Goal: Task Accomplishment & Management: Manage account settings

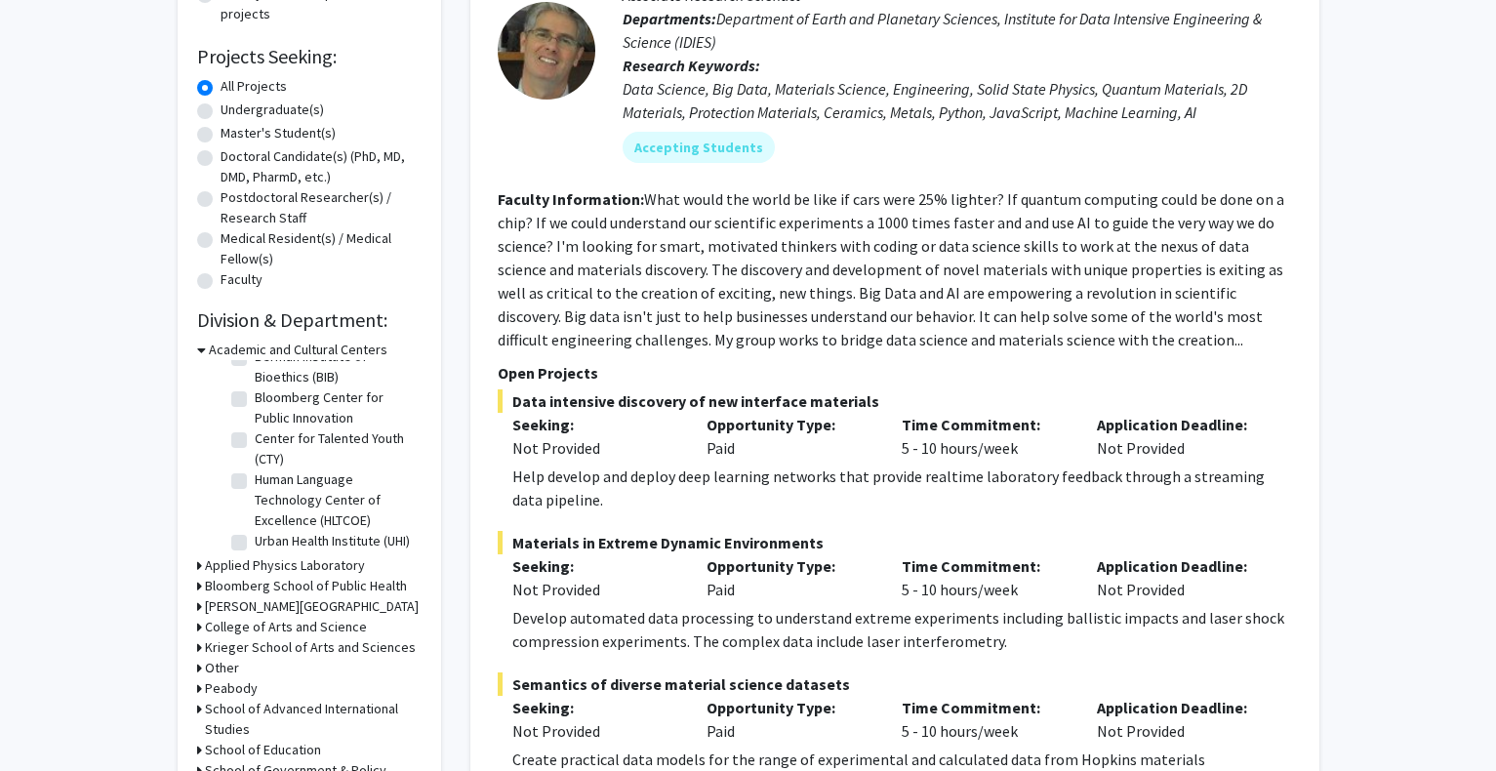
scroll to position [63, 0]
click at [202, 347] on icon at bounding box center [201, 350] width 9 height 20
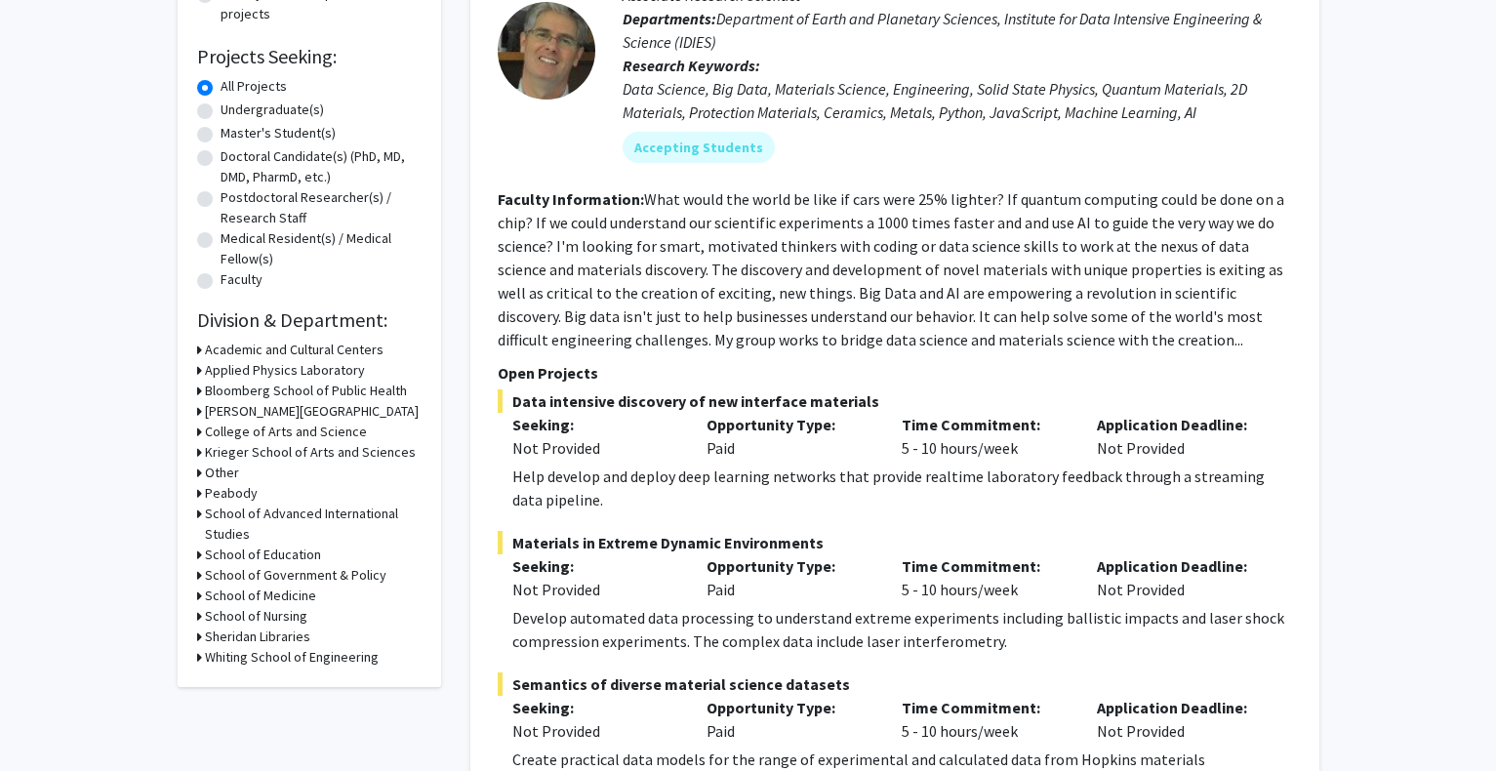
click at [229, 388] on h3 "Bloomberg School of Public Health" at bounding box center [306, 391] width 202 height 20
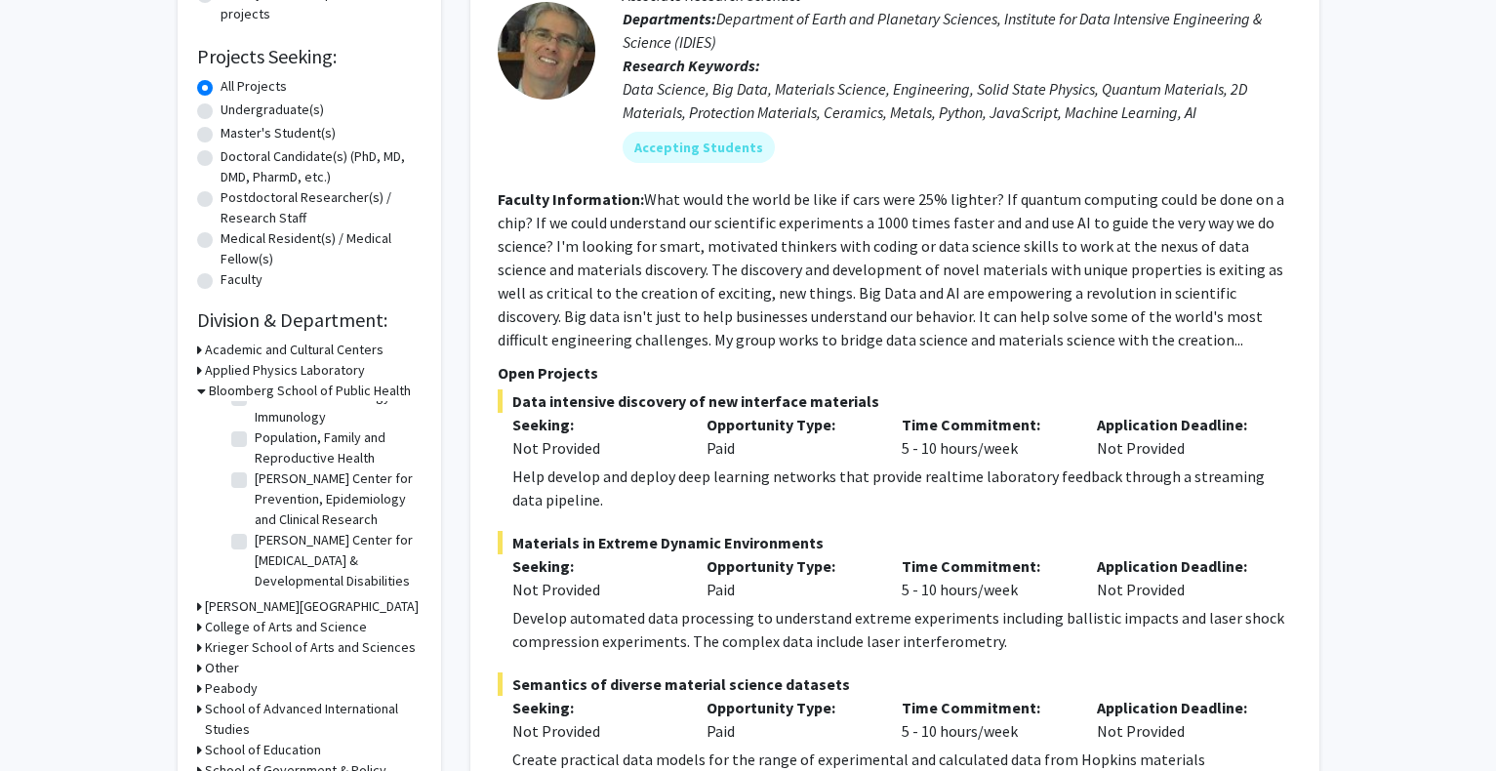
scroll to position [970, 0]
click at [219, 396] on h3 "Bloomberg School of Public Health" at bounding box center [310, 391] width 202 height 20
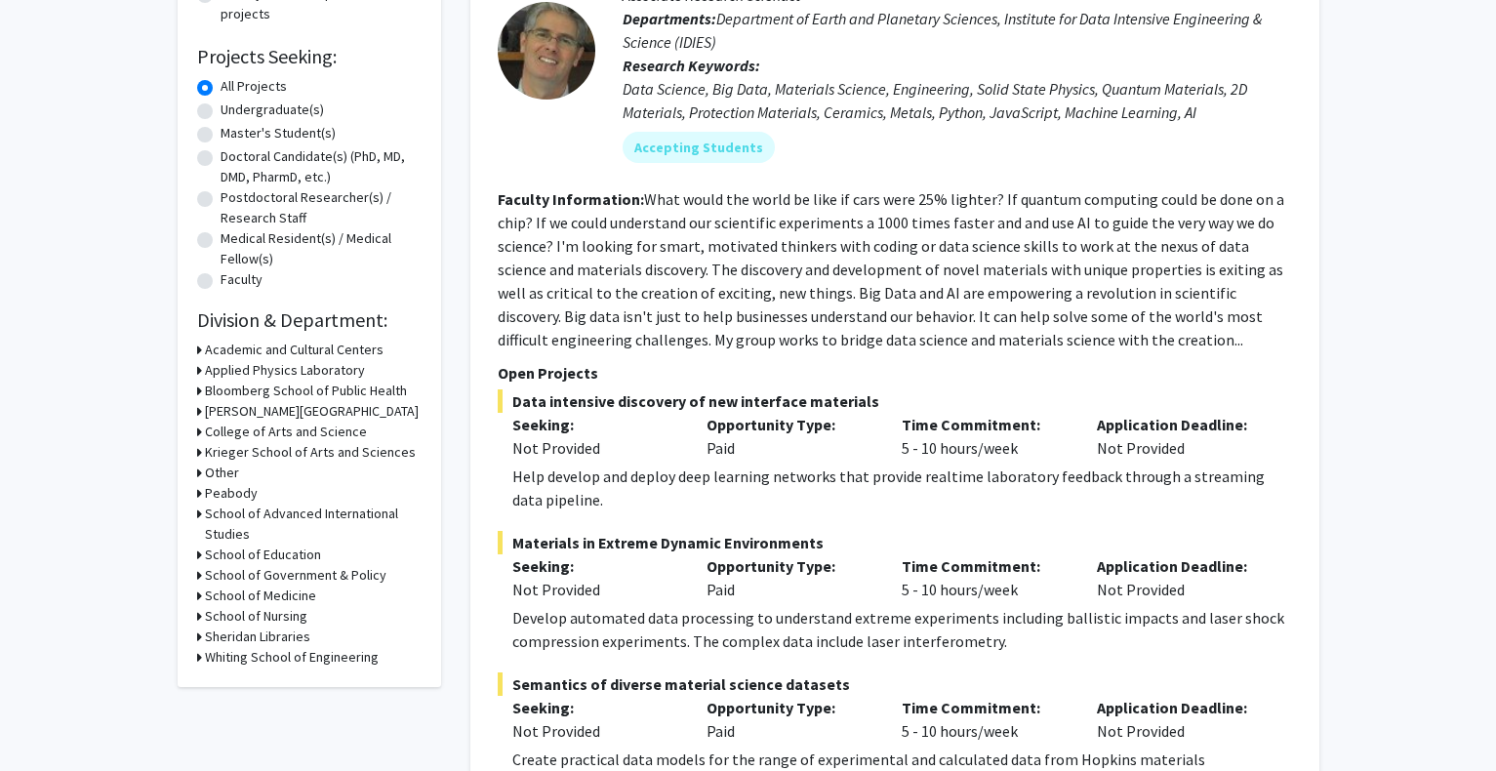
click at [220, 410] on h3 "[PERSON_NAME][GEOGRAPHIC_DATA]" at bounding box center [312, 411] width 214 height 20
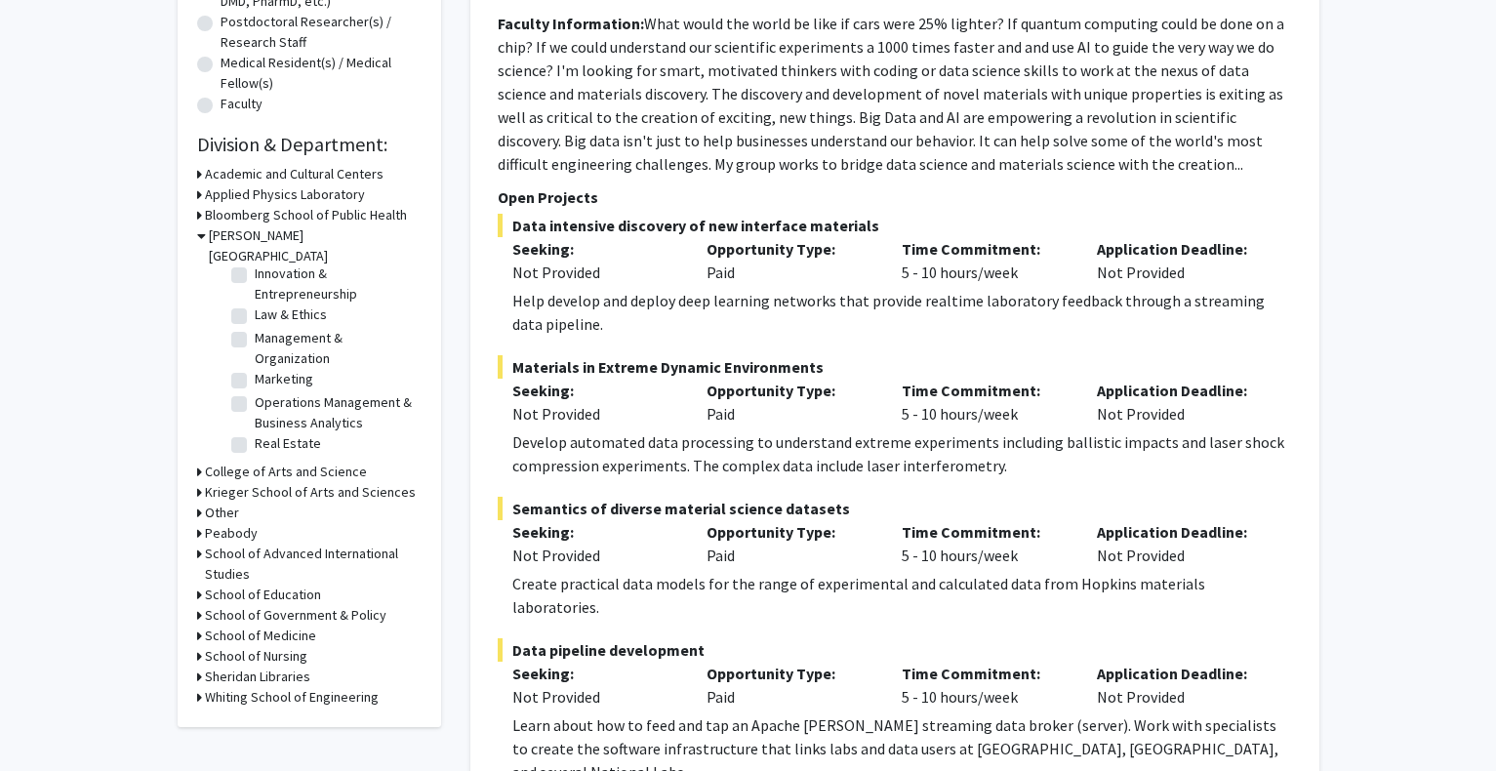
scroll to position [488, 0]
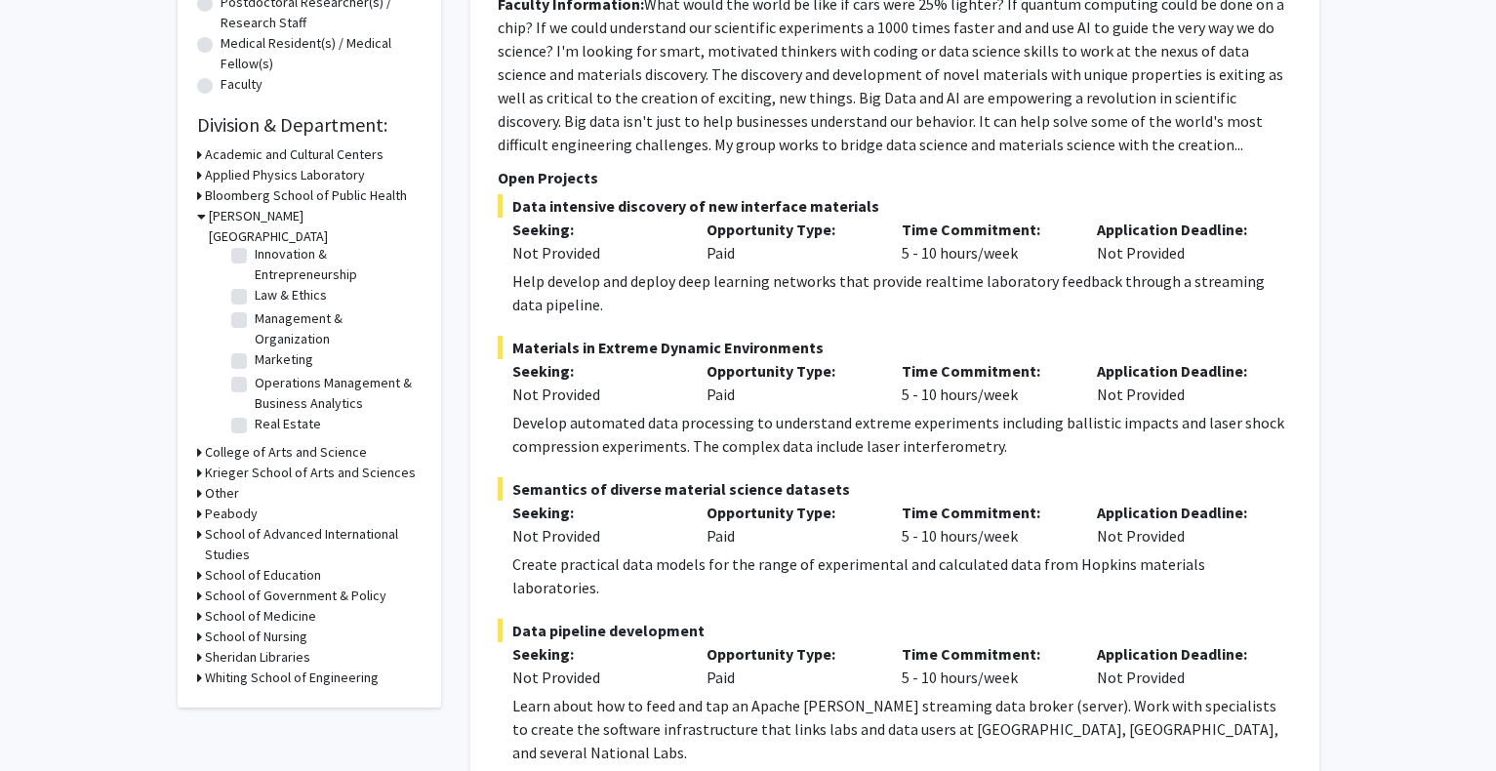
click at [239, 215] on h3 "[PERSON_NAME][GEOGRAPHIC_DATA]" at bounding box center [315, 226] width 213 height 41
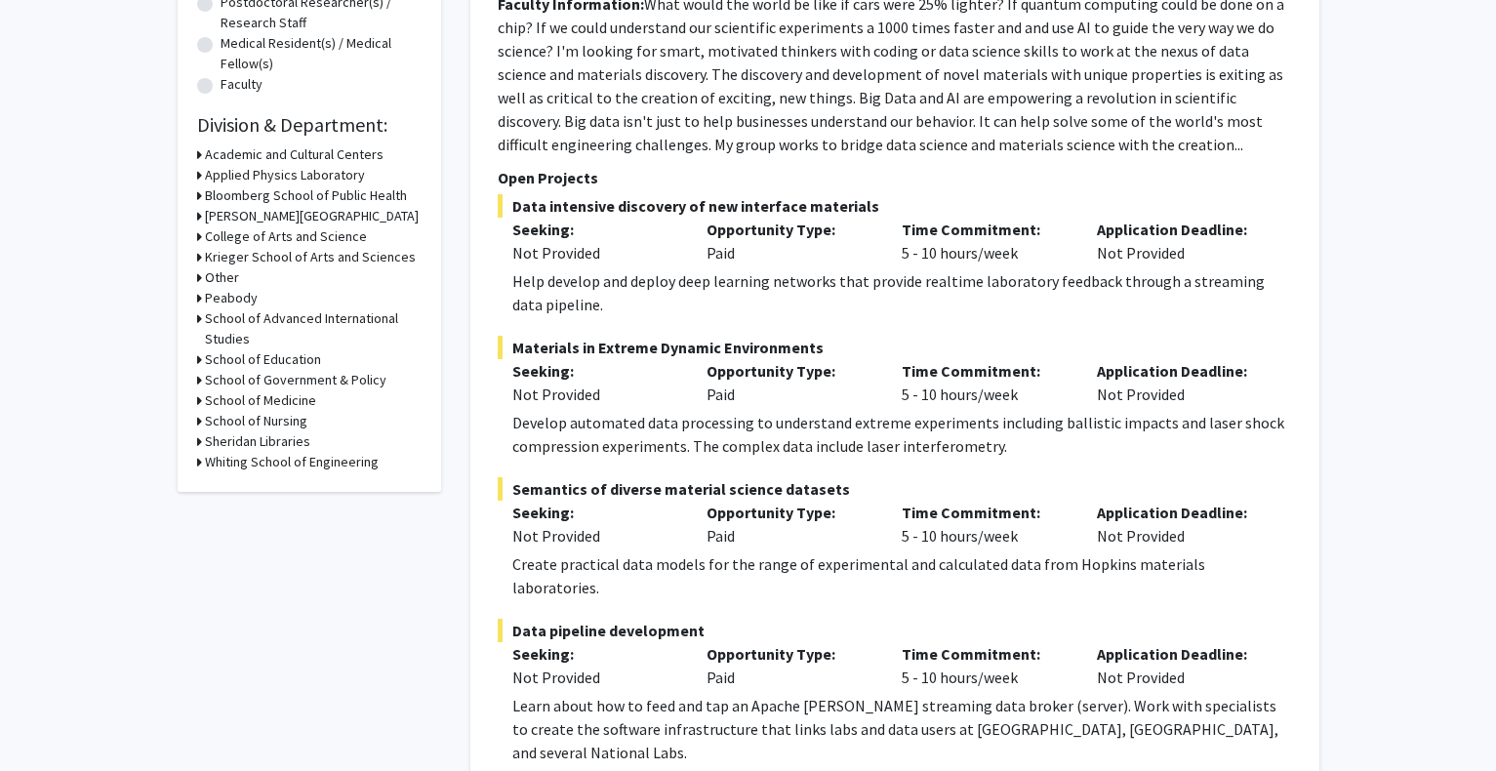
click at [344, 233] on h3 "College of Arts and Science" at bounding box center [286, 236] width 162 height 20
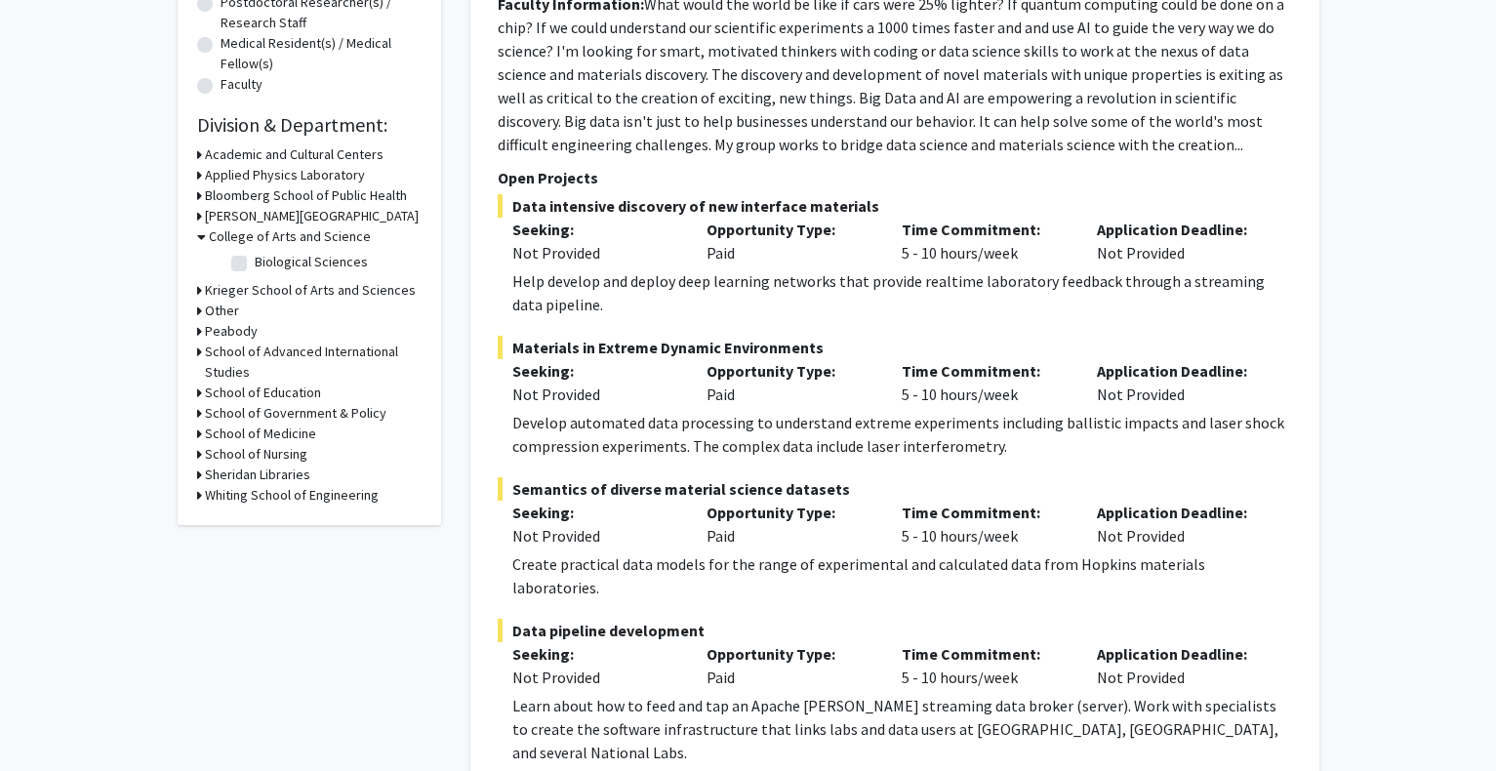
click at [255, 263] on label "Biological Sciences" at bounding box center [311, 262] width 113 height 20
click at [255, 263] on input "Biological Sciences" at bounding box center [261, 258] width 13 height 13
checkbox input "true"
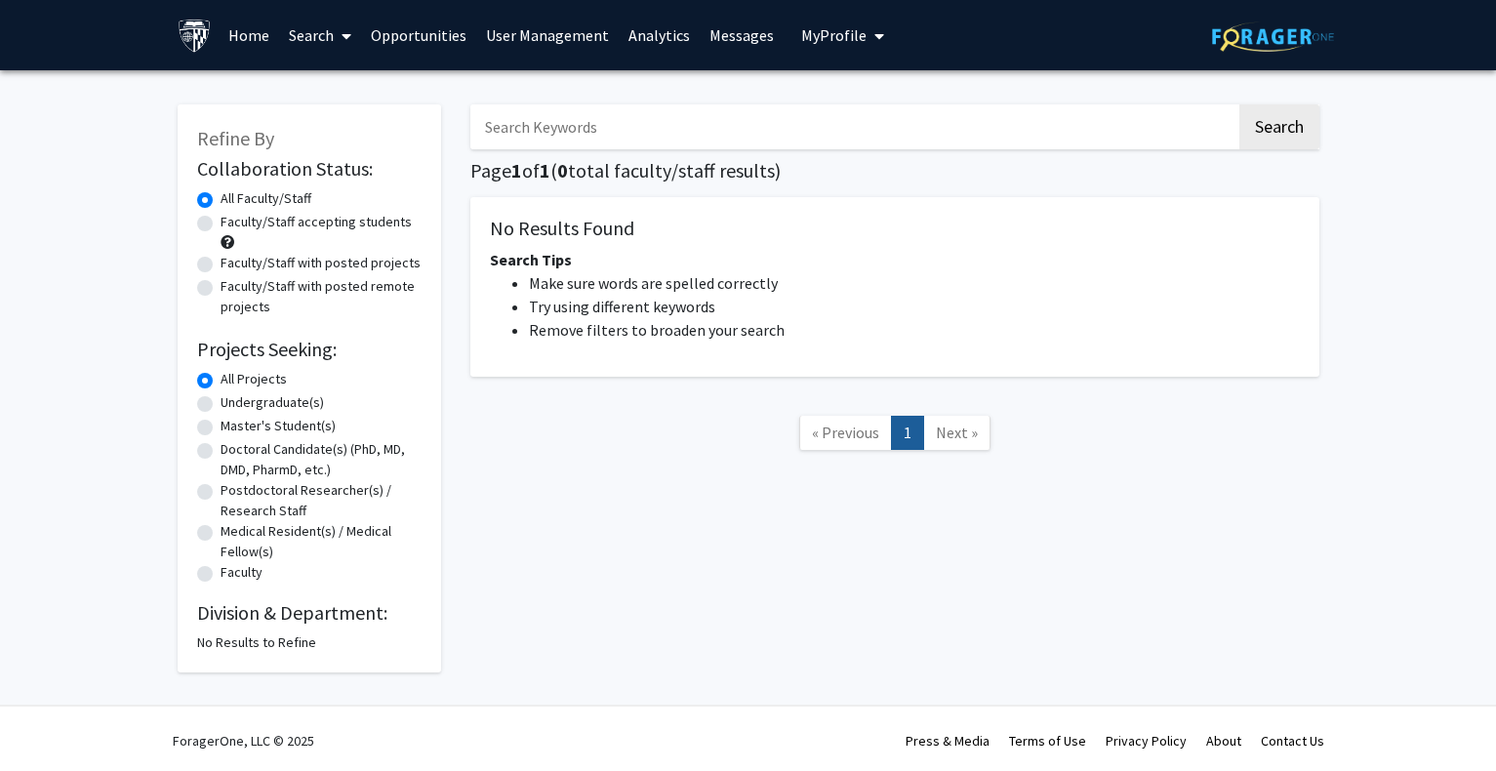
click at [344, 41] on icon at bounding box center [347, 36] width 10 height 16
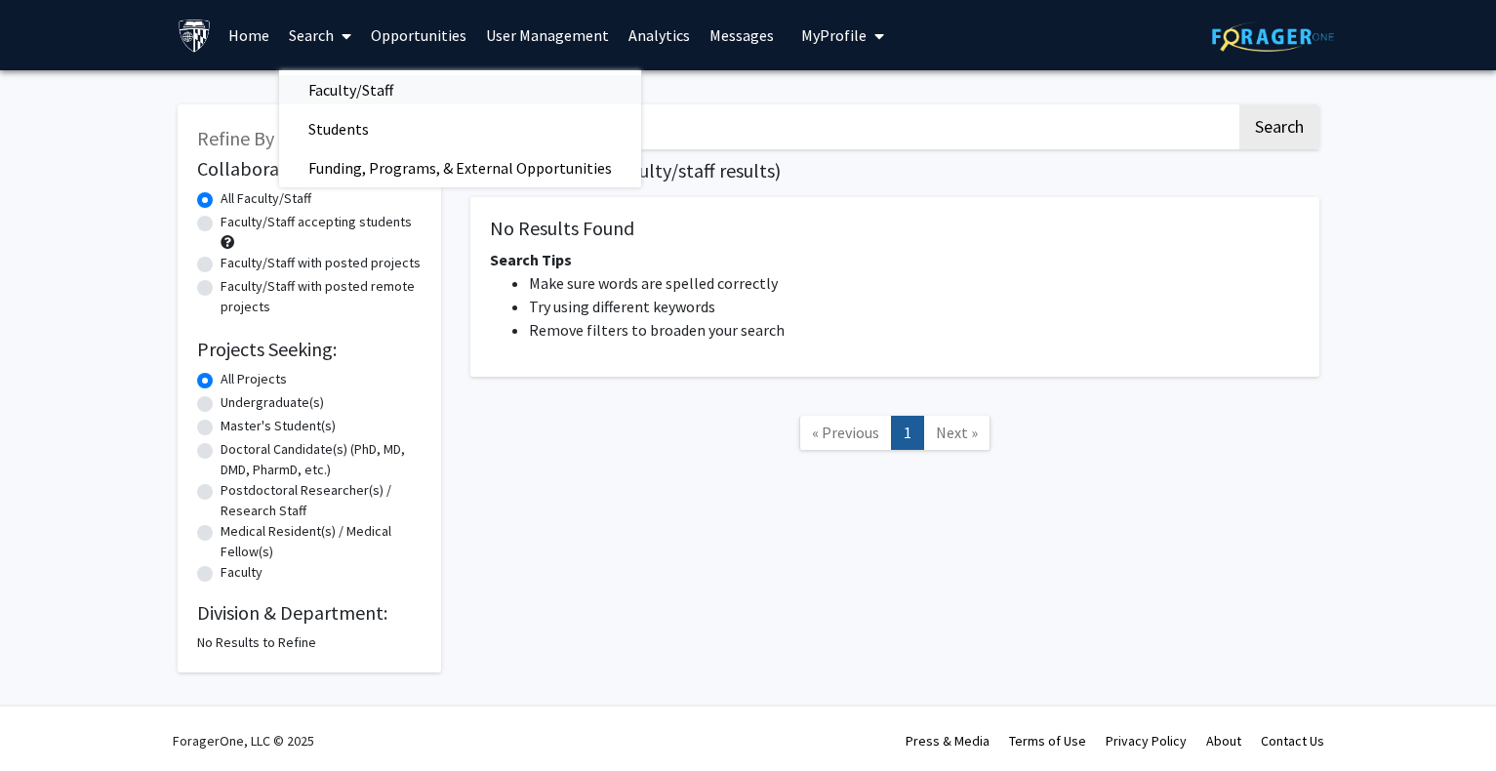
click at [356, 90] on span "Faculty/Staff" at bounding box center [350, 89] width 143 height 39
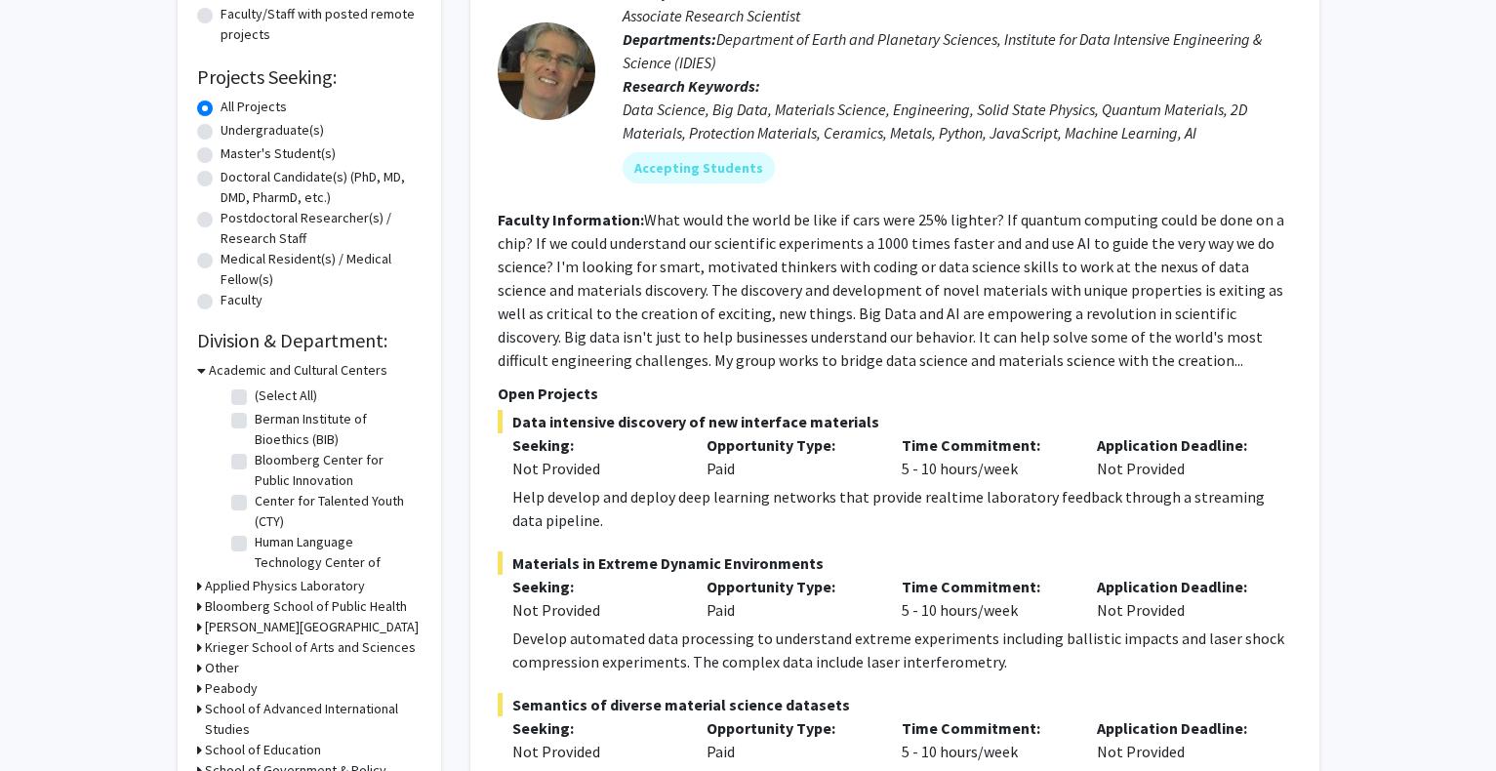
scroll to position [293, 0]
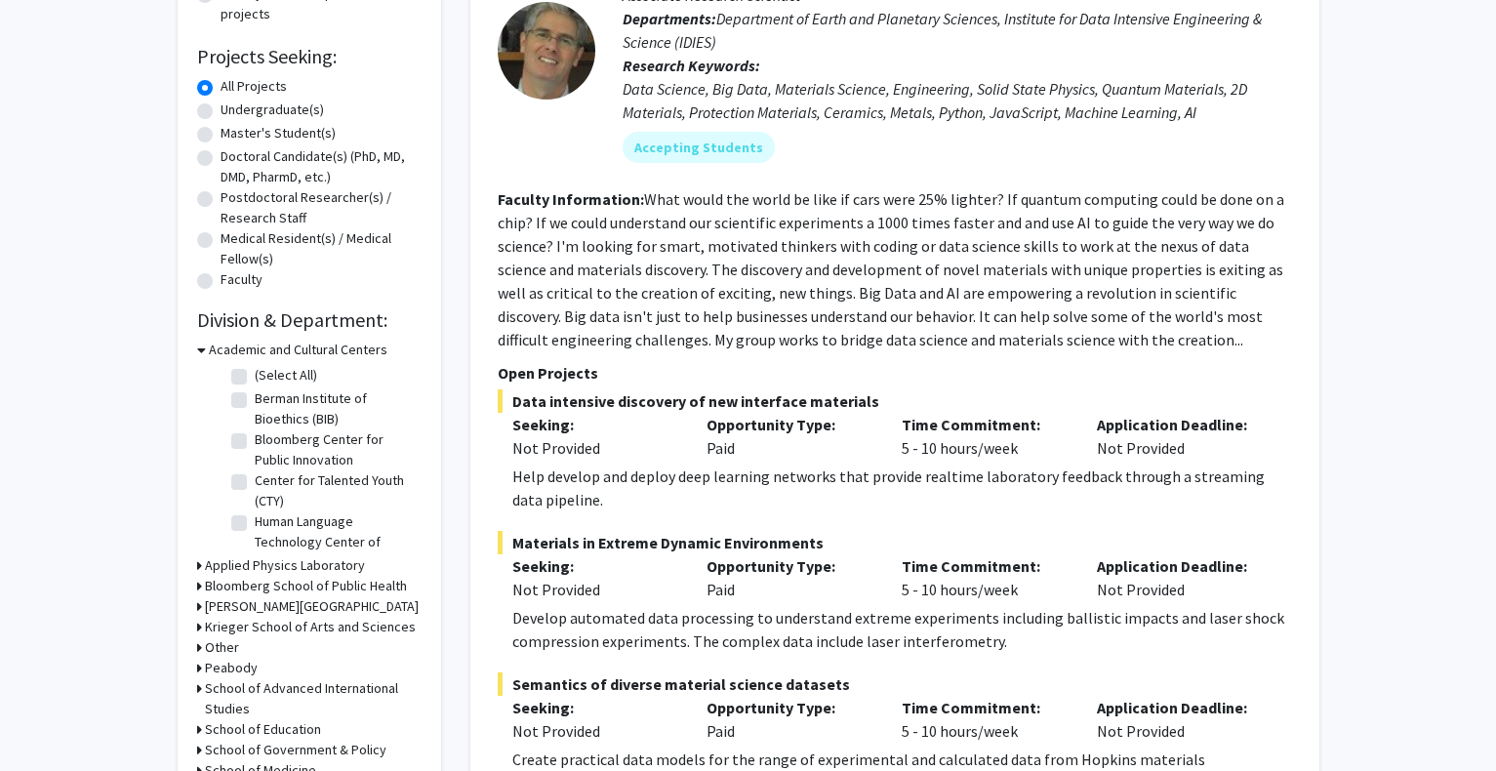
click at [241, 351] on h3 "Academic and Cultural Centers" at bounding box center [298, 350] width 179 height 20
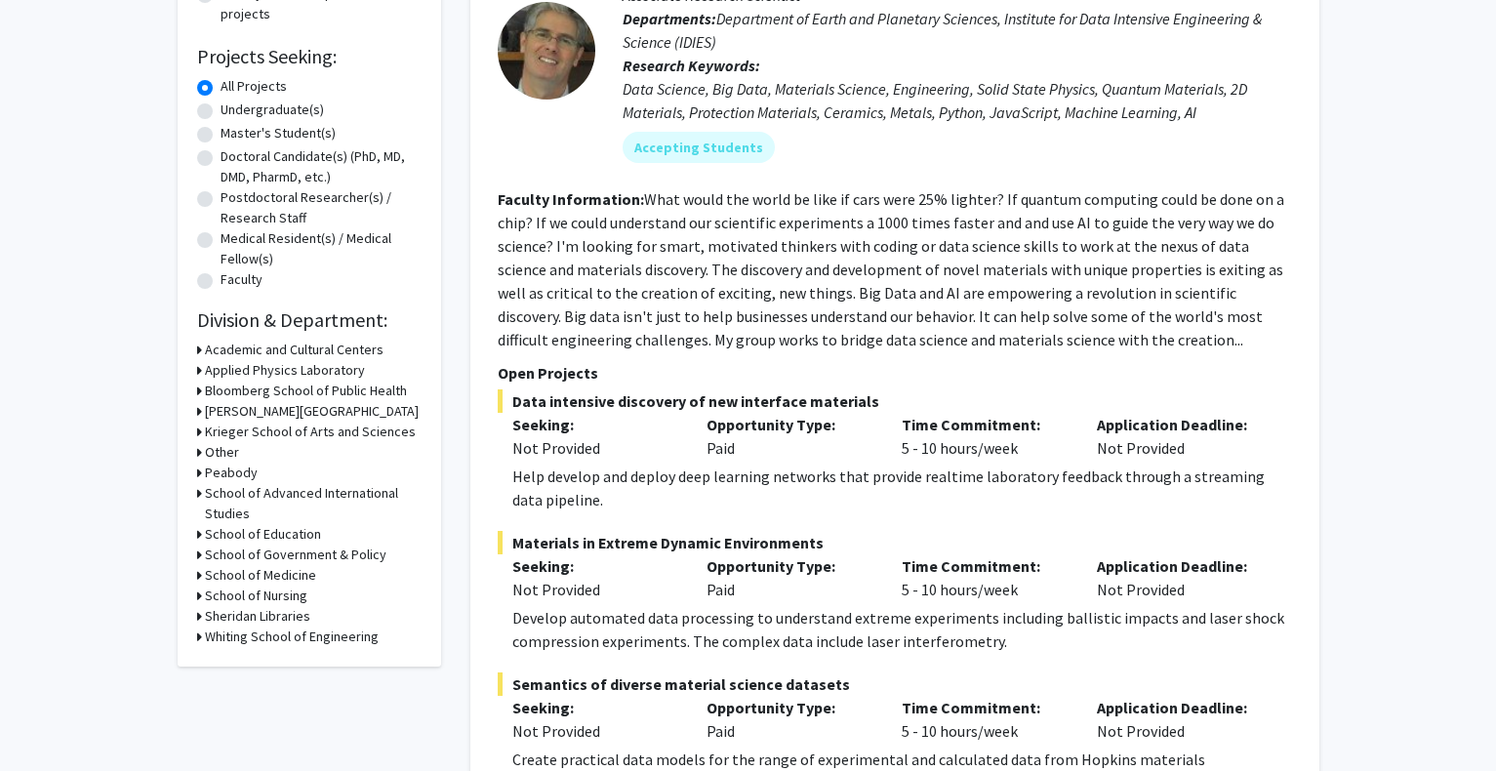
click at [318, 435] on h3 "Krieger School of Arts and Sciences" at bounding box center [310, 432] width 211 height 20
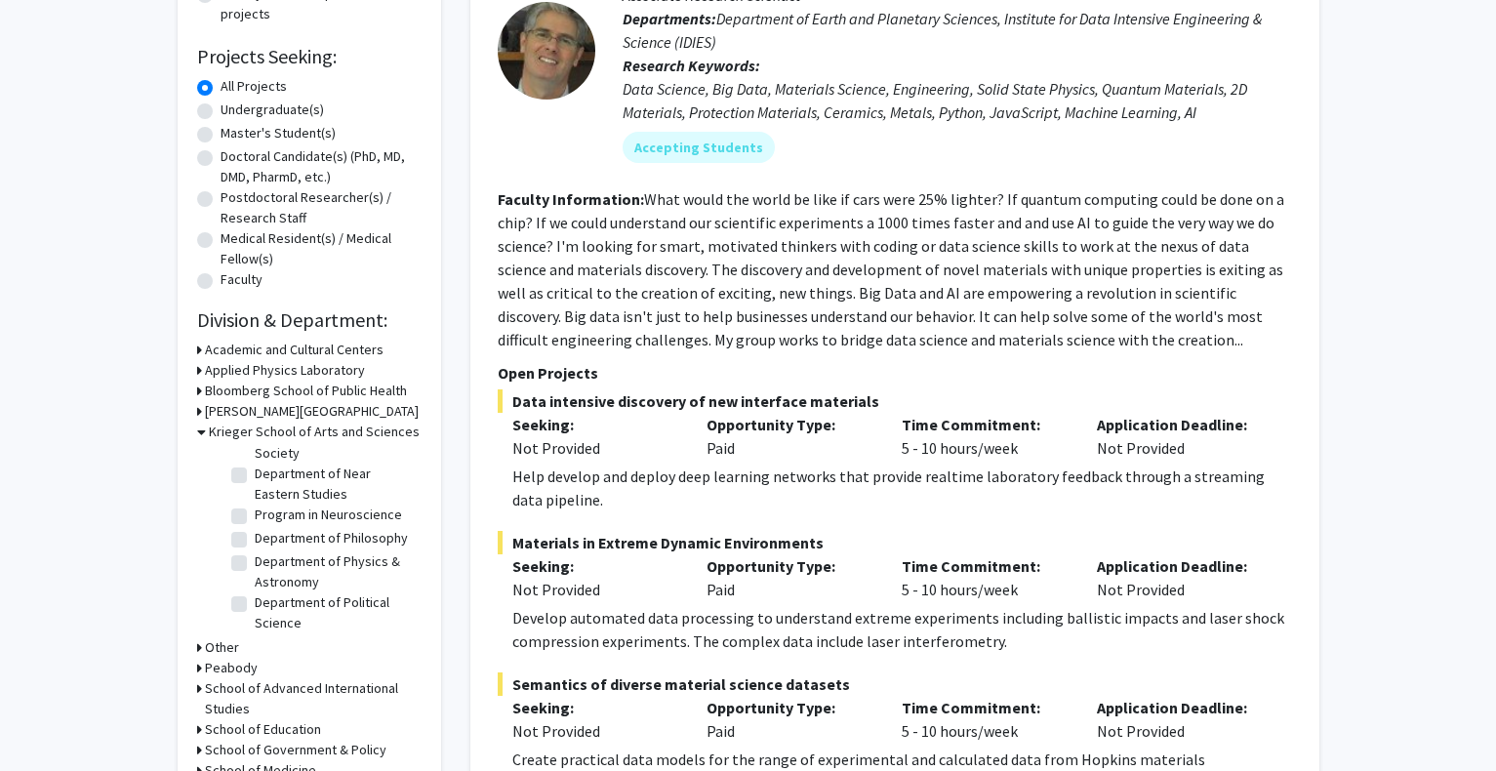
scroll to position [1464, 0]
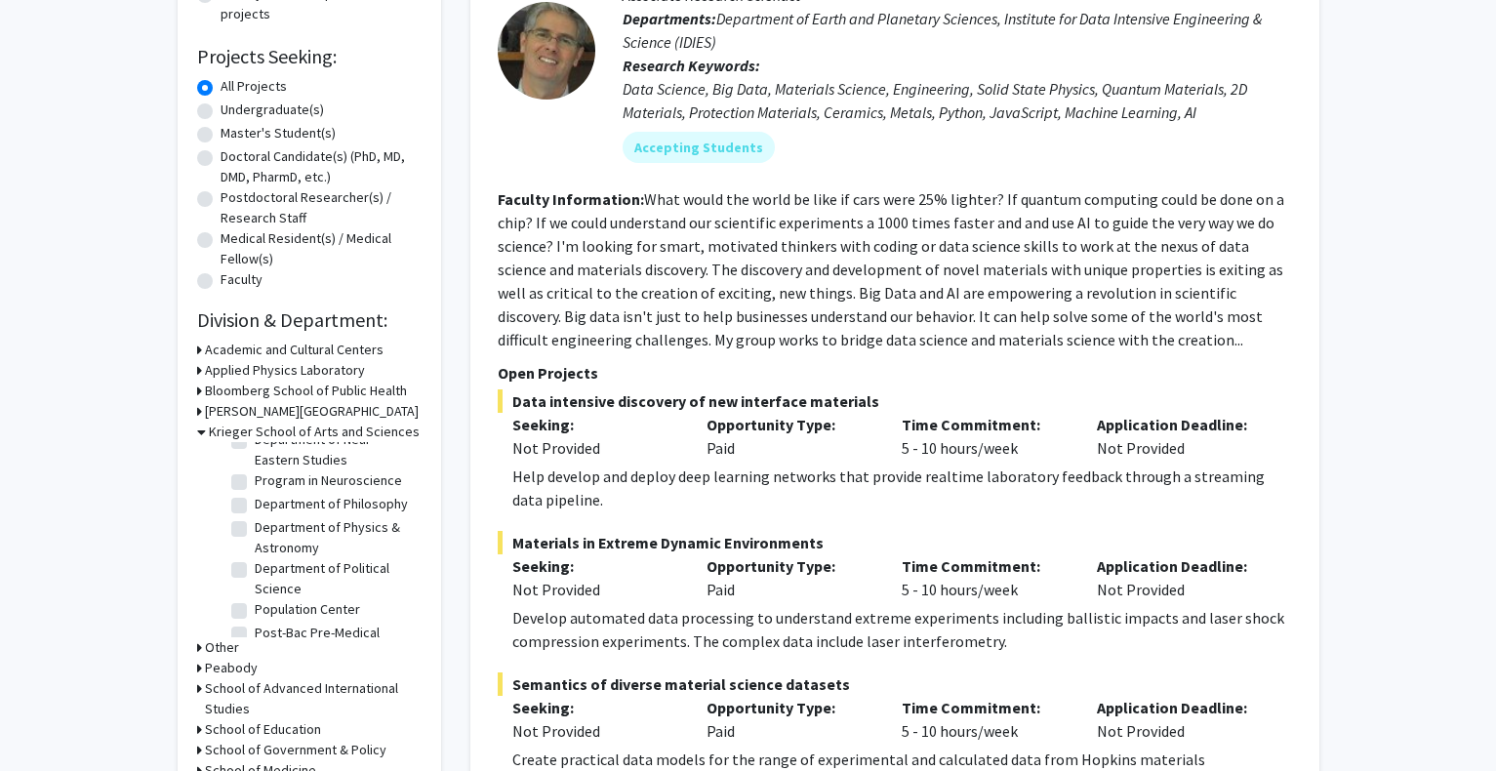
click at [290, 426] on h3 "Krieger School of Arts and Sciences" at bounding box center [314, 432] width 211 height 20
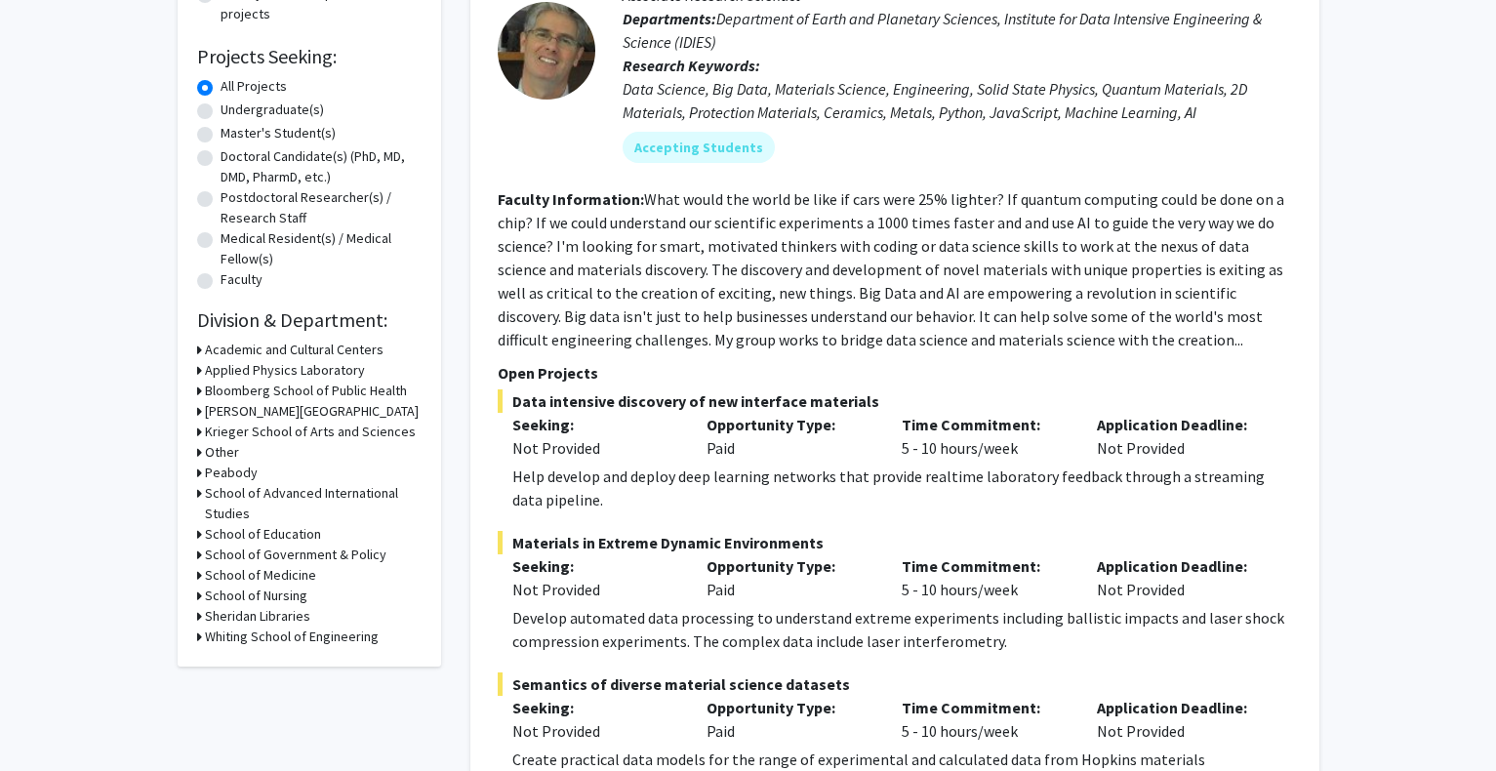
click at [232, 477] on h3 "Peabody" at bounding box center [231, 473] width 53 height 20
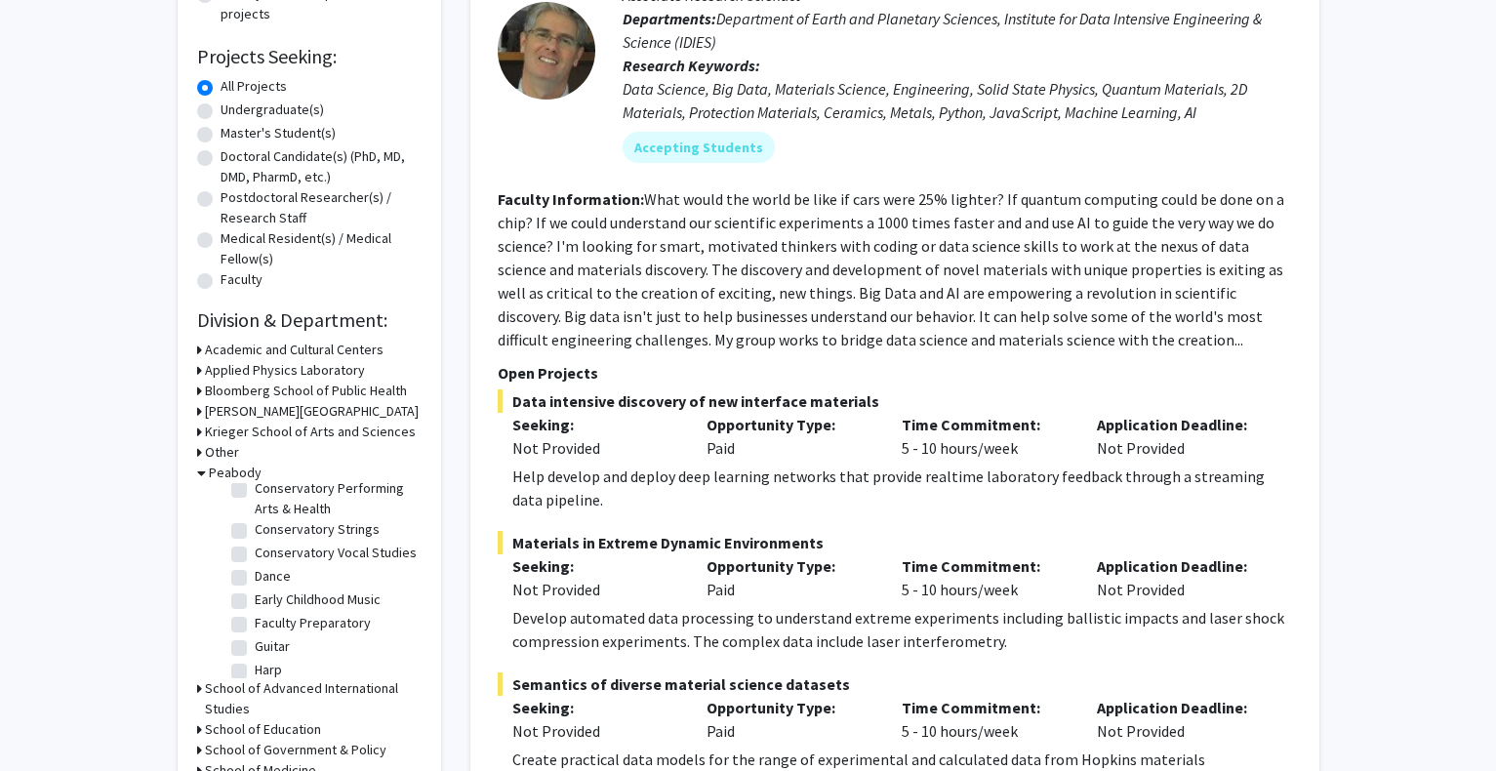
scroll to position [586, 0]
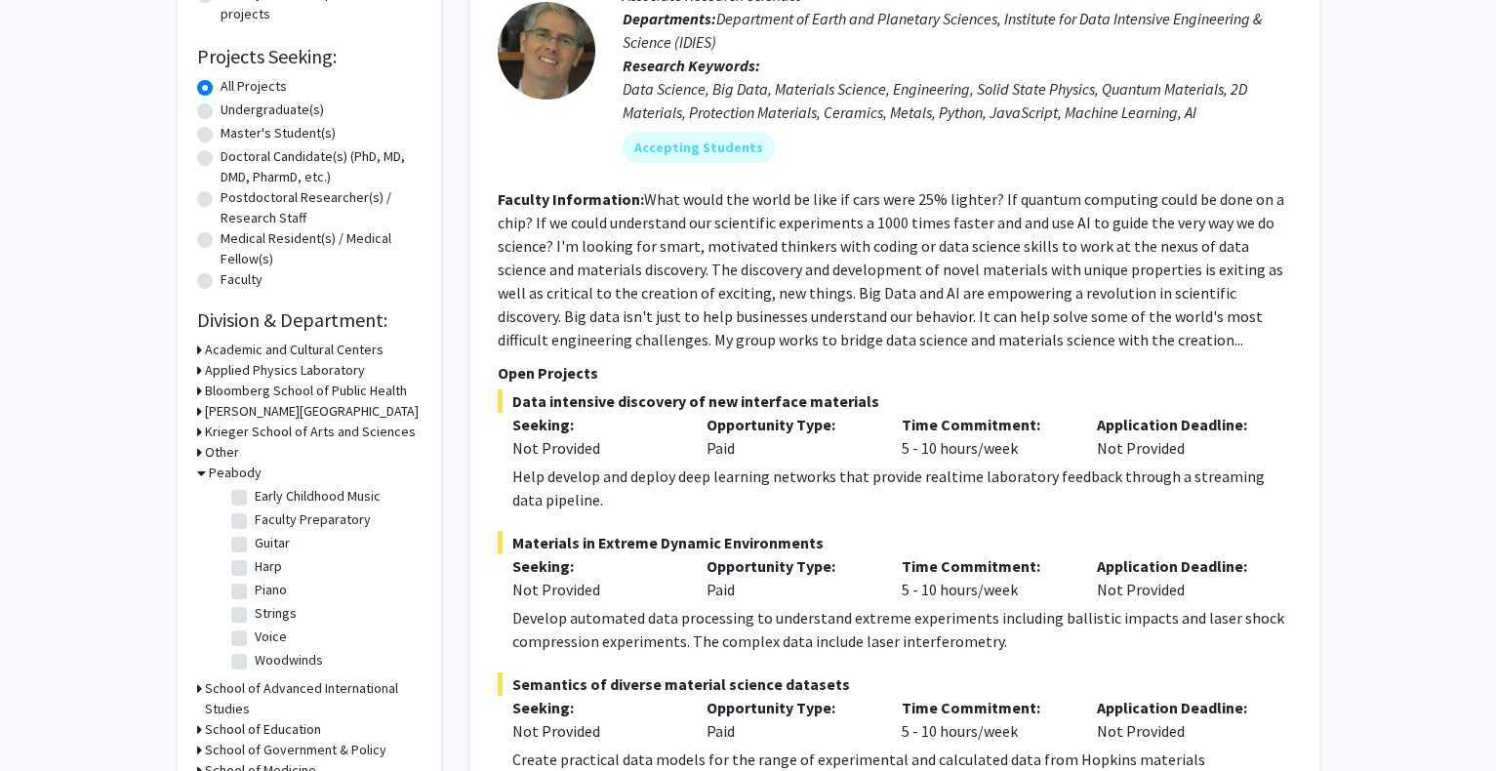
click at [212, 470] on h3 "Peabody" at bounding box center [235, 473] width 53 height 20
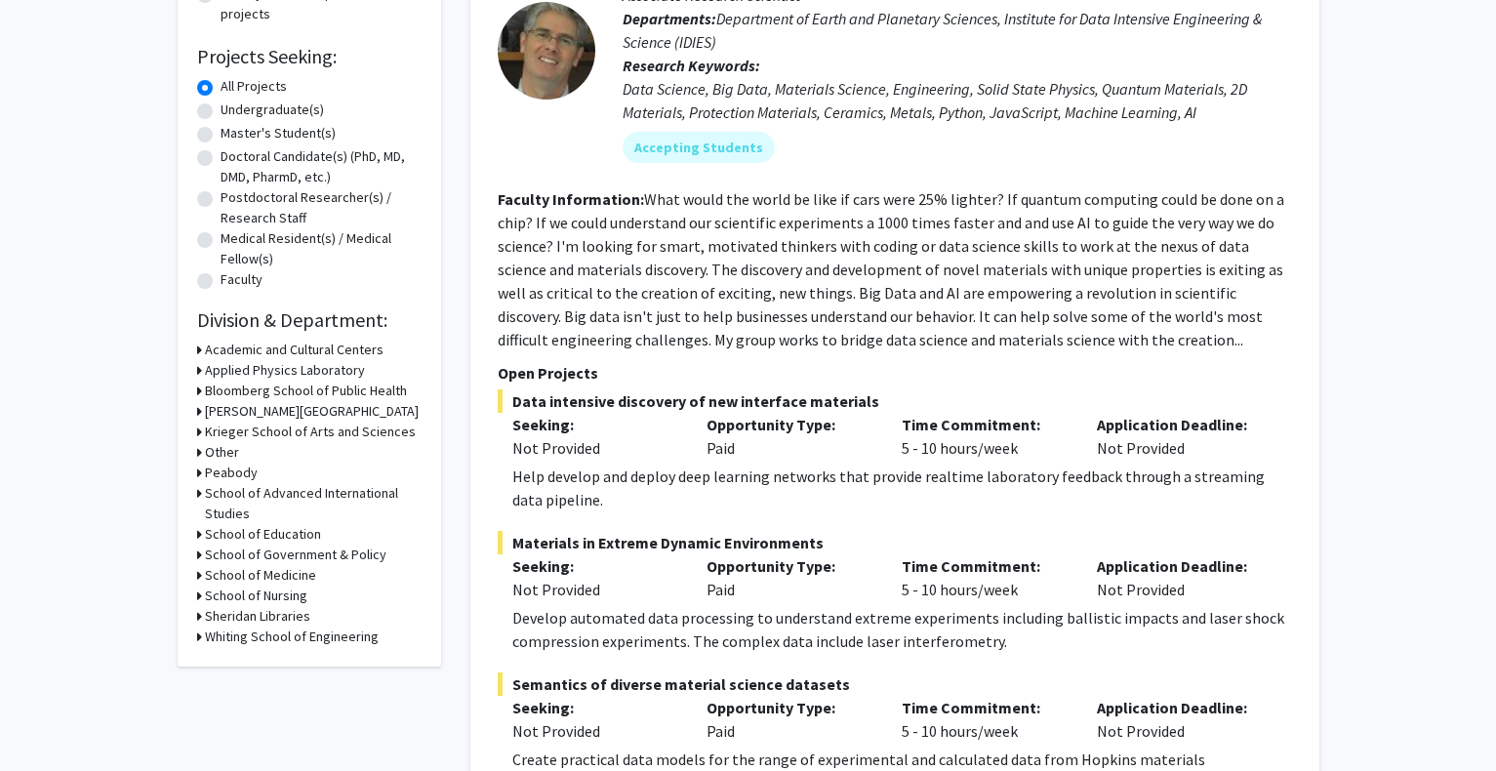
click at [277, 497] on h3 "School of Advanced International Studies" at bounding box center [313, 503] width 217 height 41
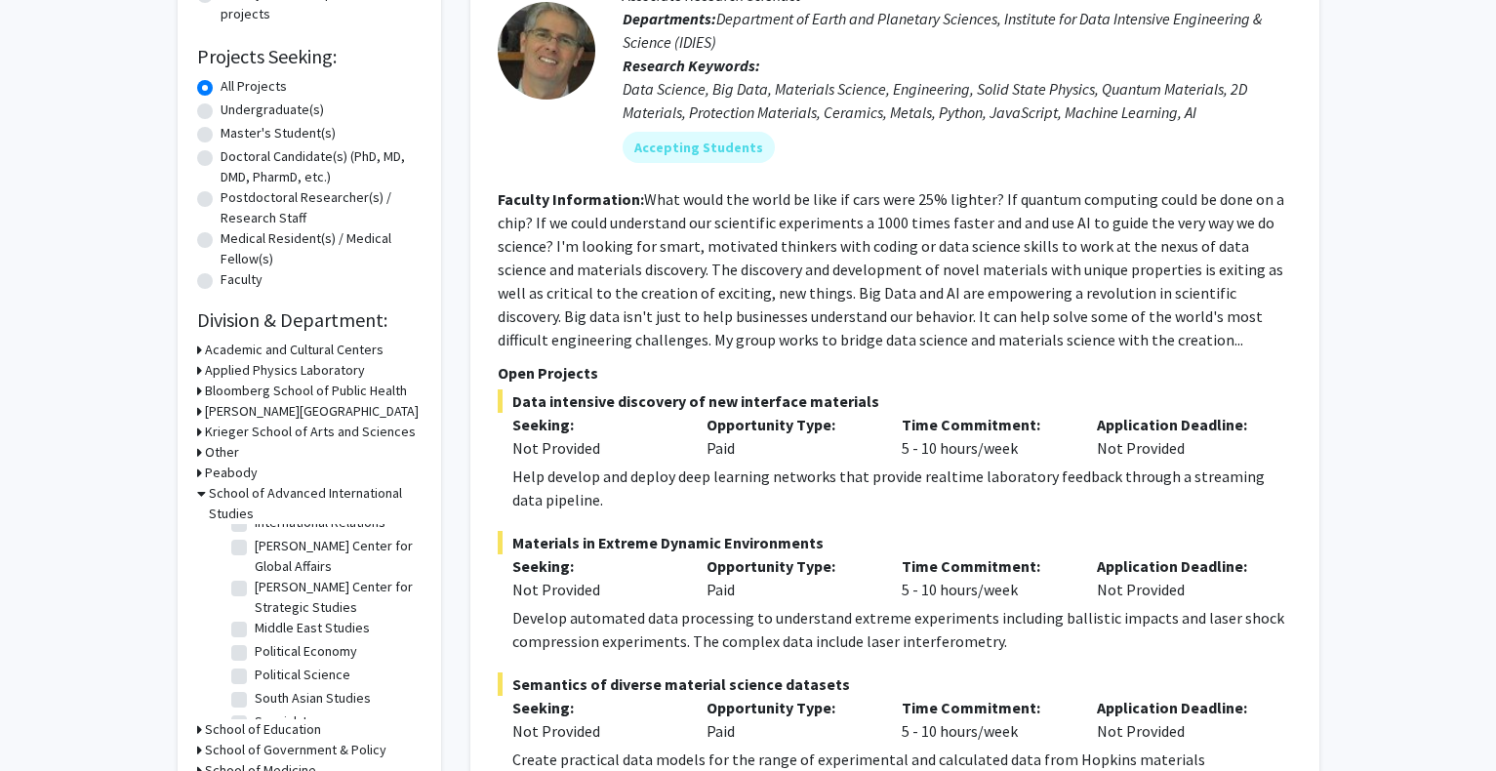
scroll to position [390, 0]
click at [209, 500] on h3 "School of Advanced International Studies" at bounding box center [315, 503] width 213 height 41
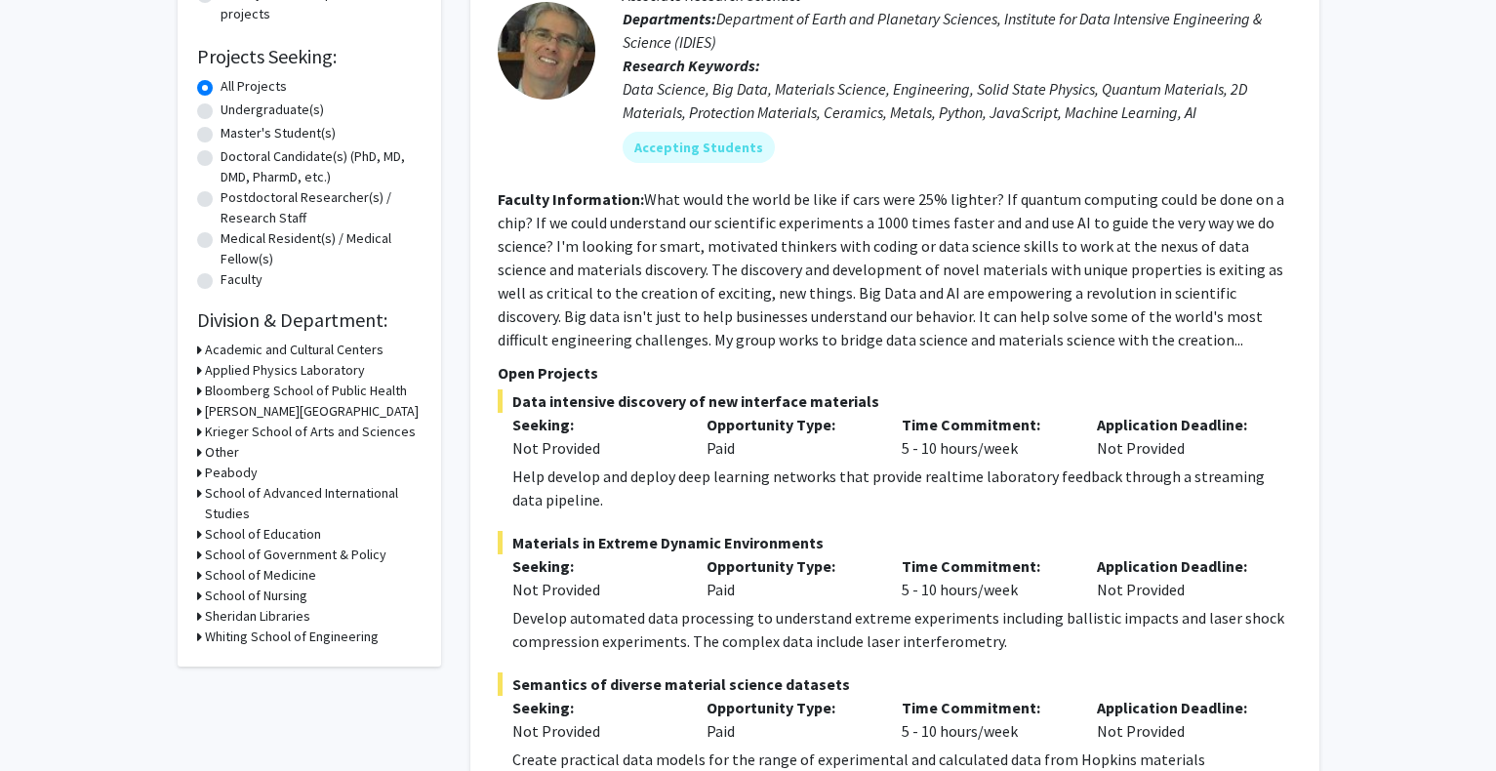
click at [287, 521] on h3 "School of Advanced International Studies" at bounding box center [313, 503] width 217 height 41
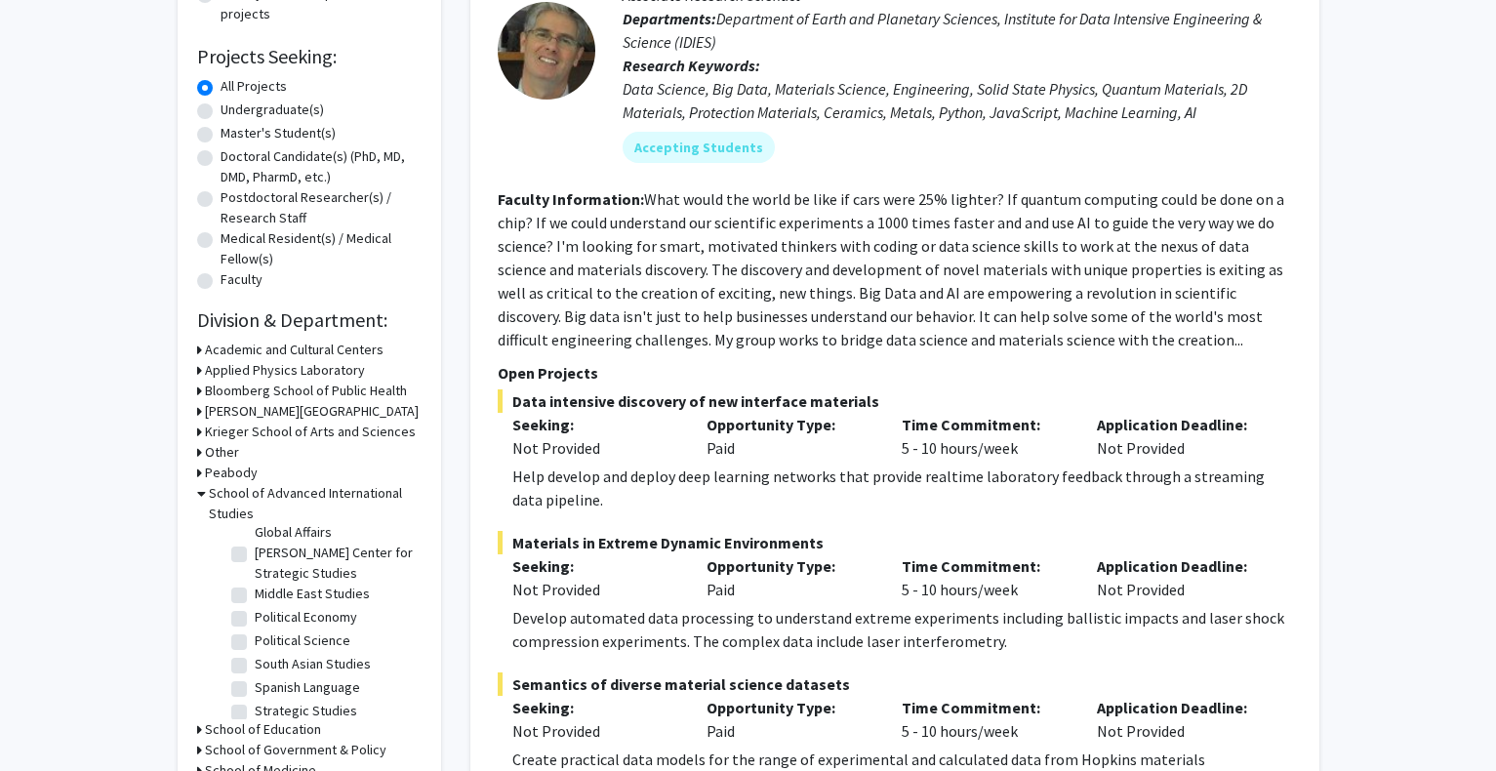
click at [262, 491] on h3 "School of Advanced International Studies" at bounding box center [315, 503] width 213 height 41
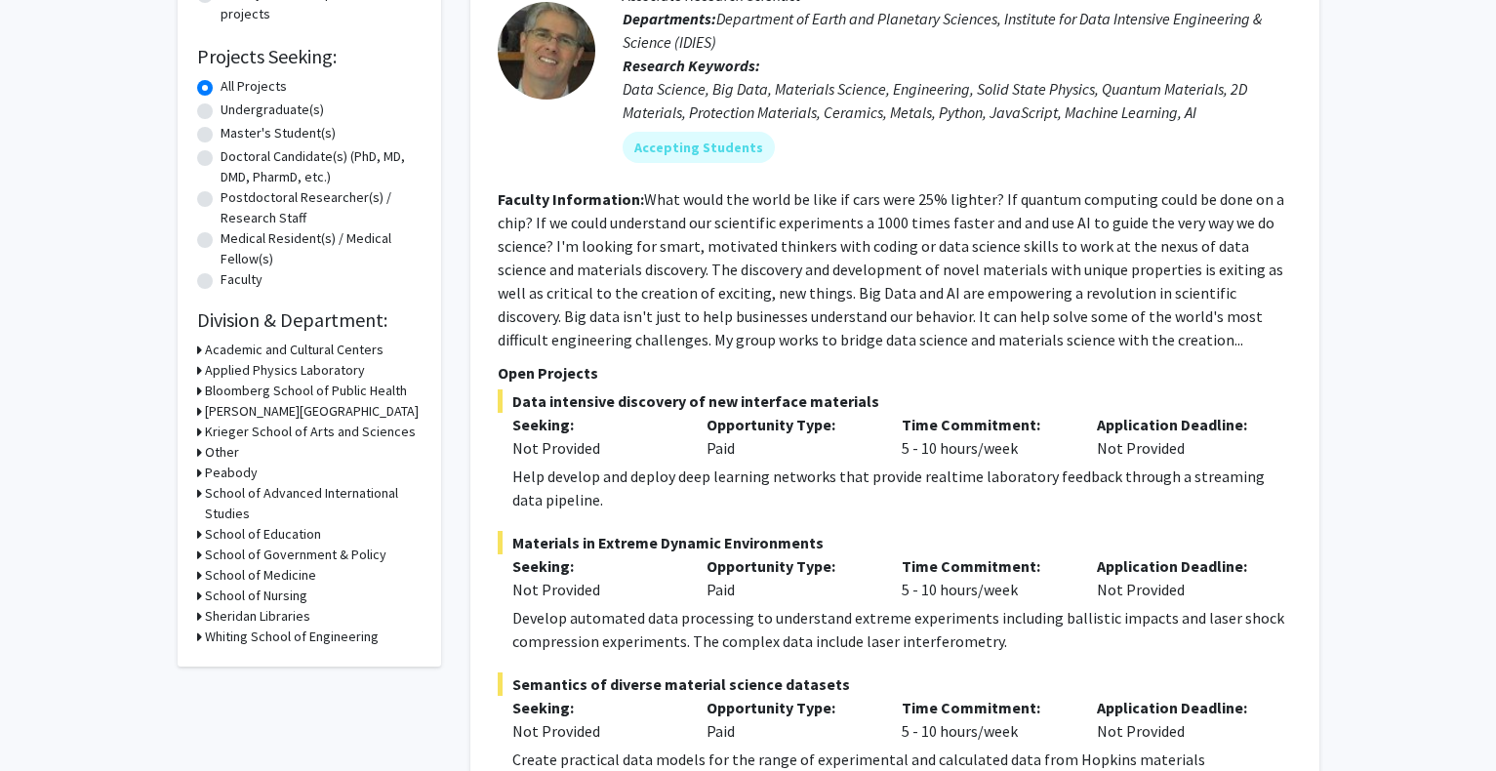
click at [262, 537] on h3 "School of Education" at bounding box center [263, 534] width 116 height 20
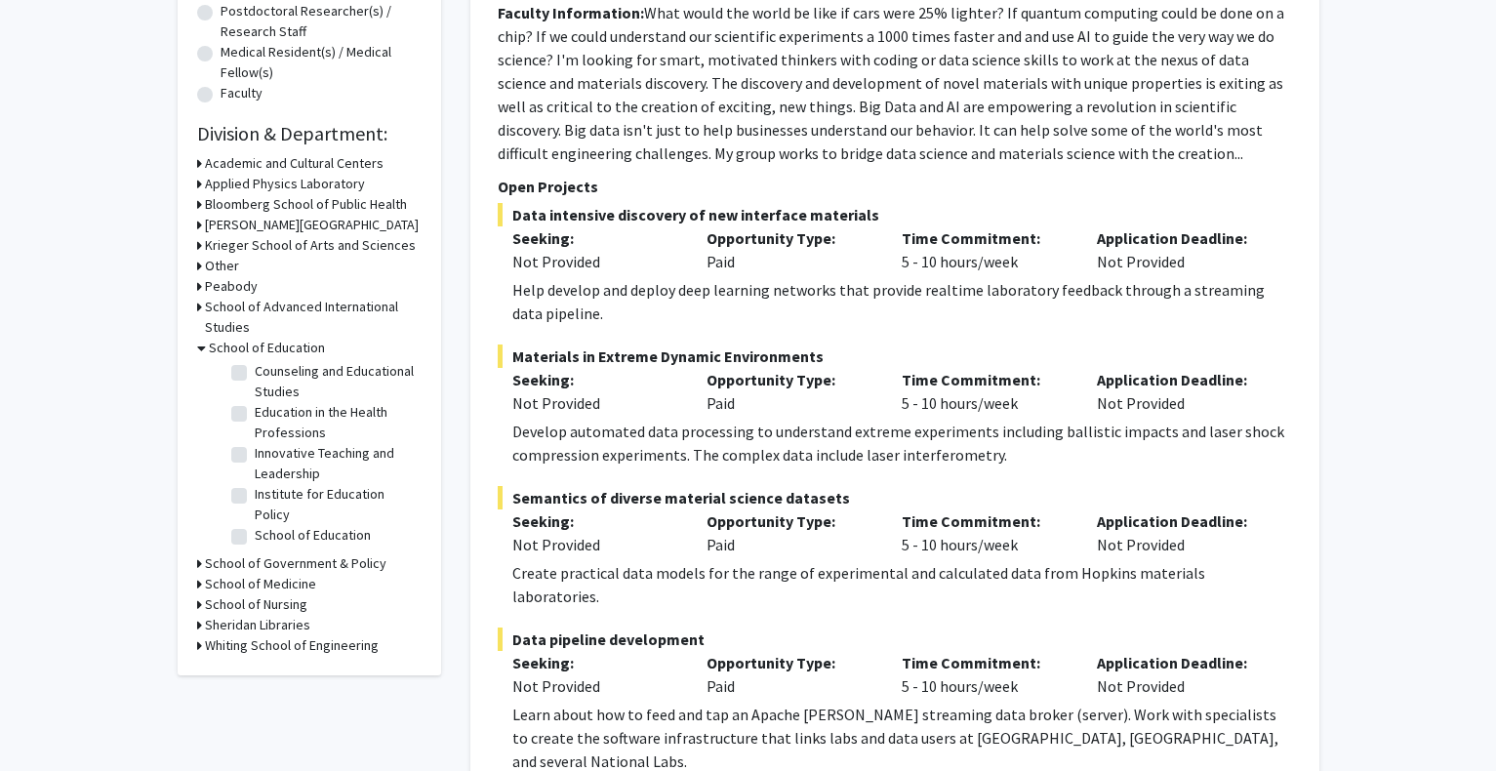
scroll to position [488, 0]
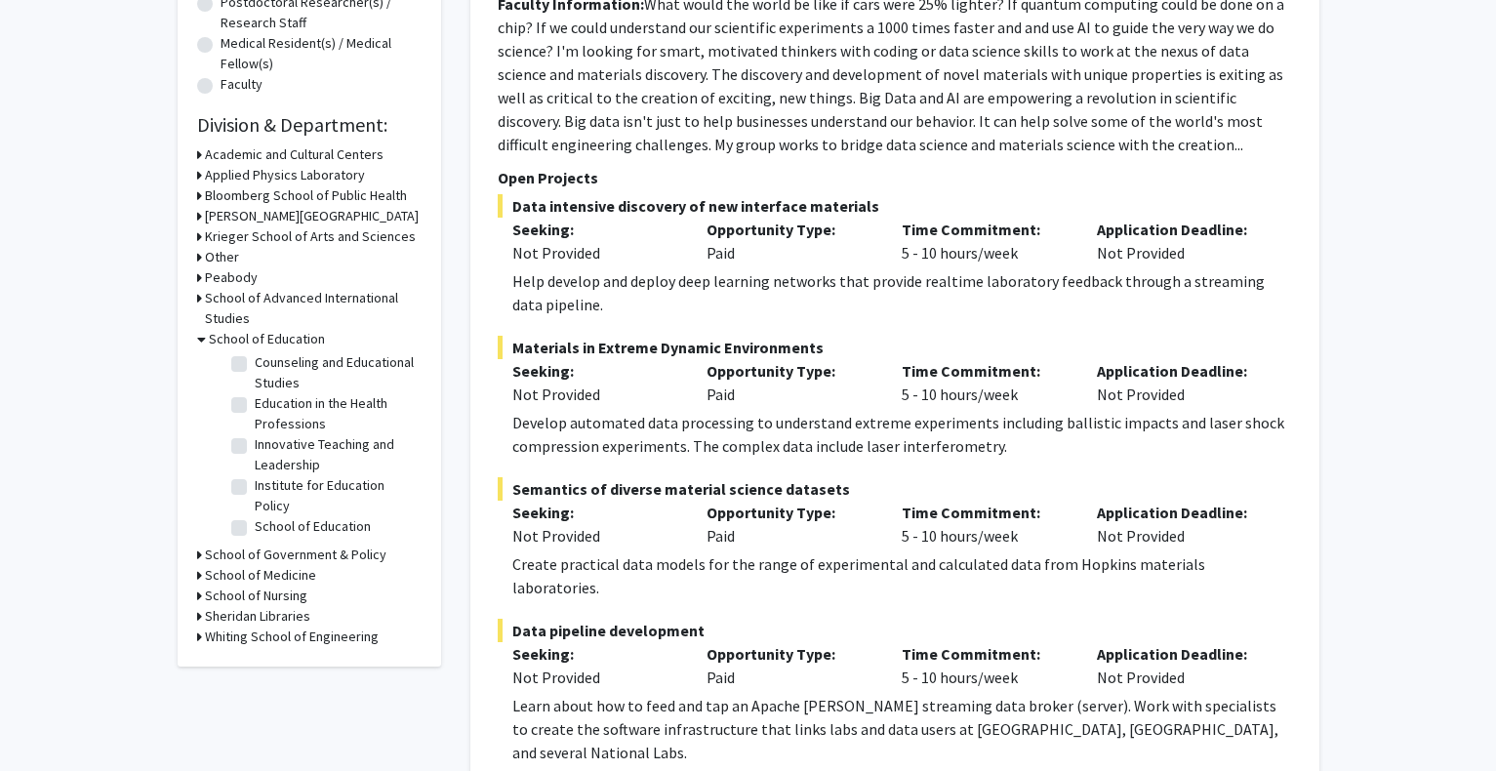
click at [272, 333] on h3 "School of Education" at bounding box center [267, 339] width 116 height 20
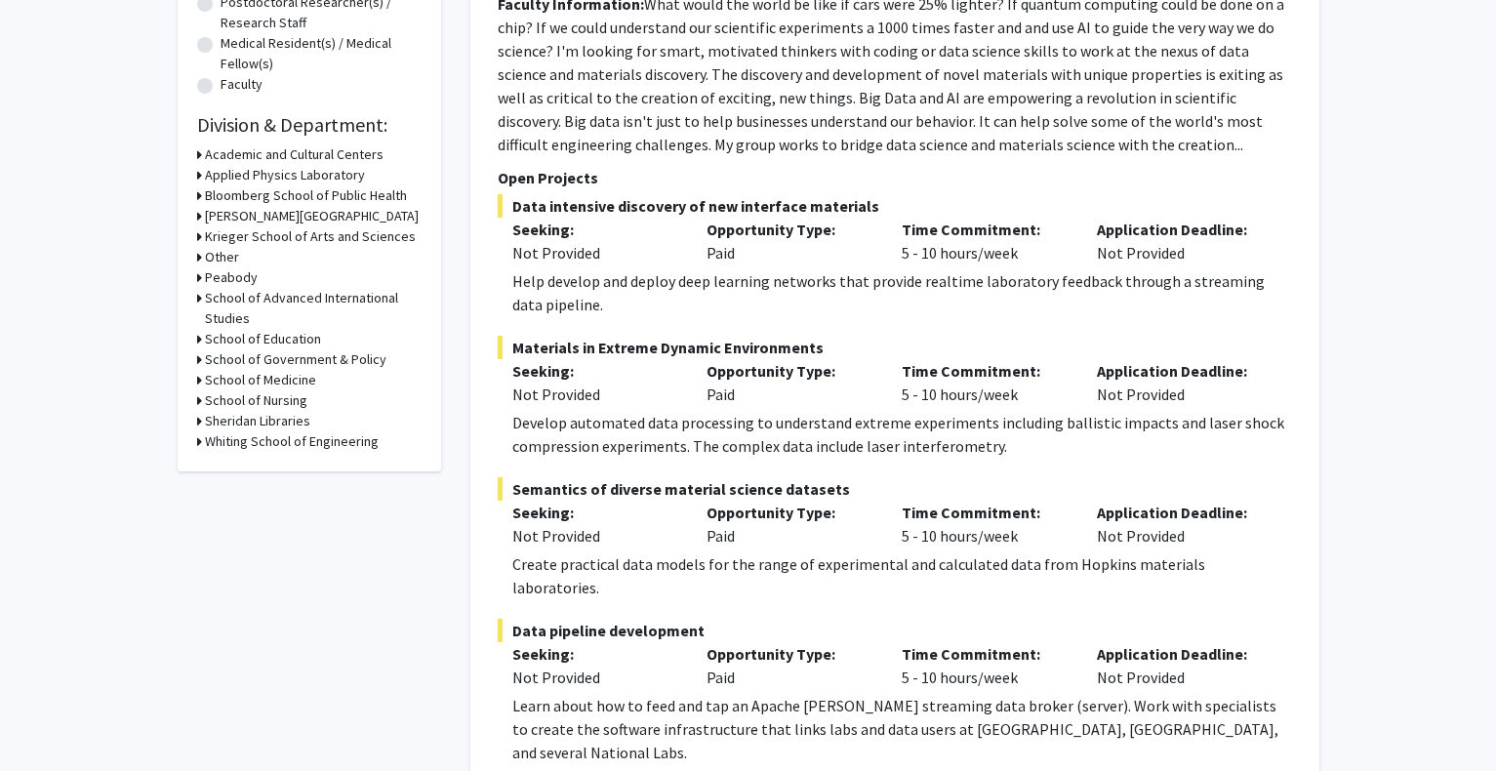
click at [316, 358] on h3 "School of Government & Policy" at bounding box center [296, 359] width 182 height 20
click at [316, 358] on h3 "School of Government & Policy" at bounding box center [300, 359] width 182 height 20
click at [315, 358] on h3 "School of Government & Policy" at bounding box center [296, 359] width 182 height 20
click at [255, 388] on label "Other" at bounding box center [272, 385] width 34 height 20
click at [255, 387] on input "Other" at bounding box center [261, 381] width 13 height 13
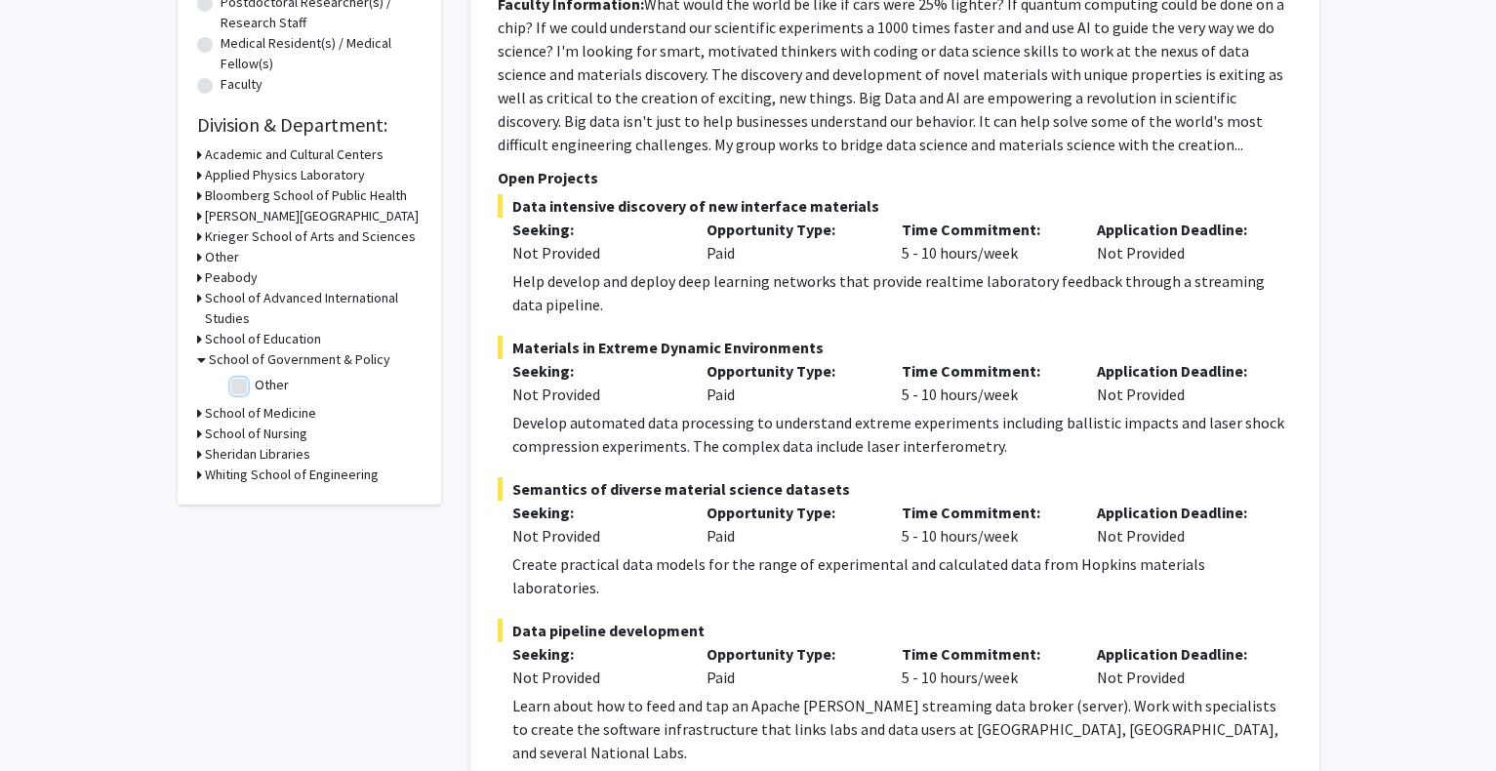
checkbox input "true"
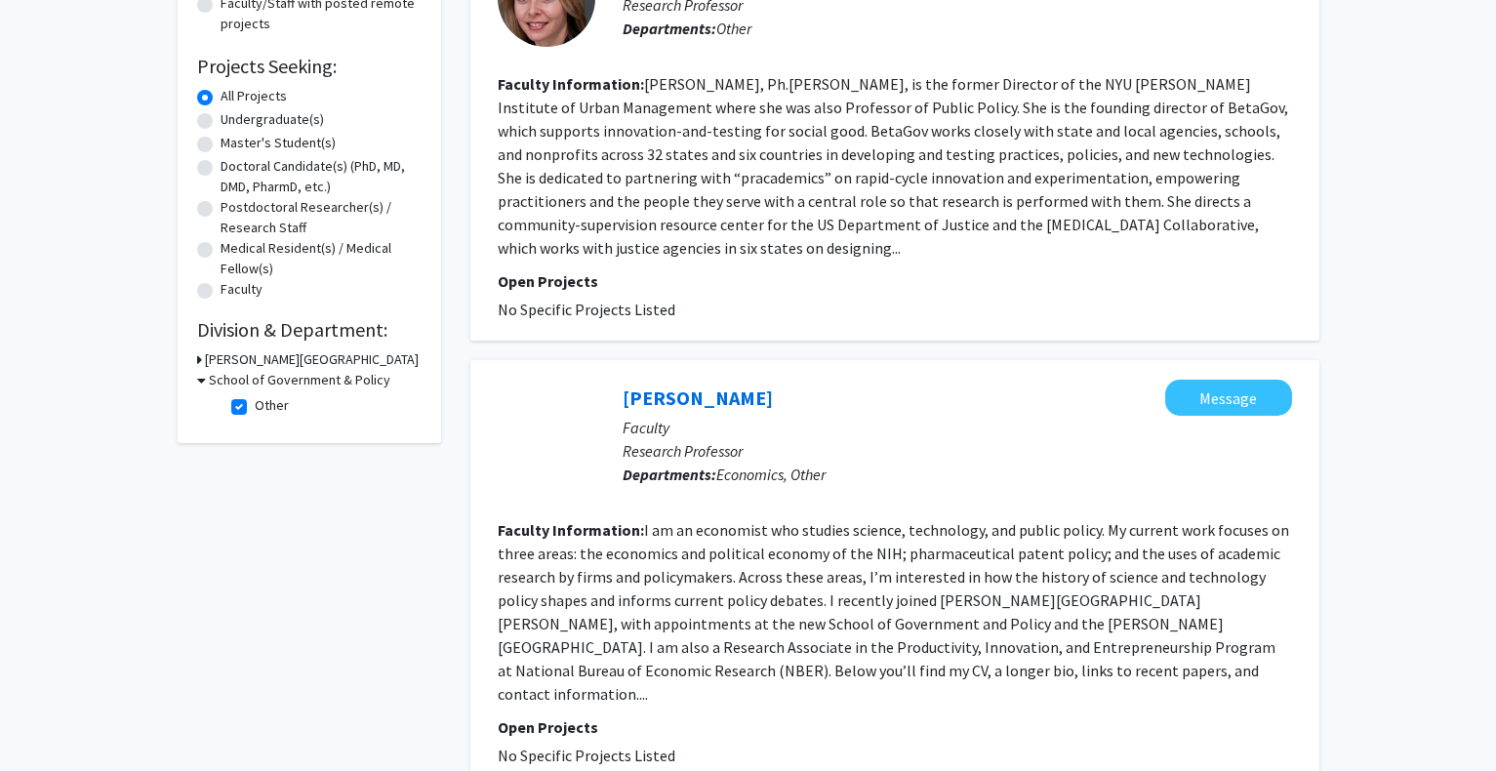
scroll to position [293, 0]
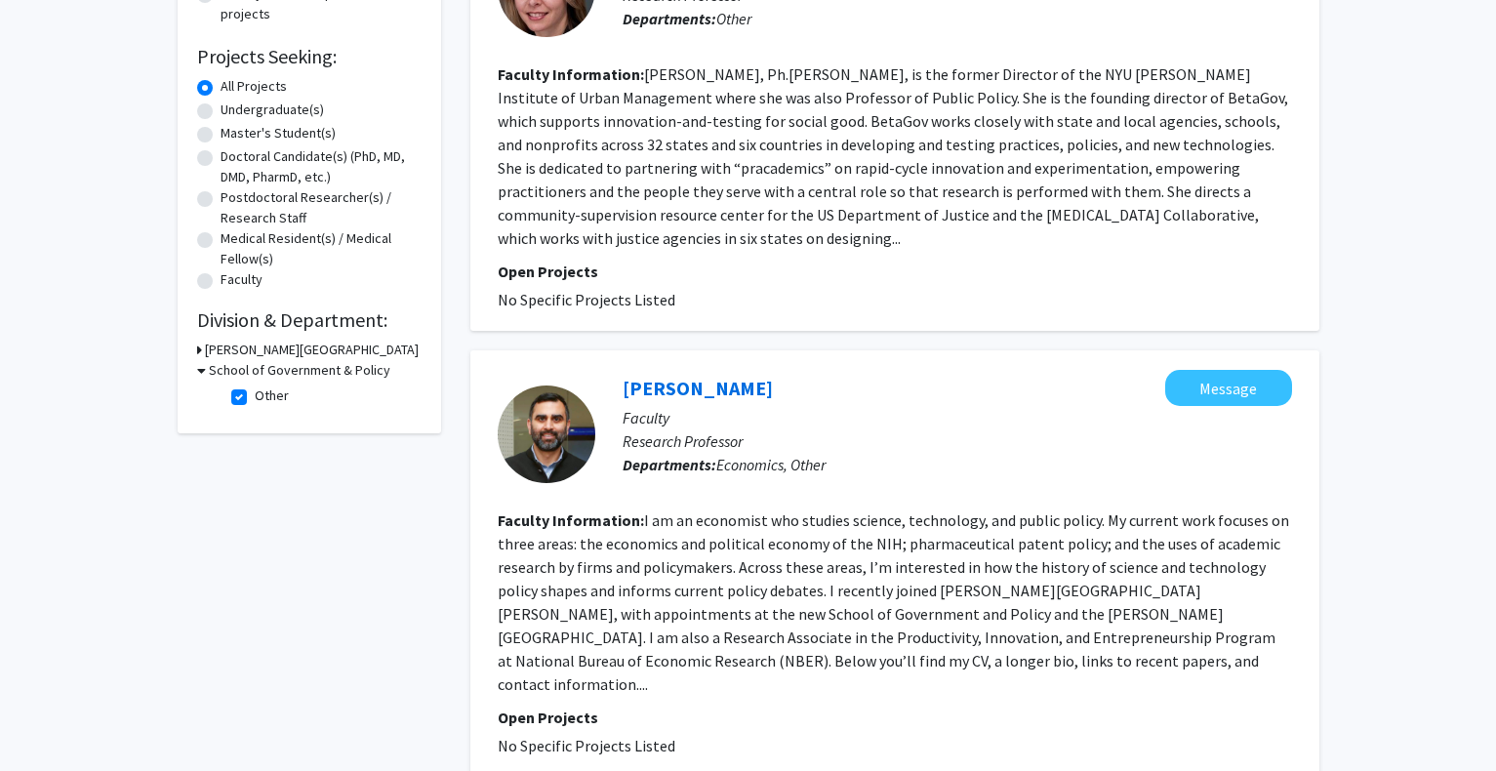
click at [255, 396] on label "Other" at bounding box center [272, 395] width 34 height 20
click at [255, 396] on input "Other" at bounding box center [261, 391] width 13 height 13
checkbox input "false"
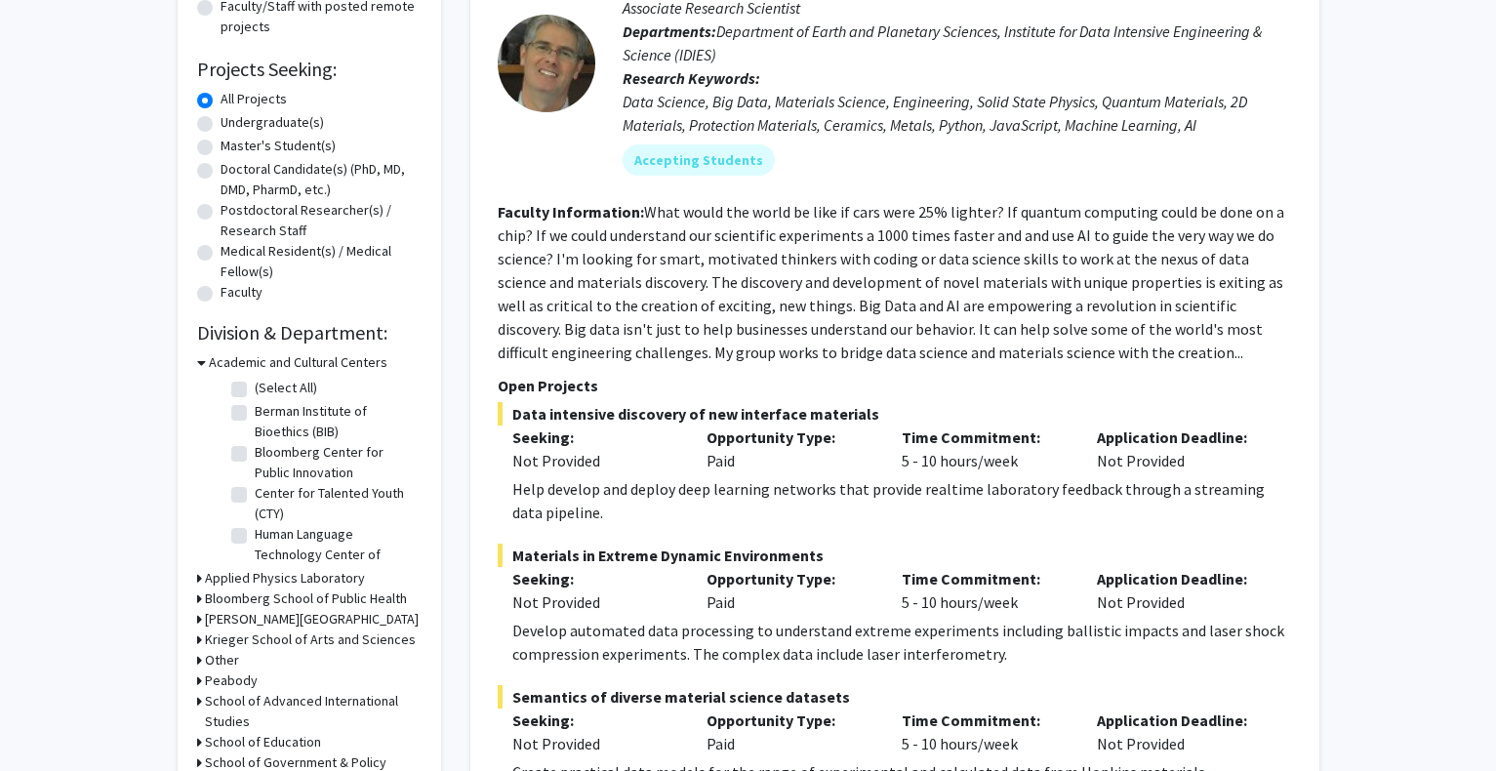
scroll to position [293, 0]
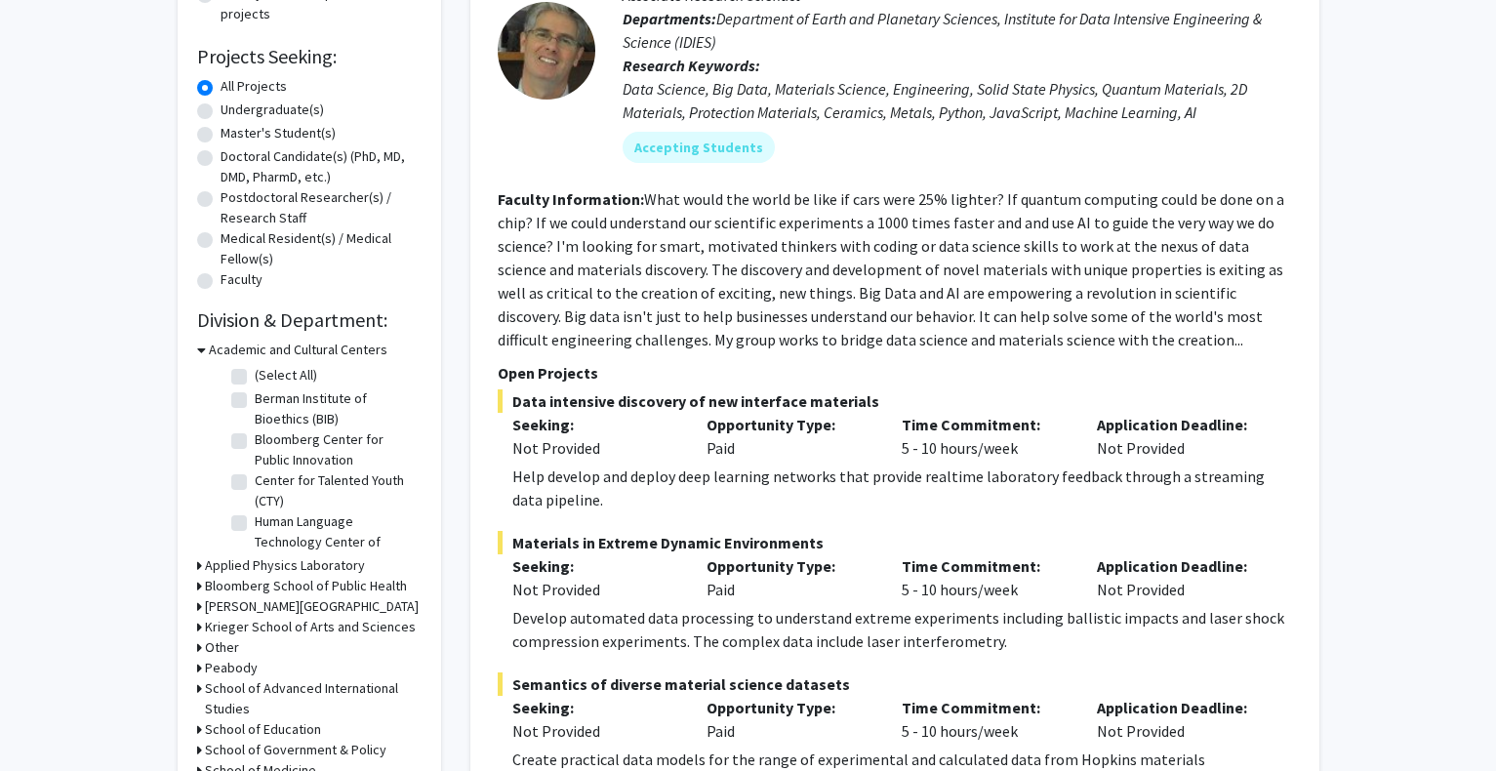
click at [344, 350] on h3 "Academic and Cultural Centers" at bounding box center [298, 350] width 179 height 20
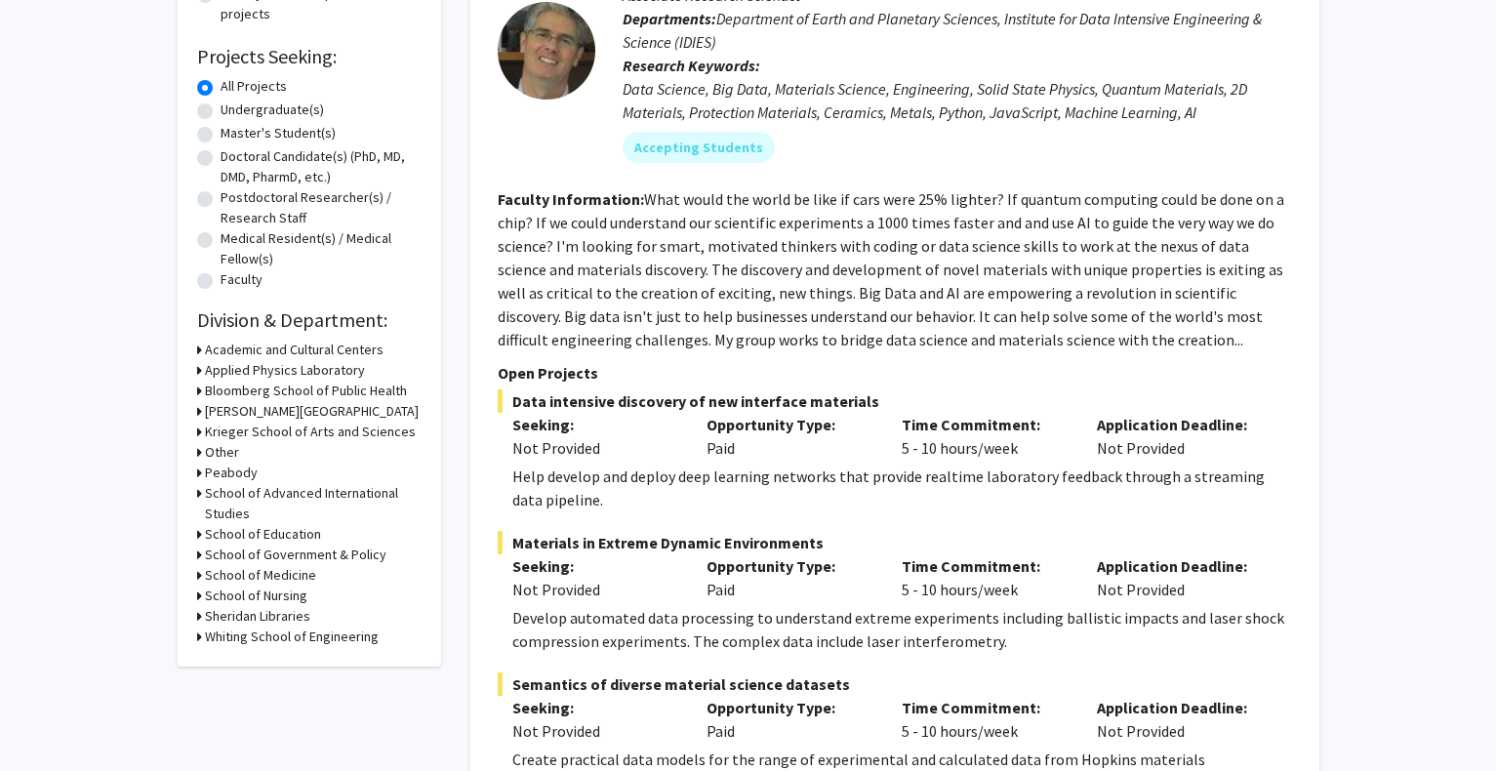
click at [286, 575] on h3 "School of Medicine" at bounding box center [260, 575] width 111 height 20
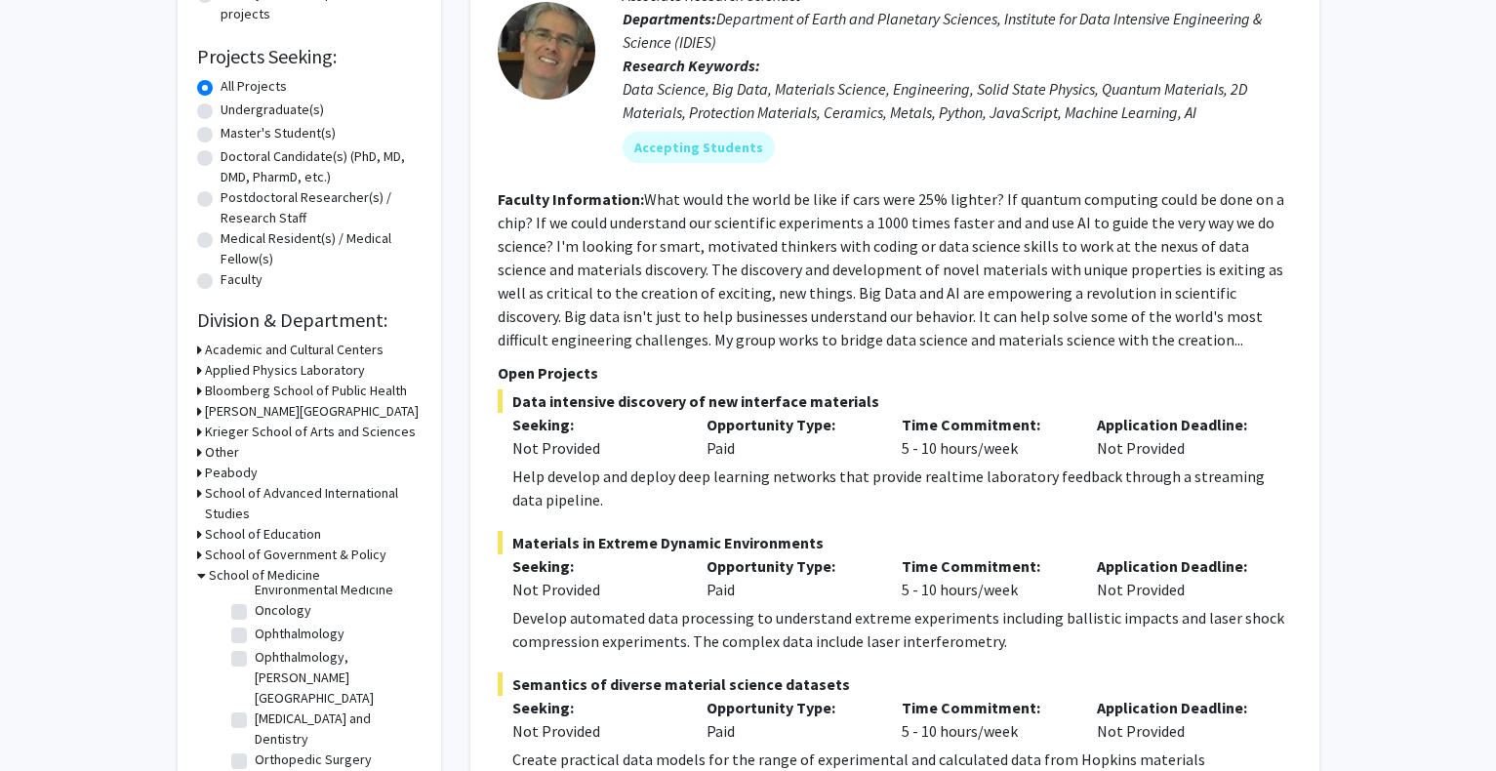
scroll to position [2147, 0]
click at [267, 742] on label "Other" at bounding box center [272, 731] width 34 height 20
click at [267, 734] on input "Other" at bounding box center [261, 727] width 13 height 13
checkbox input "true"
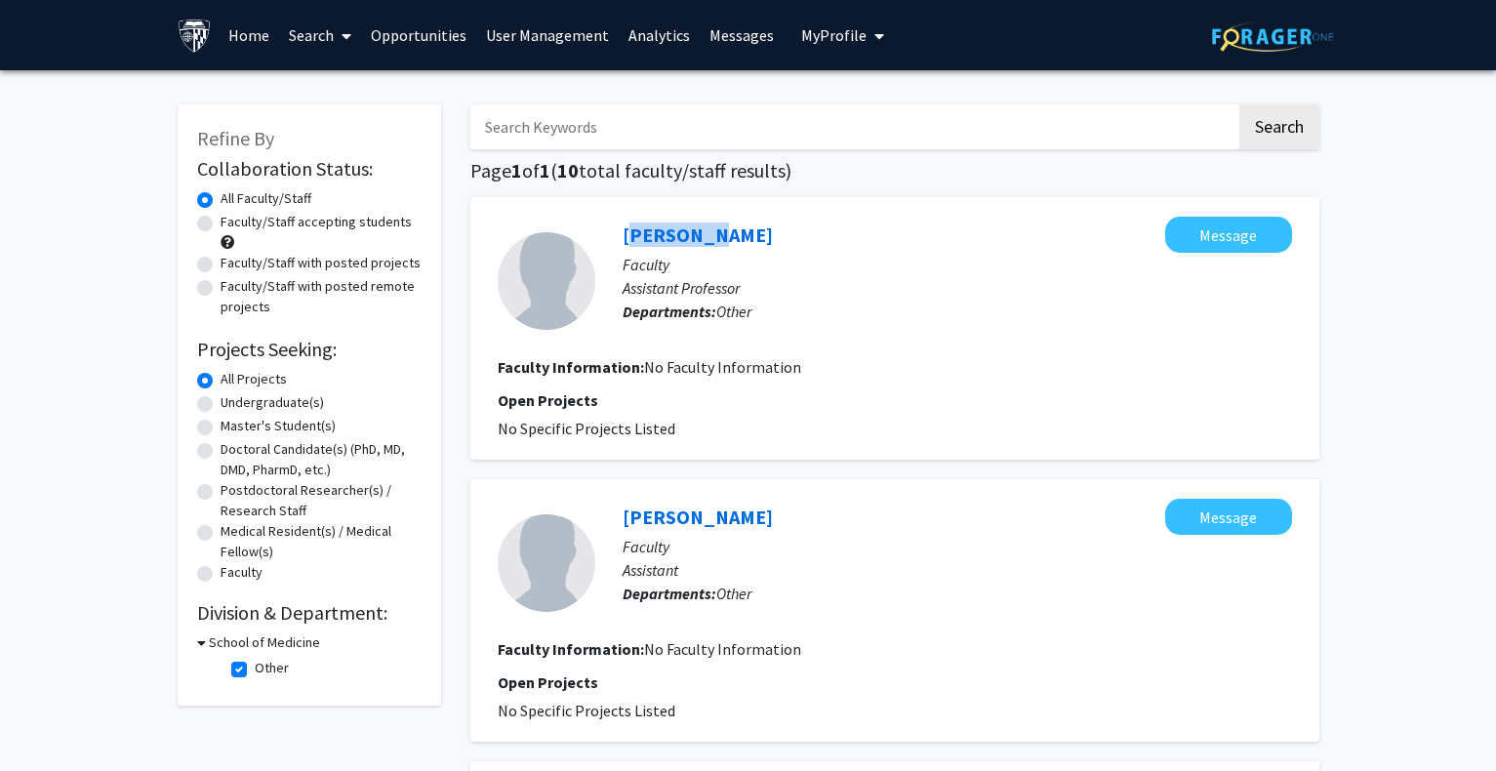
drag, startPoint x: 613, startPoint y: 211, endPoint x: 715, endPoint y: 222, distance: 103.1
click at [715, 222] on div "[PERSON_NAME] Message Faculty Assistant Professor Departments: Other Faculty In…" at bounding box center [894, 328] width 849 height 263
copy link "[PERSON_NAME]"
drag, startPoint x: 605, startPoint y: 511, endPoint x: 738, endPoint y: 504, distance: 132.9
click at [738, 504] on div "[PERSON_NAME] Message Faculty Assistant Departments: Other" at bounding box center [943, 563] width 697 height 129
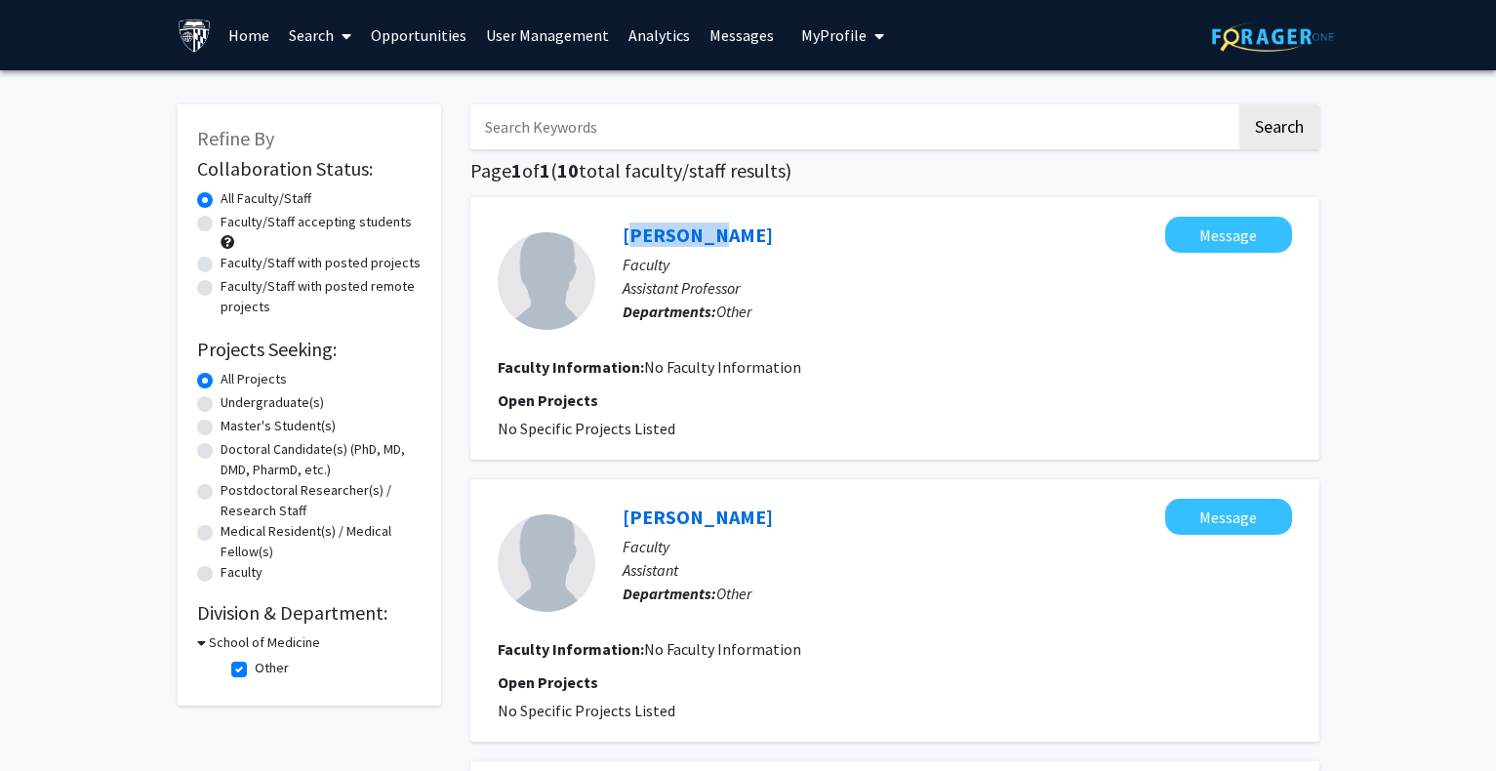
copy link "[PERSON_NAME]"
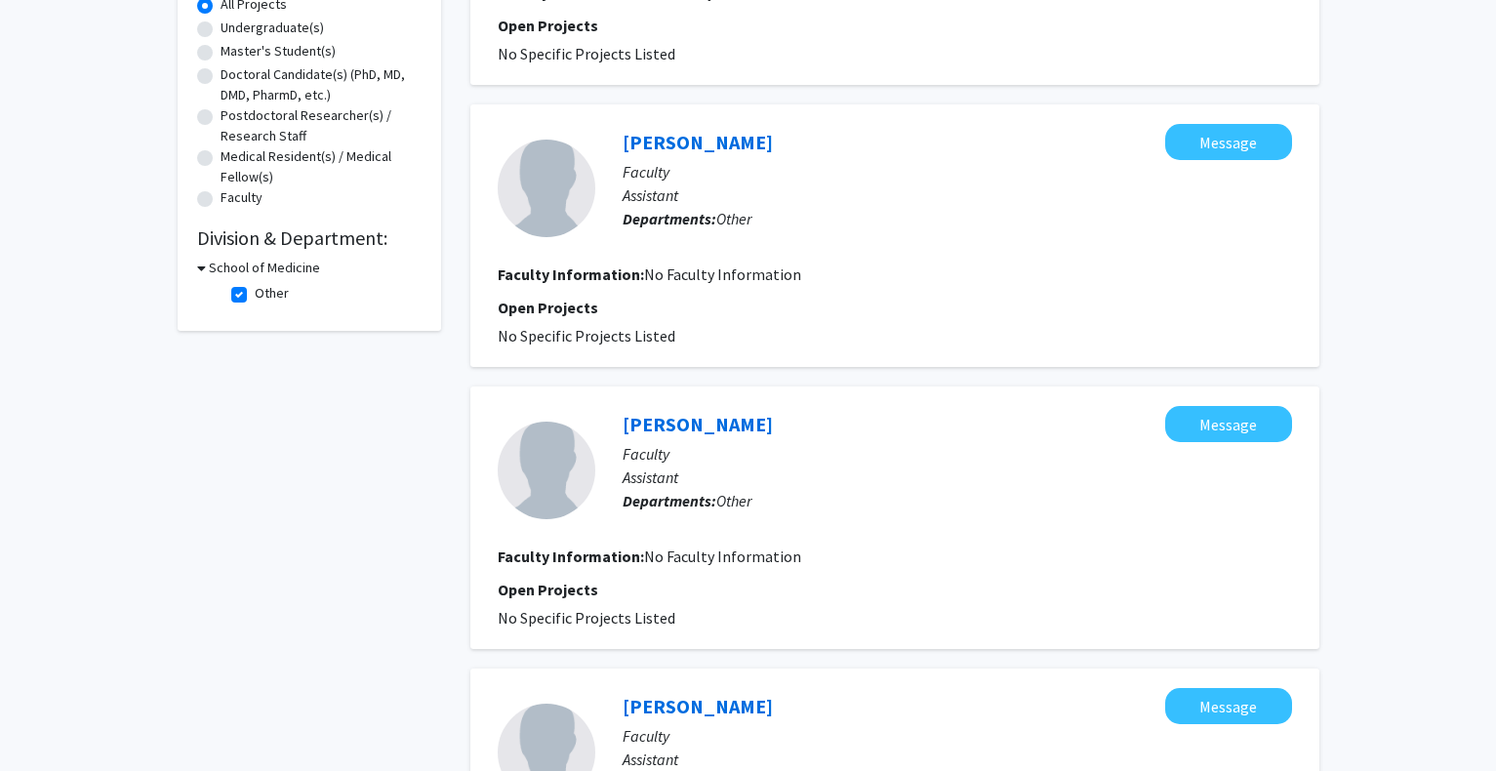
scroll to position [390, 0]
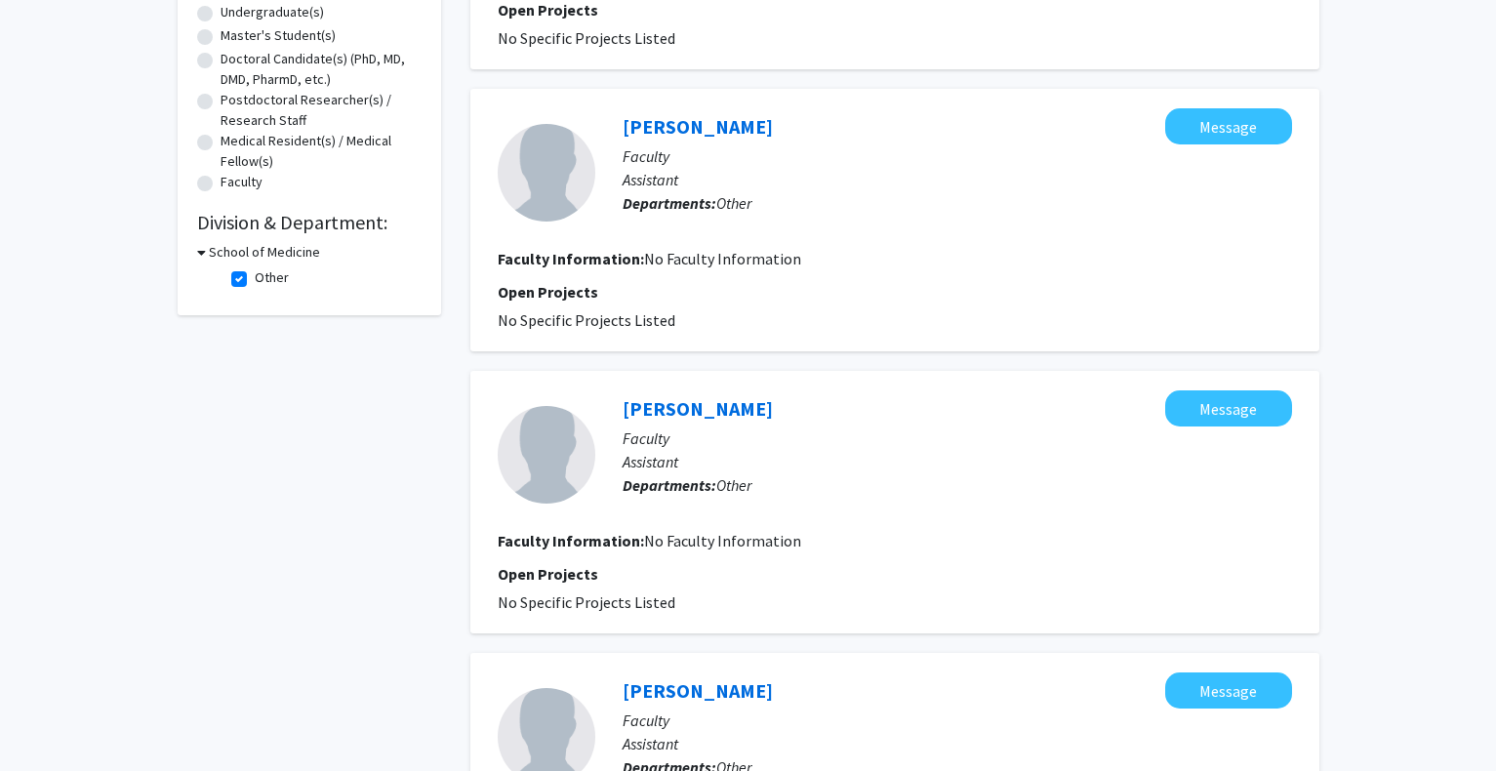
drag, startPoint x: 621, startPoint y: 384, endPoint x: 778, endPoint y: 390, distance: 157.2
click at [778, 390] on div "[PERSON_NAME] Message Faculty Assistant Departments: Other Faculty Information:…" at bounding box center [894, 502] width 849 height 263
copy link "[PERSON_NAME]"
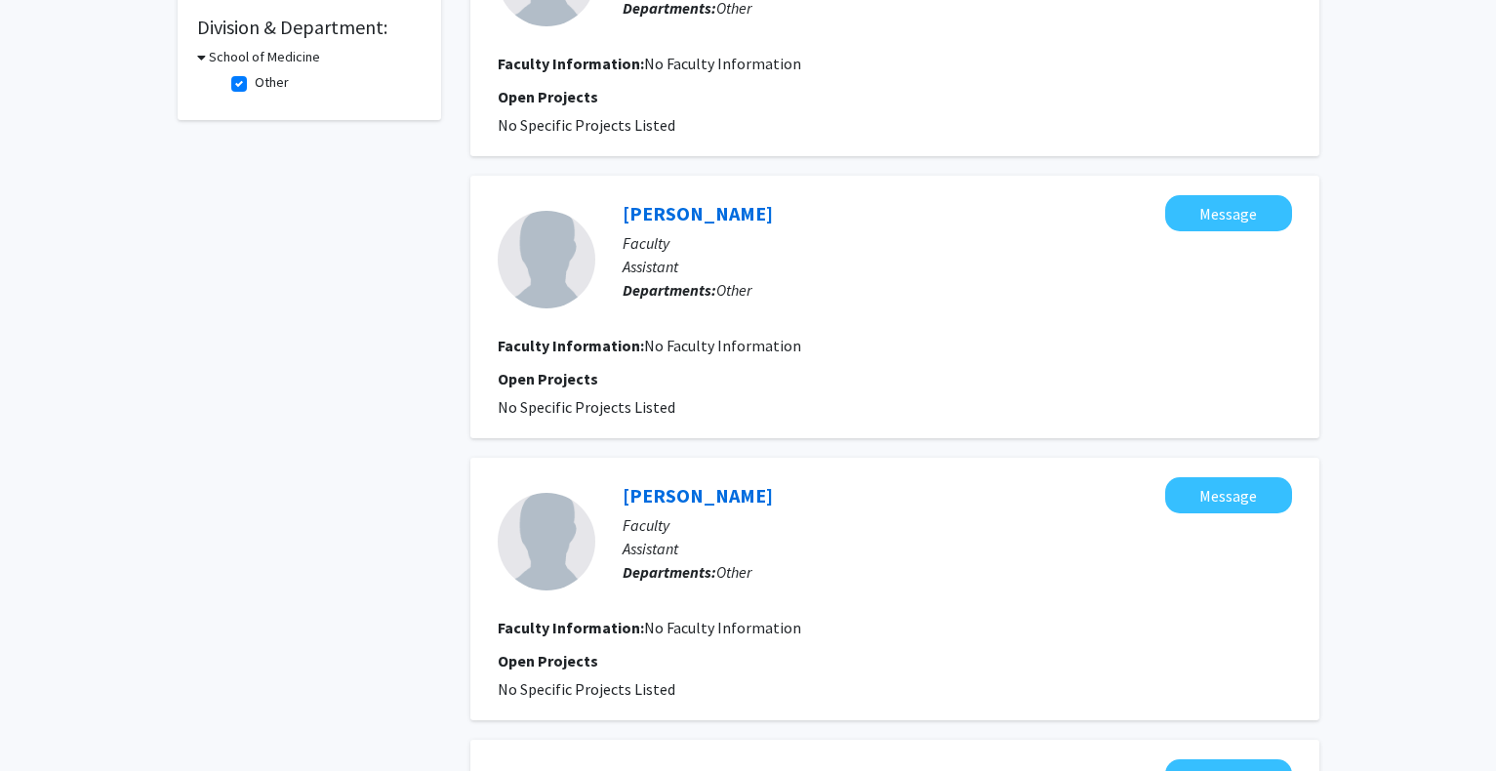
drag, startPoint x: 617, startPoint y: 479, endPoint x: 739, endPoint y: 479, distance: 122.0
click at [739, 479] on div "[PERSON_NAME] Message Faculty Assistant Departments: Other" at bounding box center [943, 541] width 697 height 129
copy link "[PERSON_NAME]"
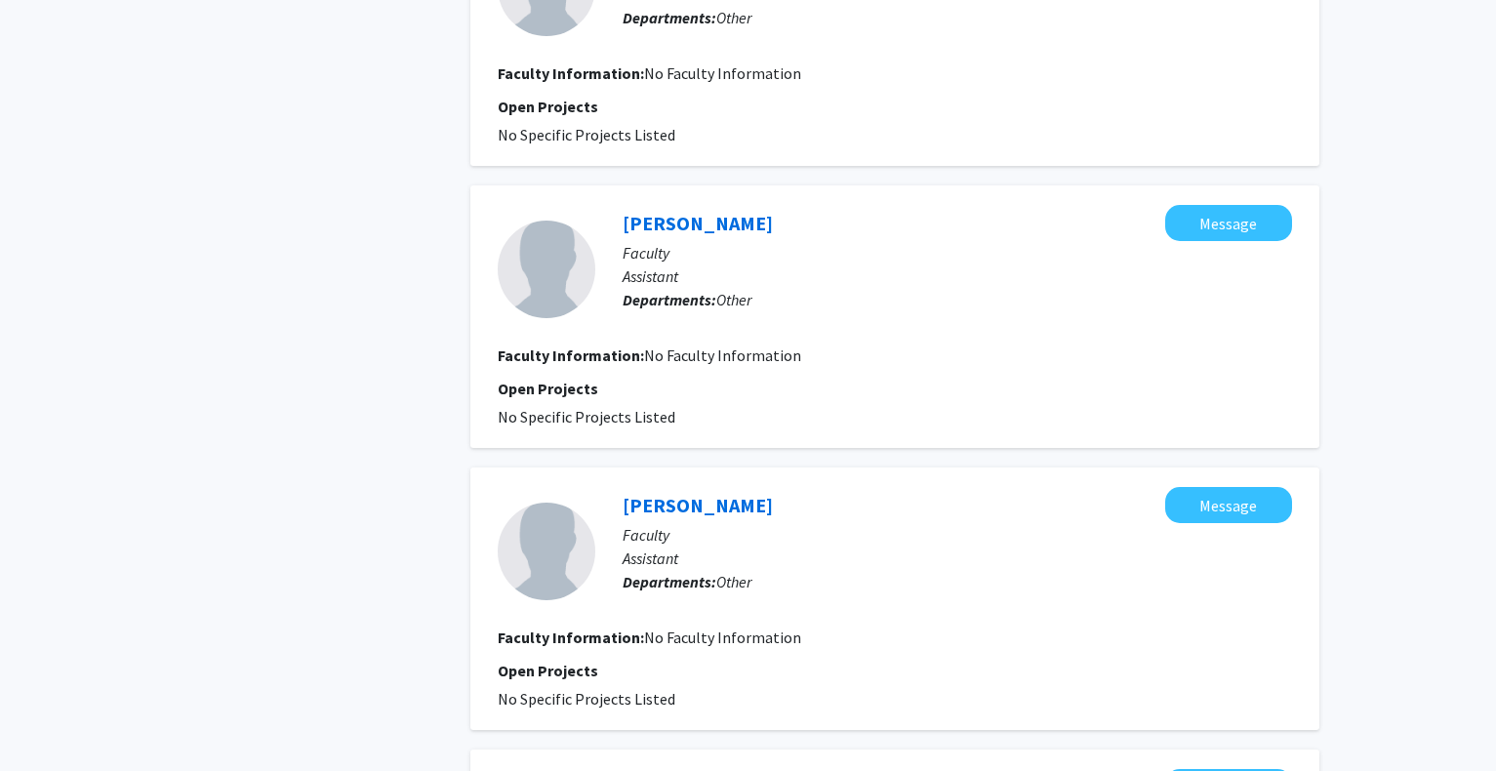
scroll to position [878, 0]
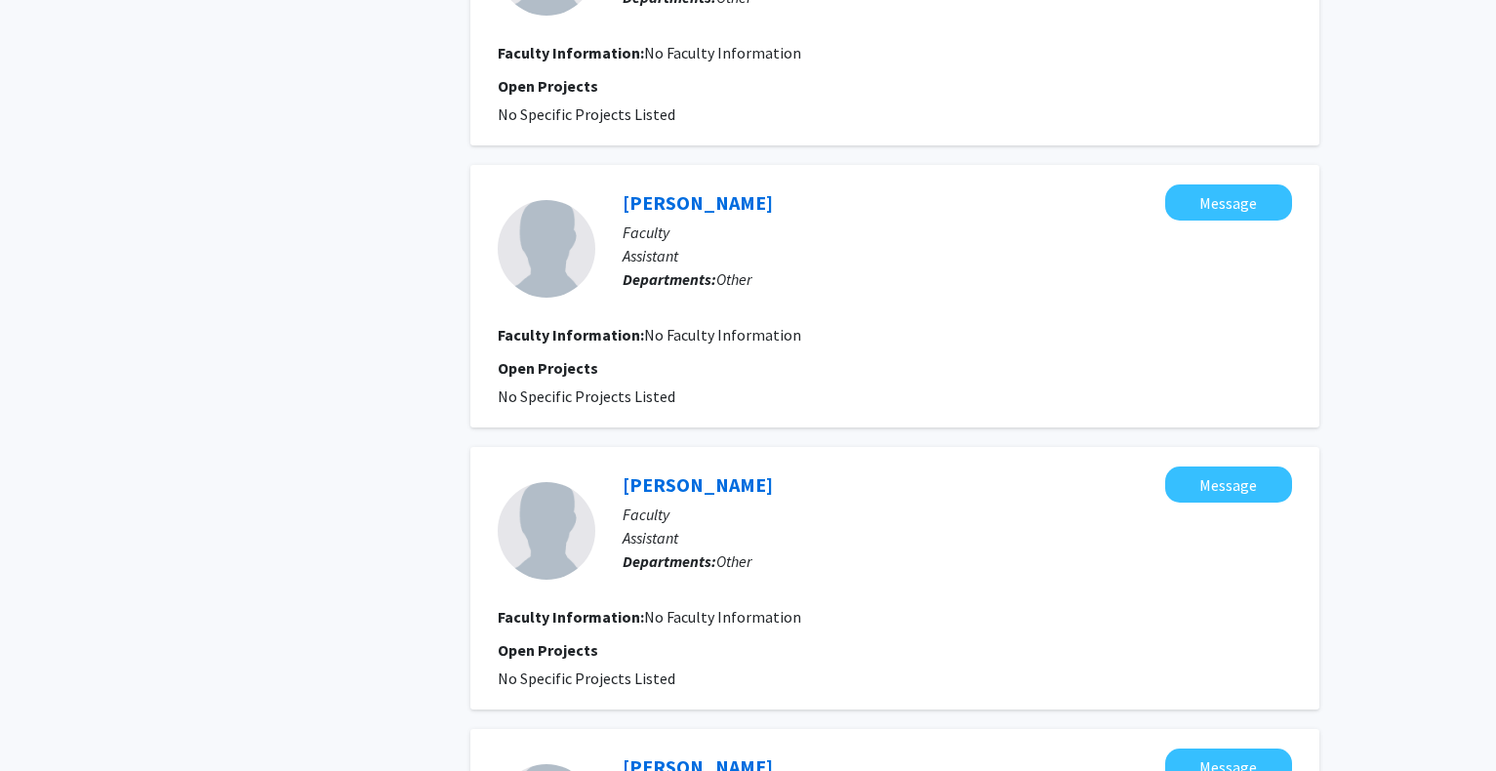
drag, startPoint x: 606, startPoint y: 461, endPoint x: 775, endPoint y: 470, distance: 169.1
click at [775, 470] on div "[PERSON_NAME] Message Faculty Assistant Departments: Other Faculty Information:…" at bounding box center [894, 578] width 849 height 263
copy link "[PERSON_NAME]"
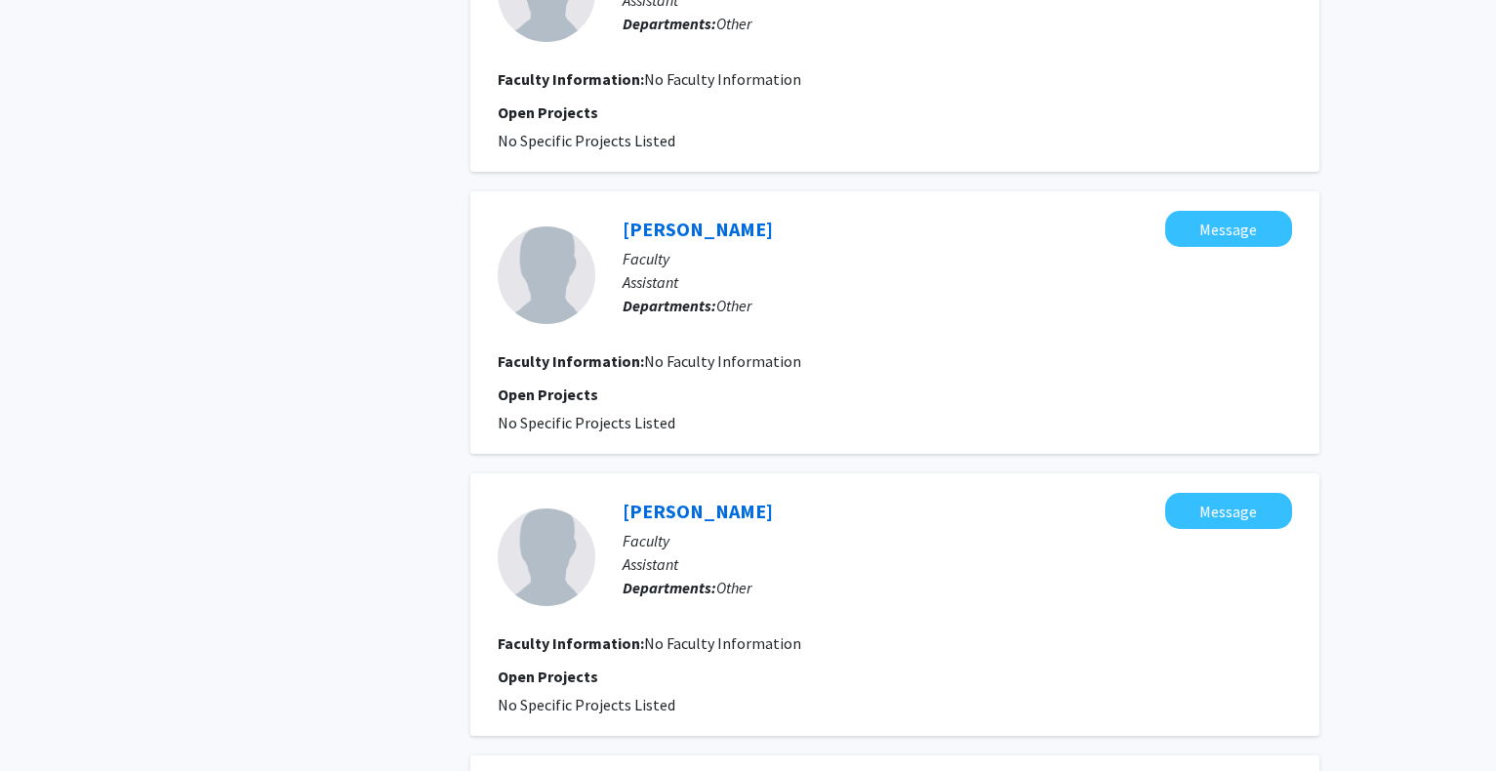
scroll to position [1171, 0]
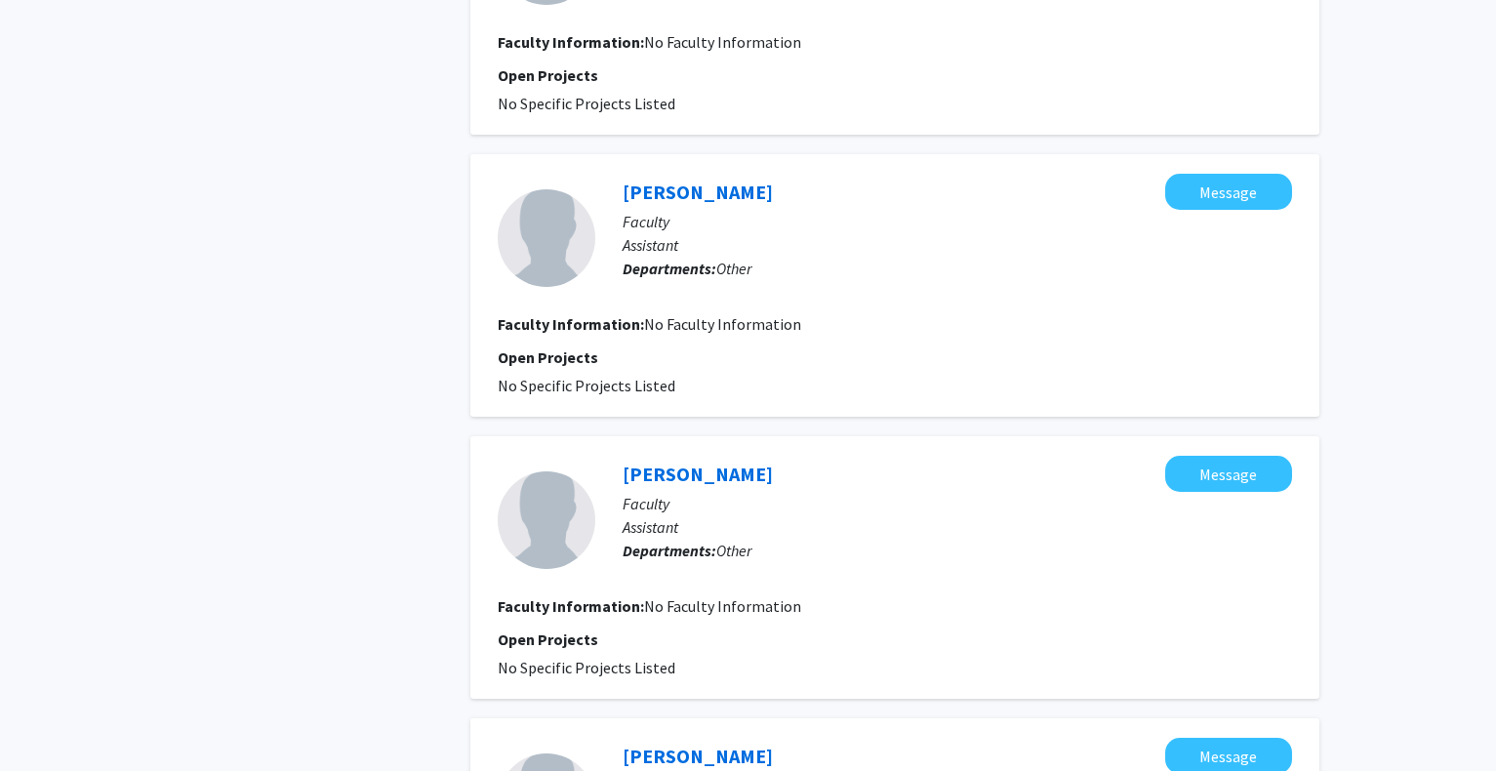
drag, startPoint x: 610, startPoint y: 457, endPoint x: 836, endPoint y: 453, distance: 226.4
click at [836, 453] on div "[PERSON_NAME] Message Faculty Assistant Departments: Other Faculty Information:…" at bounding box center [894, 567] width 849 height 263
copy link "[PERSON_NAME]"
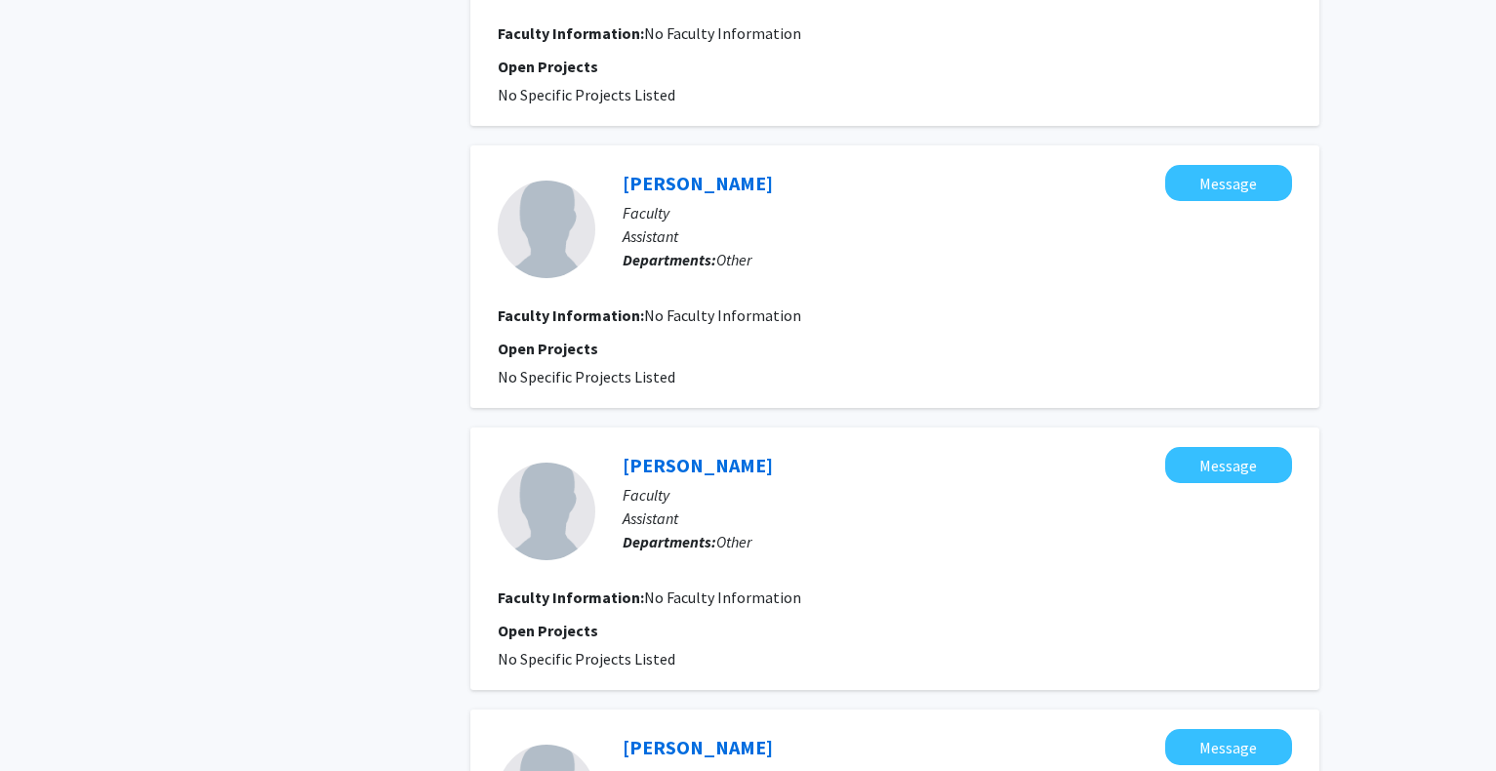
scroll to position [1464, 0]
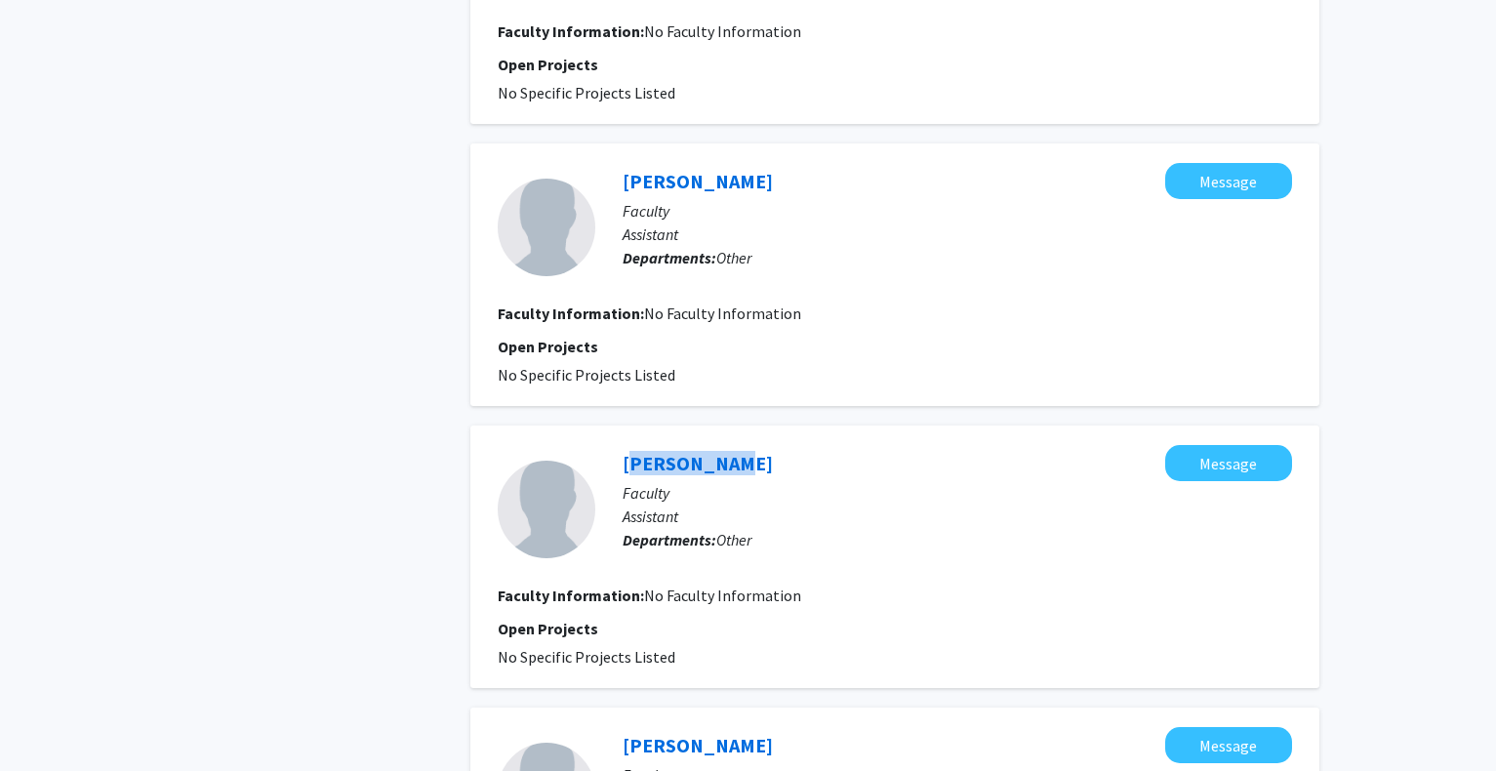
drag, startPoint x: 604, startPoint y: 438, endPoint x: 740, endPoint y: 447, distance: 135.9
click at [740, 447] on div "[PERSON_NAME] Message Faculty Assistant Departments: Other Faculty Information:…" at bounding box center [894, 556] width 849 height 263
copy link "[PERSON_NAME]"
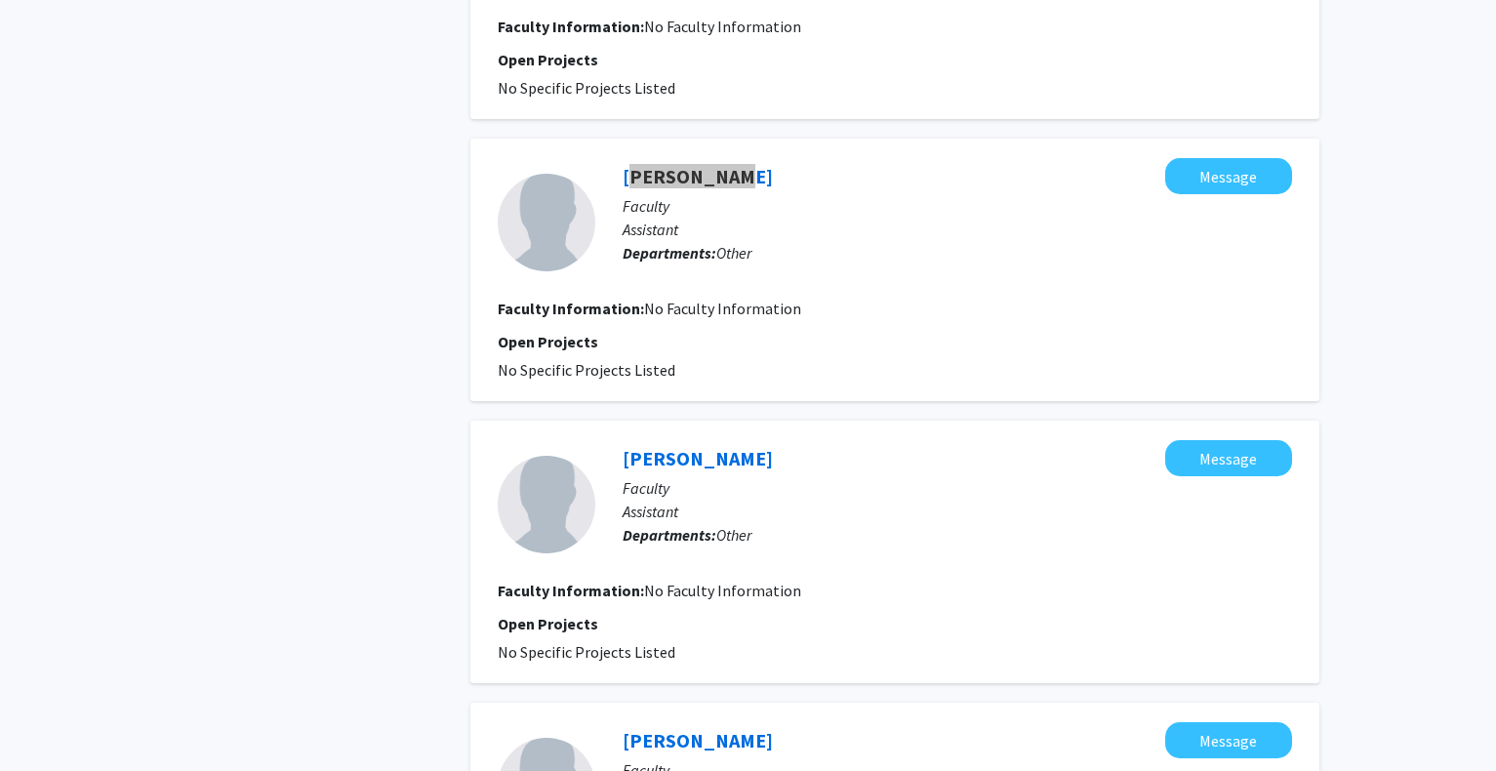
scroll to position [1757, 0]
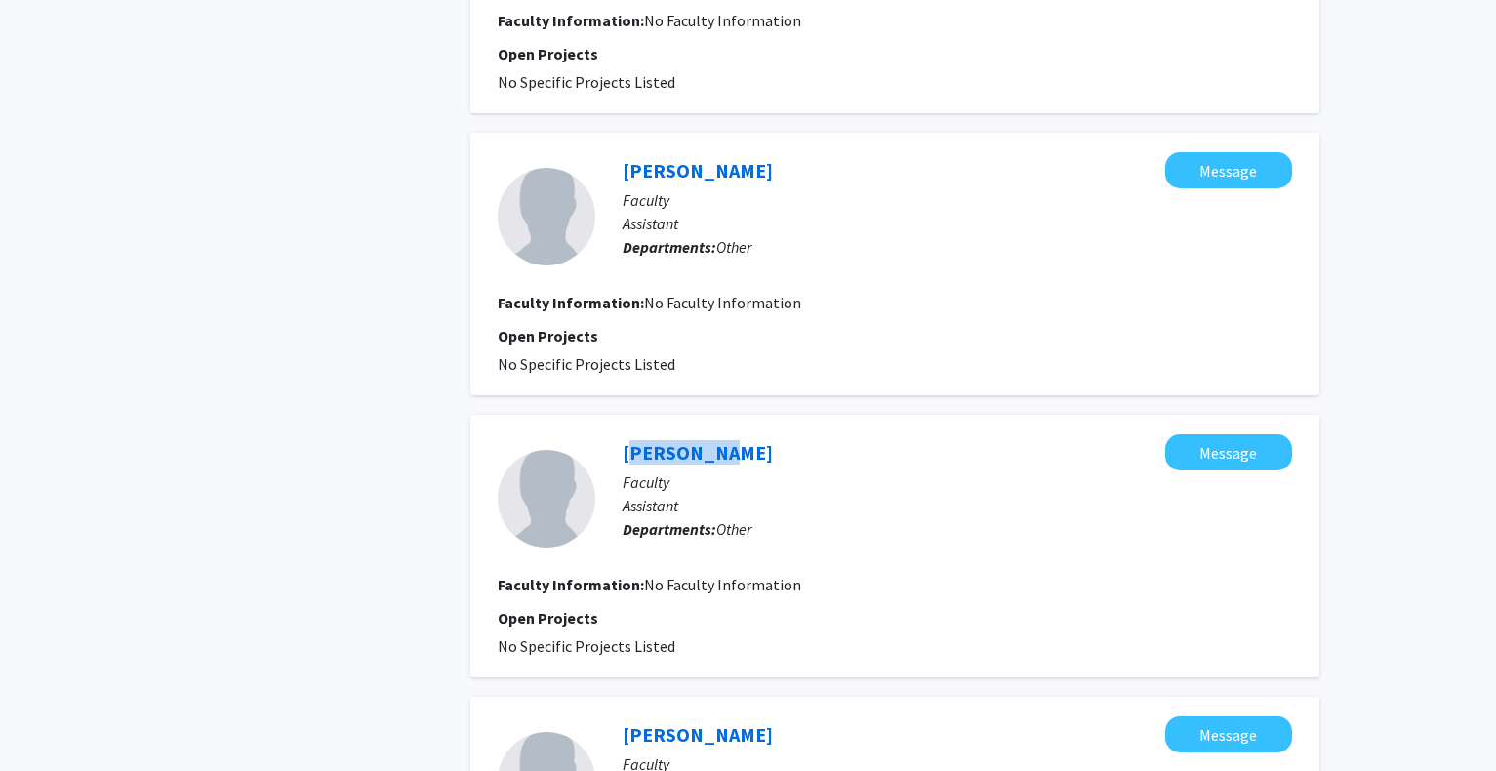
drag, startPoint x: 618, startPoint y: 437, endPoint x: 717, endPoint y: 437, distance: 99.5
click at [717, 437] on div "[PERSON_NAME] Message Faculty Assistant Departments: Other" at bounding box center [943, 498] width 697 height 129
copy link "[PERSON_NAME]"
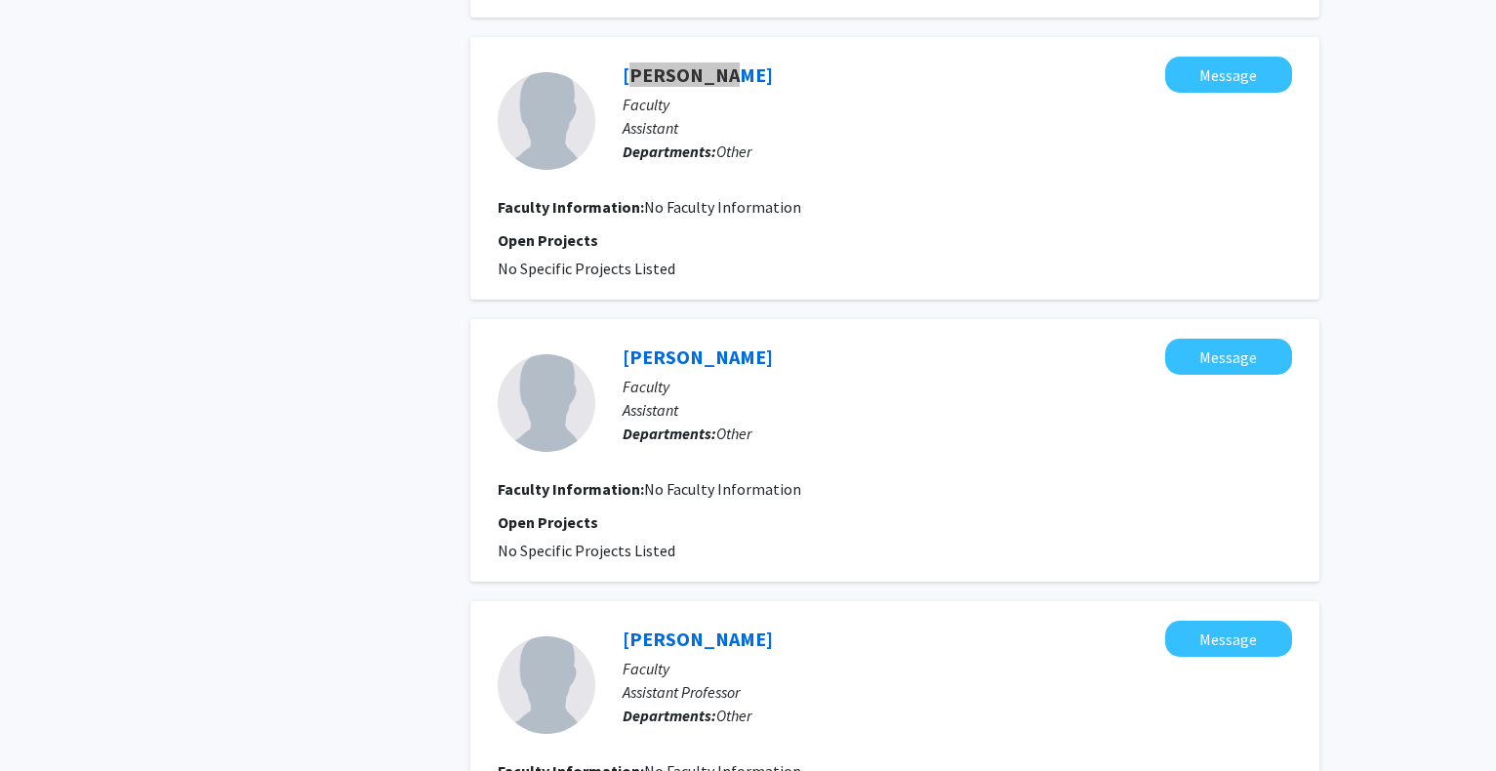
scroll to position [2147, 0]
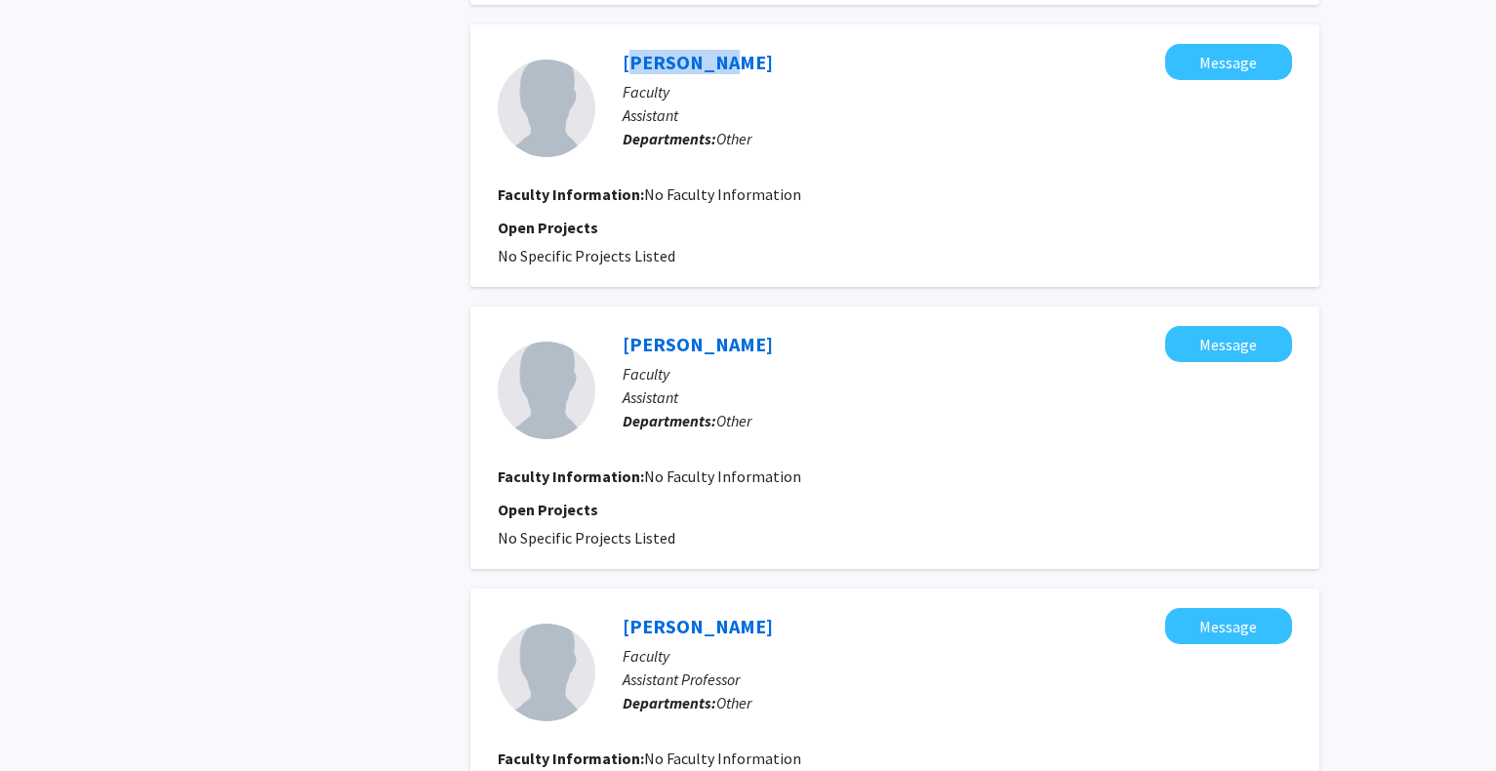
drag, startPoint x: 603, startPoint y: 323, endPoint x: 795, endPoint y: 341, distance: 193.0
click at [795, 341] on div "[PERSON_NAME] Message Faculty Assistant Departments: Other Faculty Information:…" at bounding box center [894, 437] width 849 height 263
copy link "[PERSON_NAME]"
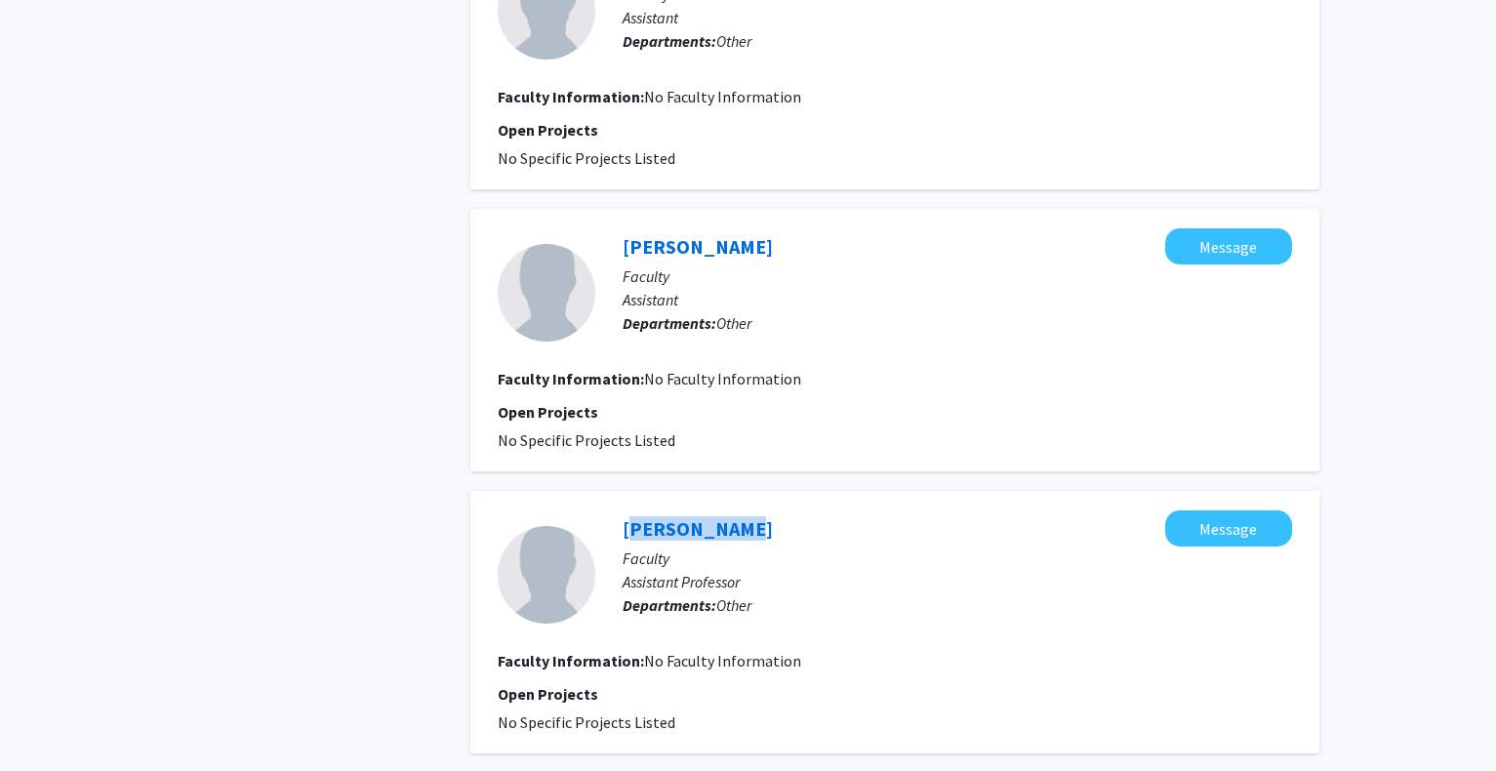
drag, startPoint x: 602, startPoint y: 506, endPoint x: 740, endPoint y: 520, distance: 138.3
click at [740, 520] on div "[PERSON_NAME] Message Faculty Assistant Professor Departments: Other Faculty In…" at bounding box center [894, 622] width 849 height 263
copy link "[PERSON_NAME]"
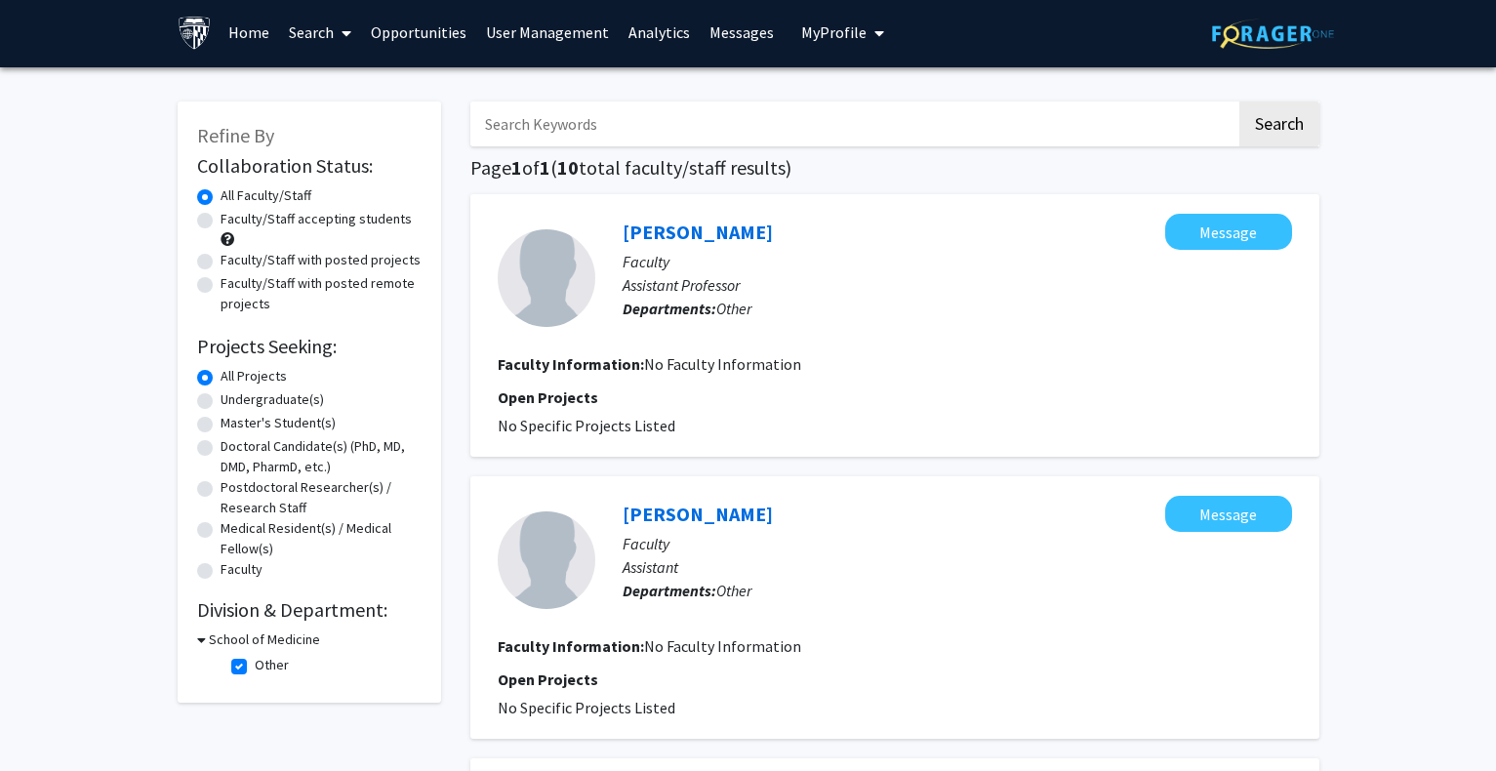
scroll to position [0, 0]
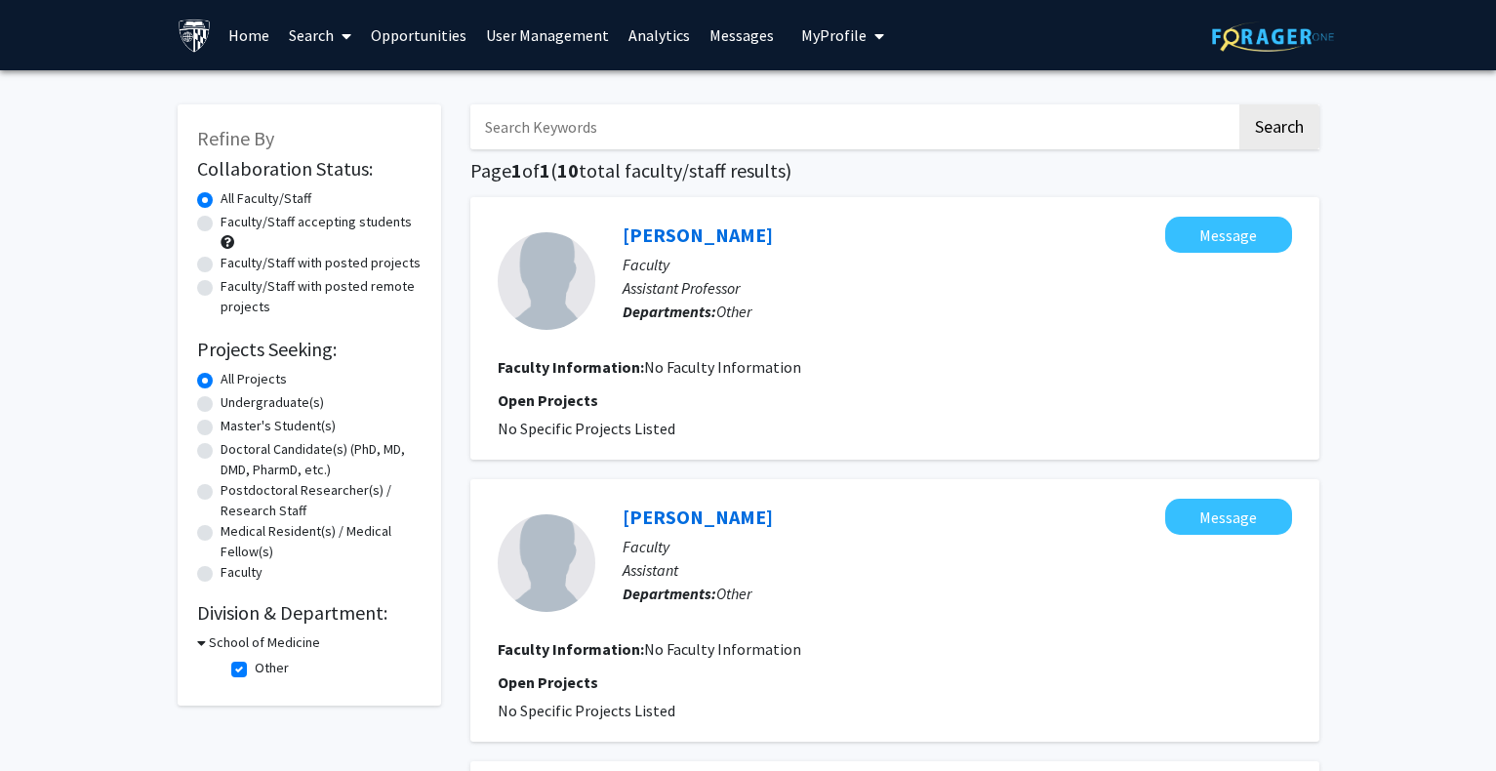
drag, startPoint x: 553, startPoint y: 31, endPoint x: 621, endPoint y: 67, distance: 76.4
click at [553, 31] on link "User Management" at bounding box center [547, 35] width 142 height 68
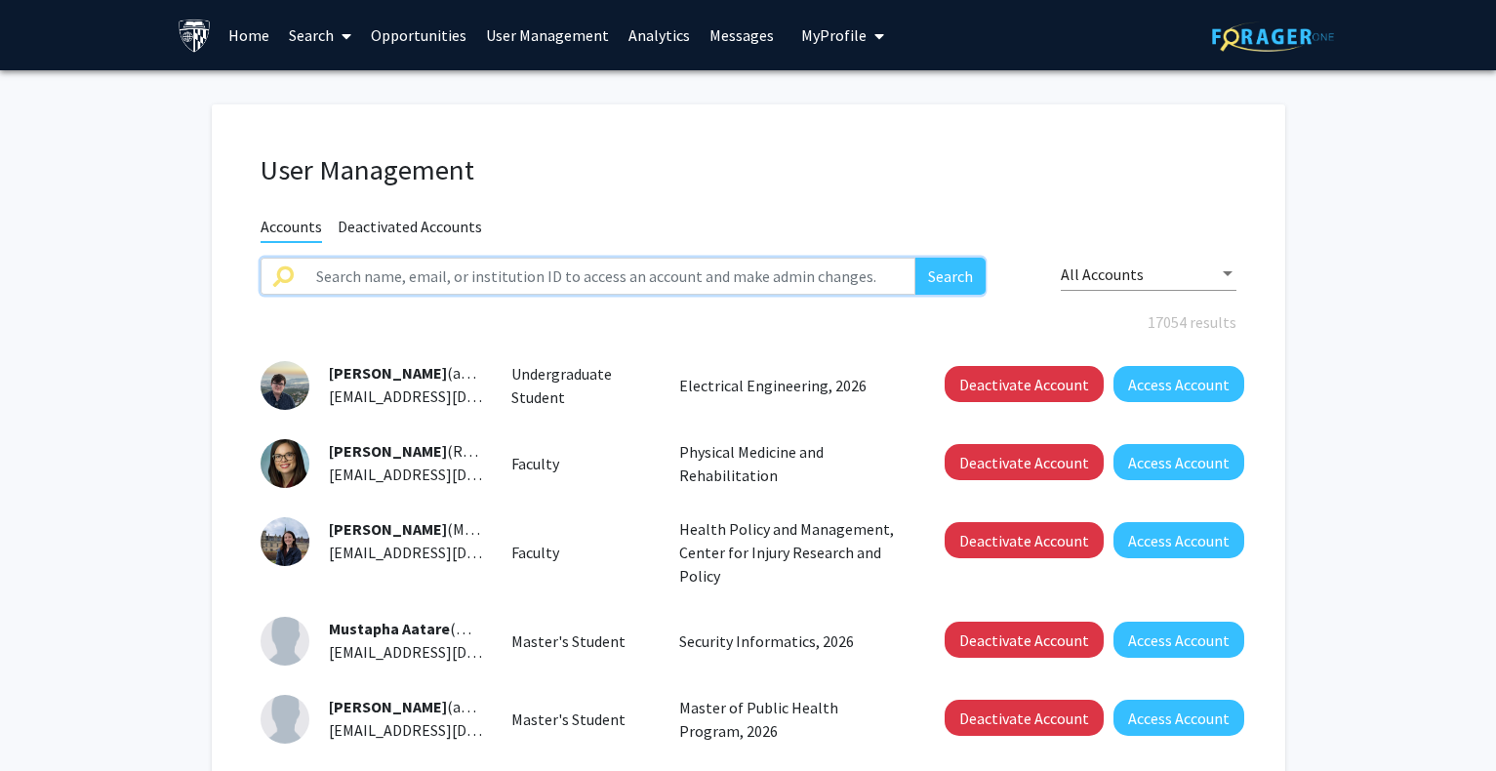
click at [620, 276] on input "text" at bounding box center [610, 276] width 612 height 37
paste input "[PERSON_NAME]"
click at [963, 274] on button "Search" at bounding box center [950, 276] width 70 height 37
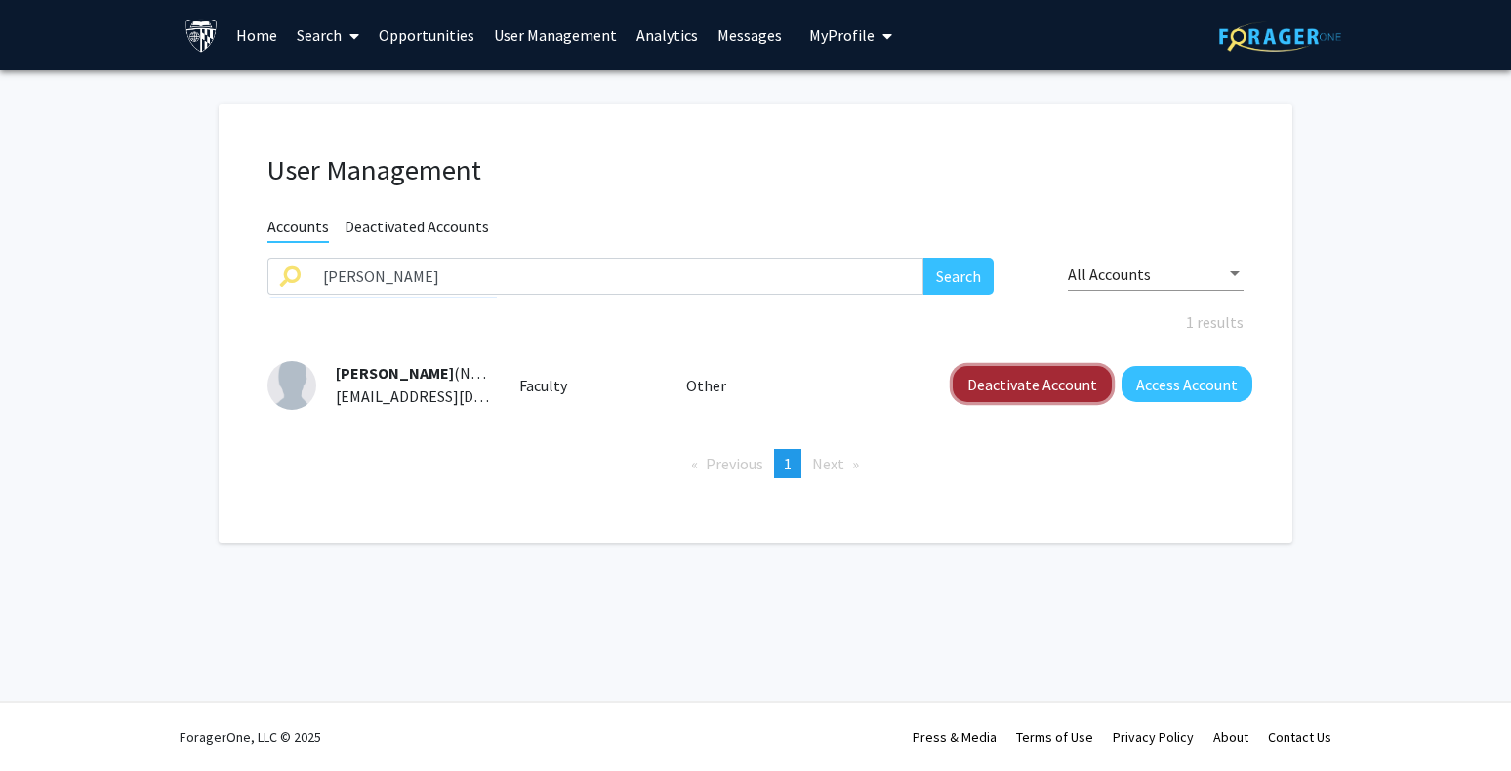
click at [1012, 386] on button "Deactivate Account" at bounding box center [1031, 384] width 159 height 36
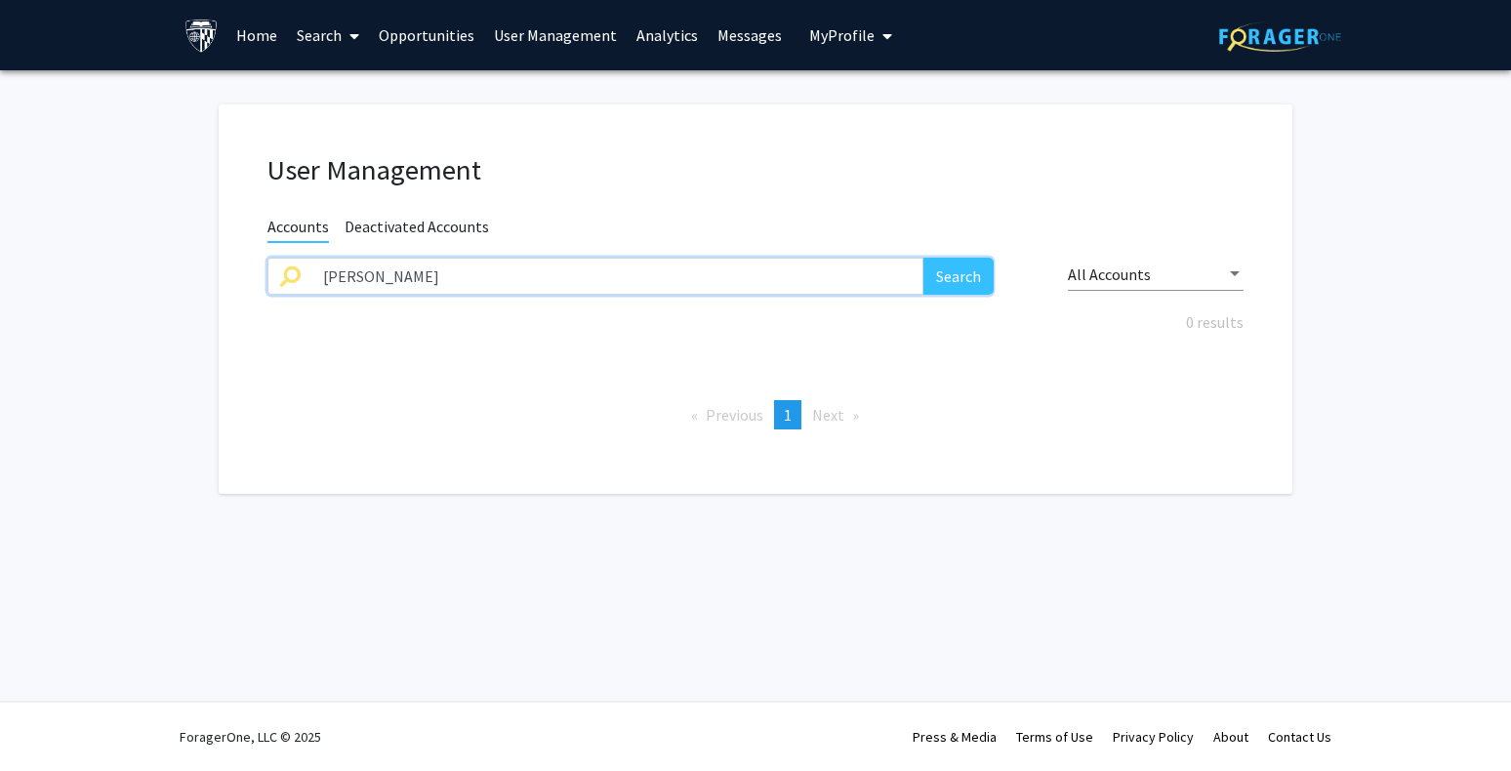
drag, startPoint x: 627, startPoint y: 281, endPoint x: 140, endPoint y: 284, distance: 487.9
click at [140, 284] on fg-user-management "User Management Accounts Deactivated Accounts [PERSON_NAME] Search All Accounts…" at bounding box center [755, 303] width 1511 height 467
paste input "[PERSON_NAME]"
click at [985, 263] on button "Search" at bounding box center [958, 276] width 70 height 37
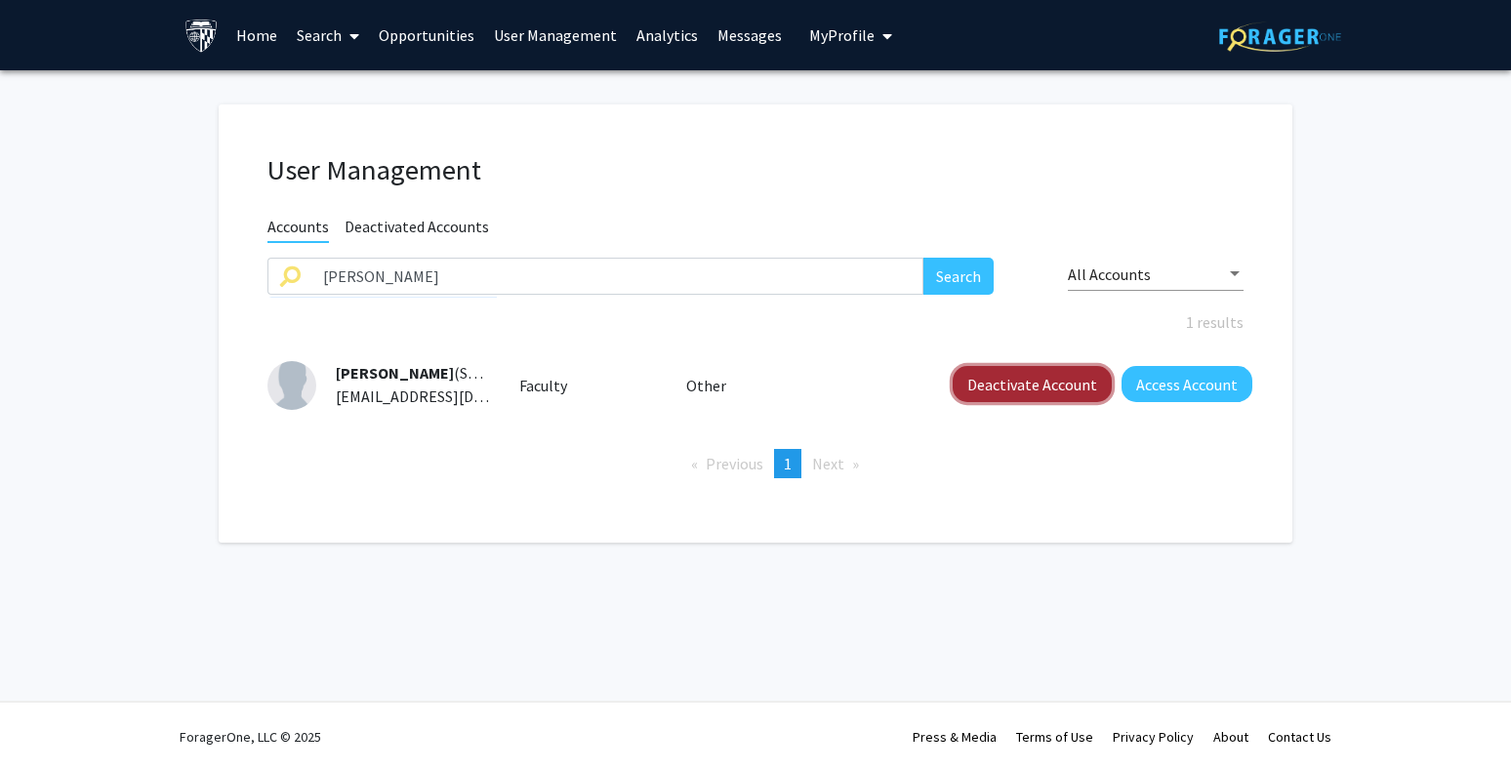
click at [1001, 376] on button "Deactivate Account" at bounding box center [1031, 384] width 159 height 36
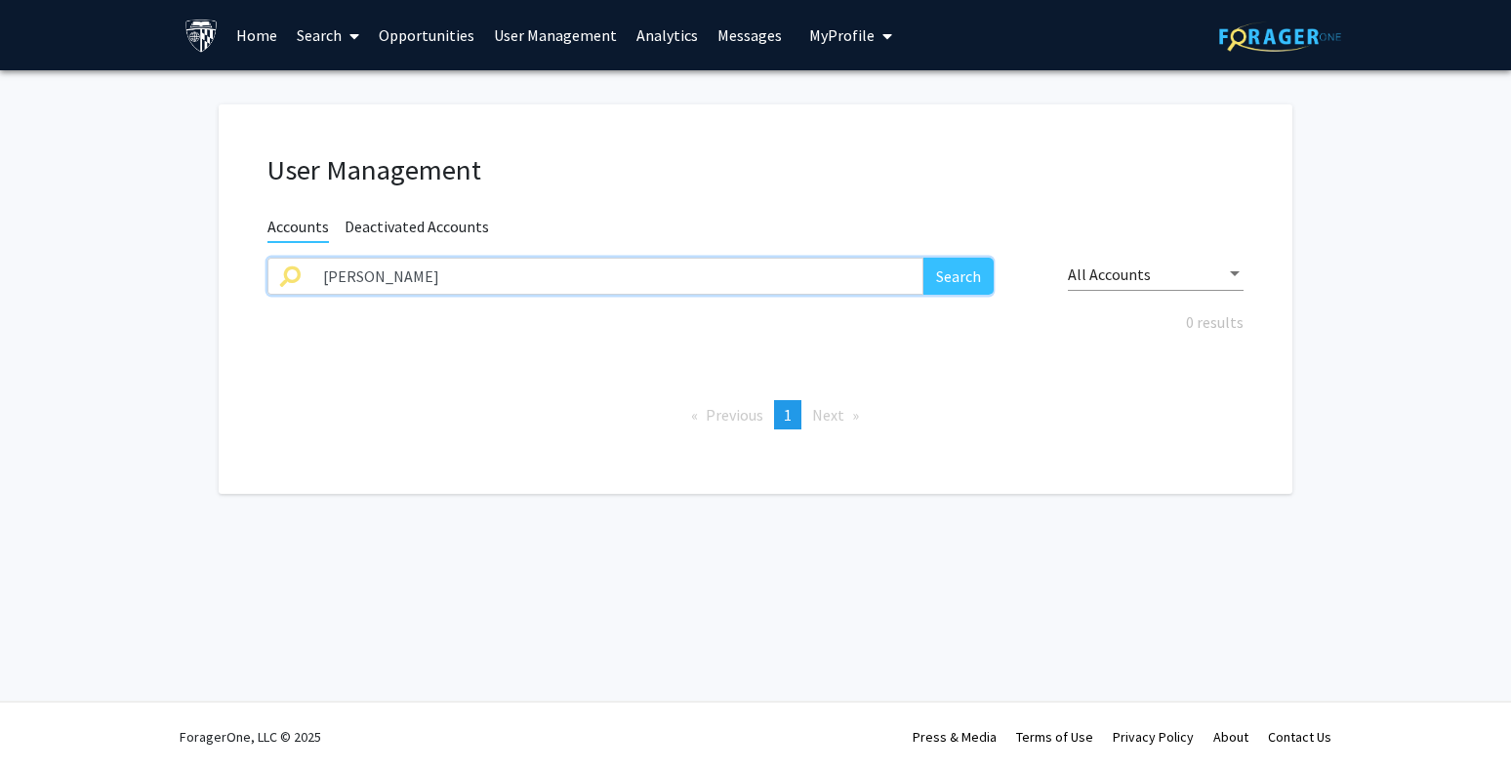
drag, startPoint x: 487, startPoint y: 290, endPoint x: 189, endPoint y: 283, distance: 297.7
click at [189, 283] on fg-user-management "User Management Accounts Deactivated Accounts [PERSON_NAME] Search All Accounts…" at bounding box center [755, 303] width 1511 height 467
paste input "[PERSON_NAME]"
click at [956, 277] on button "Search" at bounding box center [958, 276] width 70 height 37
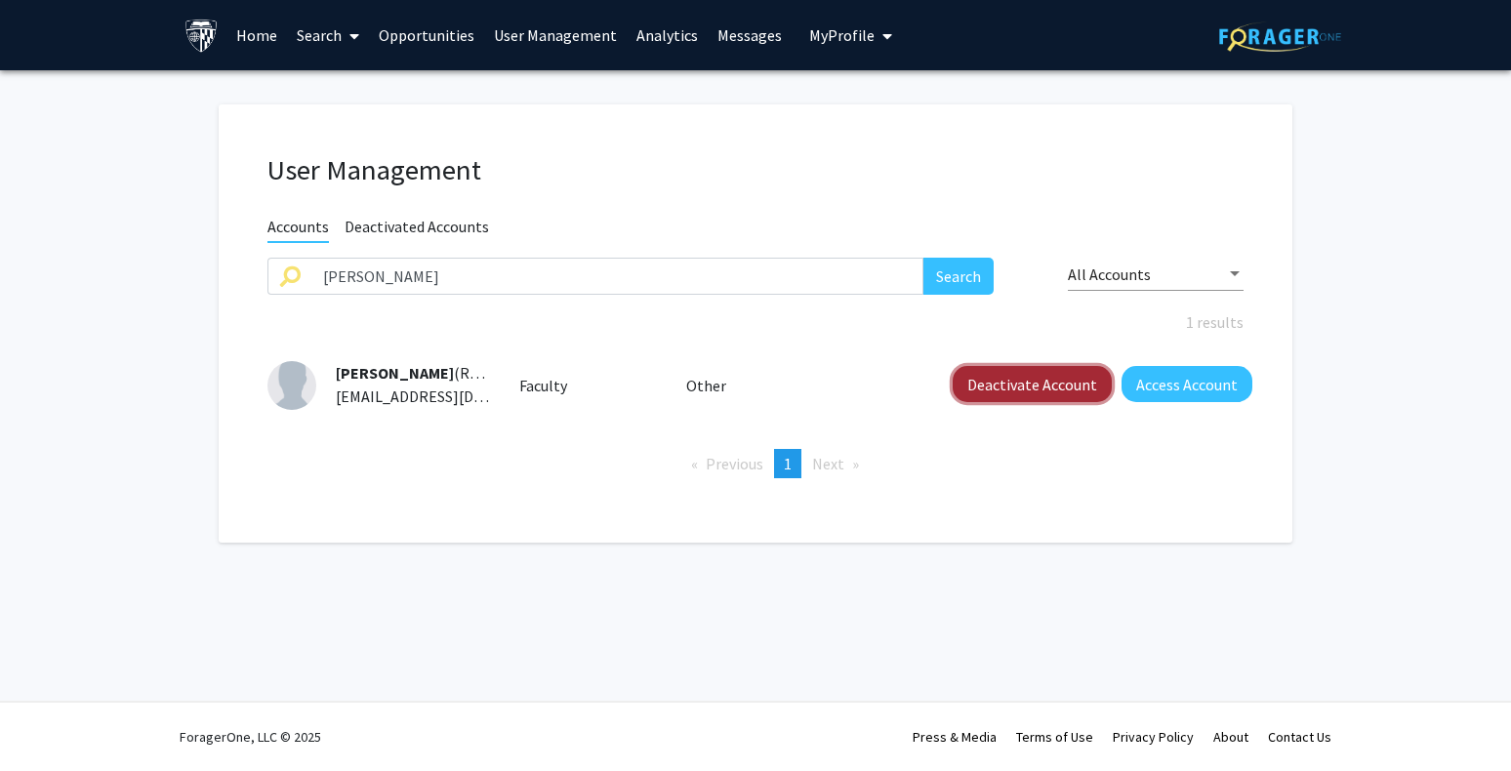
click at [1064, 382] on button "Deactivate Account" at bounding box center [1031, 384] width 159 height 36
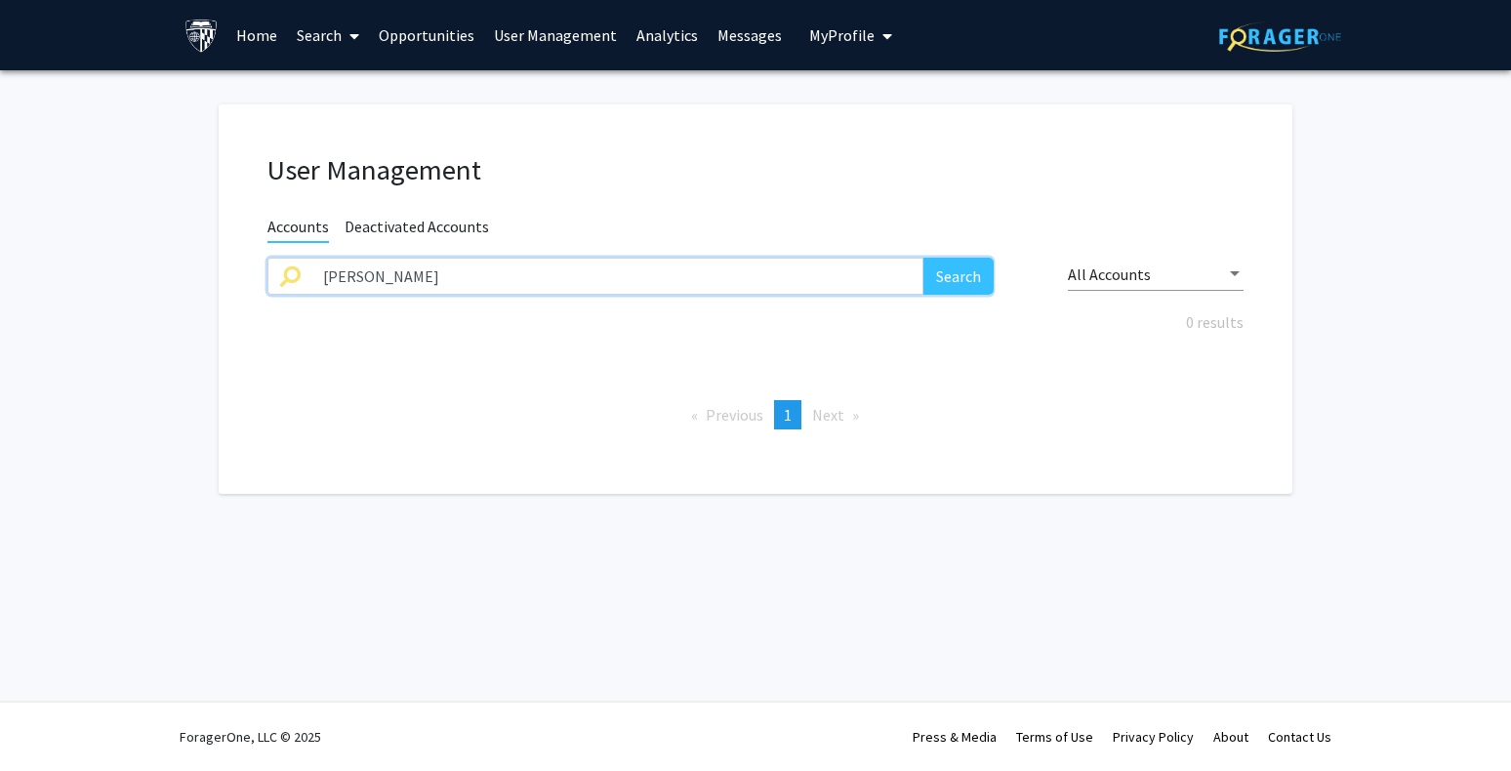
drag, startPoint x: 458, startPoint y: 276, endPoint x: 94, endPoint y: 284, distance: 364.1
click at [94, 284] on fg-user-management "User Management Accounts Deactivated Accounts [PERSON_NAME] Search All Accounts…" at bounding box center [755, 303] width 1511 height 467
paste input "[PERSON_NAME]"
click at [939, 269] on button "Search" at bounding box center [958, 276] width 70 height 37
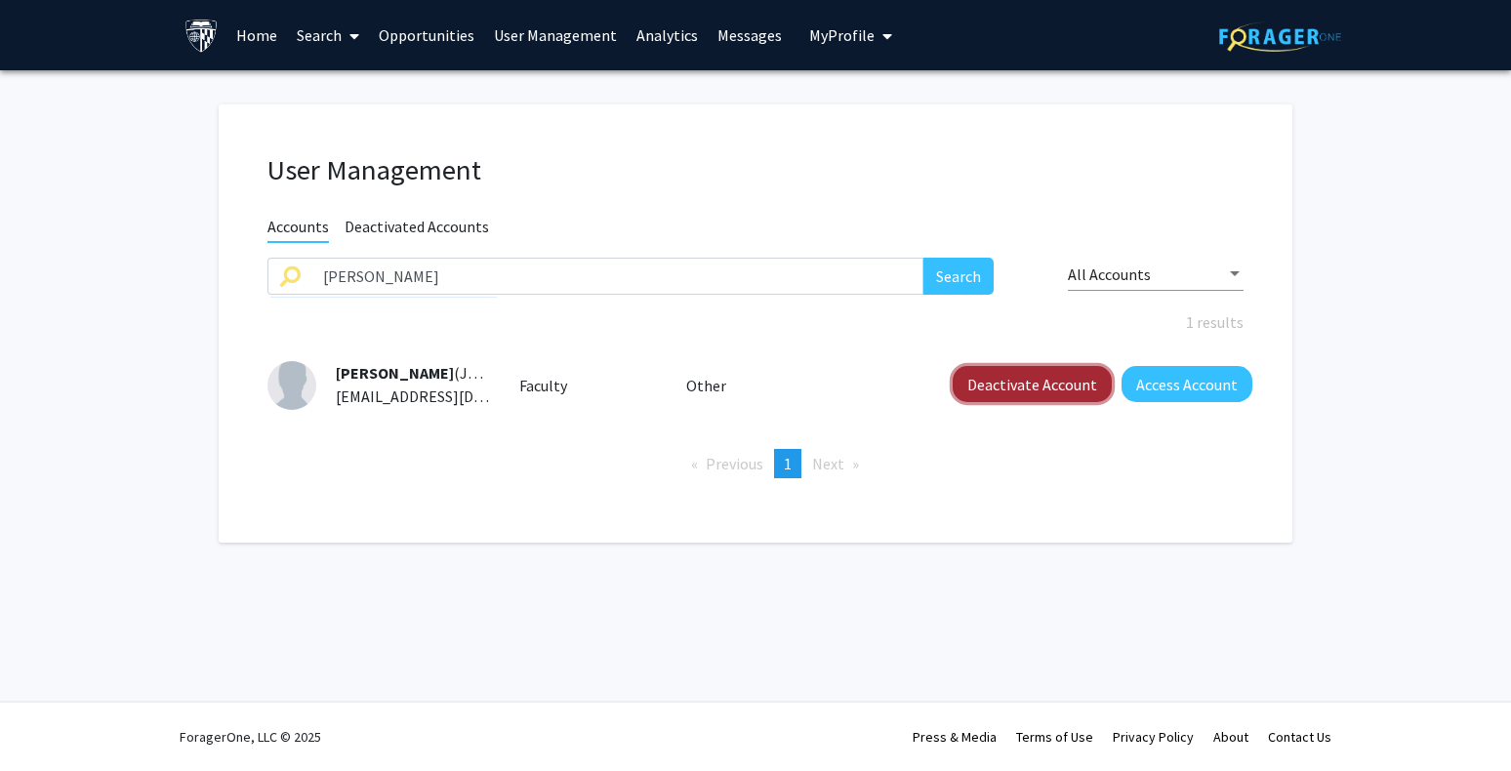
click at [1027, 380] on button "Deactivate Account" at bounding box center [1031, 384] width 159 height 36
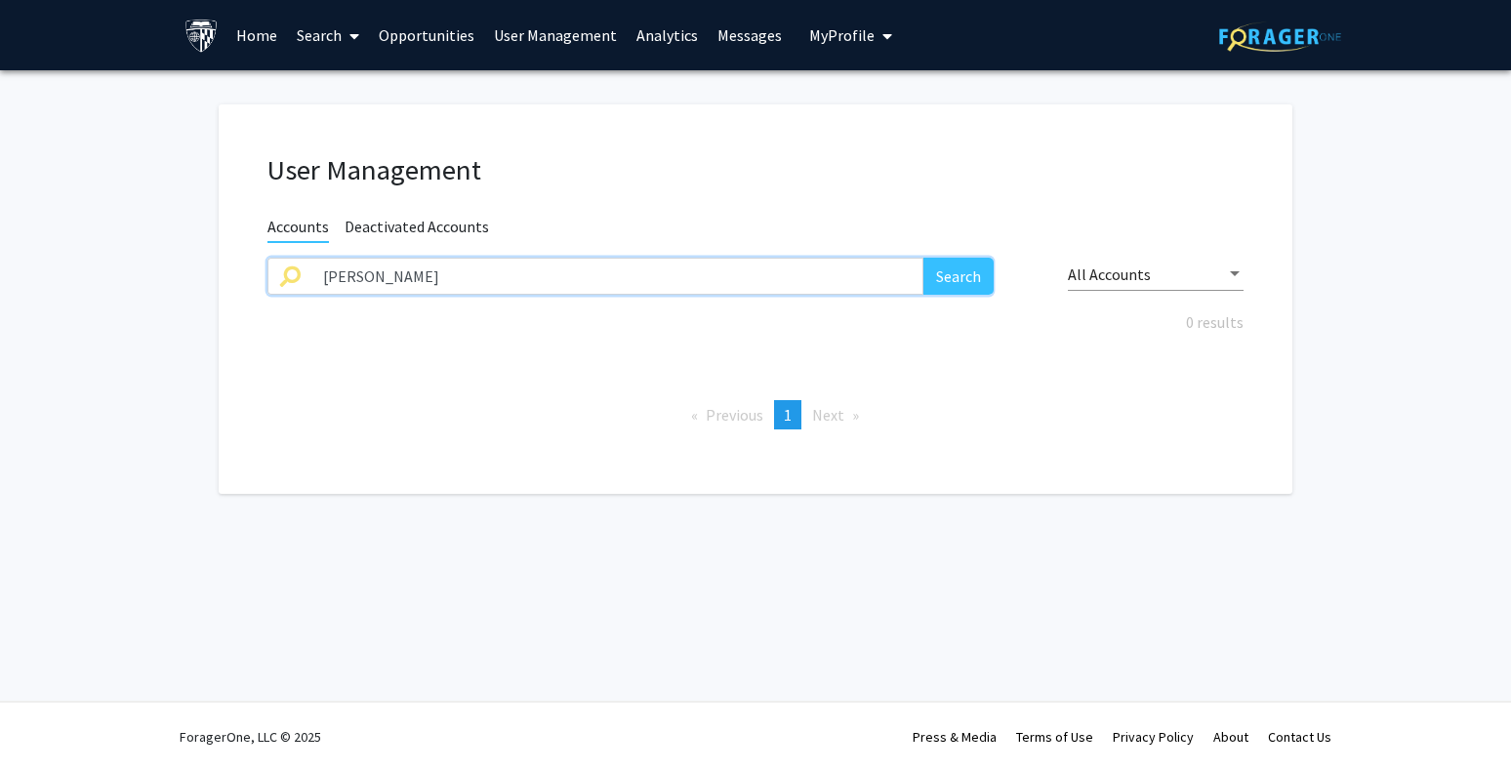
drag, startPoint x: 464, startPoint y: 271, endPoint x: 86, endPoint y: 280, distance: 377.8
click at [86, 280] on fg-user-management "User Management Accounts Deactivated Accounts [PERSON_NAME] Search All Accounts…" at bounding box center [755, 303] width 1511 height 467
paste input "[PERSON_NAME]"
click at [944, 262] on button "Search" at bounding box center [958, 276] width 70 height 37
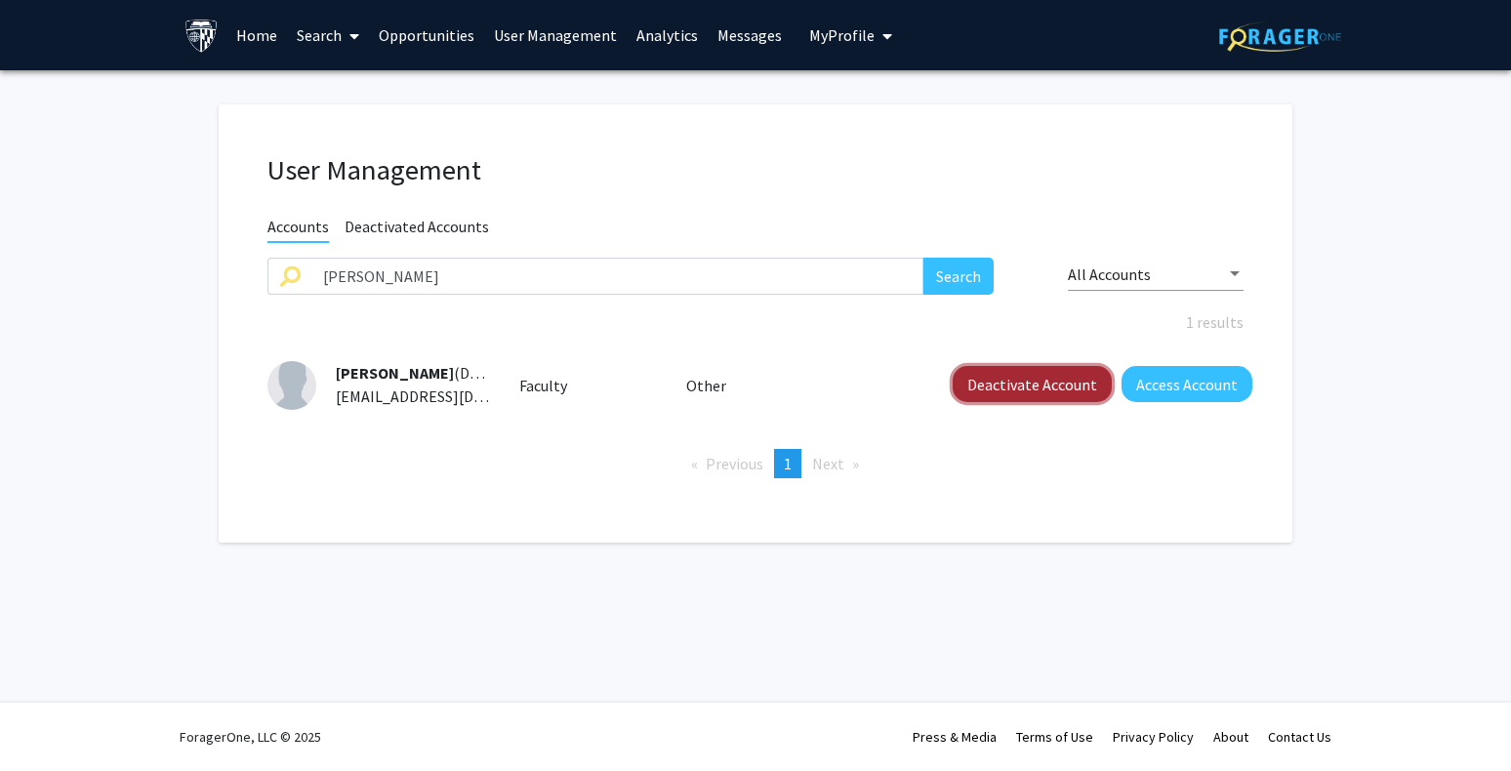
click at [1029, 380] on button "Deactivate Account" at bounding box center [1031, 384] width 159 height 36
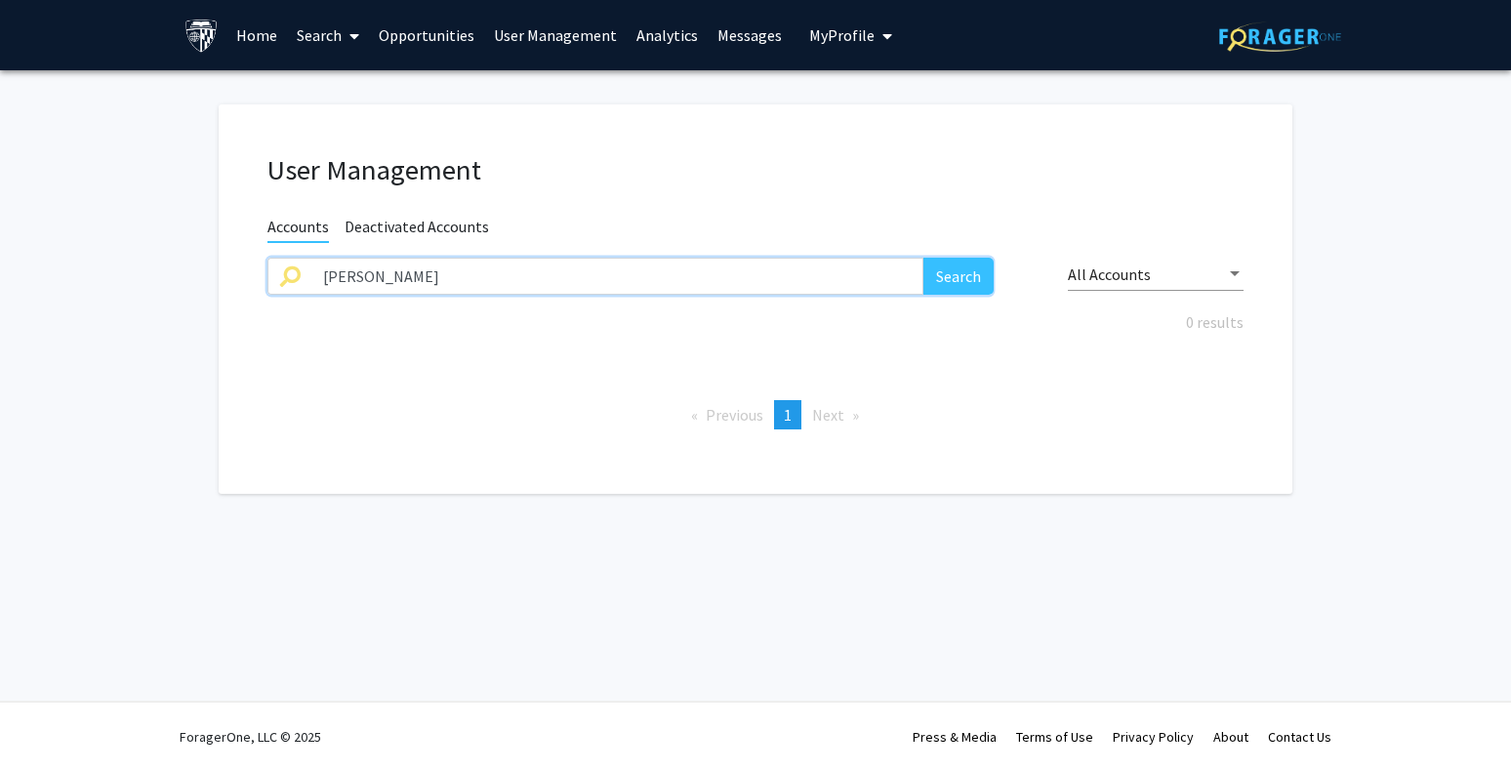
paste input "[PERSON_NAME]"
drag, startPoint x: 516, startPoint y: 275, endPoint x: 219, endPoint y: 279, distance: 297.7
click at [215, 279] on fg-user-management "User Management Accounts Deactivated Accounts [PERSON_NAME] Search All Accounts…" at bounding box center [755, 303] width 1511 height 467
click at [935, 274] on button "Search" at bounding box center [958, 276] width 70 height 37
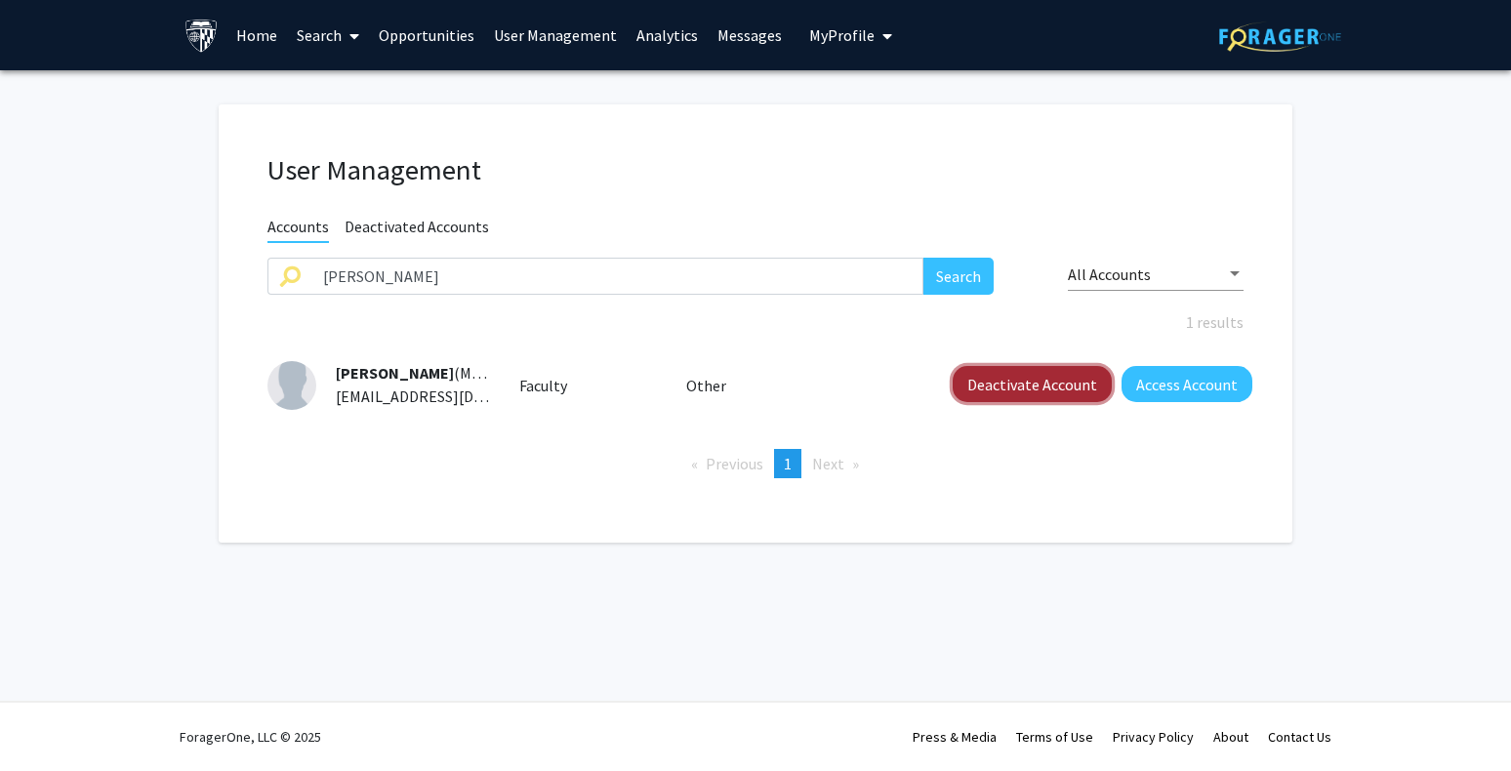
click at [1034, 385] on button "Deactivate Account" at bounding box center [1031, 384] width 159 height 36
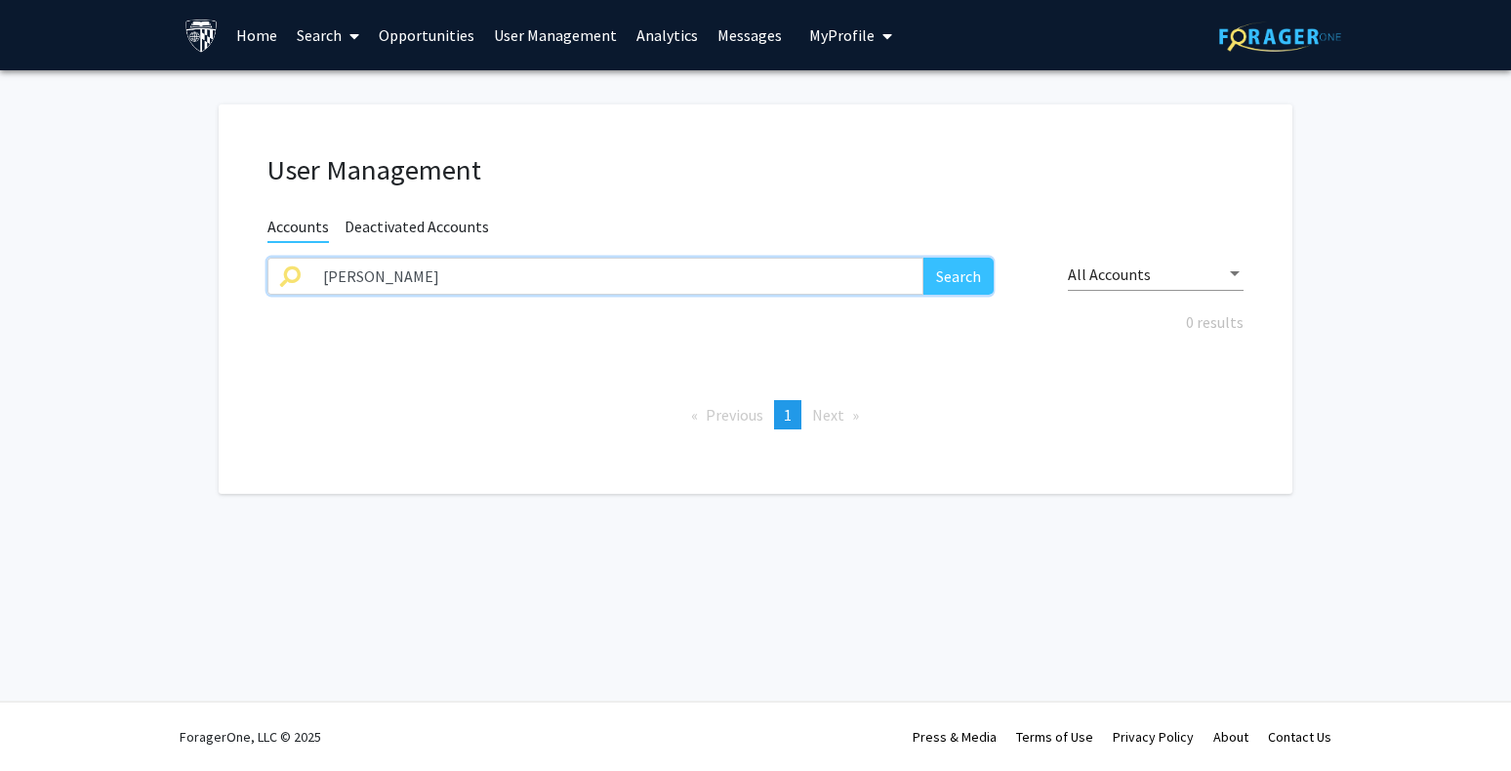
paste input "[PERSON_NAME]"
click at [954, 277] on button "Search" at bounding box center [958, 276] width 70 height 37
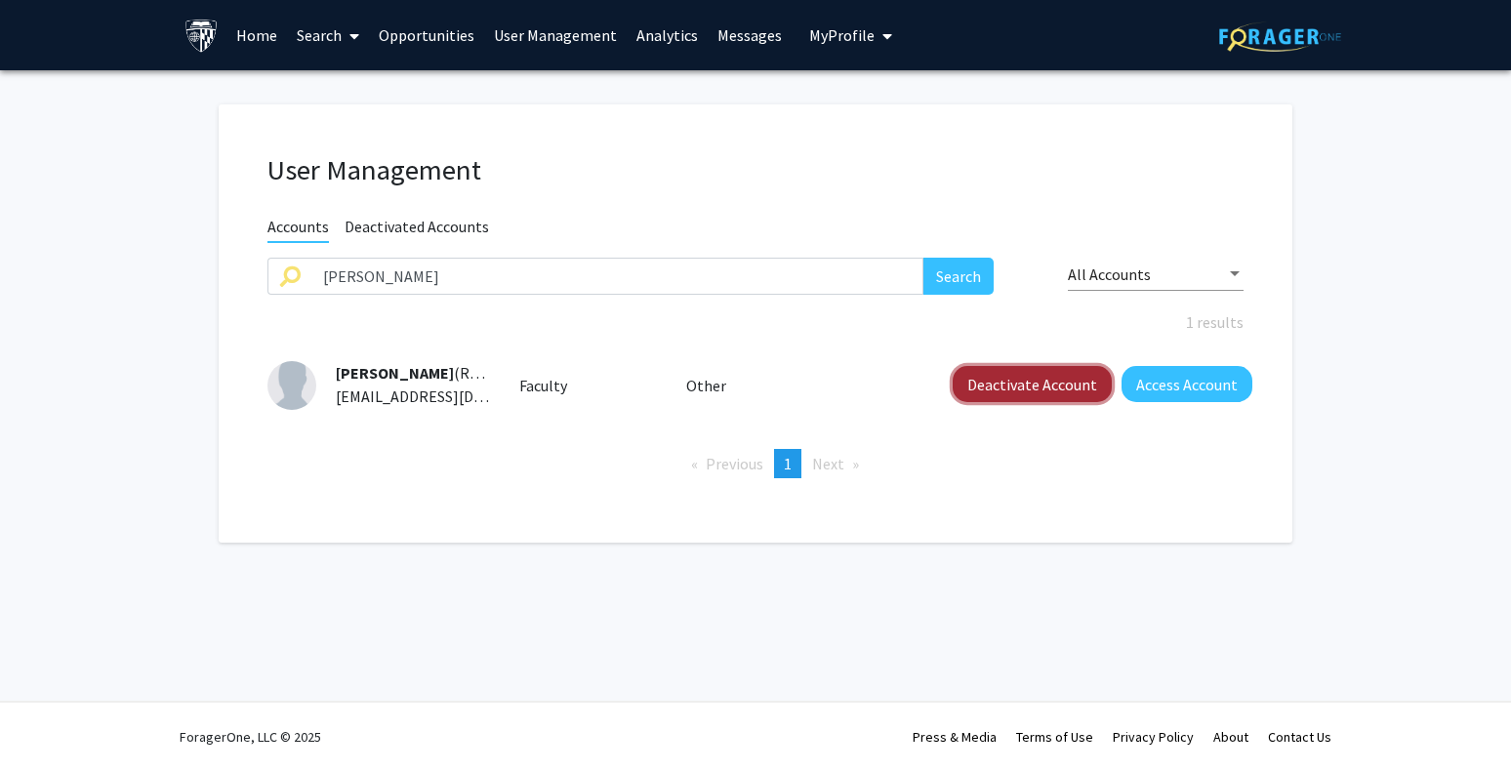
click at [1034, 388] on button "Deactivate Account" at bounding box center [1031, 384] width 159 height 36
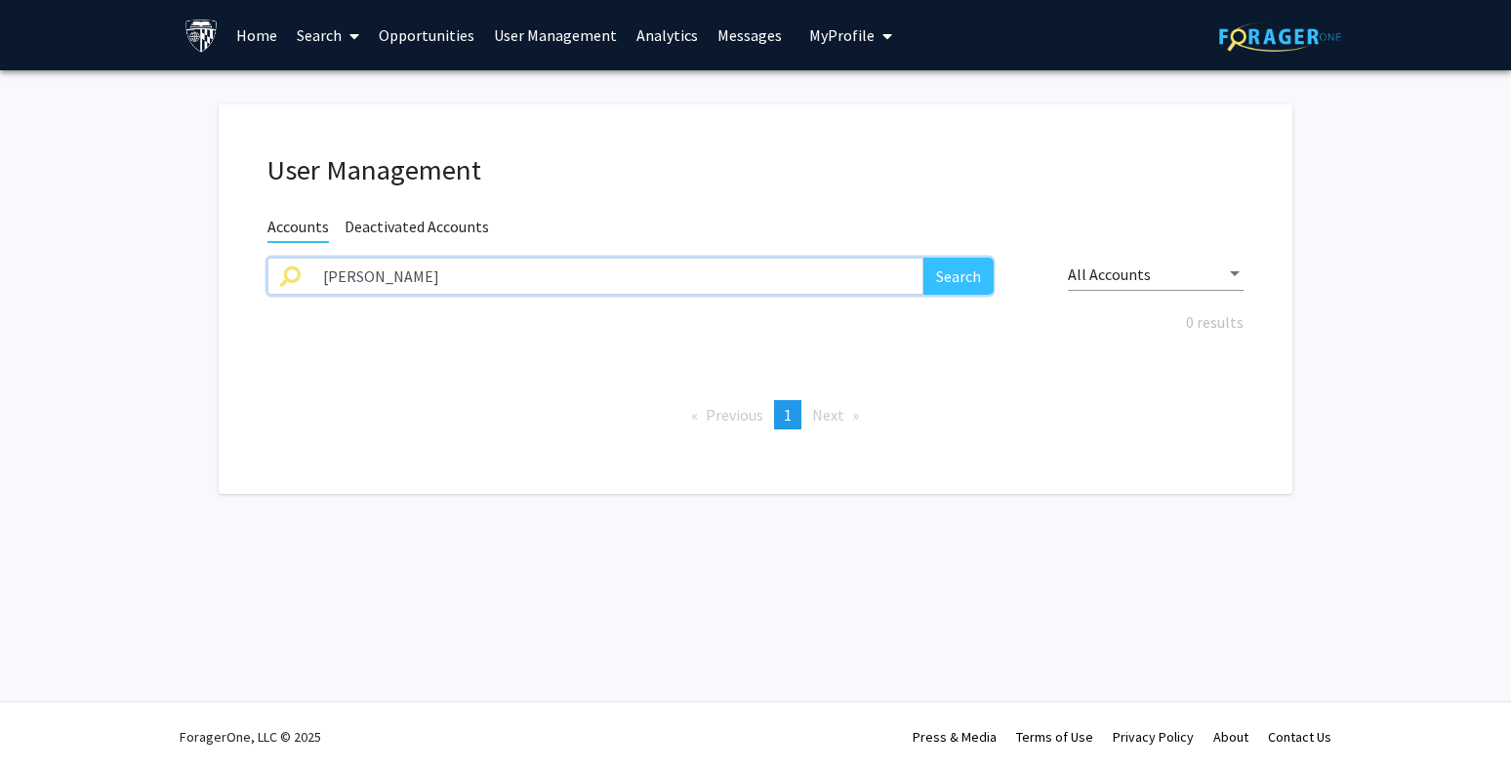
drag, startPoint x: 478, startPoint y: 279, endPoint x: 122, endPoint y: 273, distance: 356.2
click at [59, 279] on fg-user-management "User Management Accounts Deactivated Accounts [PERSON_NAME] Search All Accounts…" at bounding box center [755, 303] width 1511 height 467
paste input "[PERSON_NAME]"
click at [939, 274] on button "Search" at bounding box center [958, 276] width 70 height 37
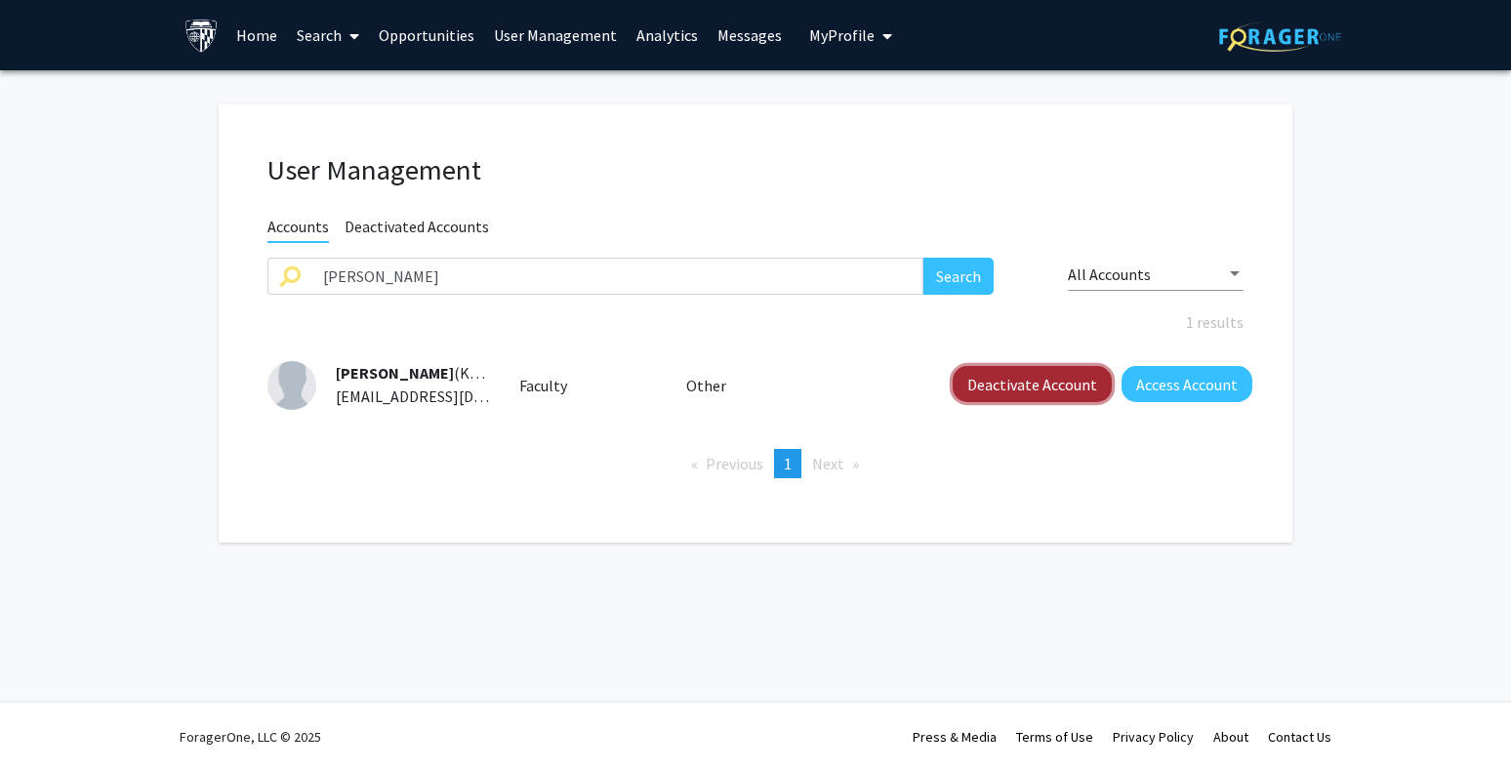
click at [1059, 384] on button "Deactivate Account" at bounding box center [1031, 384] width 159 height 36
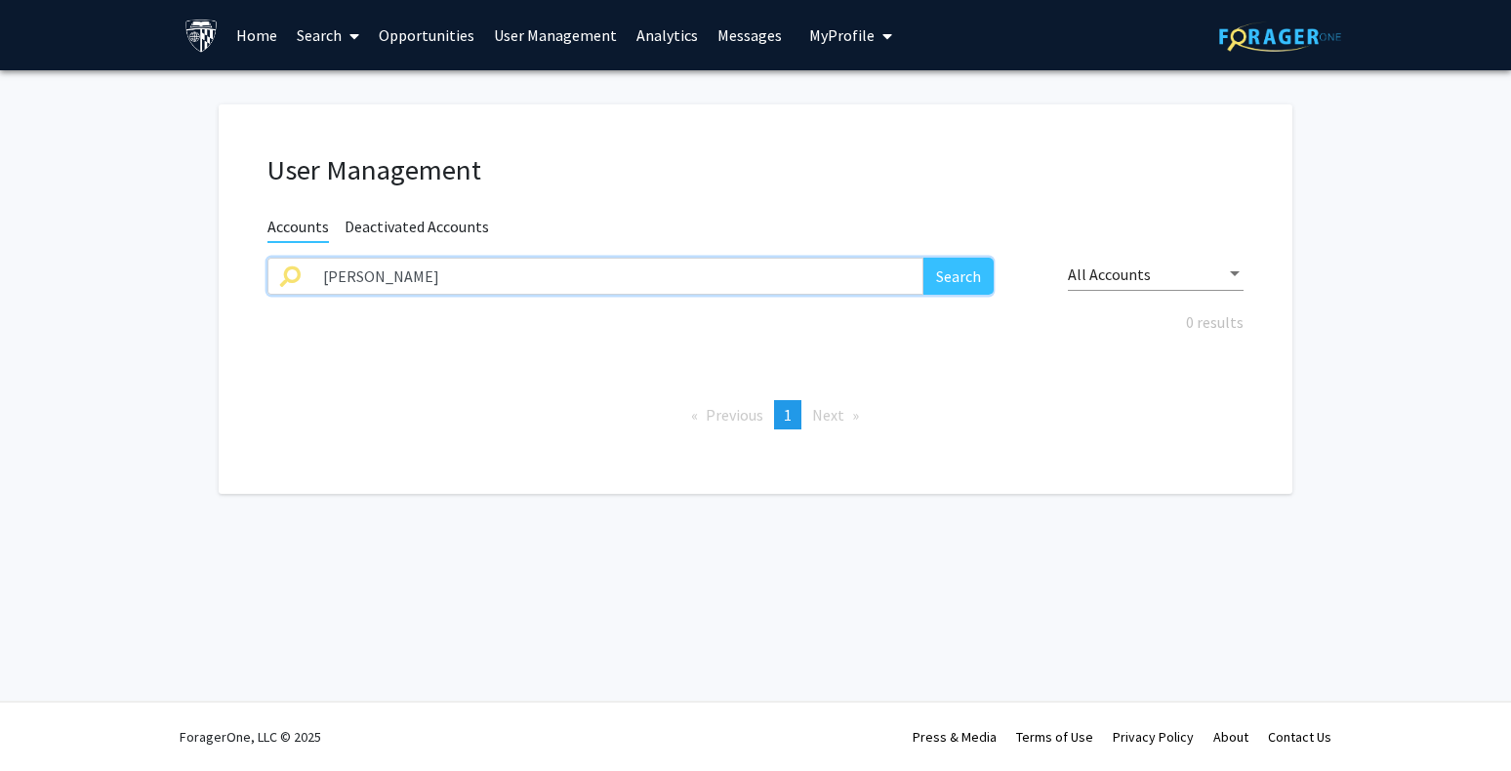
drag, startPoint x: 461, startPoint y: 264, endPoint x: 114, endPoint y: 283, distance: 346.9
click at [114, 283] on fg-user-management "User Management Accounts Deactivated Accounts [PERSON_NAME] Search All Accounts…" at bounding box center [755, 303] width 1511 height 467
paste input "[PERSON_NAME]"
type input "[PERSON_NAME]"
drag, startPoint x: 970, startPoint y: 277, endPoint x: 965, endPoint y: 43, distance: 234.3
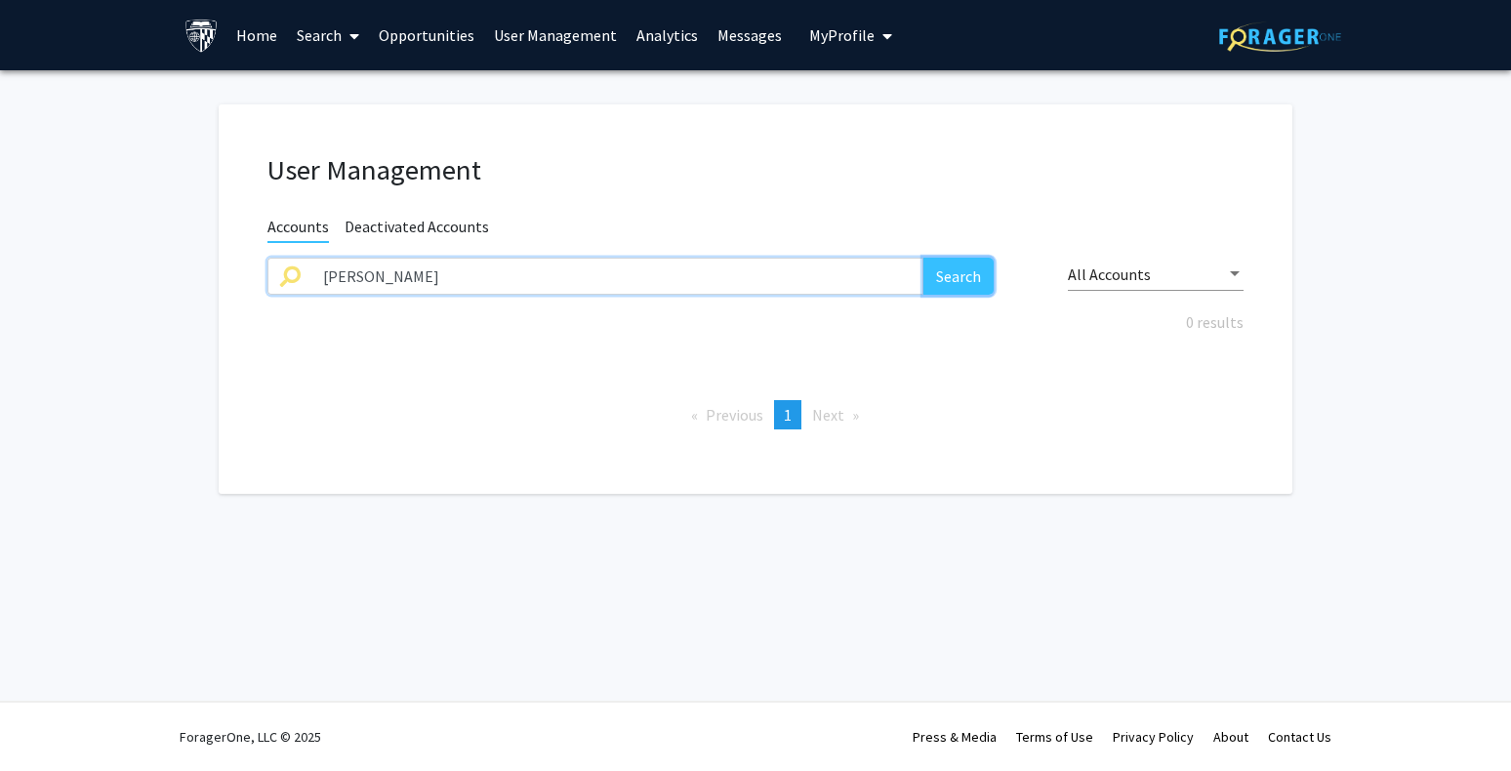
click at [971, 276] on button "Search" at bounding box center [958, 276] width 70 height 37
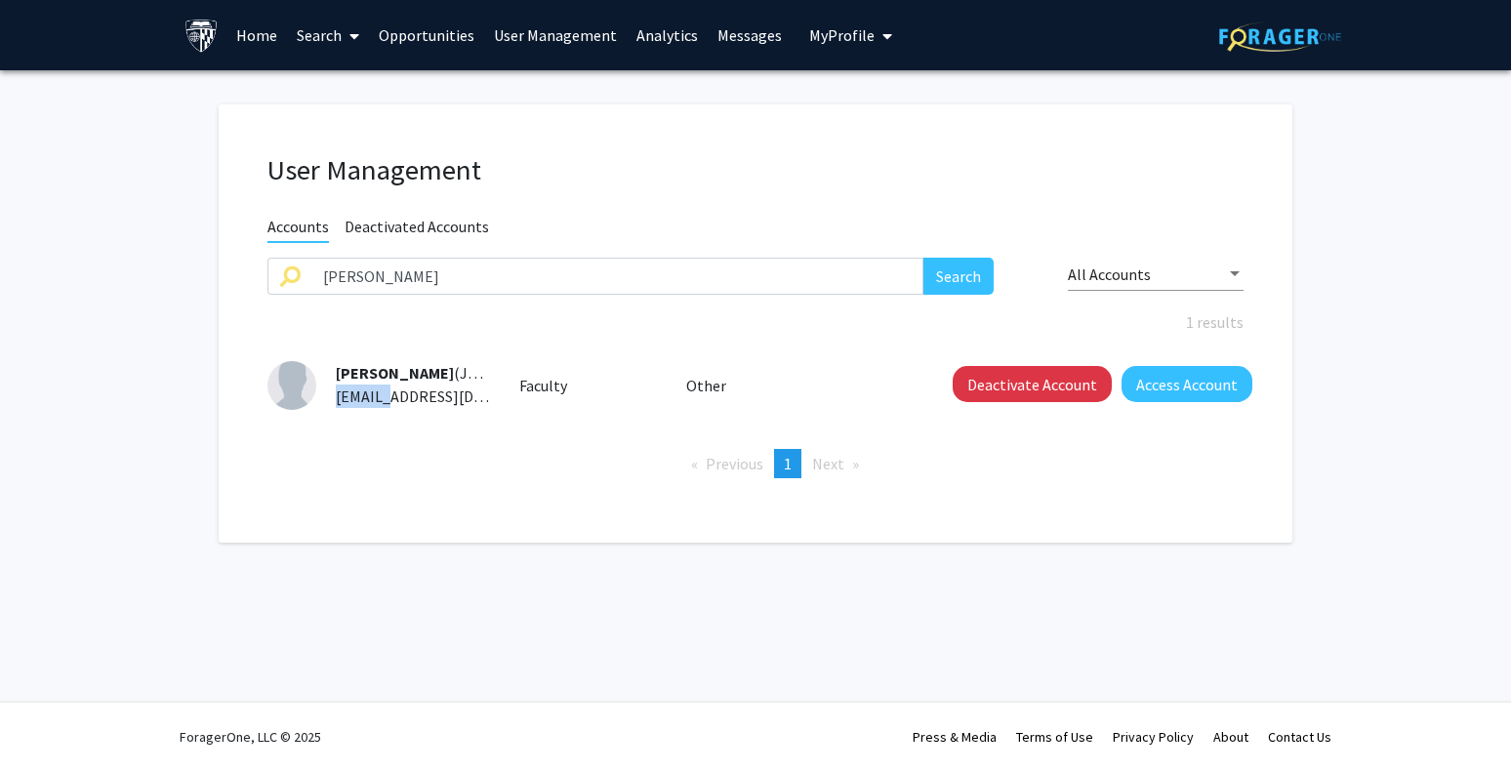
drag, startPoint x: 337, startPoint y: 400, endPoint x: 401, endPoint y: 395, distance: 64.6
click at [401, 395] on span "[EMAIL_ADDRESS][DOMAIN_NAME]" at bounding box center [455, 396] width 238 height 20
click at [1174, 382] on button "Access Account" at bounding box center [1186, 384] width 131 height 36
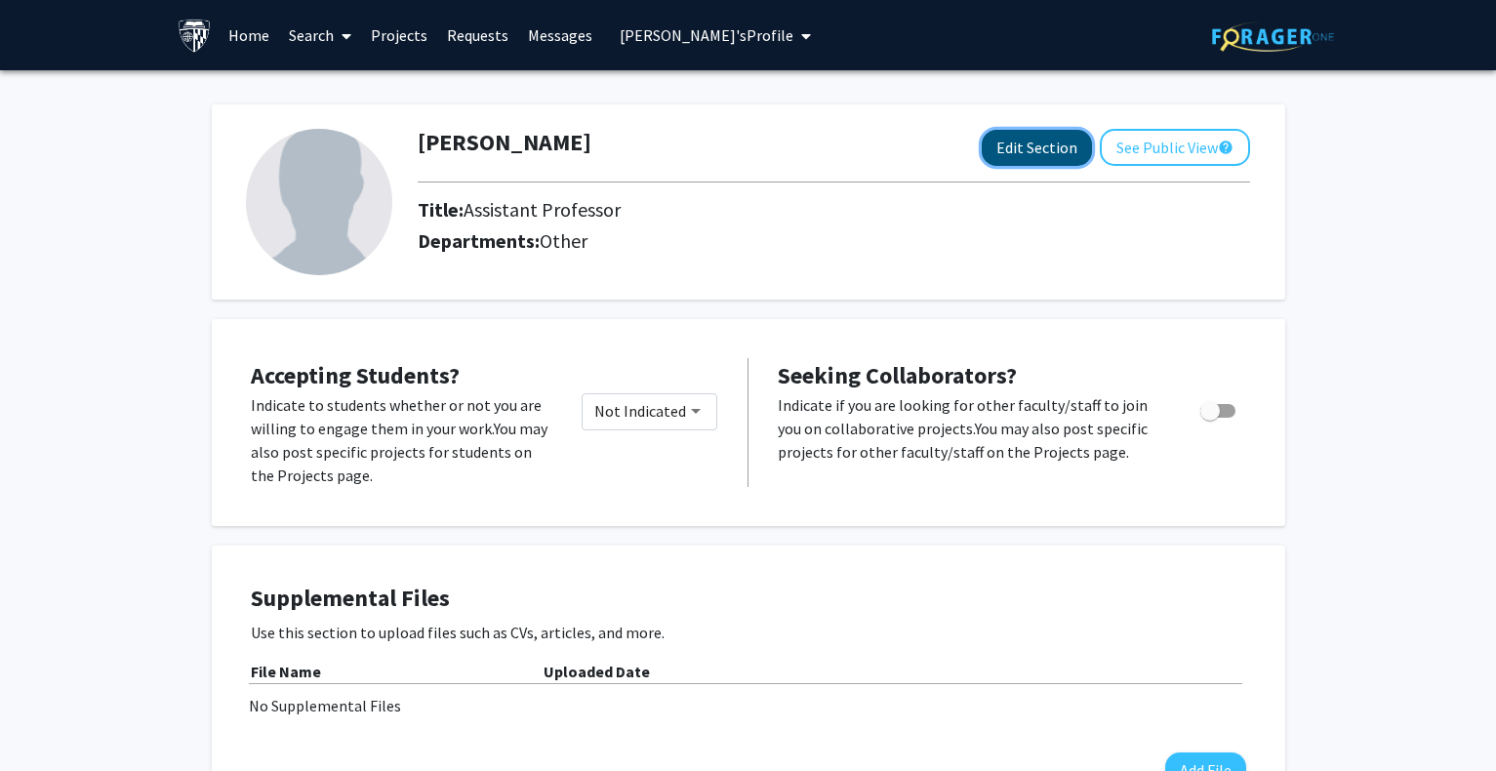
click at [1011, 152] on button "Edit Section" at bounding box center [1037, 148] width 110 height 36
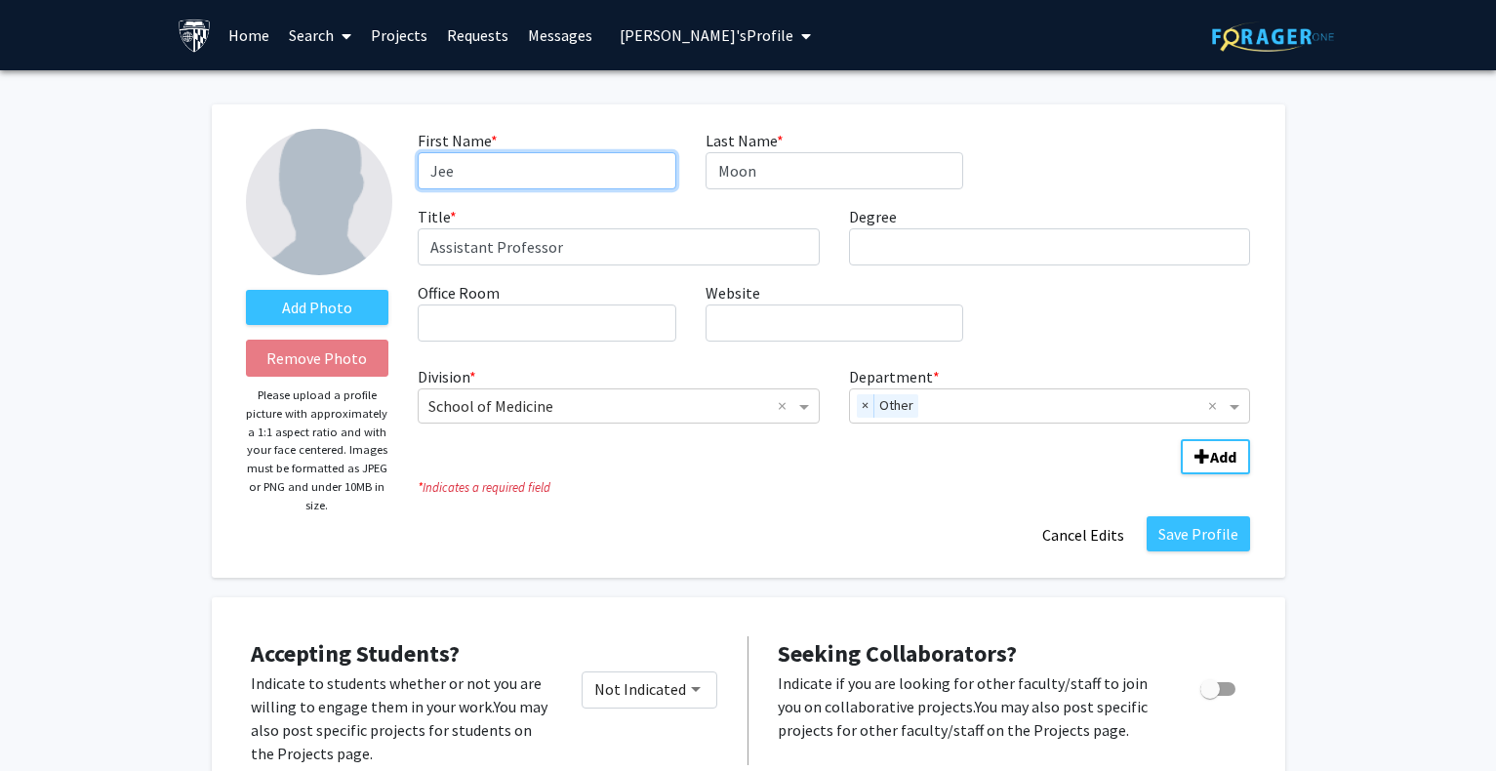
click at [438, 174] on input "Jee" at bounding box center [547, 170] width 258 height 37
type input "[PERSON_NAME]"
click at [871, 407] on span "×" at bounding box center [866, 405] width 18 height 23
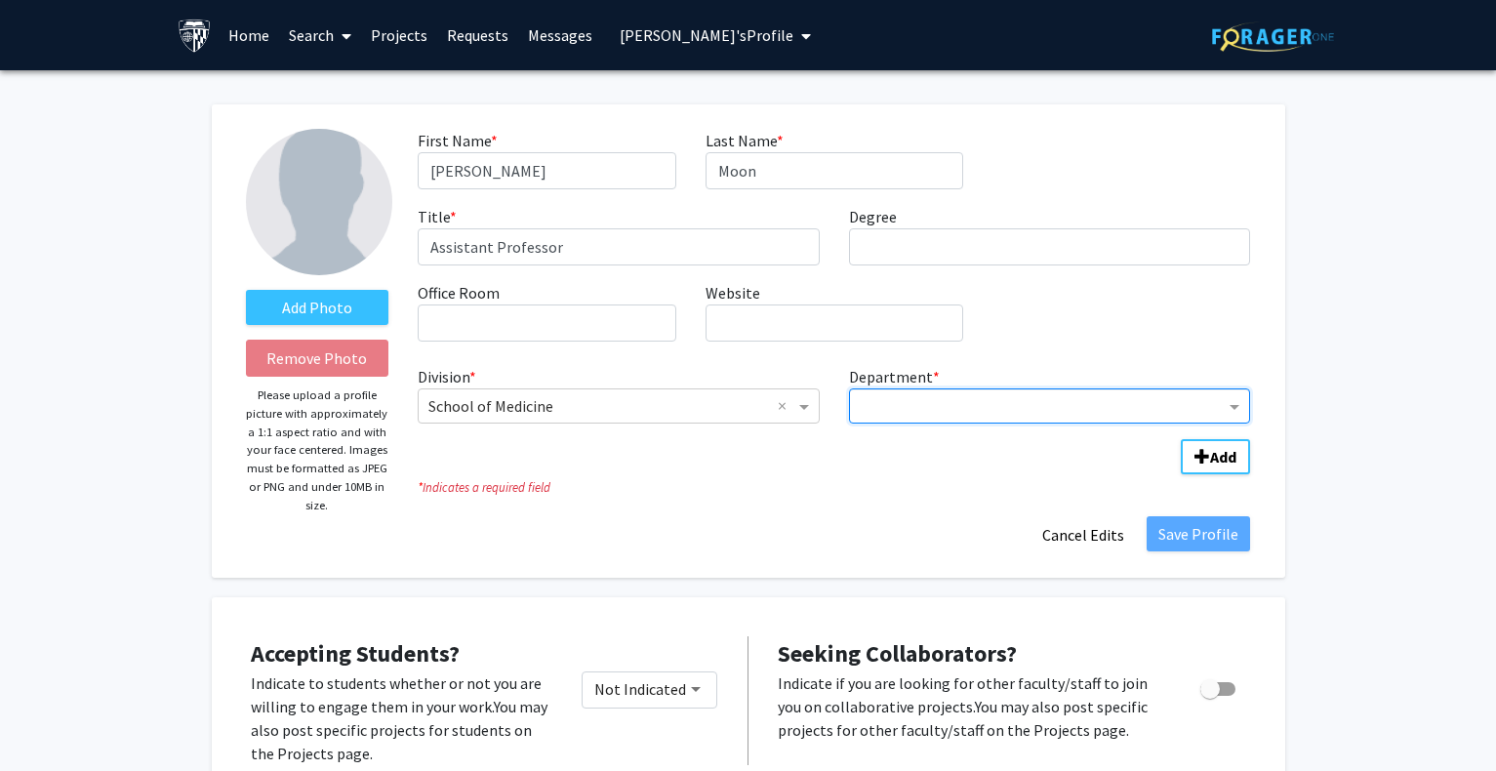
click at [886, 405] on input "Department" at bounding box center [1043, 406] width 366 height 23
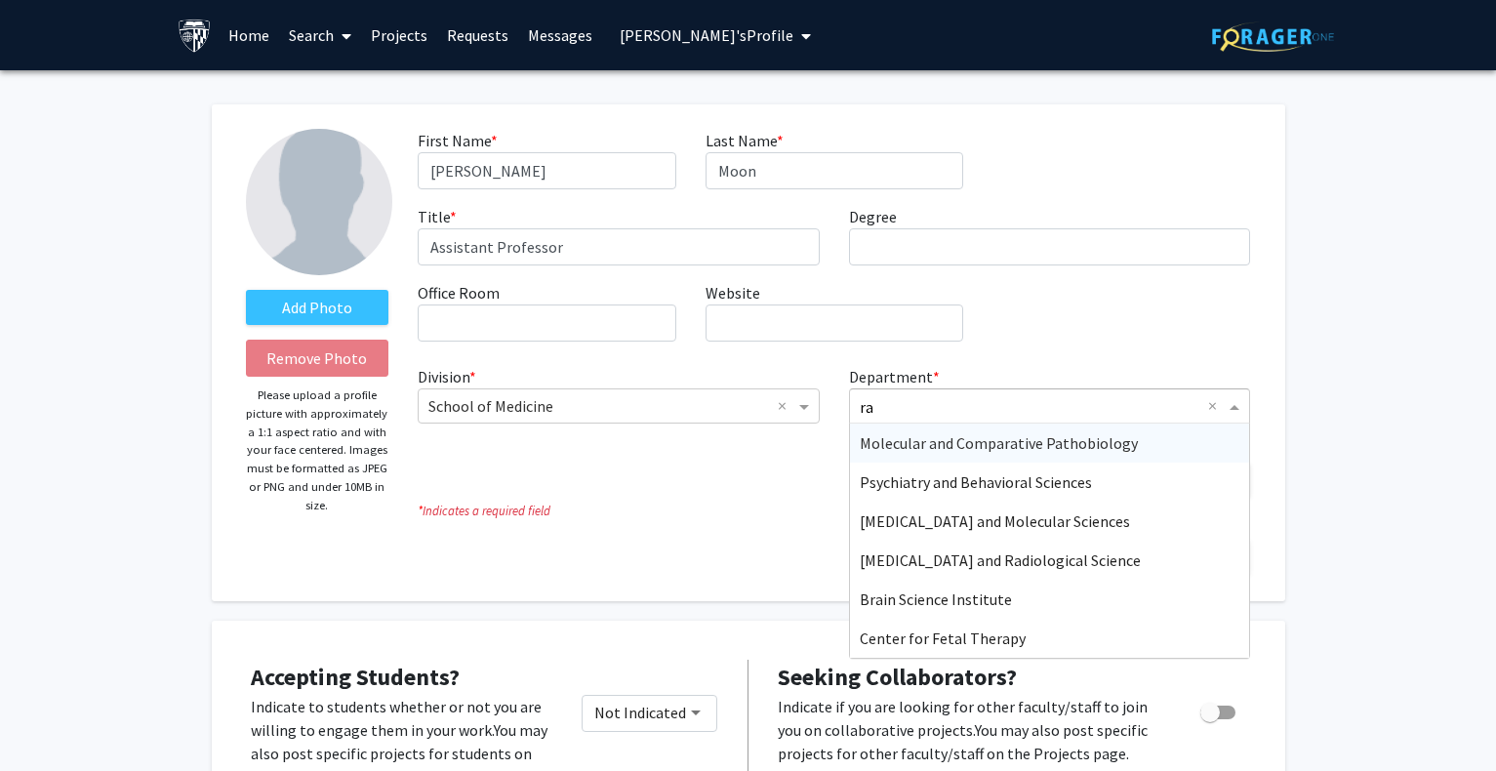
type input "rad"
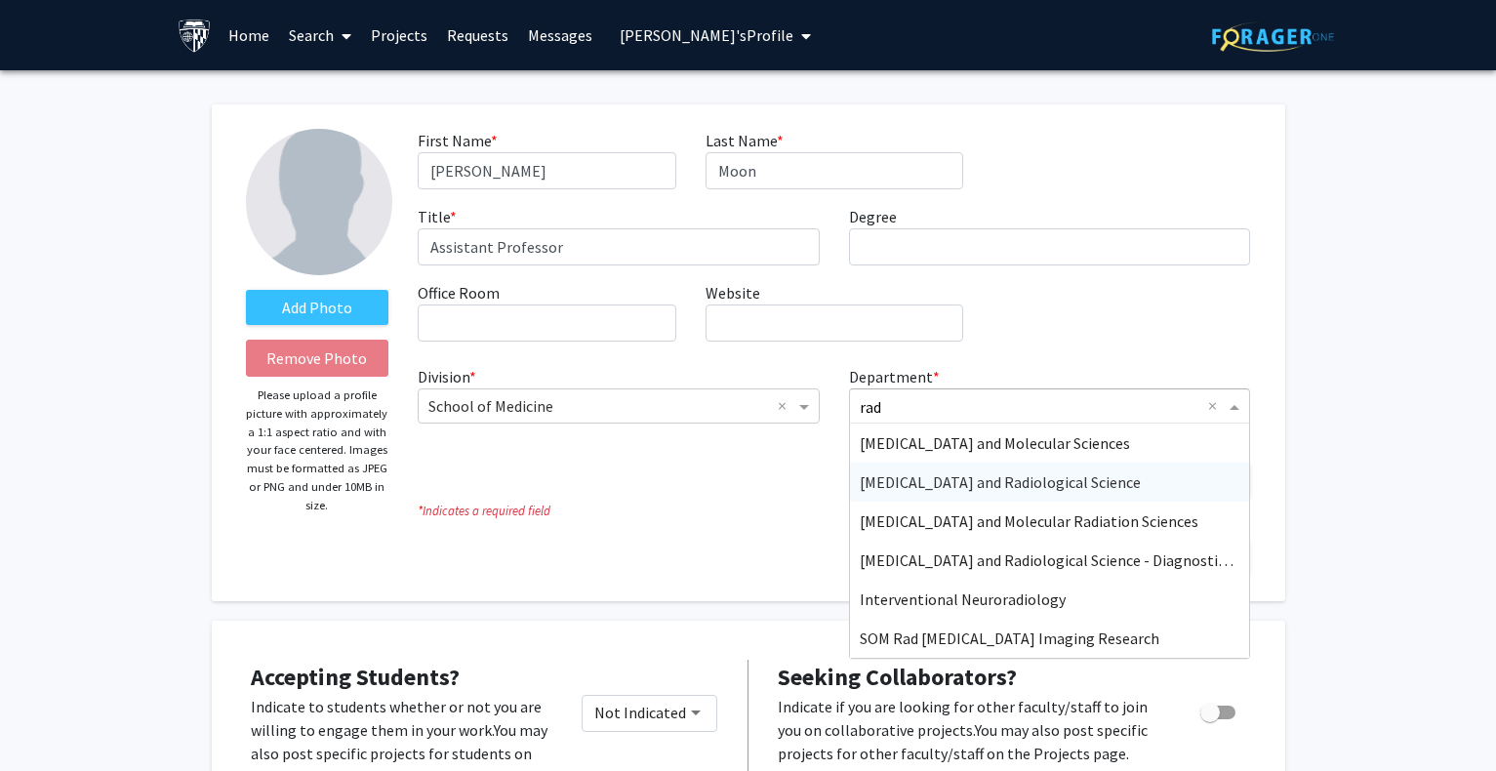
click at [915, 481] on span "[MEDICAL_DATA] and Radiological Science" at bounding box center [1000, 482] width 281 height 20
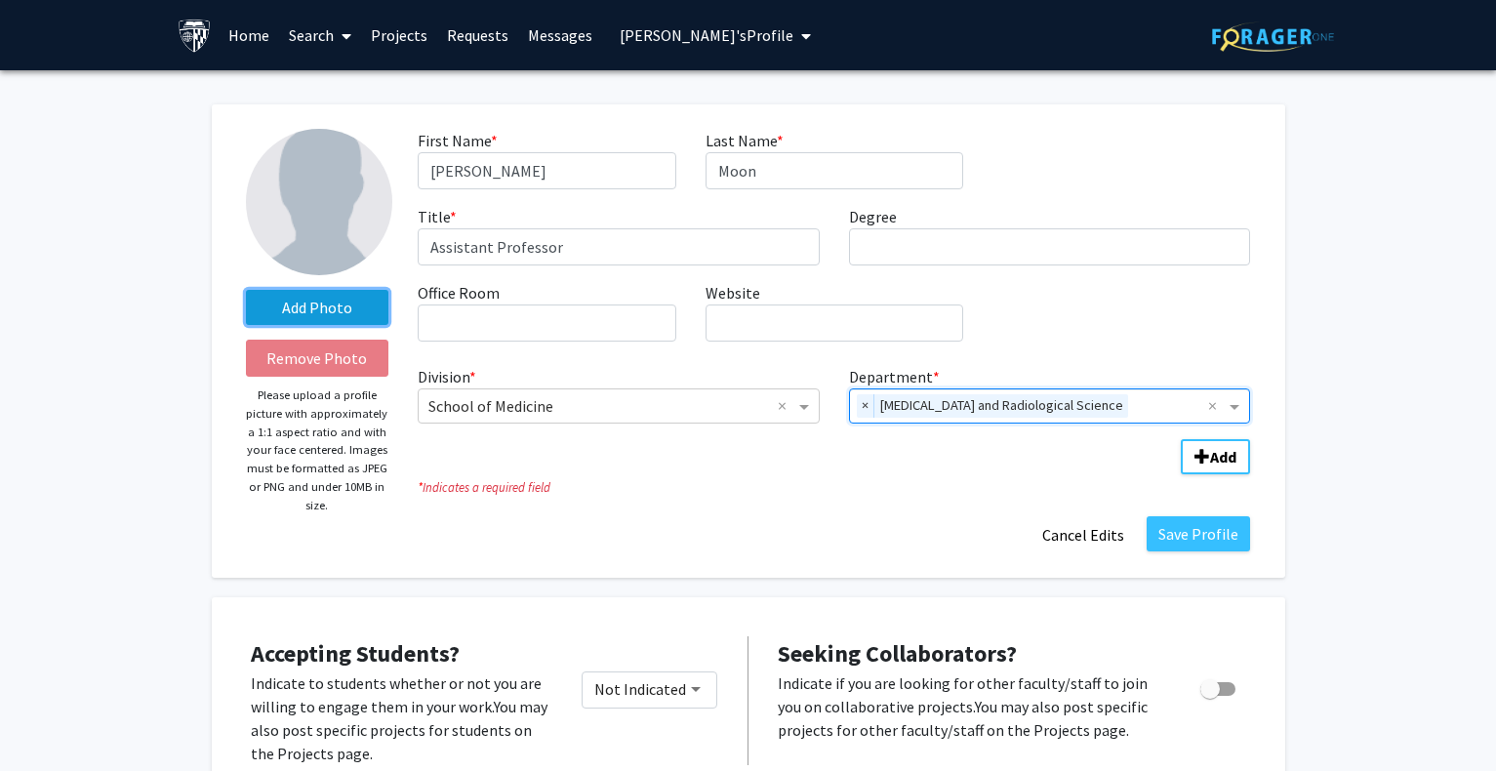
click at [349, 302] on label "Add Photo" at bounding box center [317, 307] width 143 height 35
click at [0, 0] on input "Add Photo" at bounding box center [0, 0] width 0 height 0
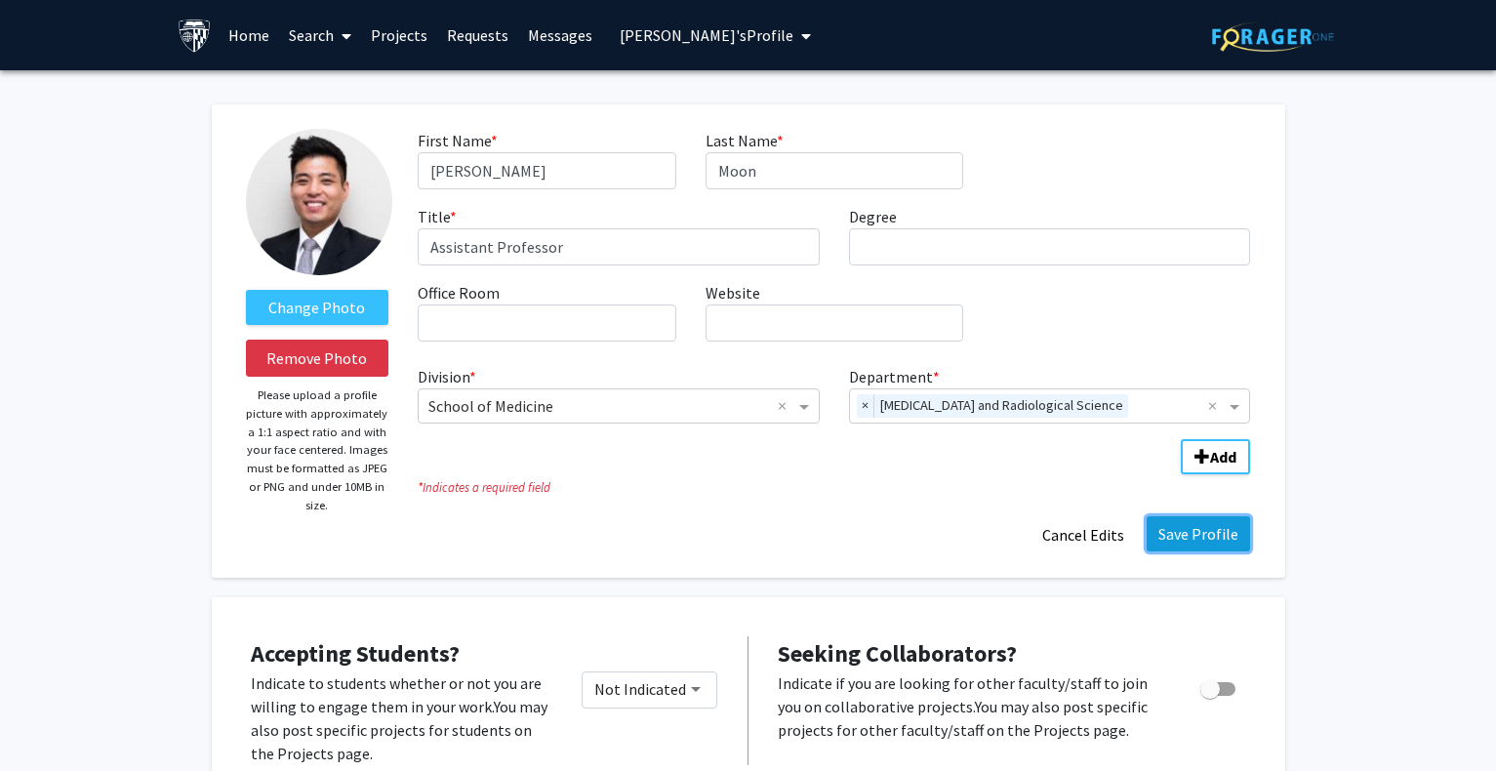
click at [1192, 538] on button "Save Profile" at bounding box center [1198, 533] width 103 height 35
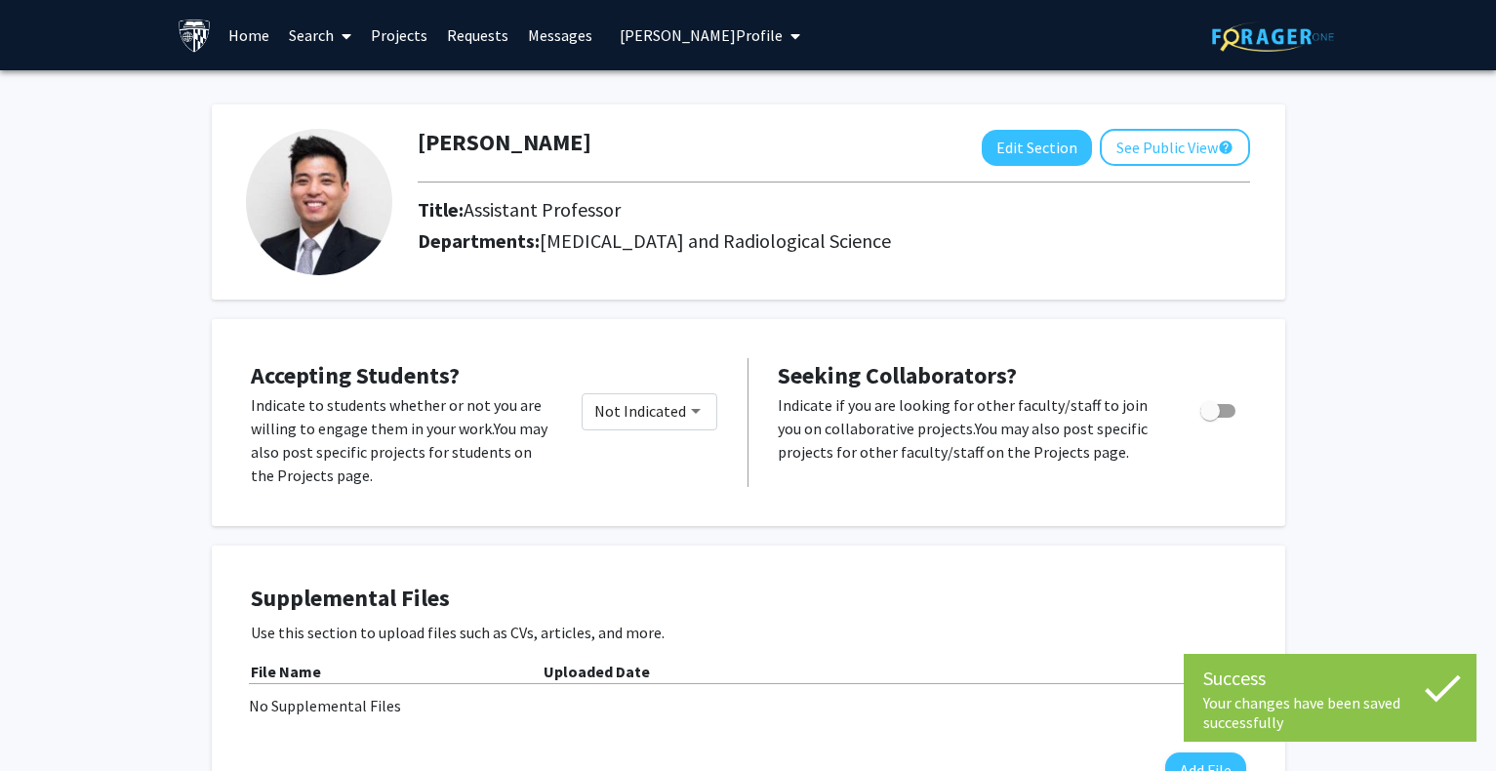
click at [751, 35] on span "[PERSON_NAME] Profile" at bounding box center [701, 35] width 163 height 20
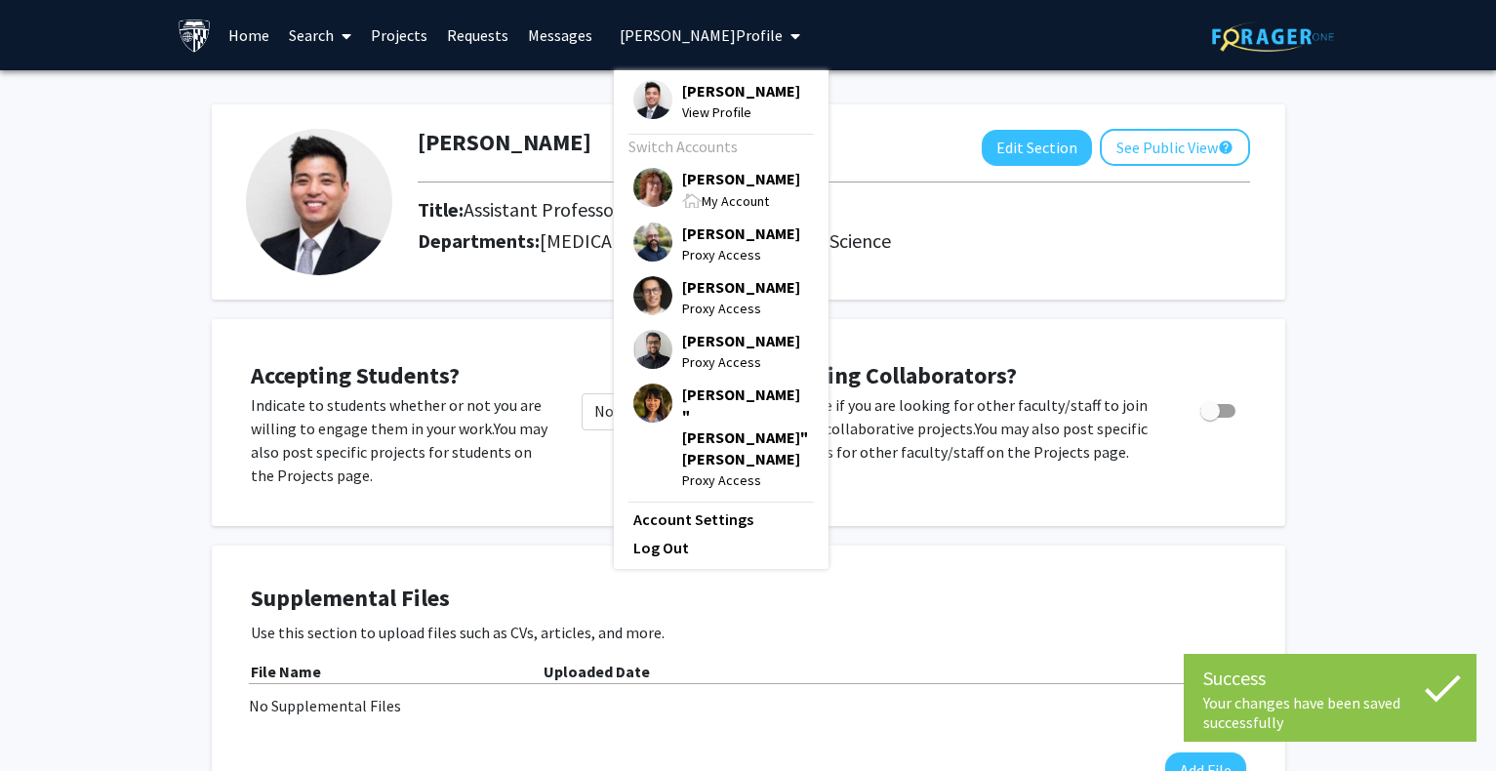
click at [724, 182] on span "[PERSON_NAME]" at bounding box center [741, 178] width 118 height 21
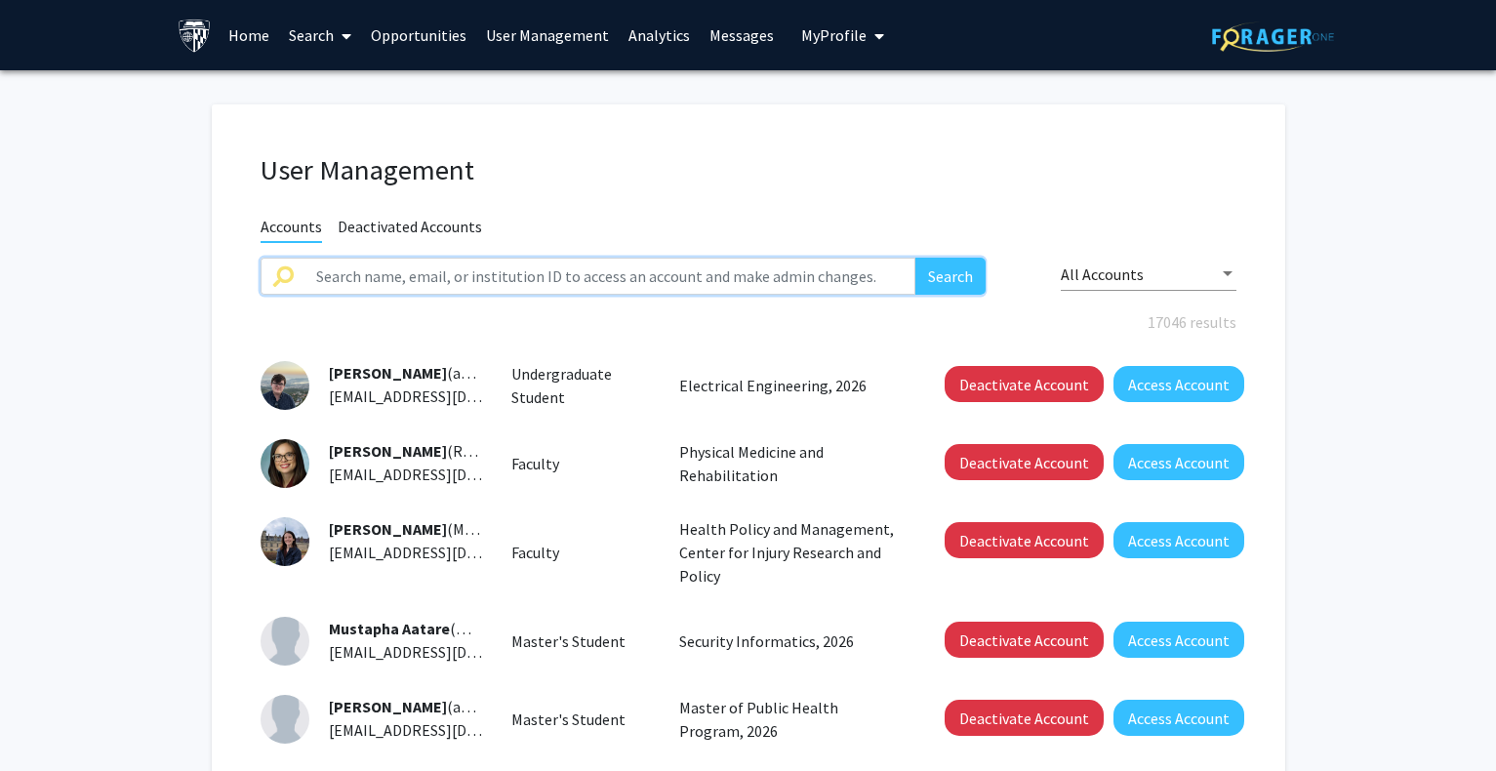
click at [836, 275] on input "text" at bounding box center [610, 276] width 612 height 37
paste input "[PERSON_NAME]"
type input "[PERSON_NAME]"
click at [969, 263] on button "Search" at bounding box center [950, 276] width 70 height 37
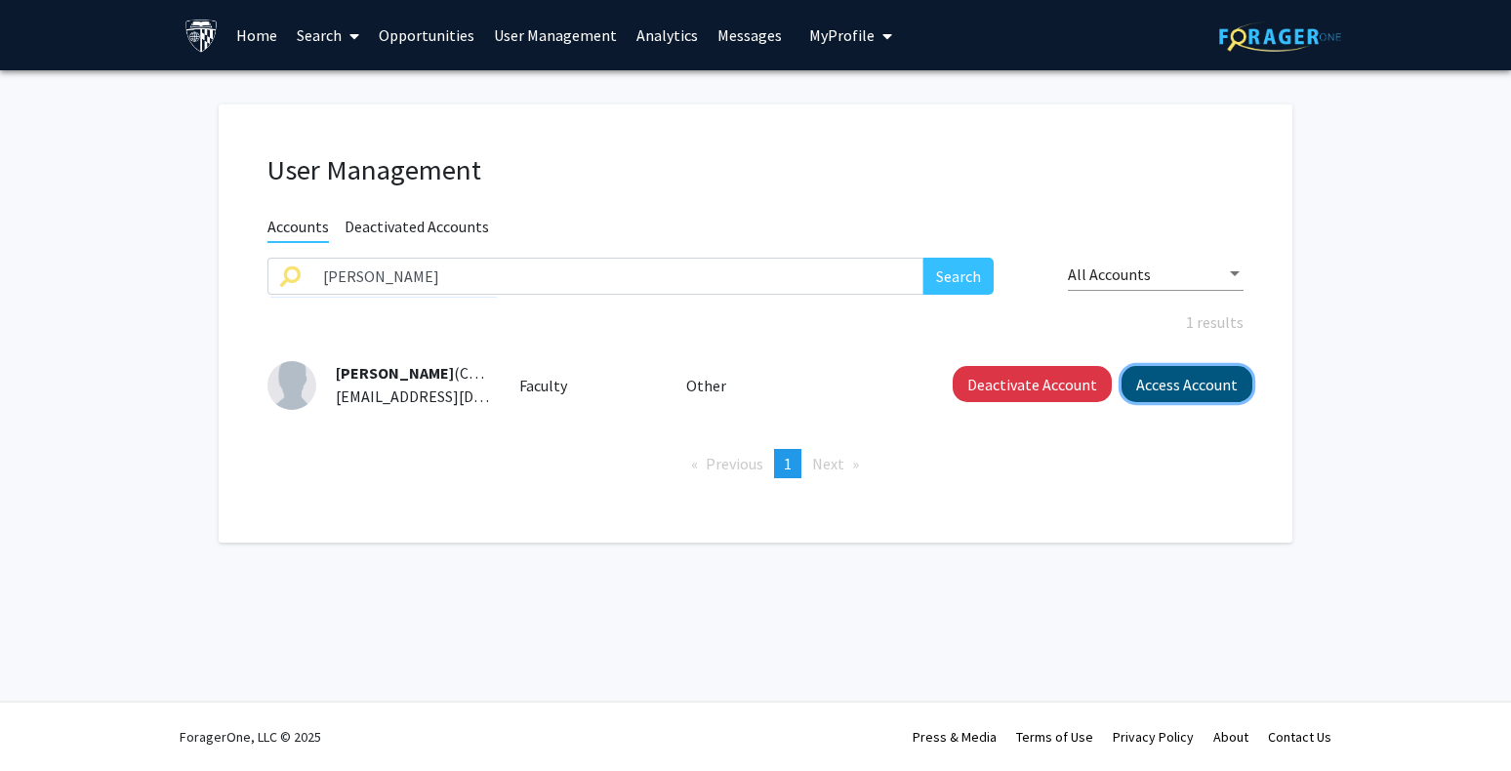
click at [1177, 392] on button "Access Account" at bounding box center [1186, 384] width 131 height 36
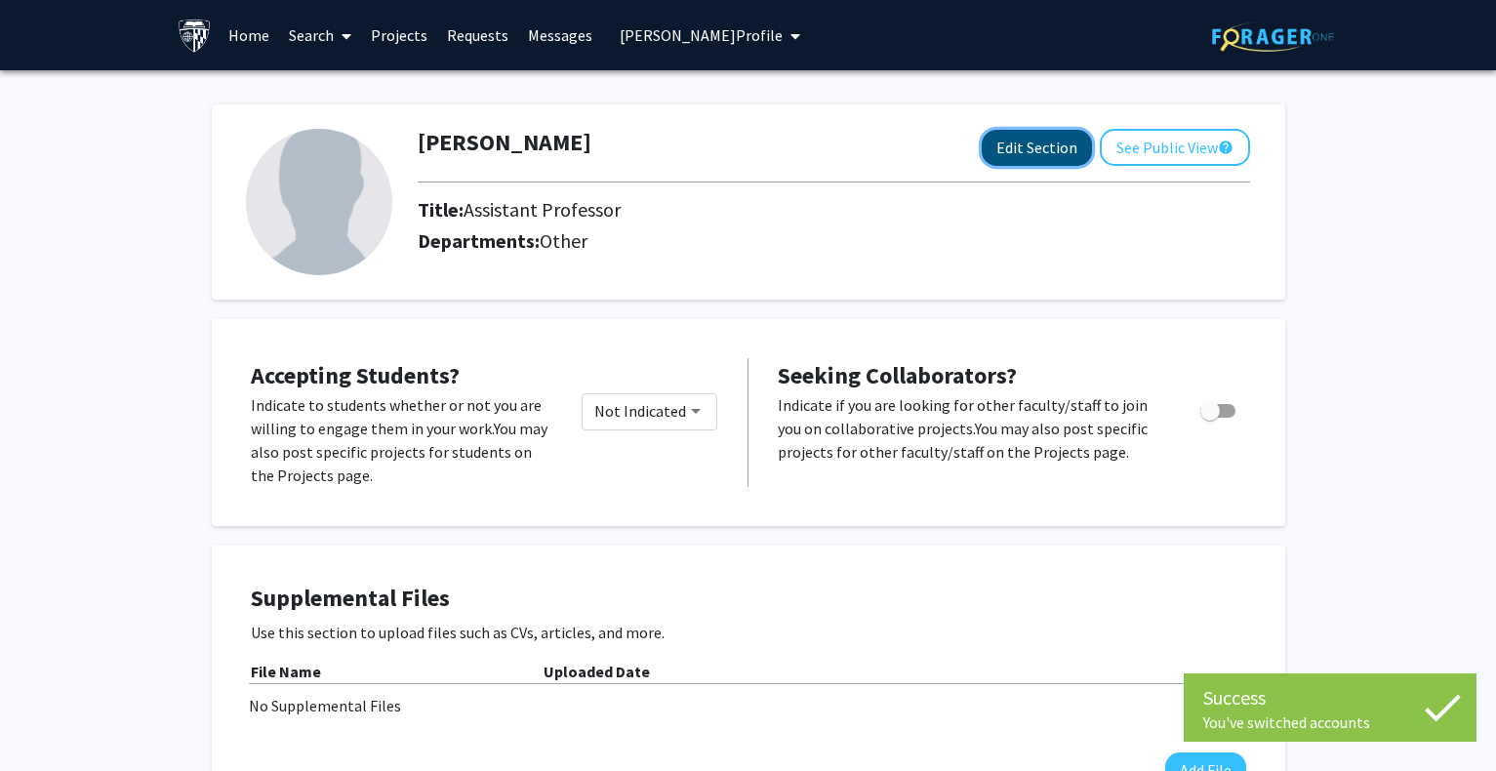
click at [1004, 145] on button "Edit Section" at bounding box center [1037, 148] width 110 height 36
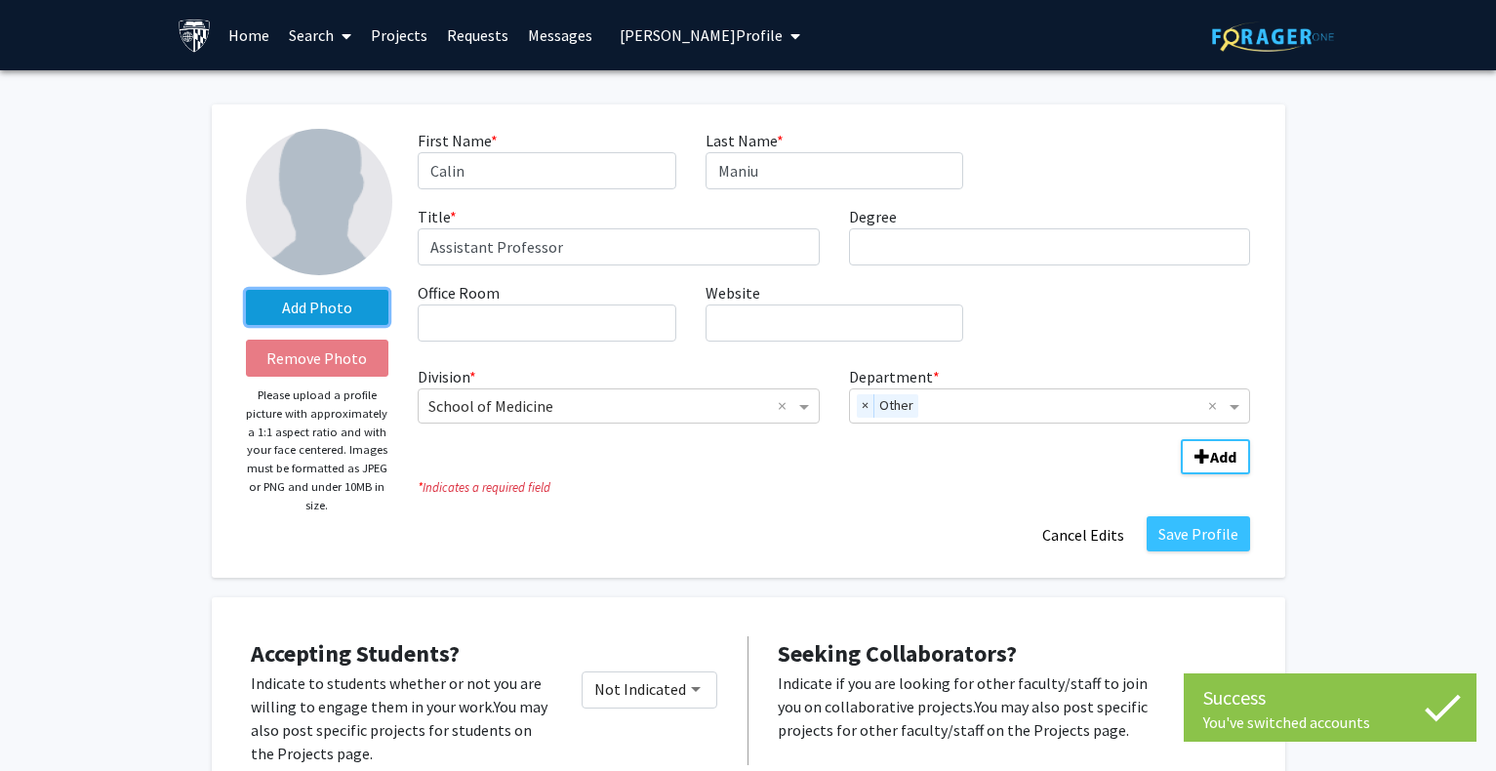
click at [304, 313] on label "Add Photo" at bounding box center [317, 307] width 143 height 35
click at [0, 0] on input "Add Photo" at bounding box center [0, 0] width 0 height 0
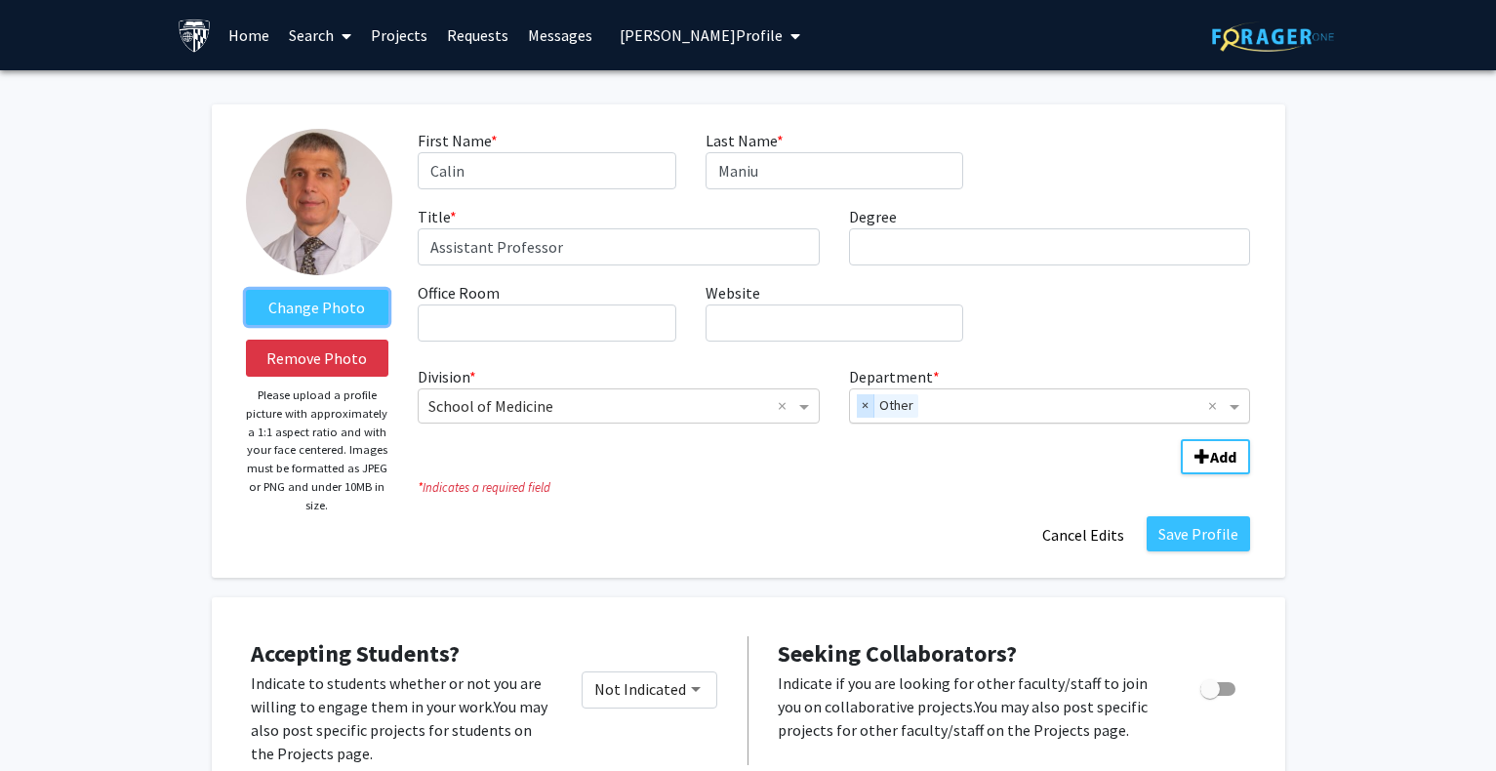
click at [863, 404] on span "×" at bounding box center [866, 405] width 18 height 23
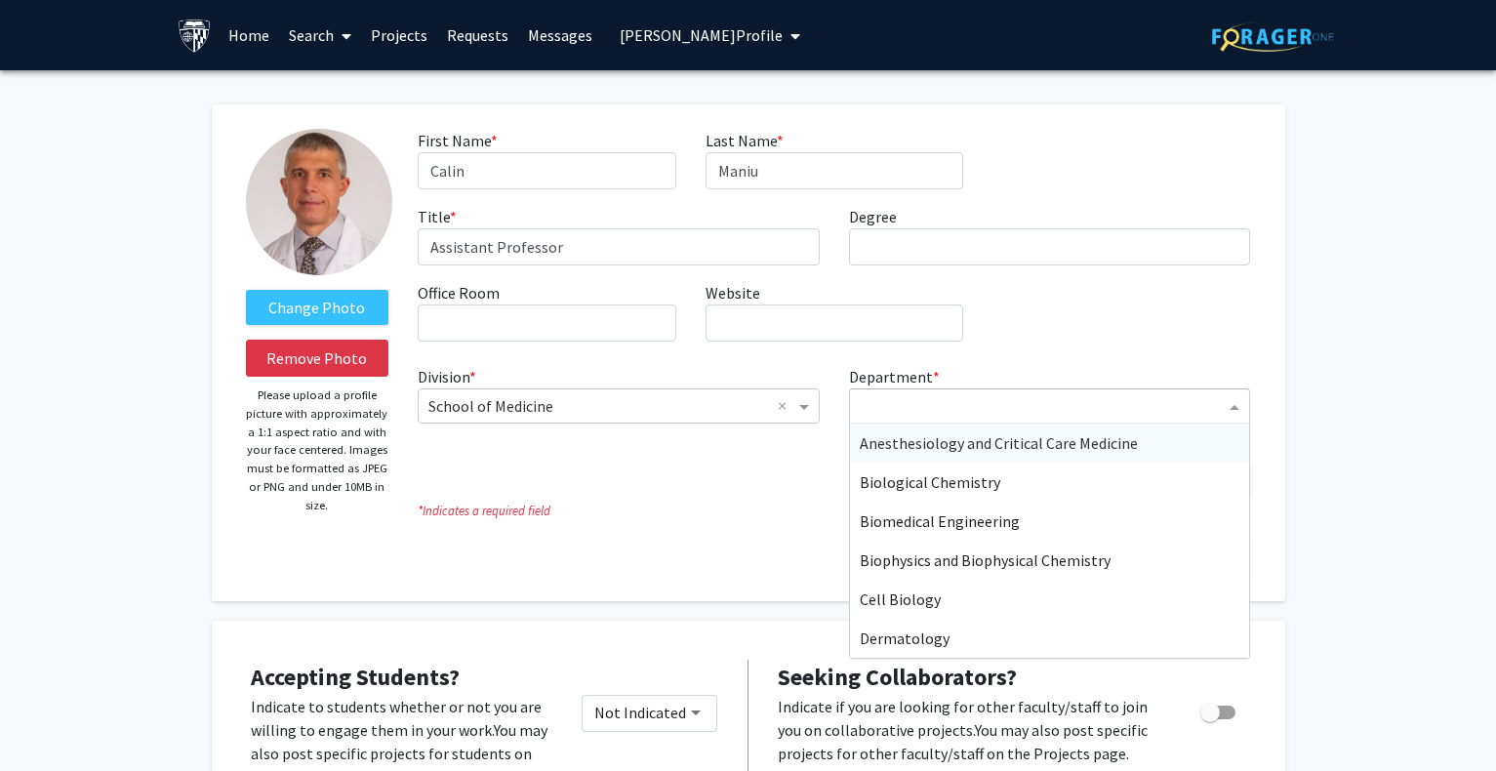
click at [870, 404] on input "Department" at bounding box center [1043, 406] width 366 height 23
type input "car"
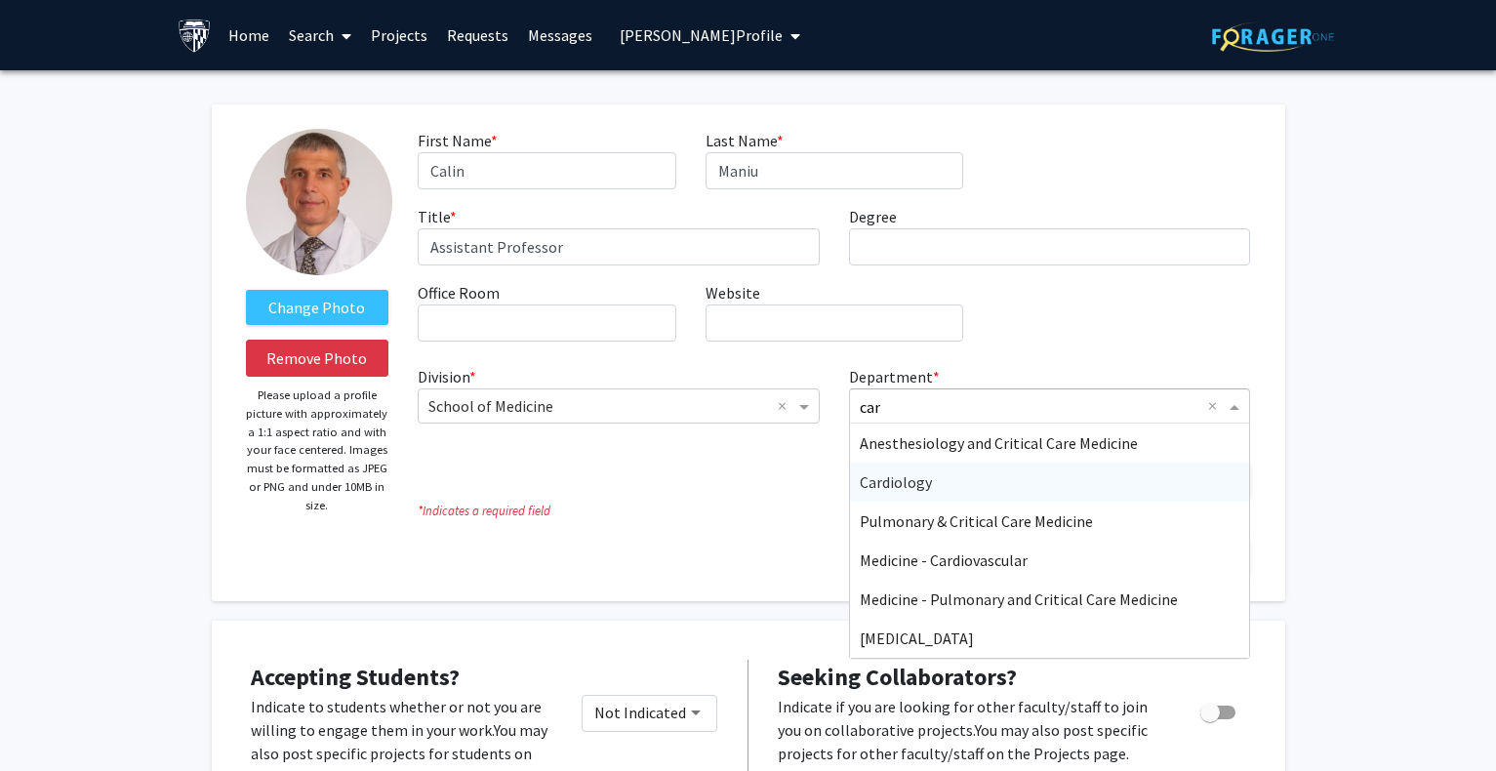
click at [878, 471] on div "Cardiology" at bounding box center [1050, 482] width 400 height 39
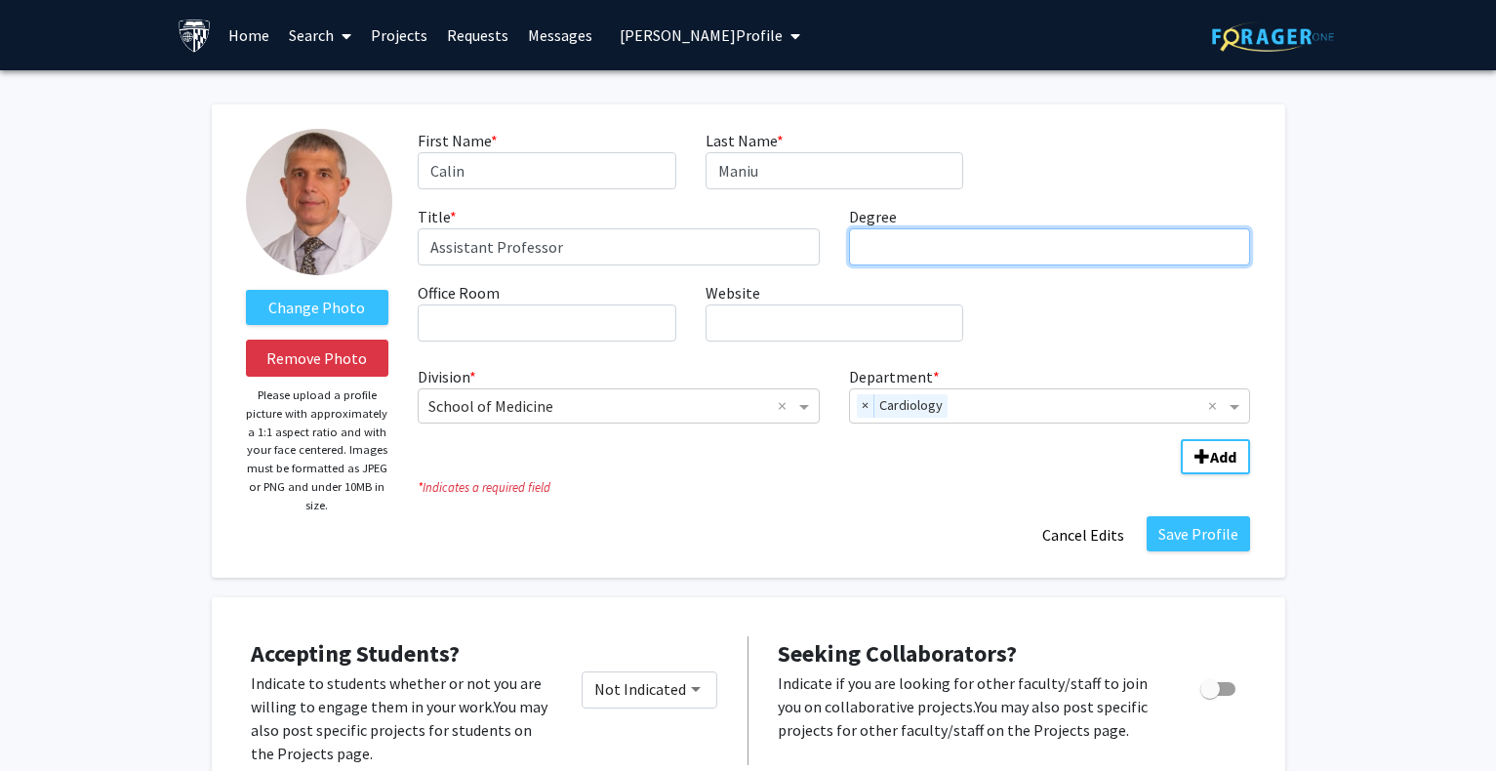
click at [869, 244] on input "Degree required" at bounding box center [1050, 246] width 402 height 37
paste input "[PERSON_NAME] [GEOGRAPHIC_DATA]"
type input "MD, [PERSON_NAME] [GEOGRAPHIC_DATA]"
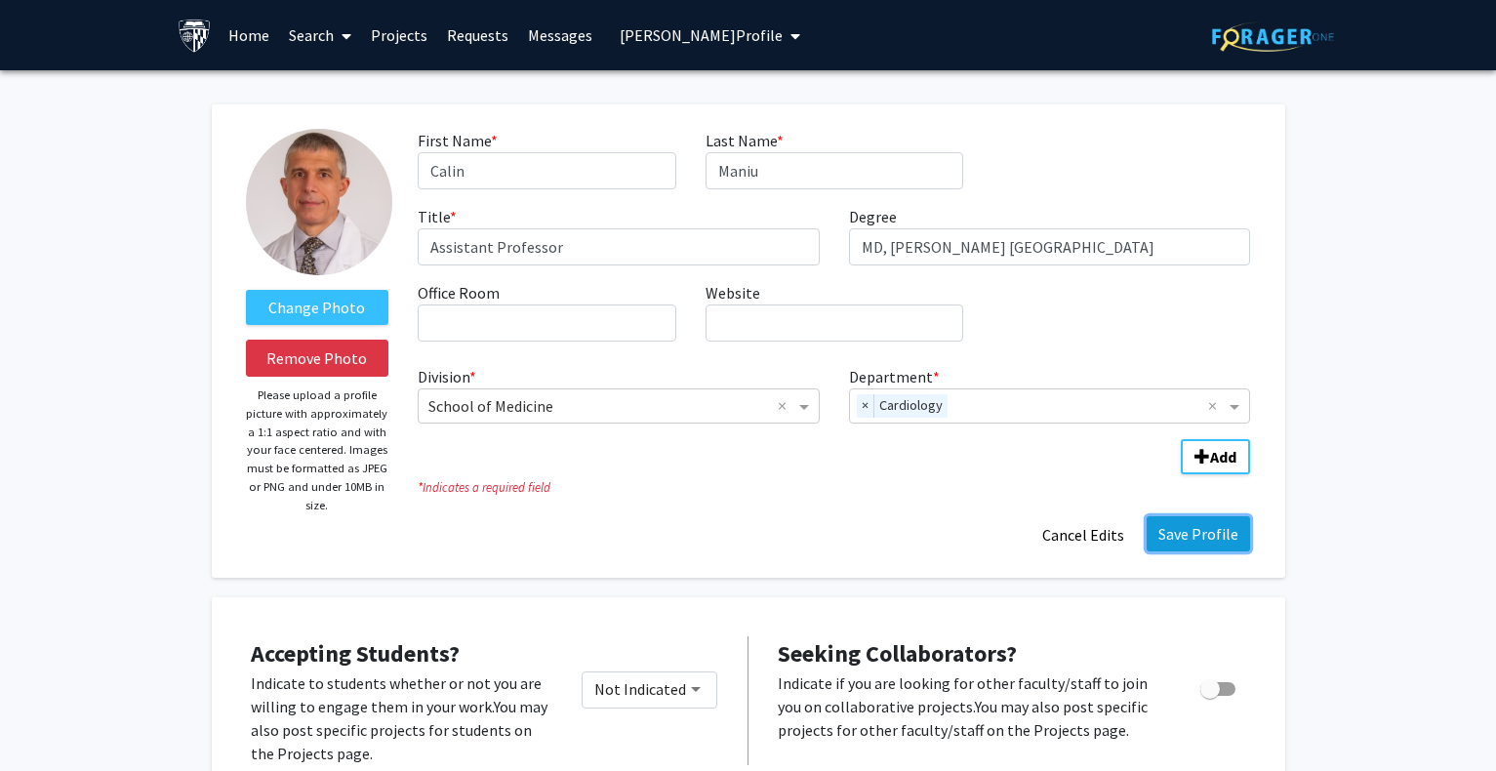
click at [1213, 517] on button "Save Profile" at bounding box center [1198, 533] width 103 height 35
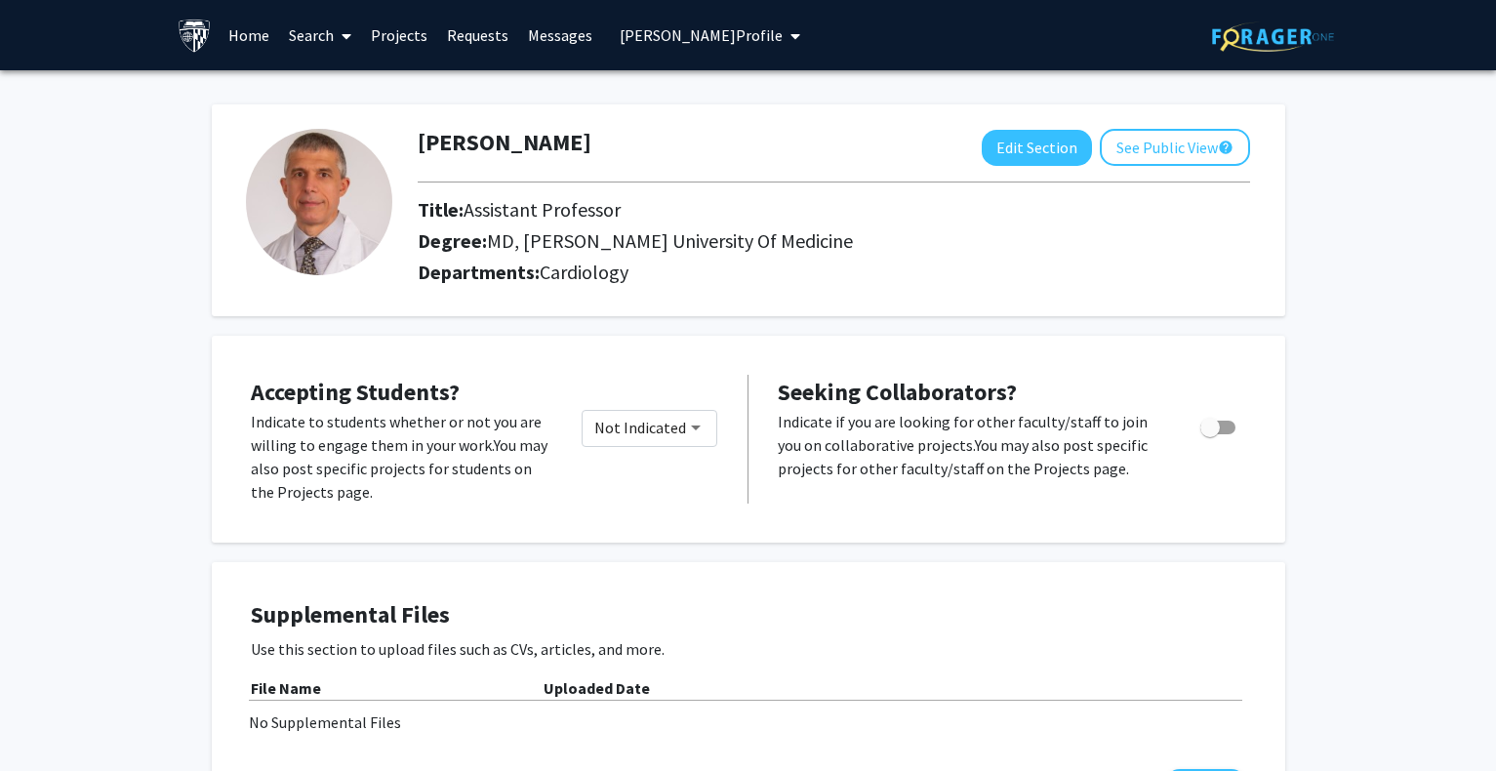
click at [783, 29] on span "My profile dropdown to access profile and logout" at bounding box center [792, 36] width 18 height 68
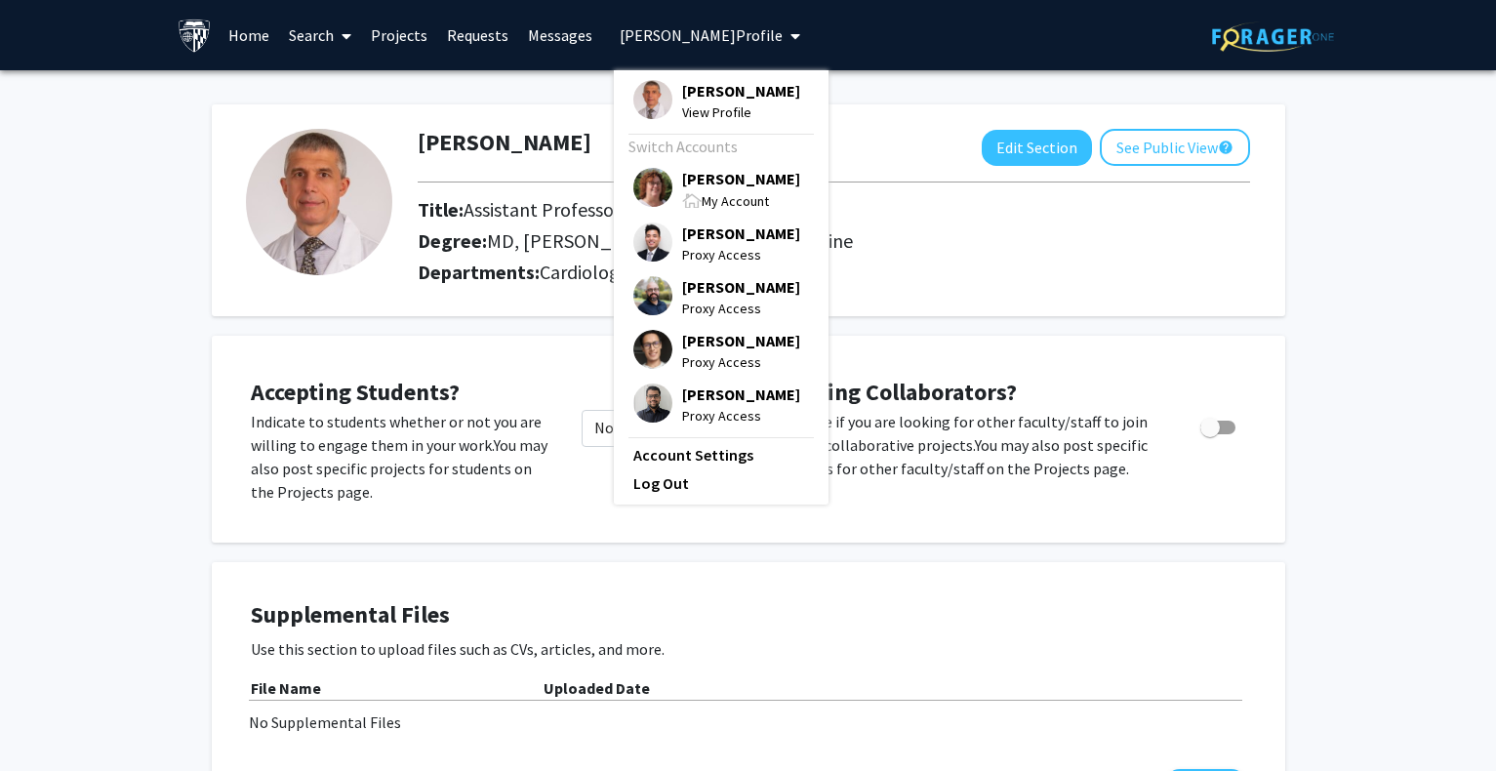
click at [706, 199] on span "My Account" at bounding box center [735, 201] width 67 height 18
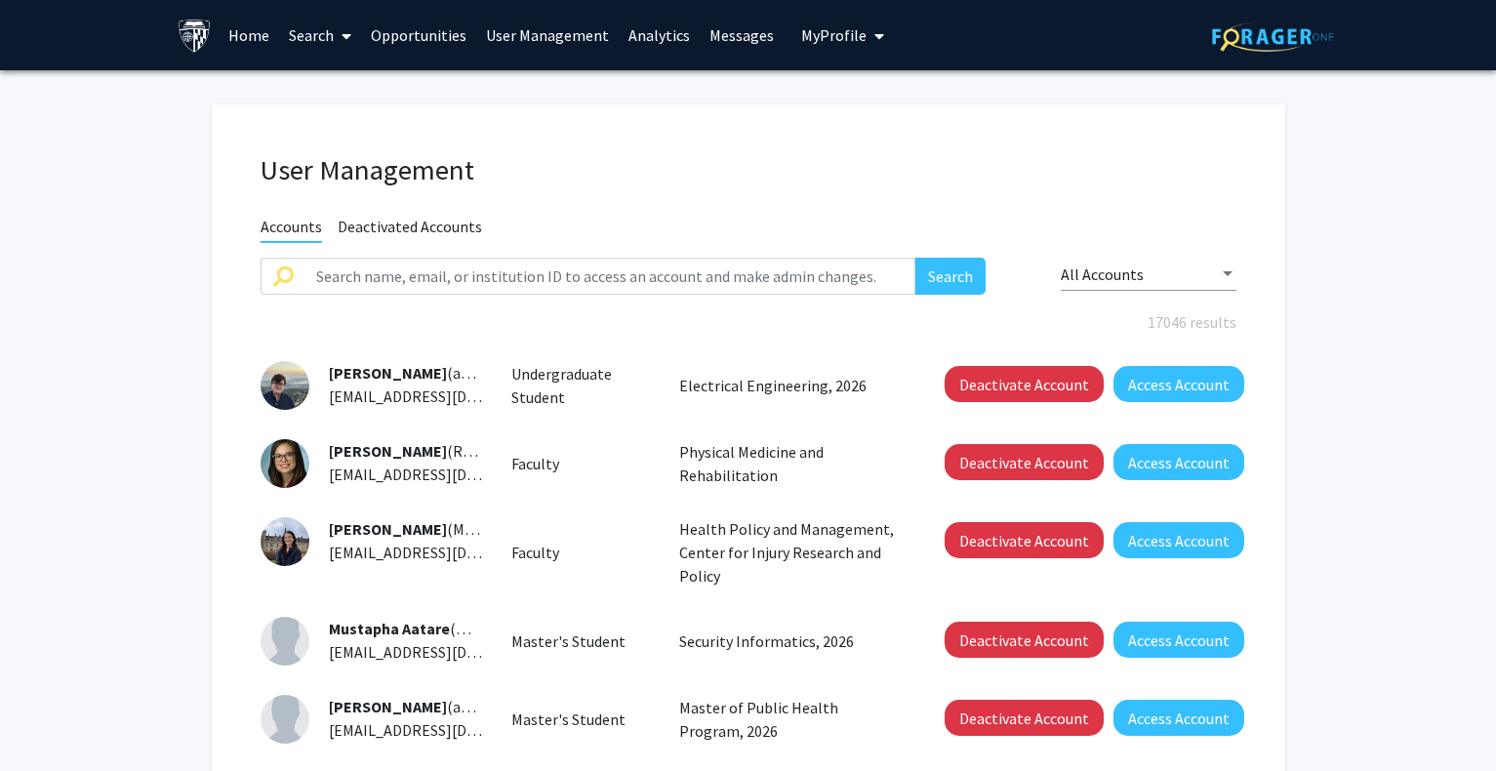
click at [349, 29] on icon at bounding box center [347, 36] width 10 height 16
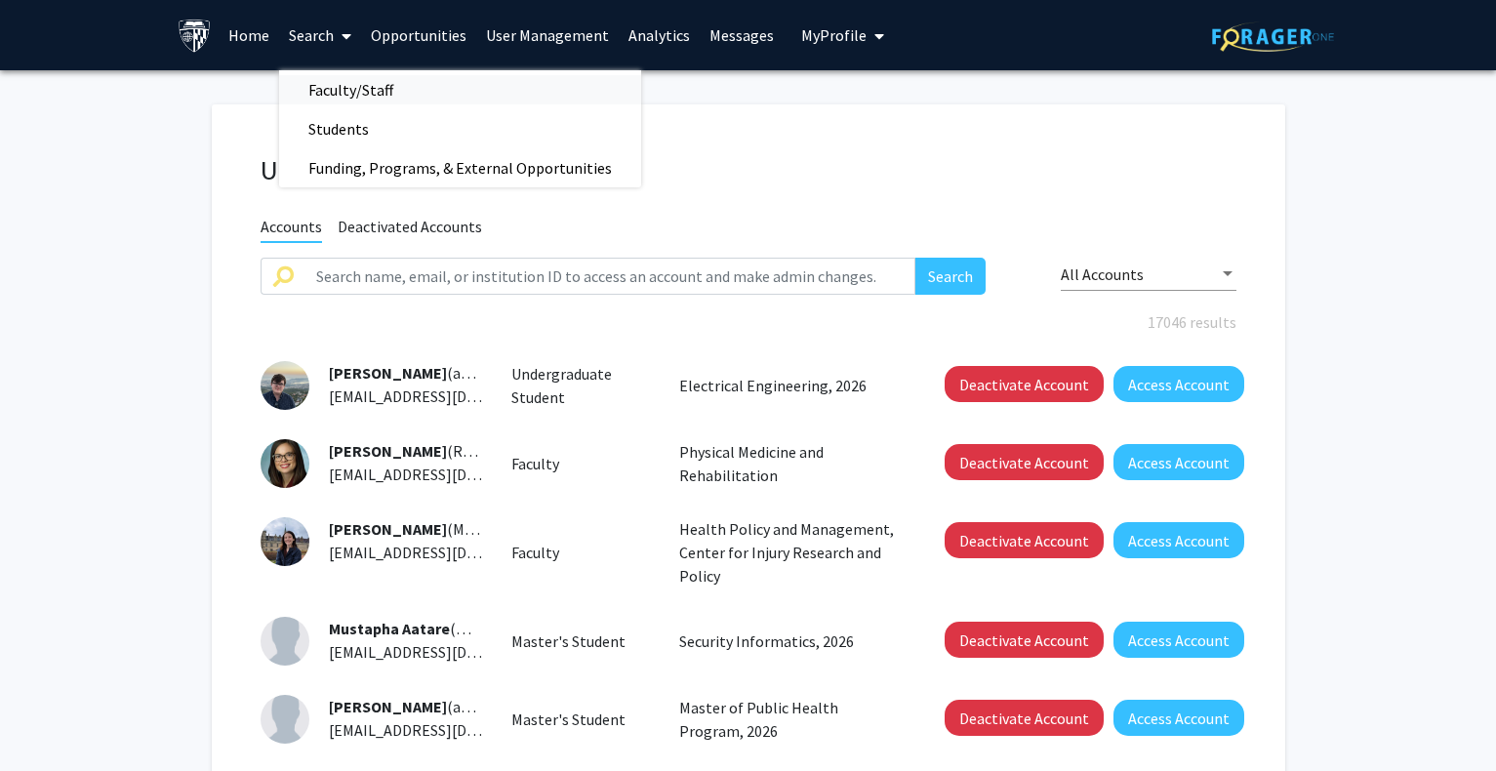
click at [342, 84] on span "Faculty/Staff" at bounding box center [350, 89] width 143 height 39
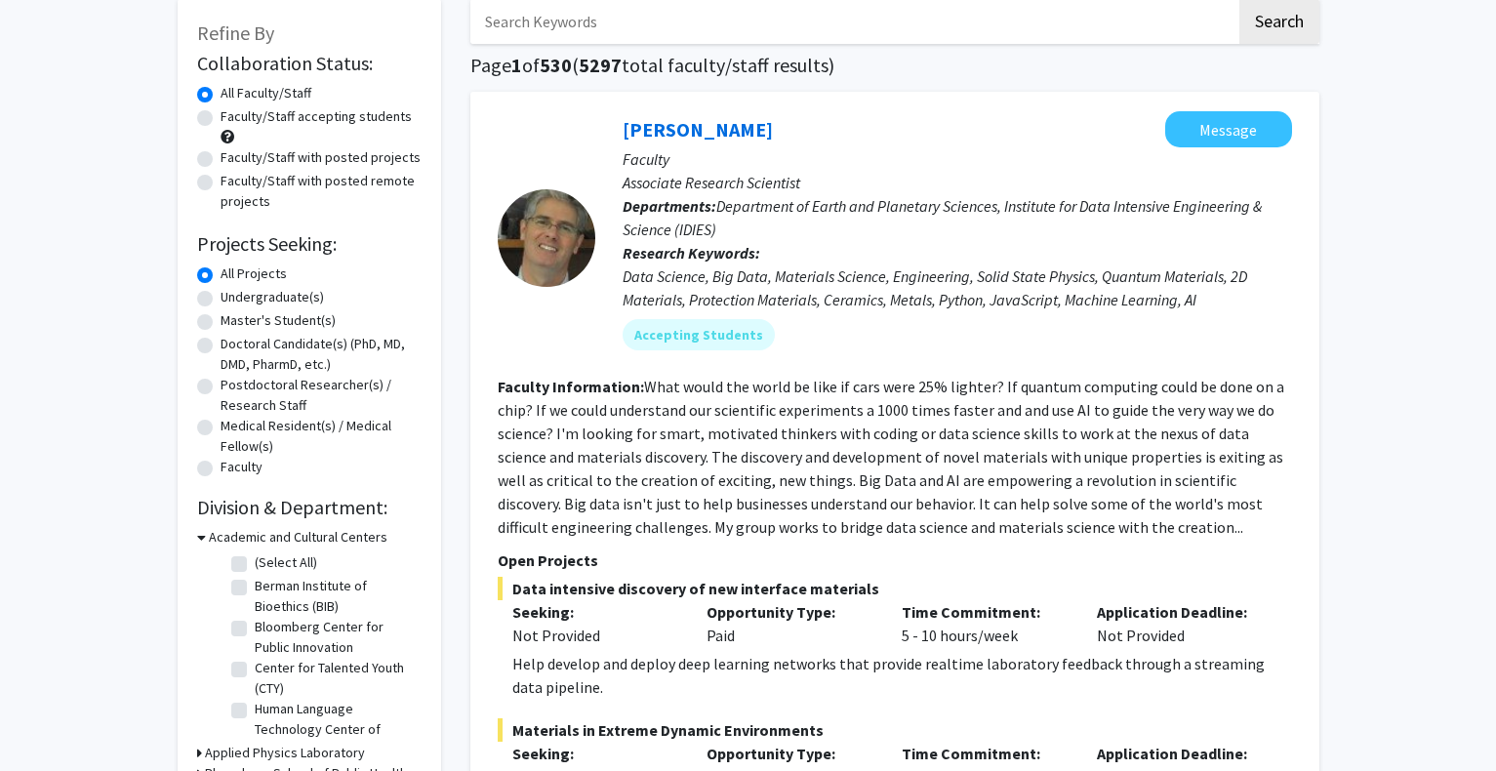
scroll to position [390, 0]
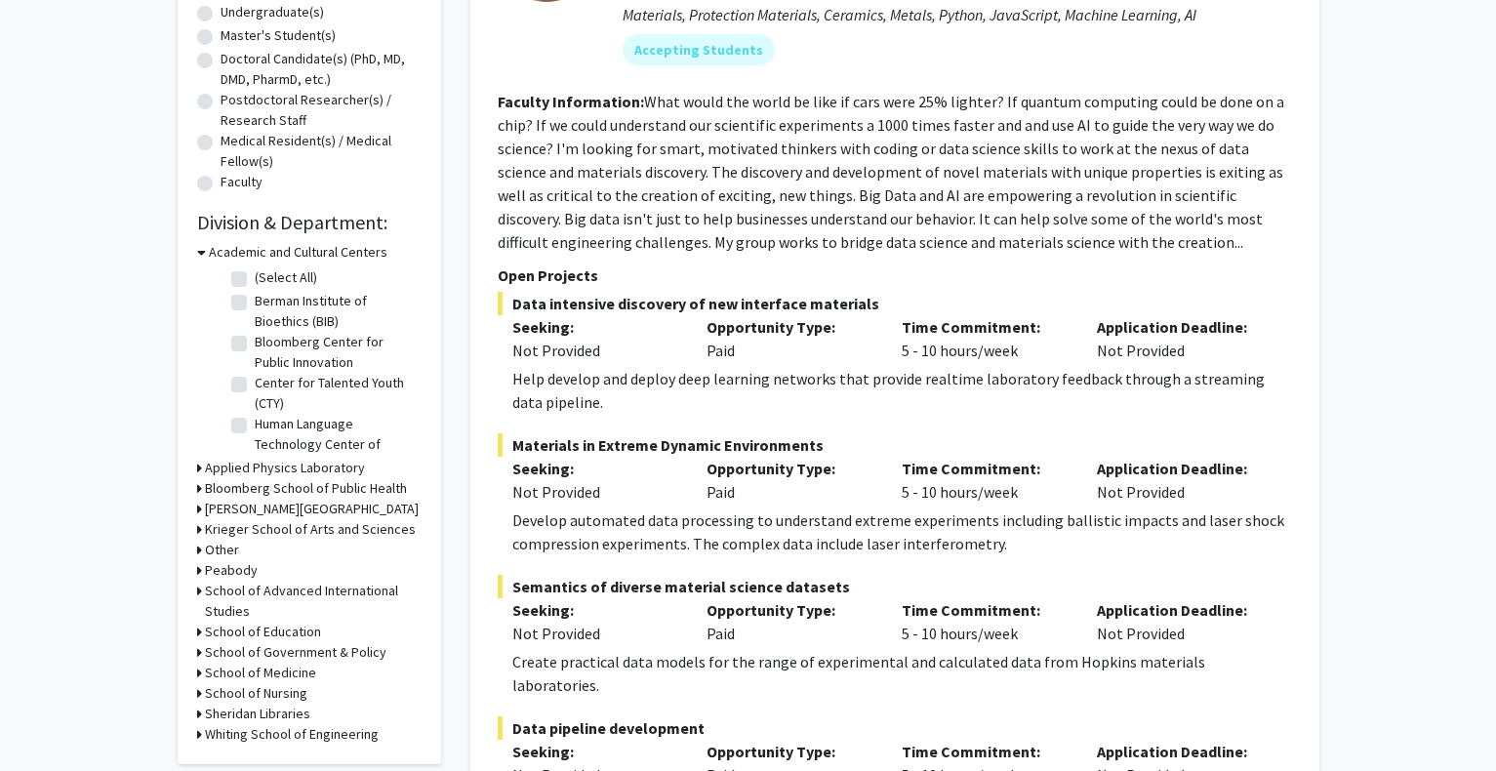
click at [303, 248] on h3 "Academic and Cultural Centers" at bounding box center [298, 252] width 179 height 20
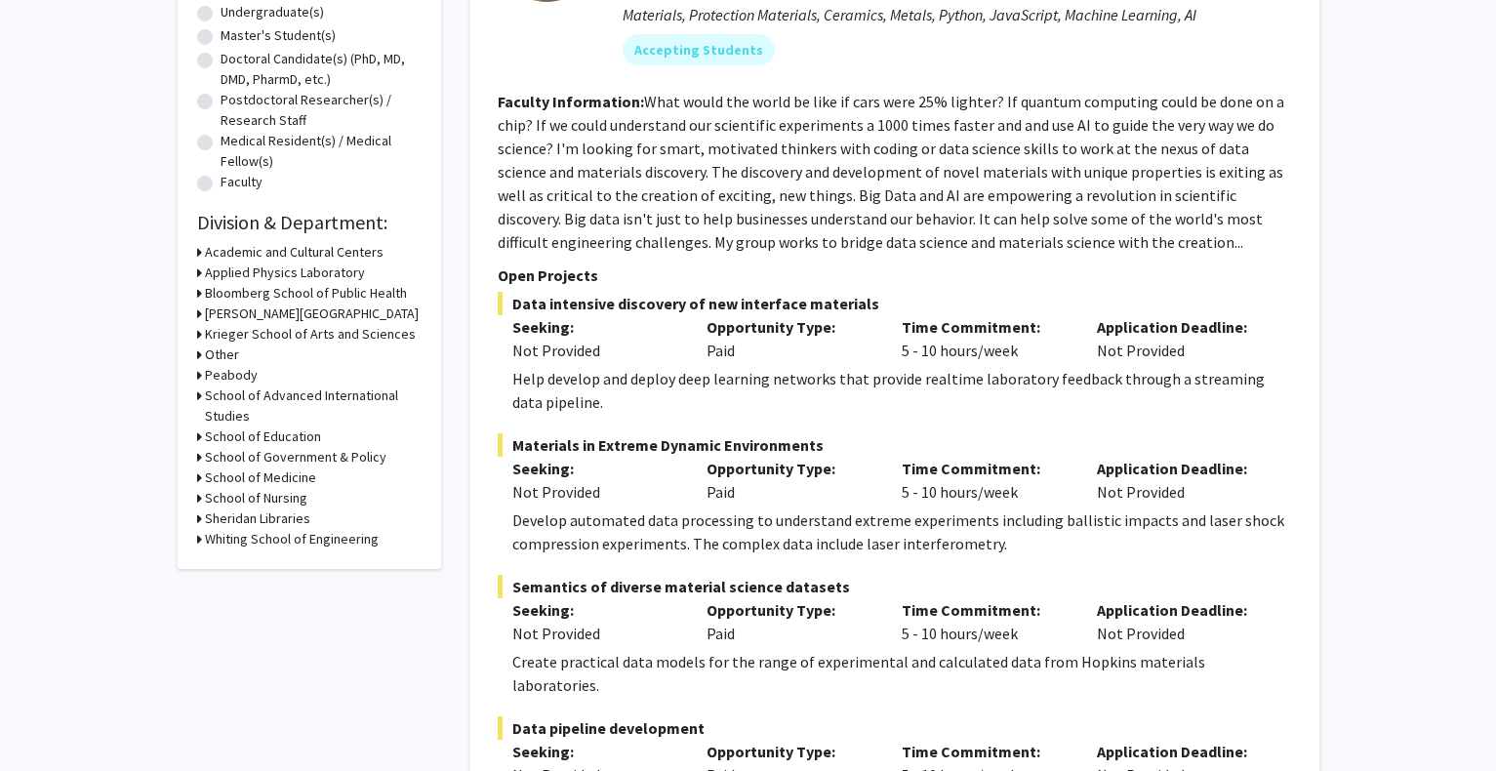
click at [278, 500] on h3 "School of Nursing" at bounding box center [256, 498] width 102 height 20
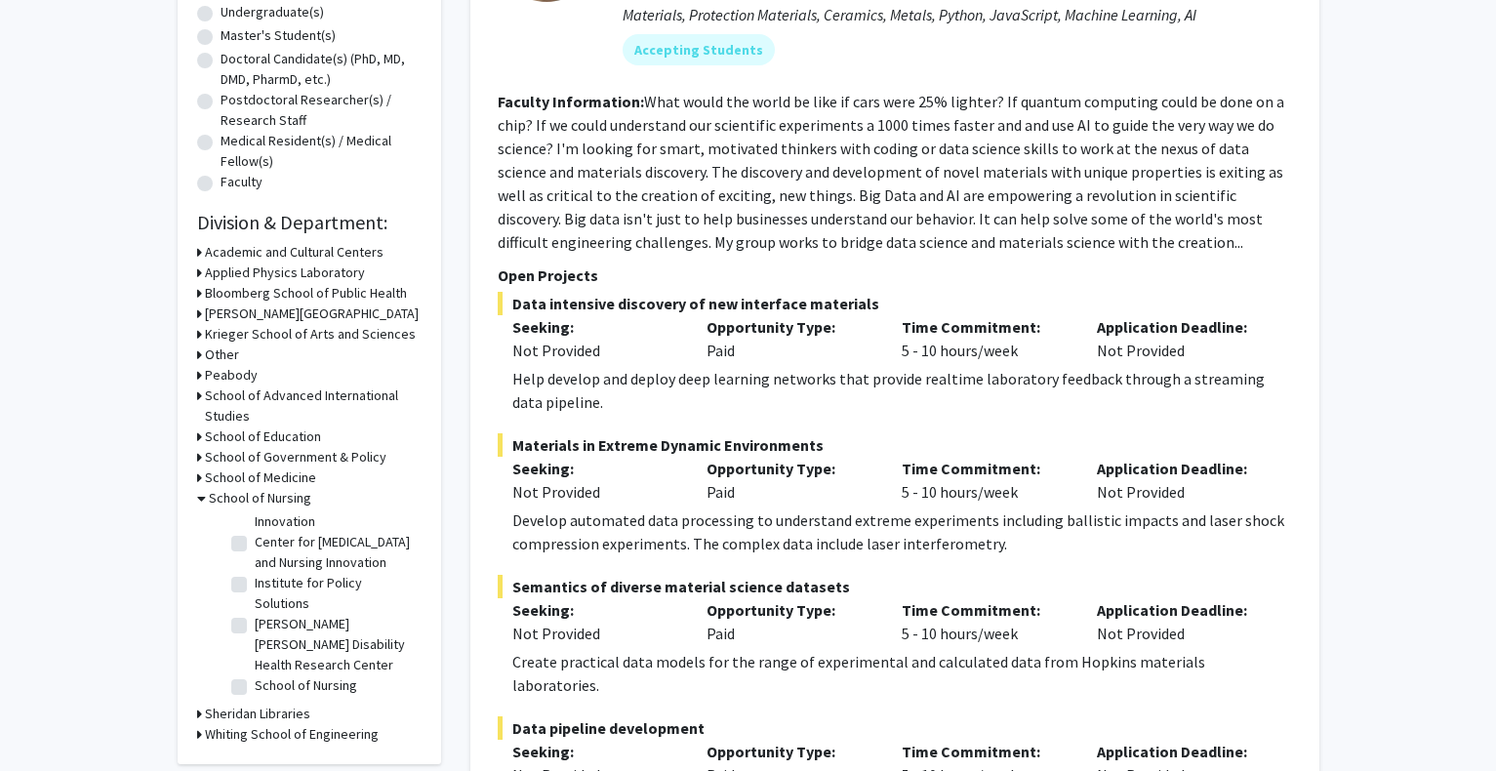
scroll to position [315, 0]
click at [283, 489] on h3 "School of Nursing" at bounding box center [260, 498] width 102 height 20
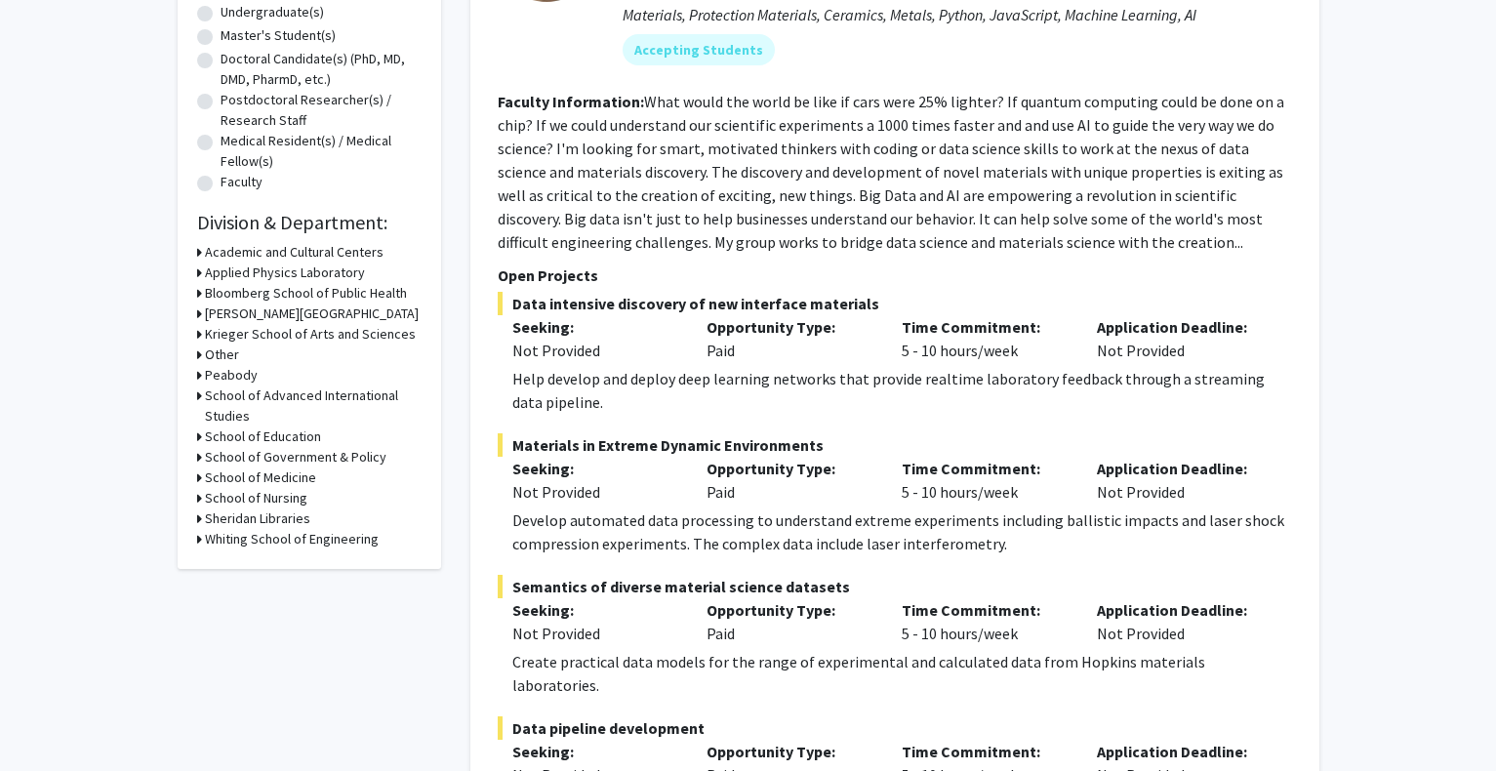
click at [260, 544] on h3 "Whiting School of Engineering" at bounding box center [292, 539] width 174 height 20
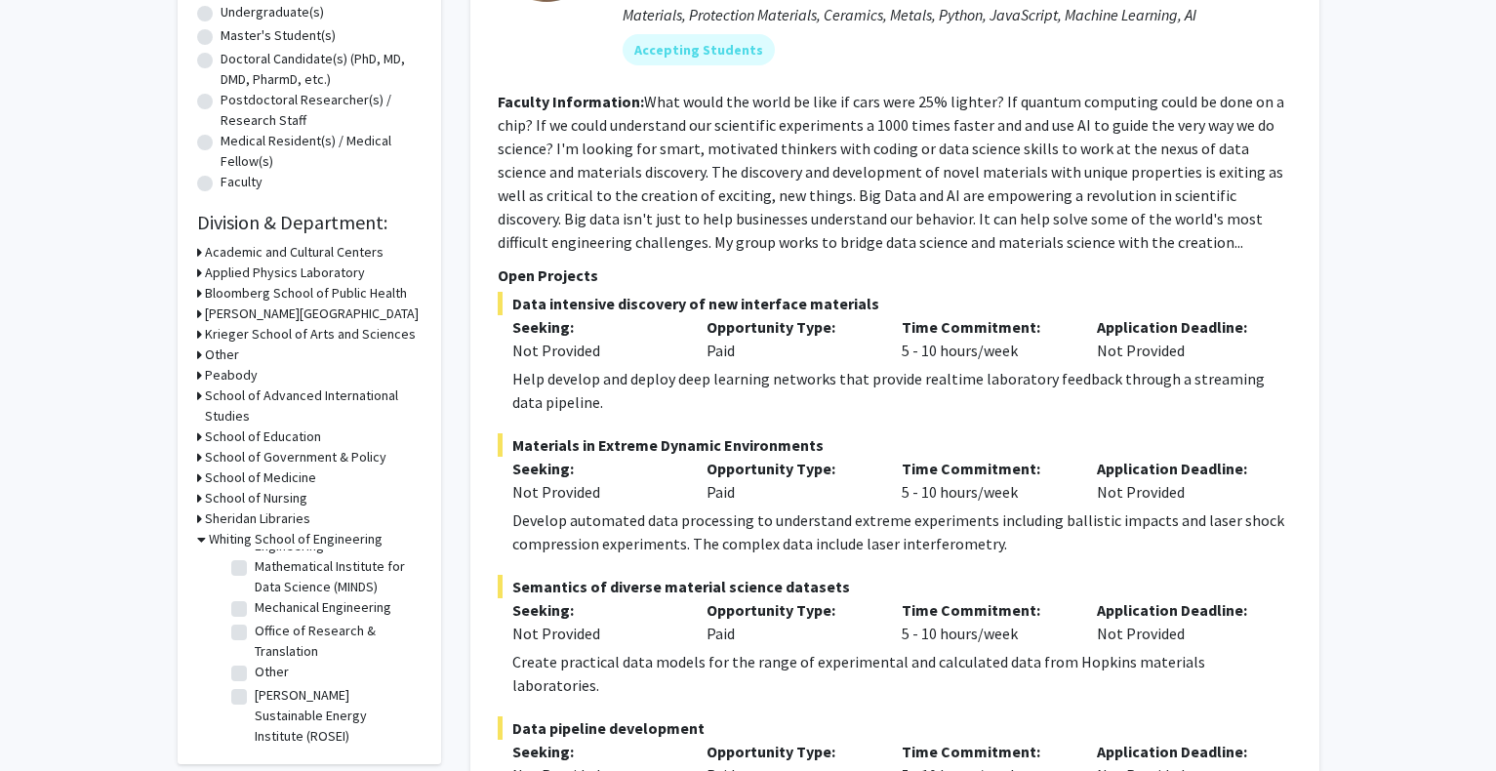
scroll to position [1062, 0]
click at [261, 667] on label "Other" at bounding box center [272, 665] width 34 height 20
click at [261, 667] on input "Other" at bounding box center [261, 661] width 13 height 13
checkbox input "true"
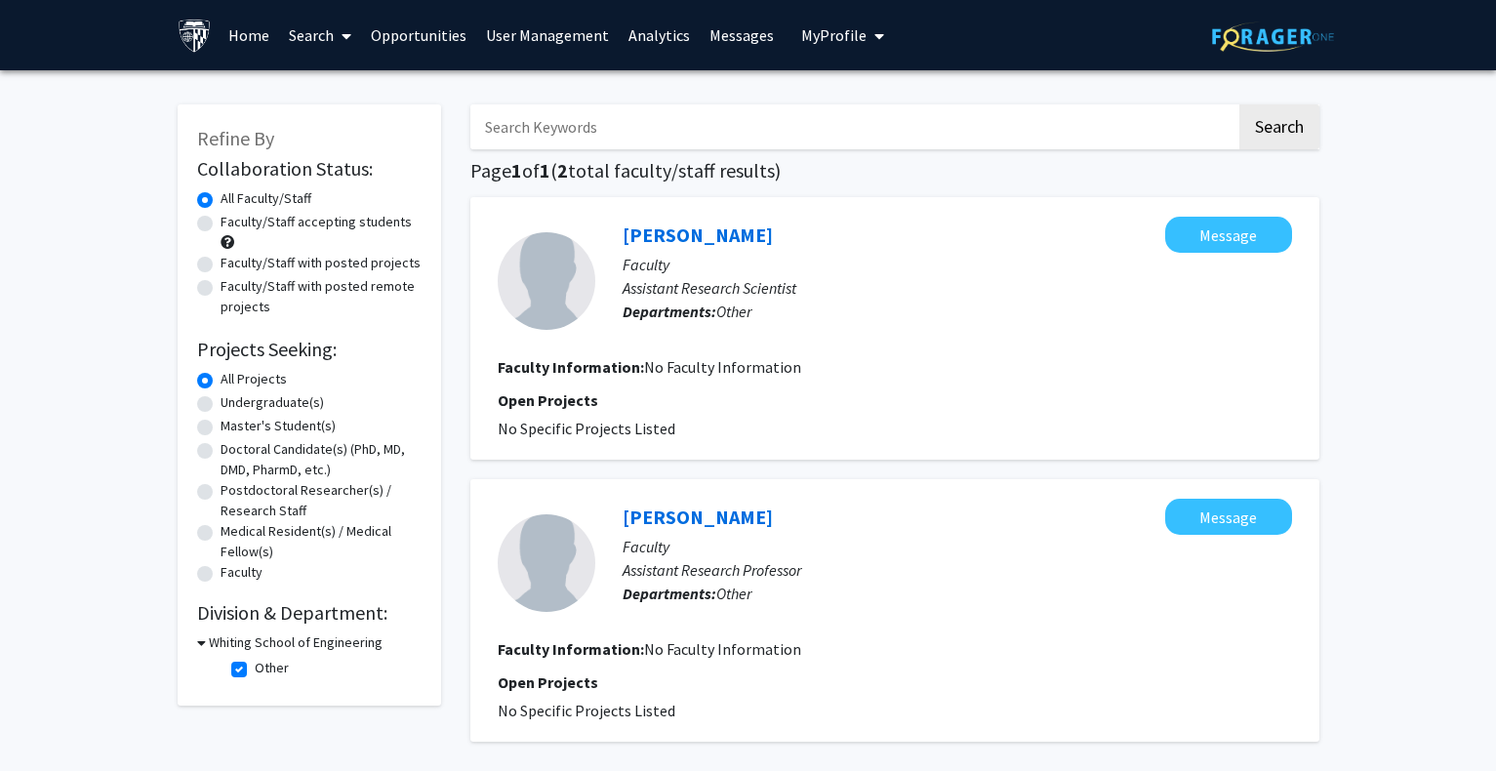
drag, startPoint x: 617, startPoint y: 230, endPoint x: 767, endPoint y: 225, distance: 150.4
click at [767, 225] on div "[PERSON_NAME] Message Faculty Assistant Research Scientist Departments: Other" at bounding box center [943, 281] width 697 height 129
drag, startPoint x: 612, startPoint y: 505, endPoint x: 695, endPoint y: 499, distance: 83.2
click at [695, 499] on div "[PERSON_NAME] Message Faculty Assistant Research Professor Departments: Other" at bounding box center [943, 563] width 697 height 129
click at [568, 30] on link "User Management" at bounding box center [547, 35] width 142 height 68
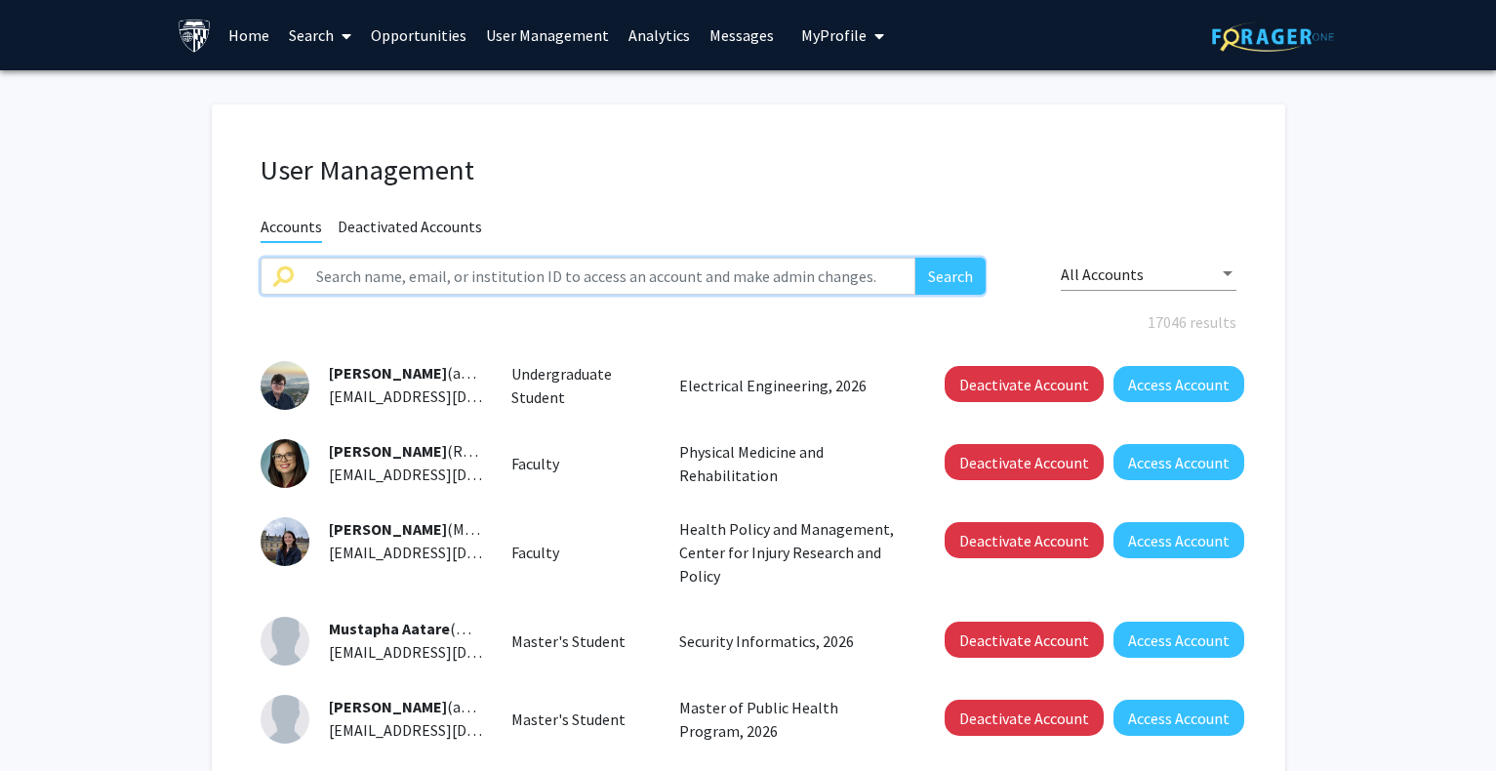
click at [503, 271] on input "text" at bounding box center [610, 276] width 612 height 37
paste input "[PERSON_NAME]"
type input "[PERSON_NAME]"
click at [951, 265] on button "Search" at bounding box center [950, 276] width 70 height 37
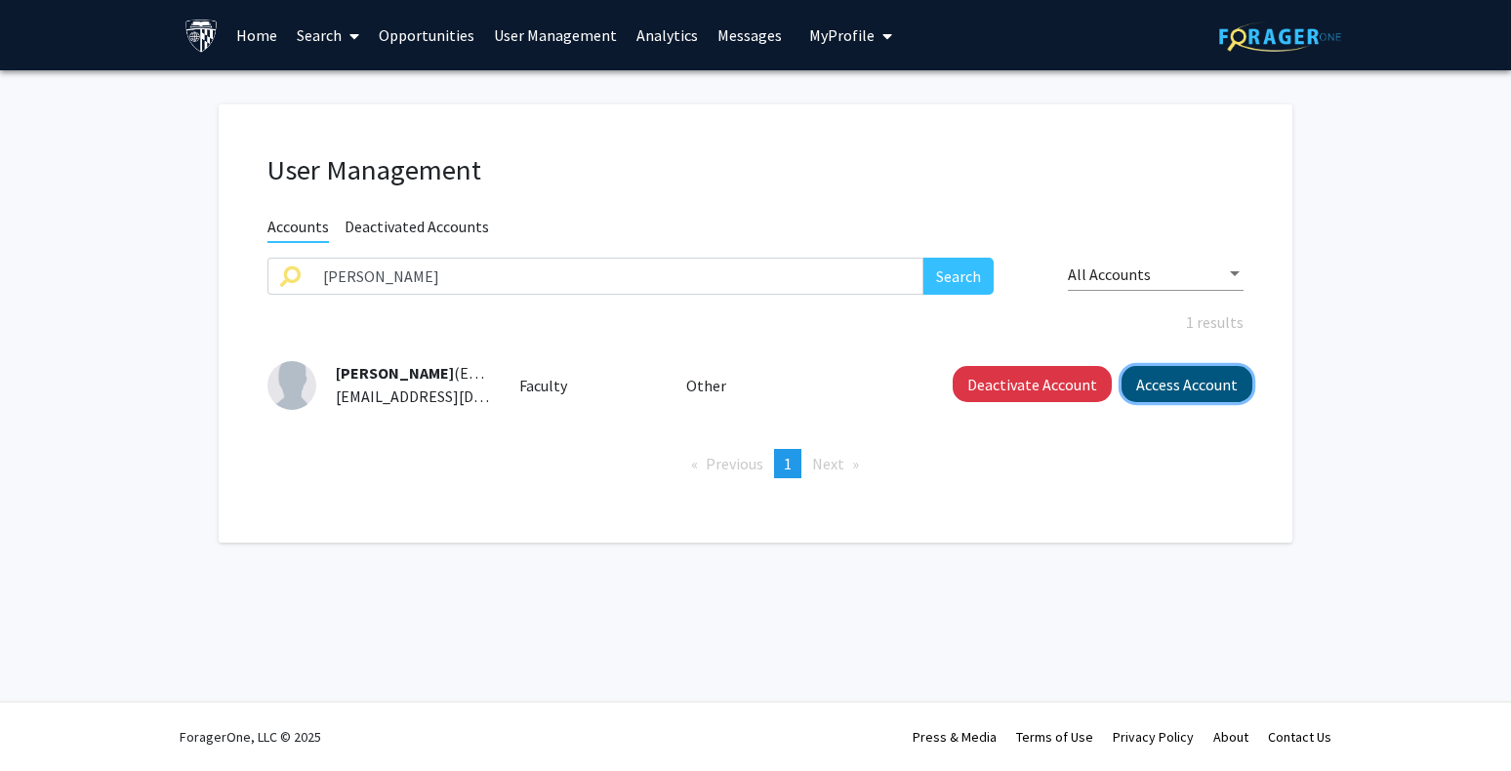
click at [1154, 396] on button "Access Account" at bounding box center [1186, 384] width 131 height 36
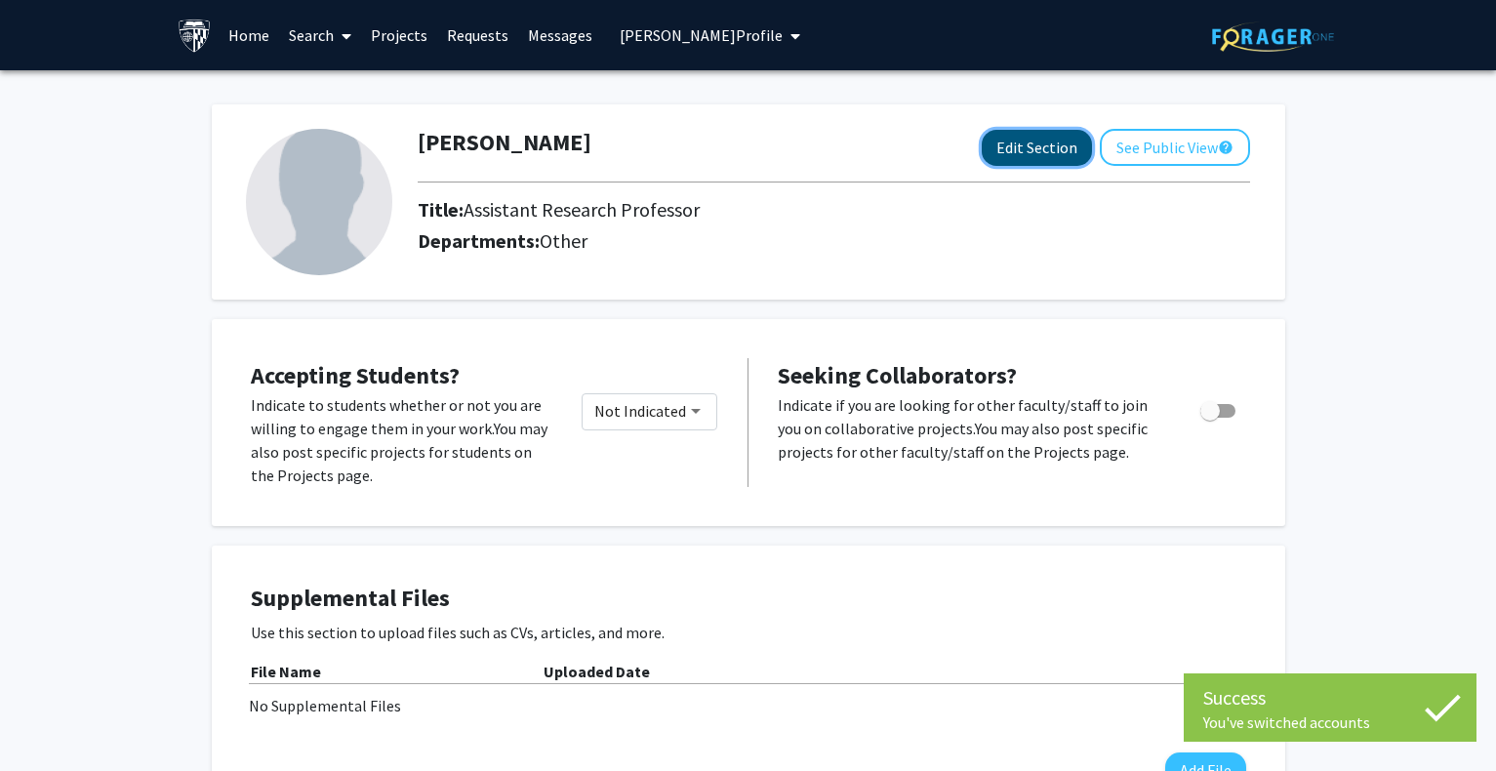
click at [1013, 149] on button "Edit Section" at bounding box center [1037, 148] width 110 height 36
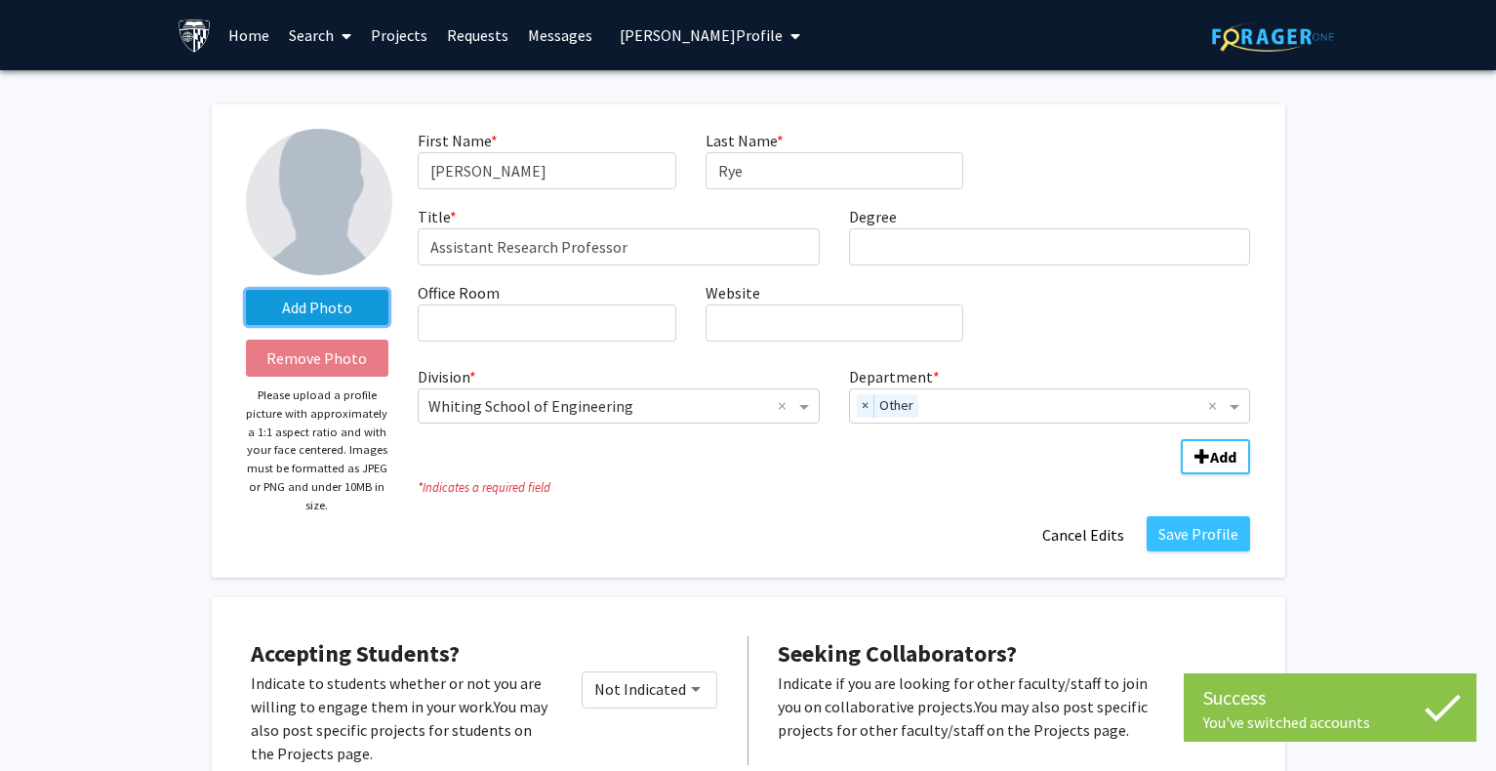
click at [372, 301] on label "Add Photo" at bounding box center [317, 307] width 143 height 35
click at [0, 0] on input "Add Photo" at bounding box center [0, 0] width 0 height 0
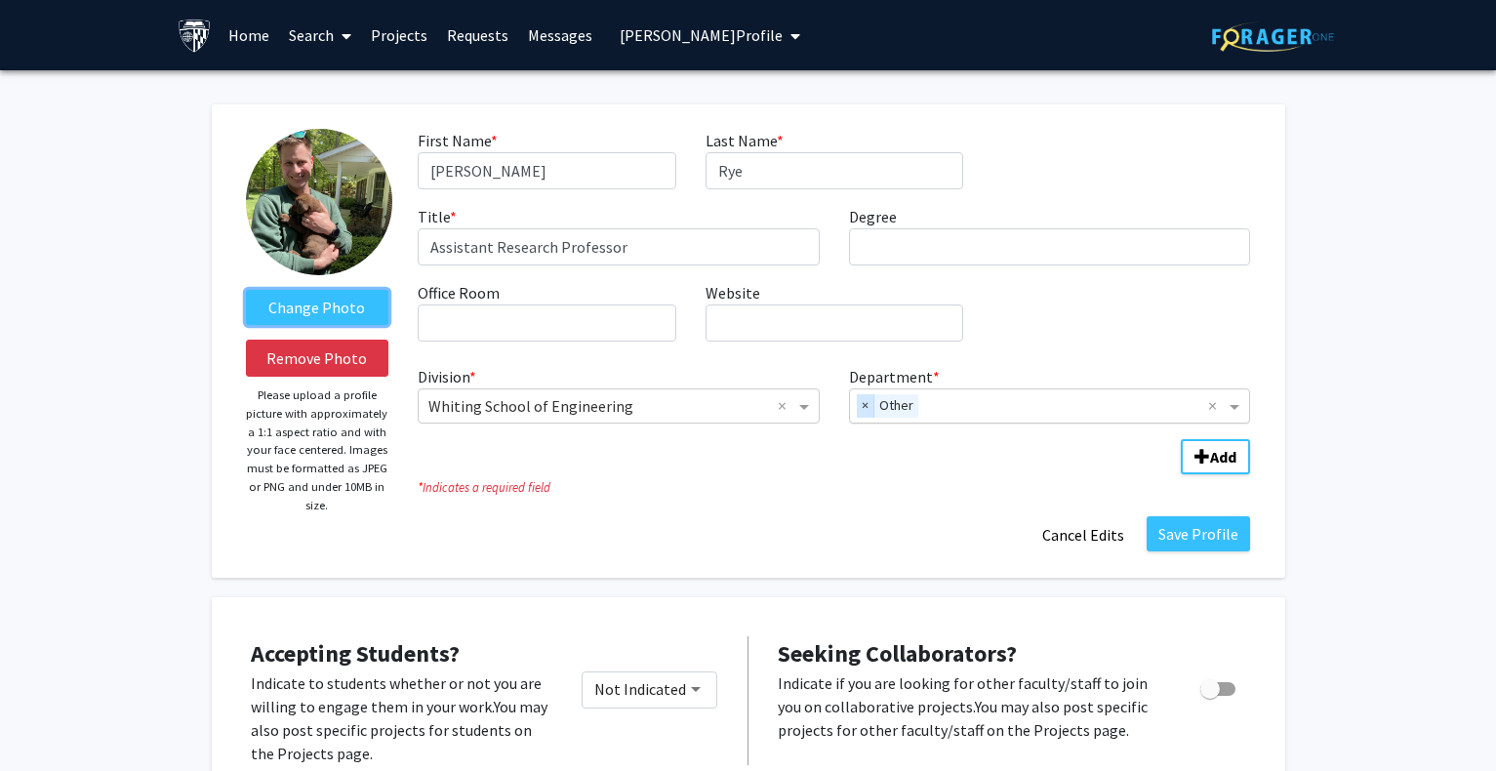
click at [868, 401] on span "×" at bounding box center [866, 405] width 18 height 23
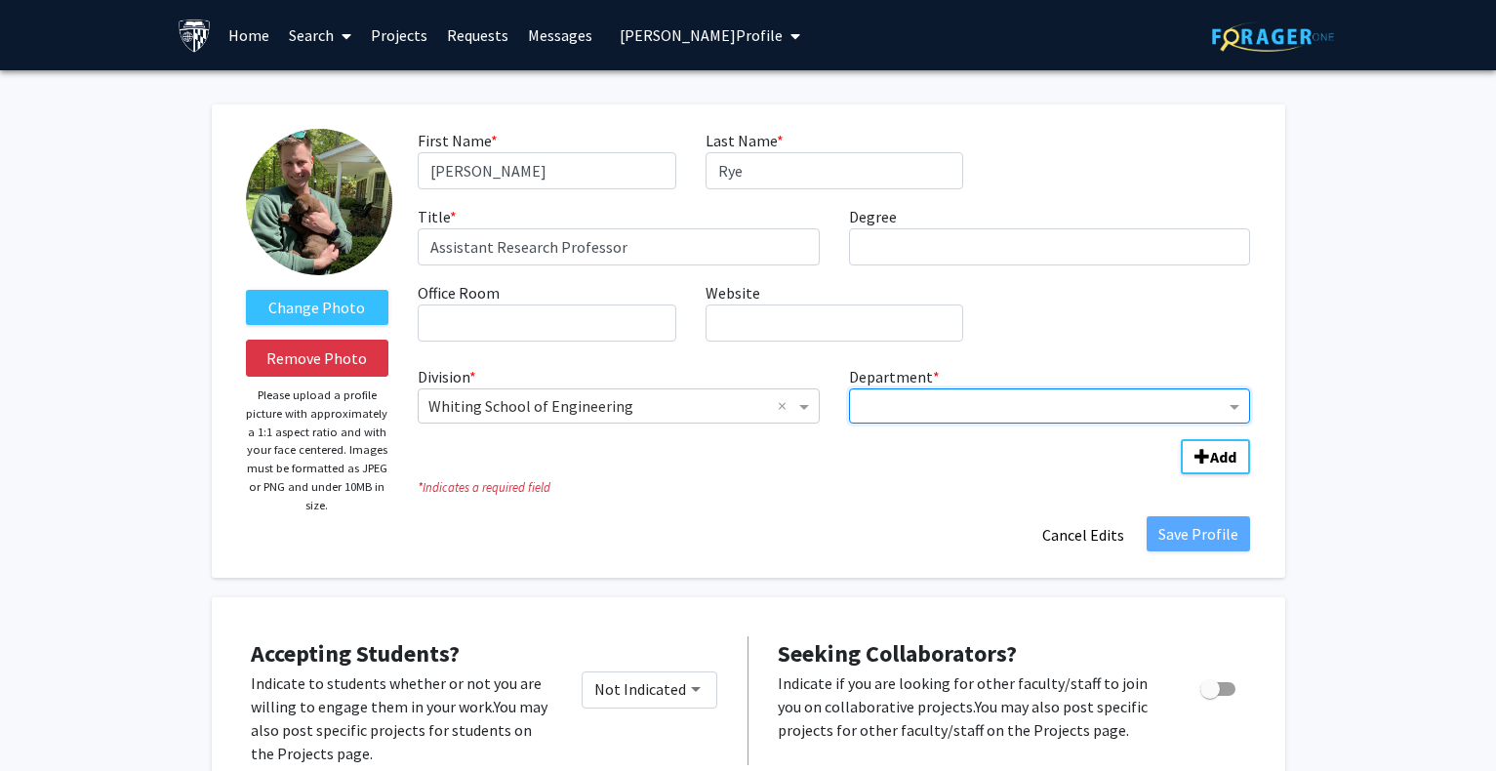
click at [886, 406] on input "Department" at bounding box center [1043, 406] width 366 height 23
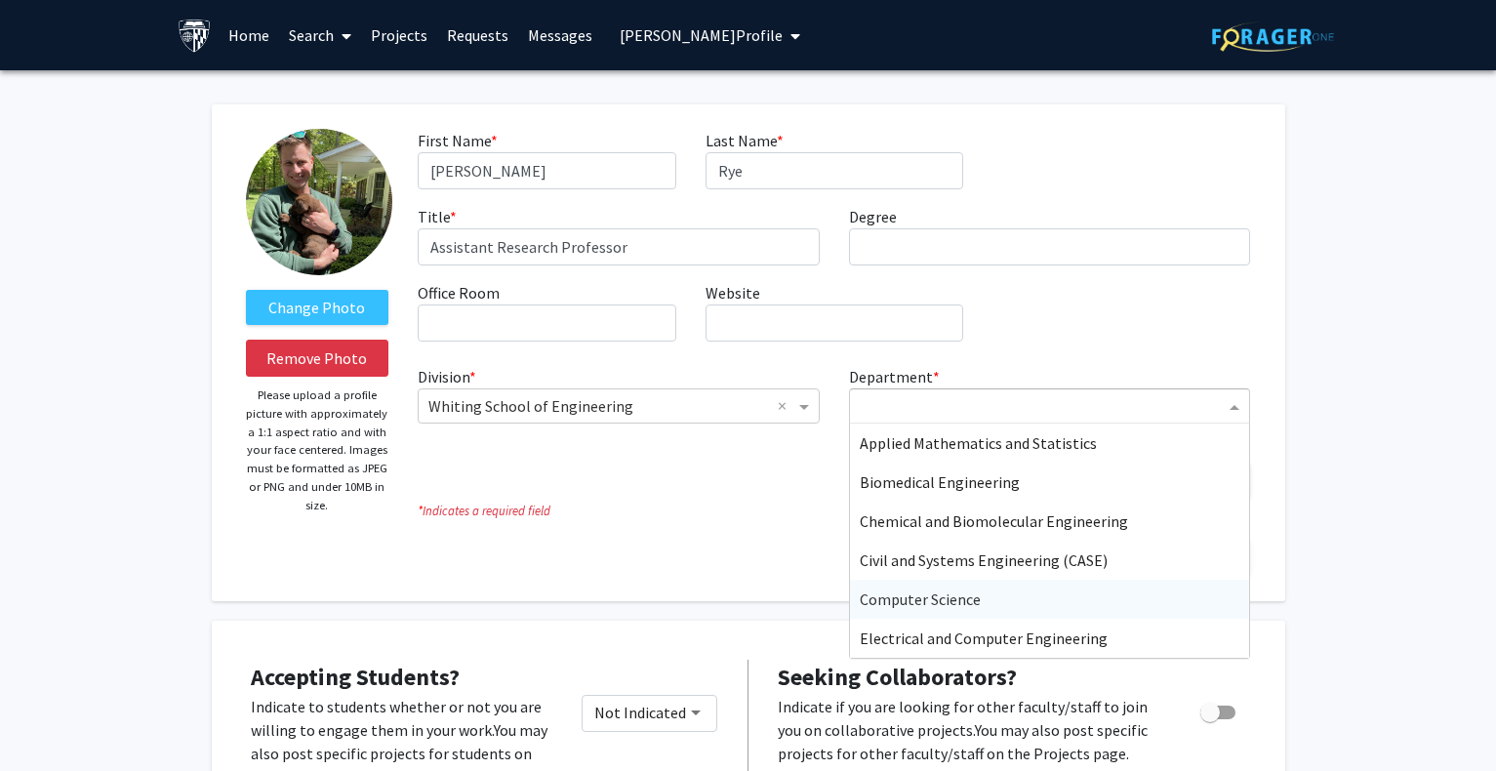
click at [907, 596] on span "Computer Science" at bounding box center [920, 599] width 121 height 20
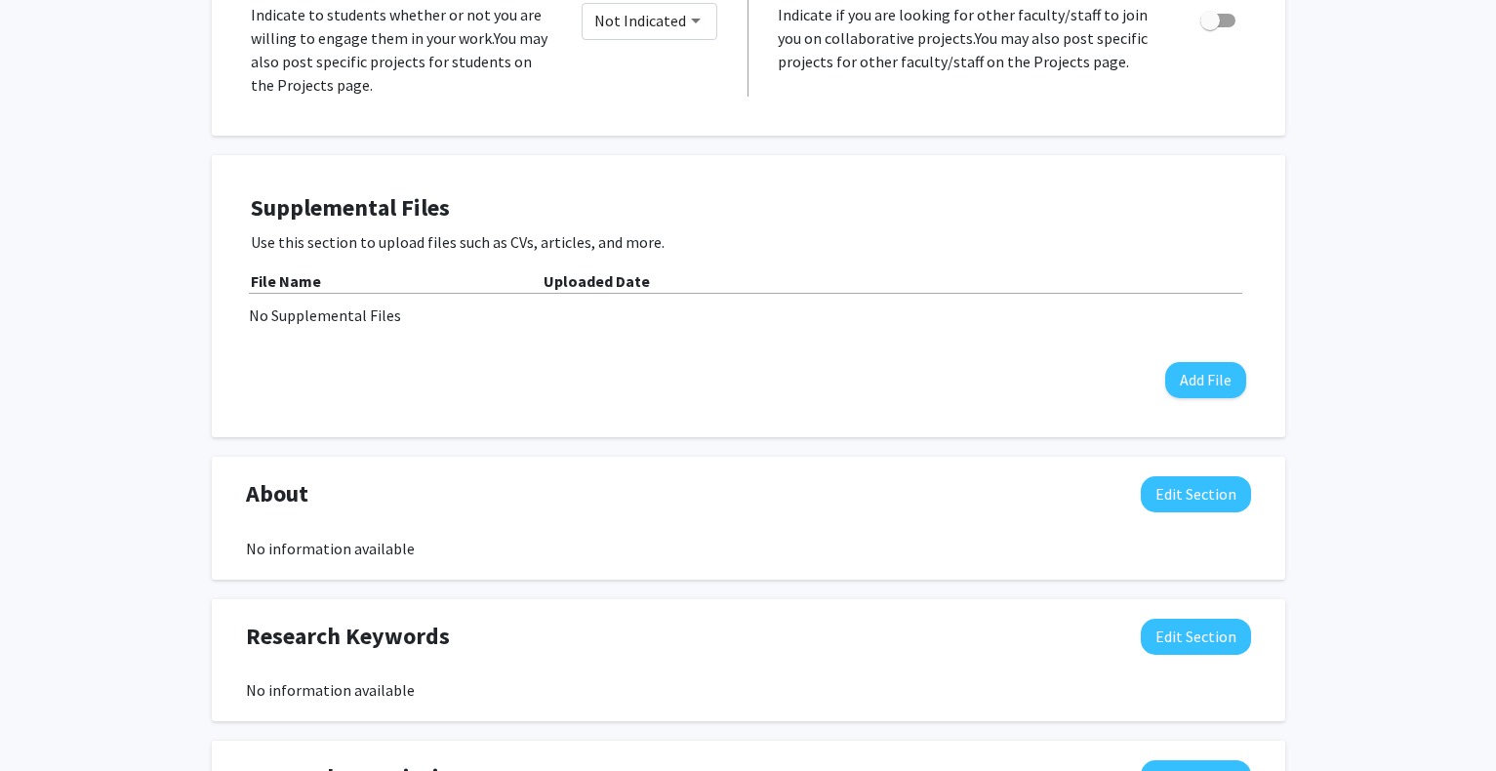
scroll to position [878, 0]
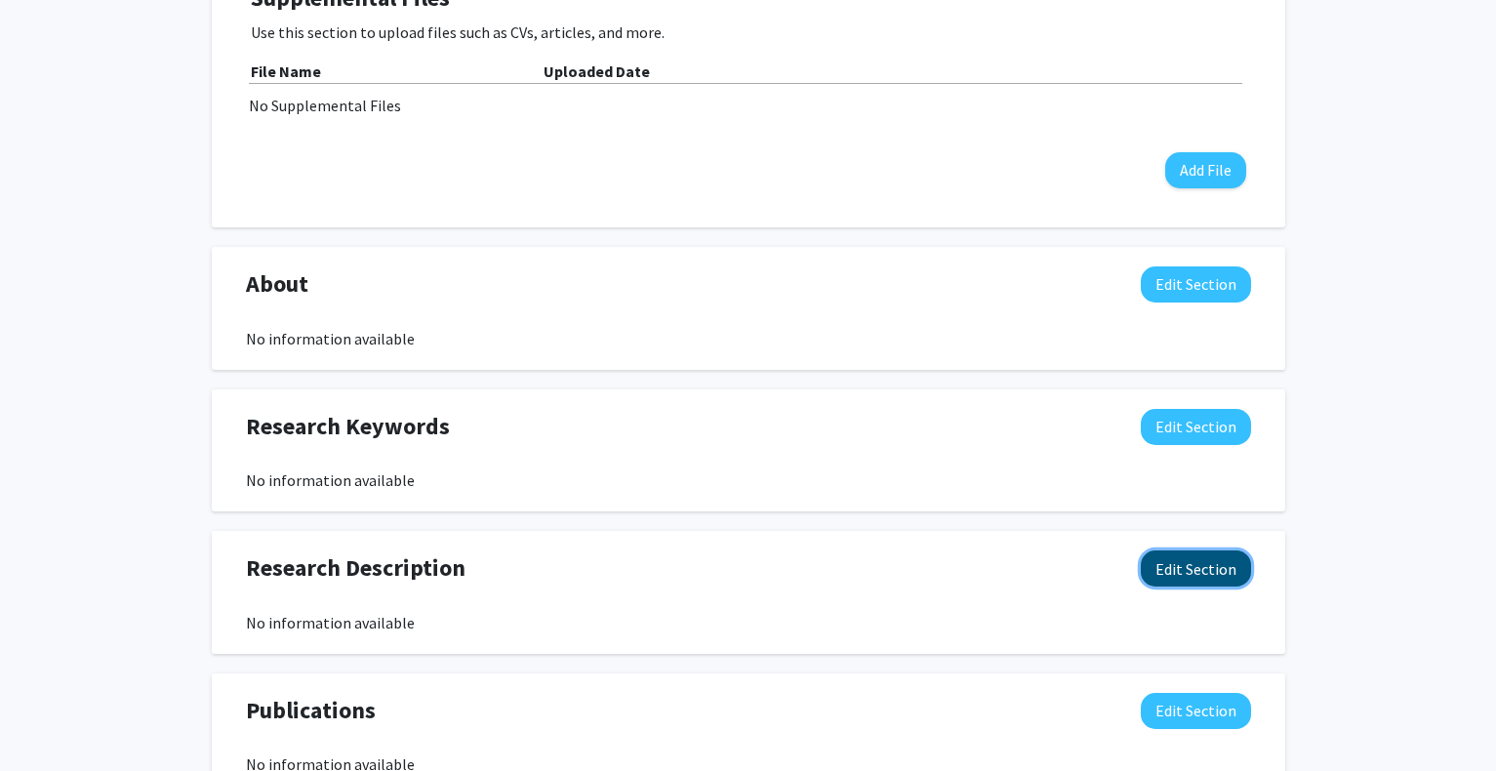
click at [1181, 560] on button "Edit Section" at bounding box center [1196, 568] width 110 height 36
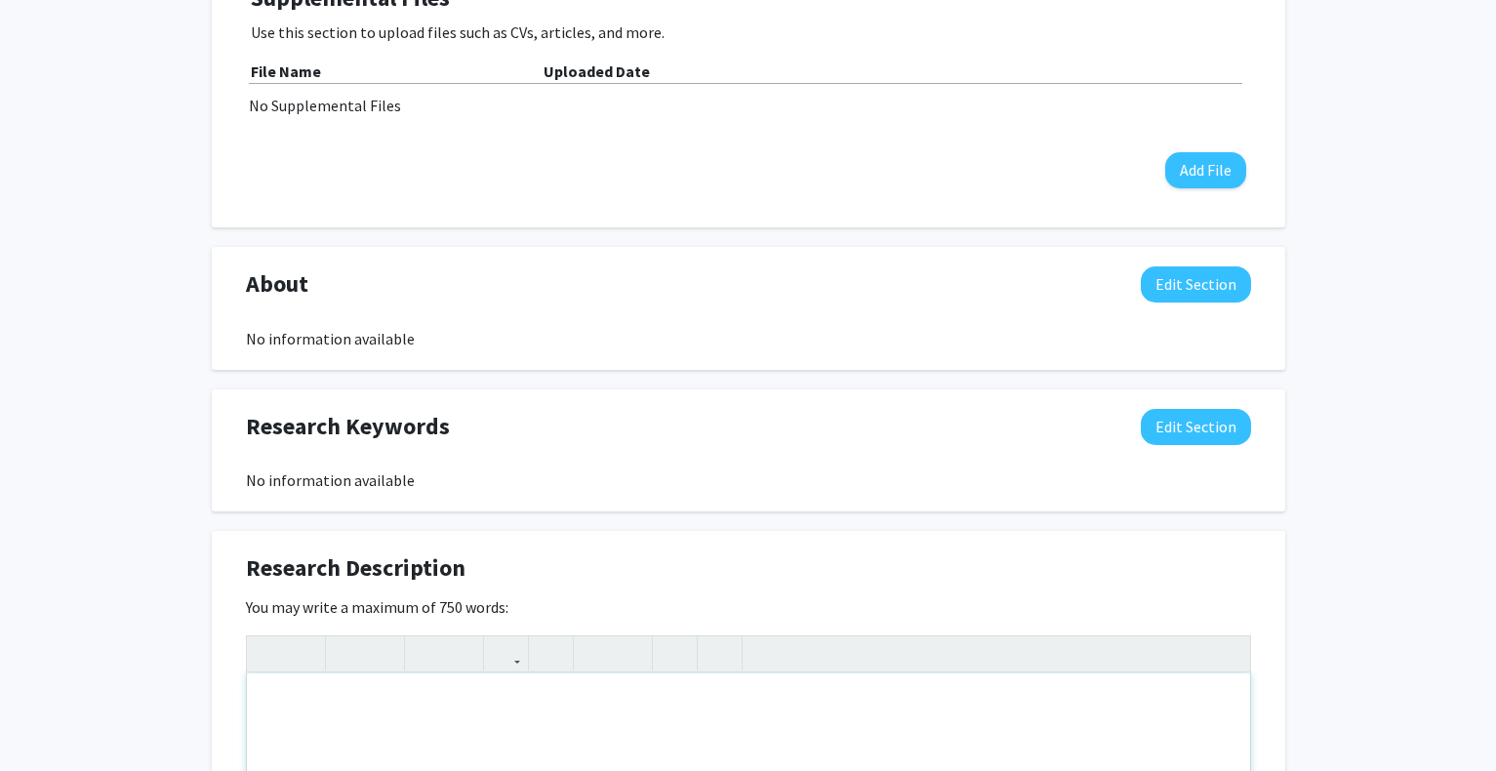
paste div "Note to users with screen readers: Please deactivate our accessibility plugin f…"
type textarea "<p>I’m an incoming Assistant Professor in the Computer Science Department at [P…"
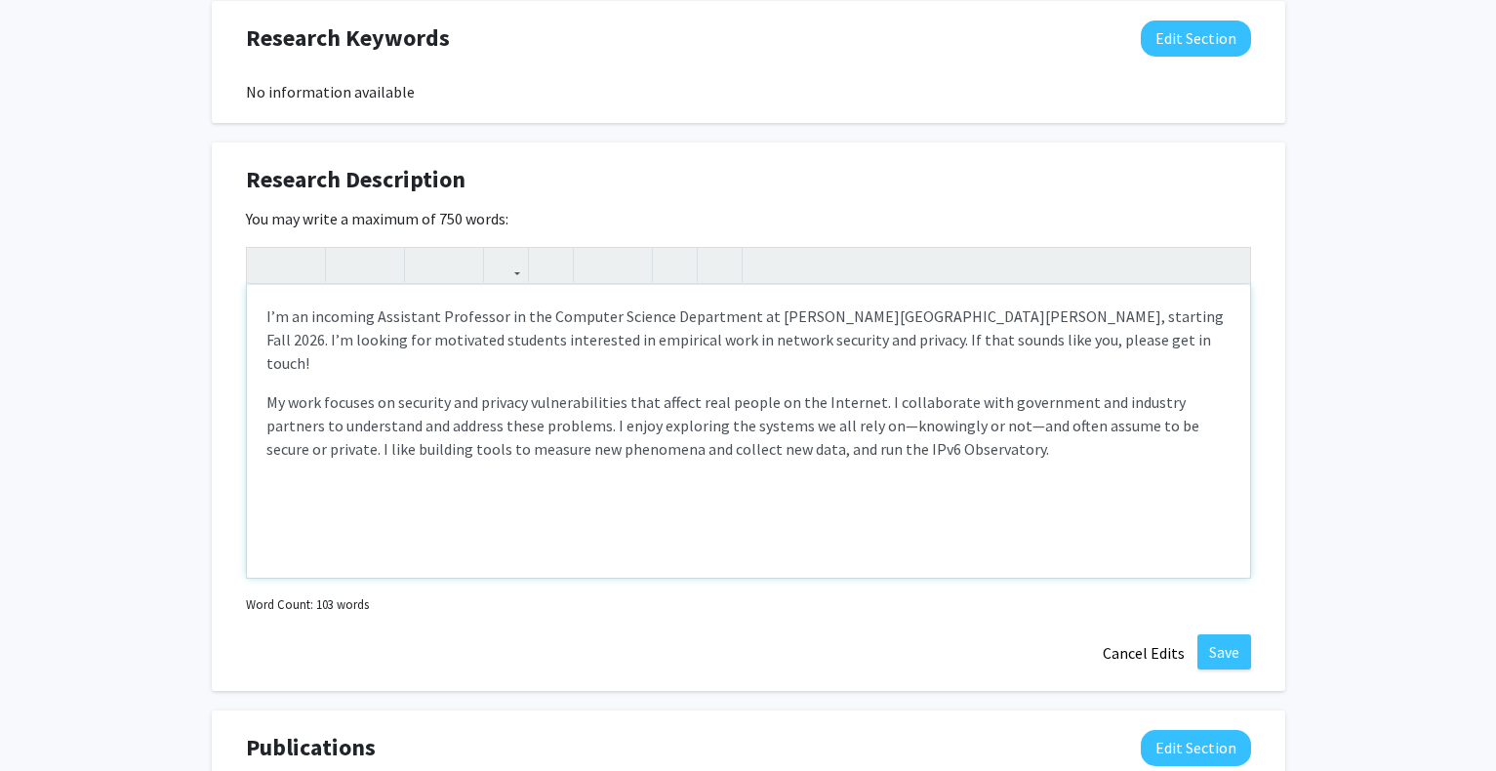
scroll to position [1269, 0]
click at [1232, 645] on button "Save" at bounding box center [1224, 649] width 54 height 35
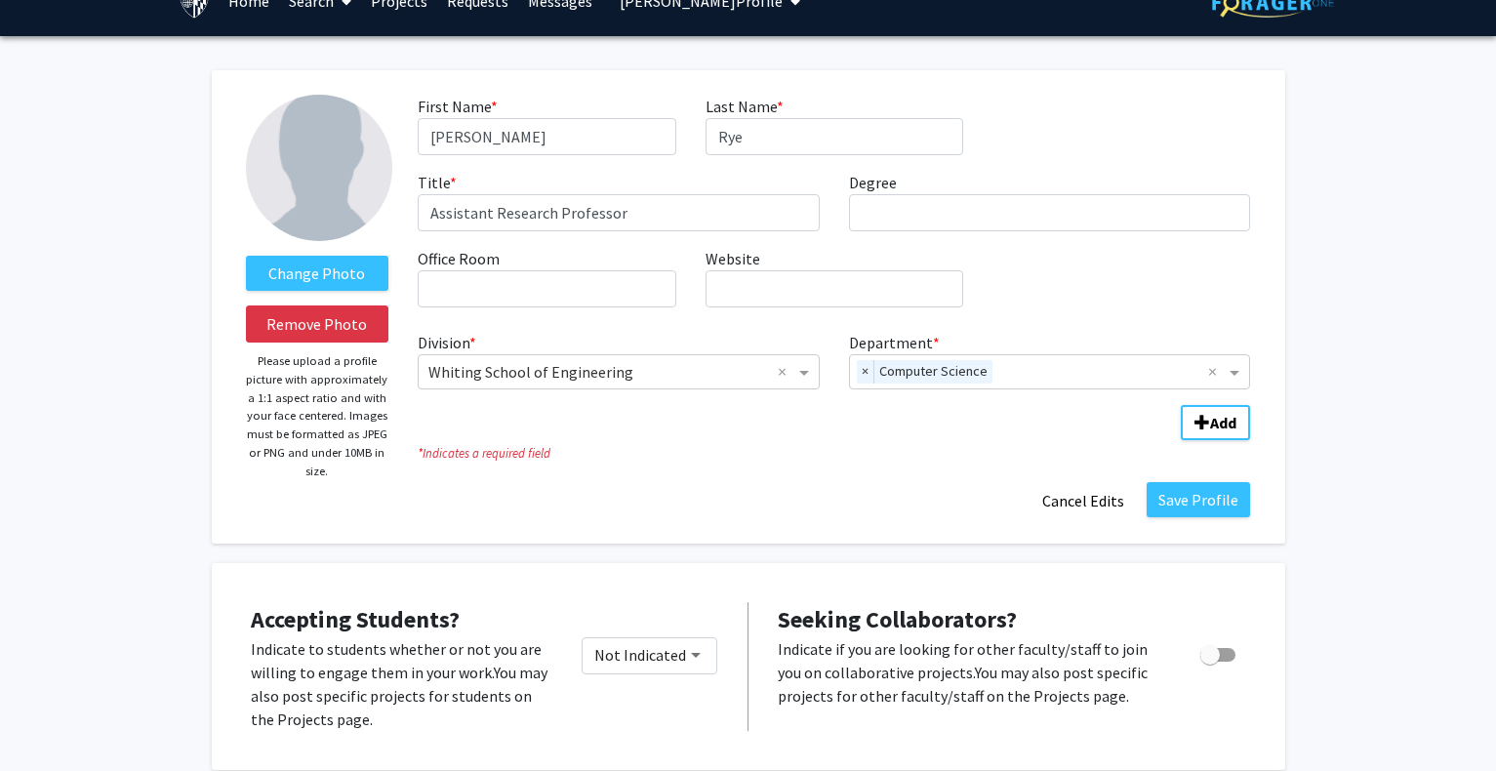
scroll to position [0, 0]
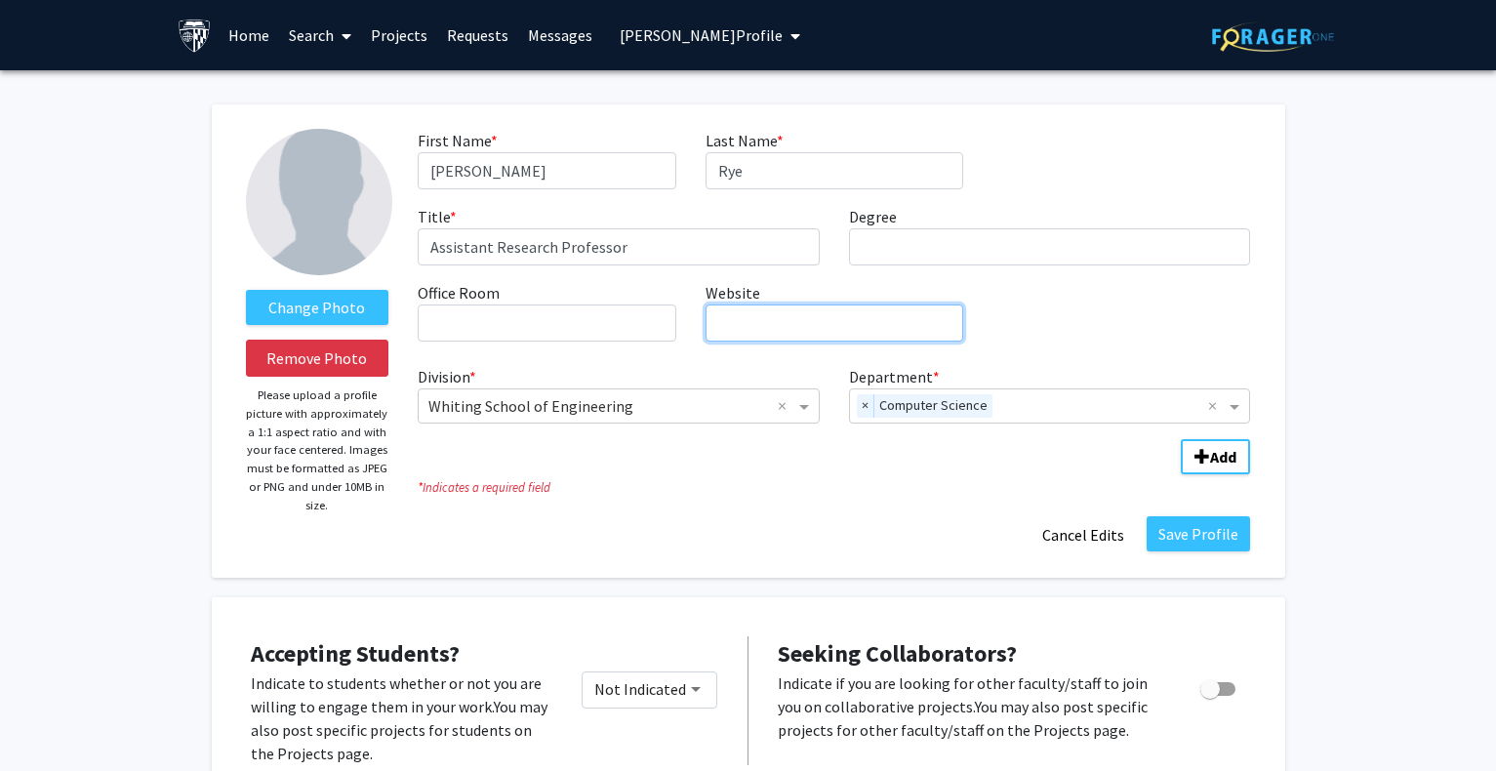
click at [767, 308] on input "Website required" at bounding box center [835, 322] width 258 height 37
paste input "[URL][DOMAIN_NAME]"
type input "[URL][DOMAIN_NAME]"
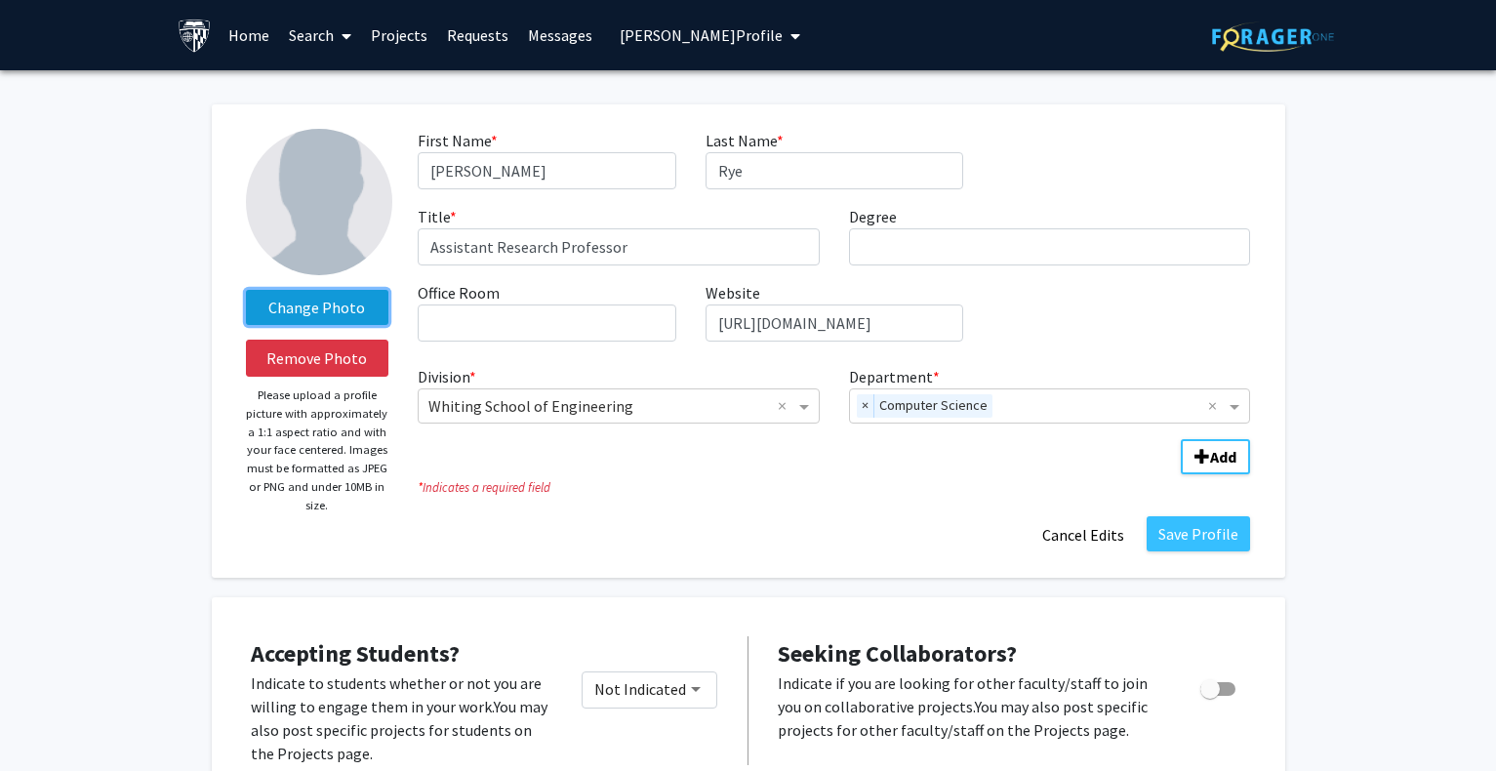
click at [288, 303] on label "Change Photo" at bounding box center [317, 307] width 143 height 35
click at [0, 0] on input "Change Photo" at bounding box center [0, 0] width 0 height 0
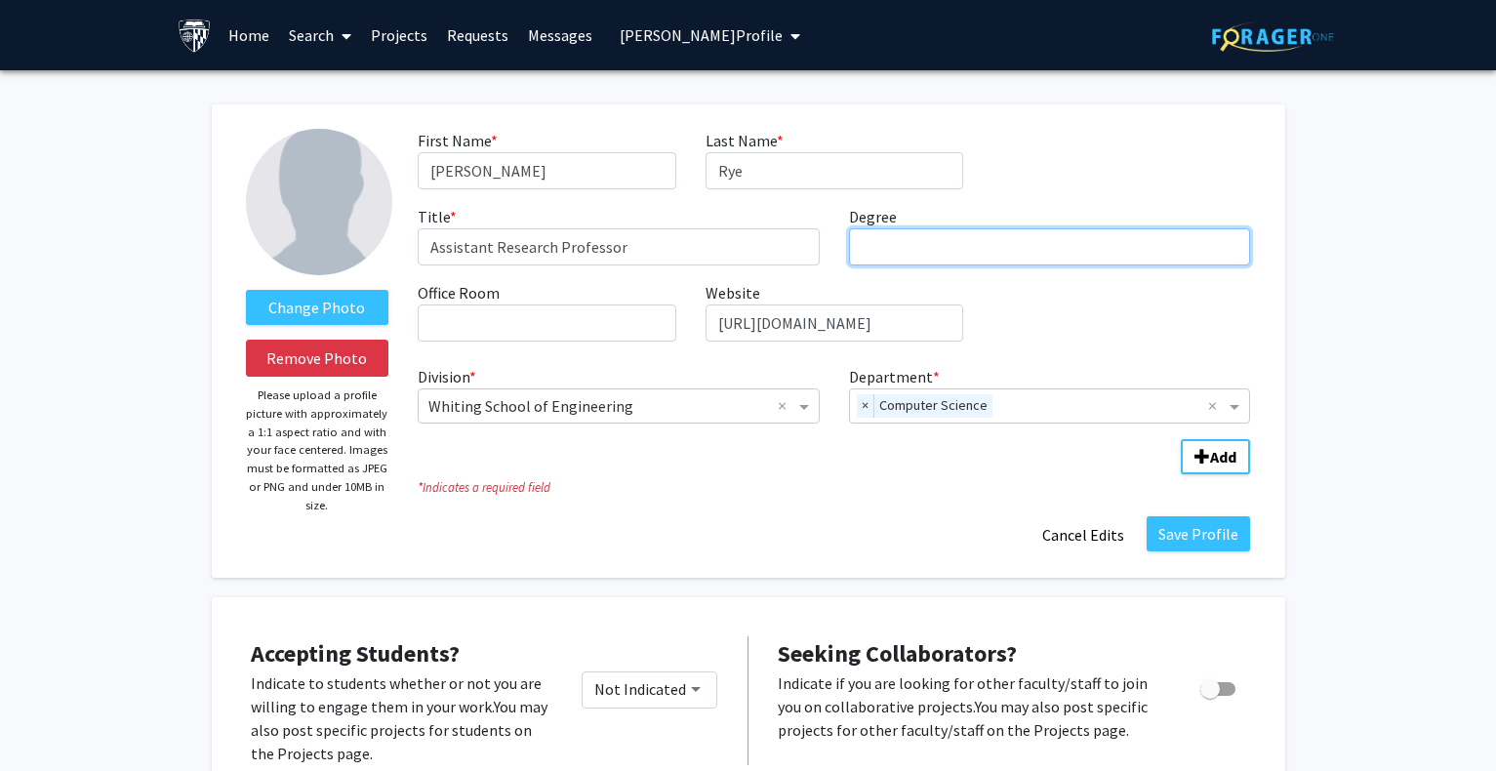
click at [891, 246] on input "Degree required" at bounding box center [1050, 246] width 402 height 37
click at [898, 253] on input "PhD, [GEOGRAPHIC_DATA][US_STATE], [GEOGRAPHIC_DATA]" at bounding box center [1050, 246] width 402 height 37
type input "PhD, [GEOGRAPHIC_DATA][US_STATE], [GEOGRAPHIC_DATA]"
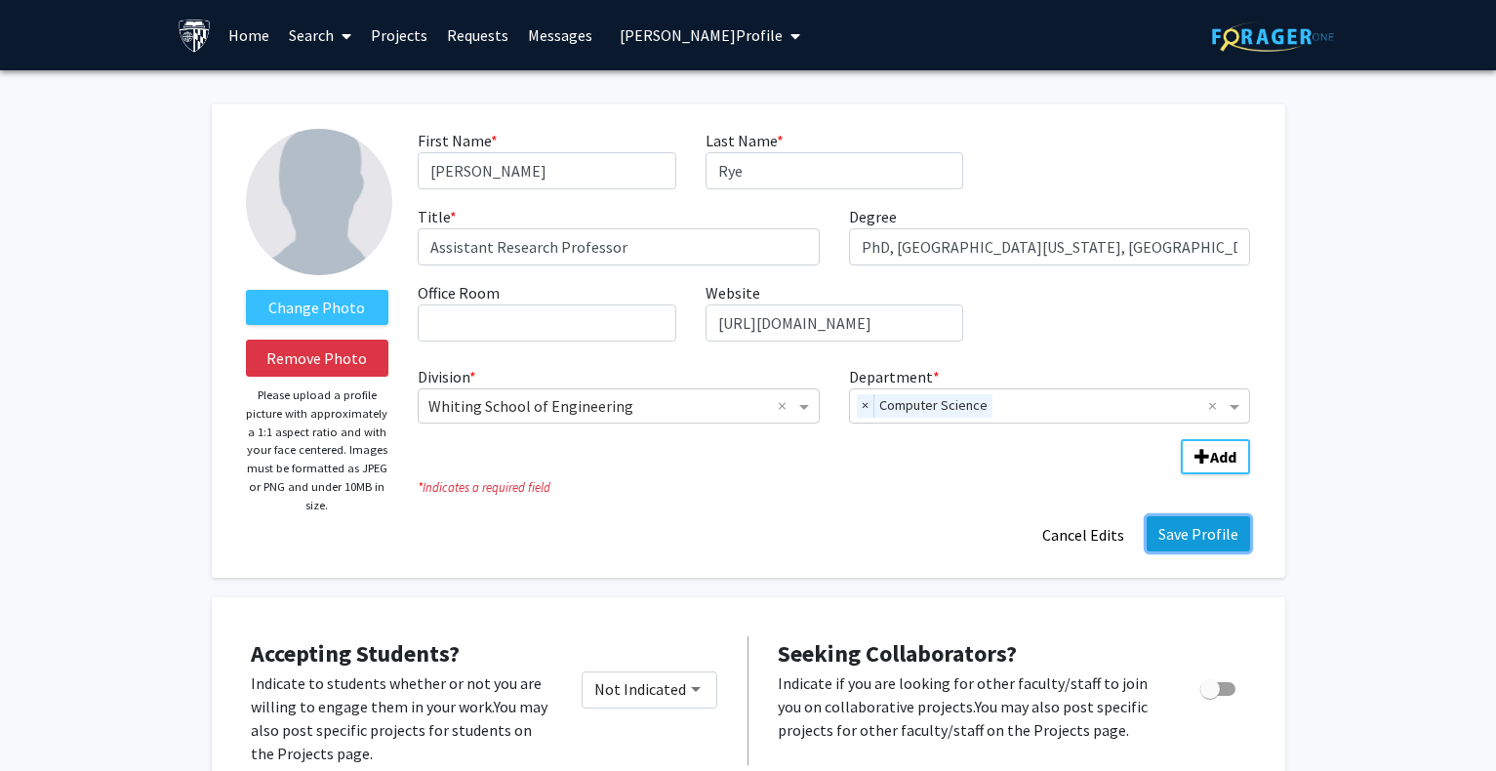
click at [1191, 532] on button "Save Profile" at bounding box center [1198, 533] width 103 height 35
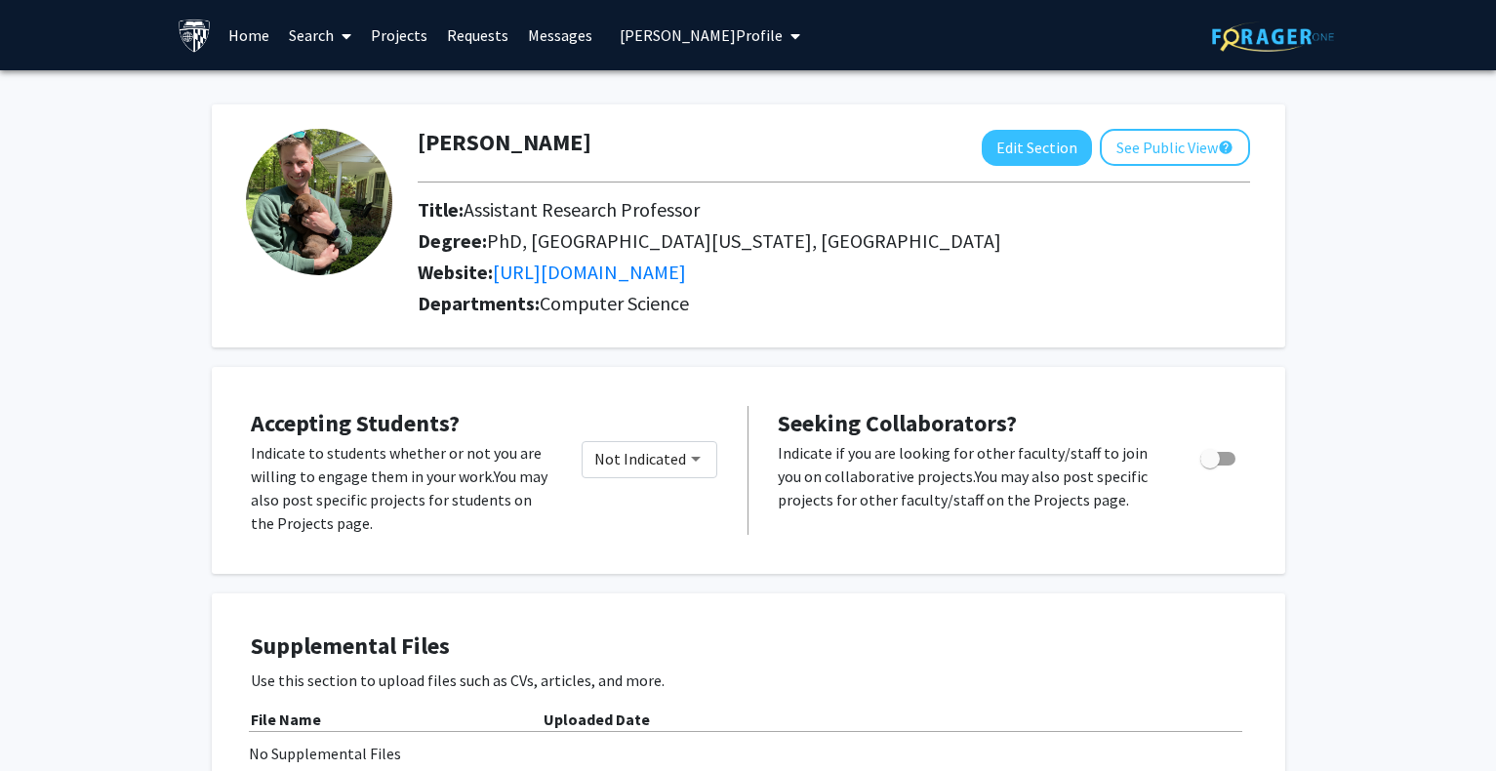
click at [657, 38] on span "[PERSON_NAME] Profile" at bounding box center [701, 35] width 163 height 20
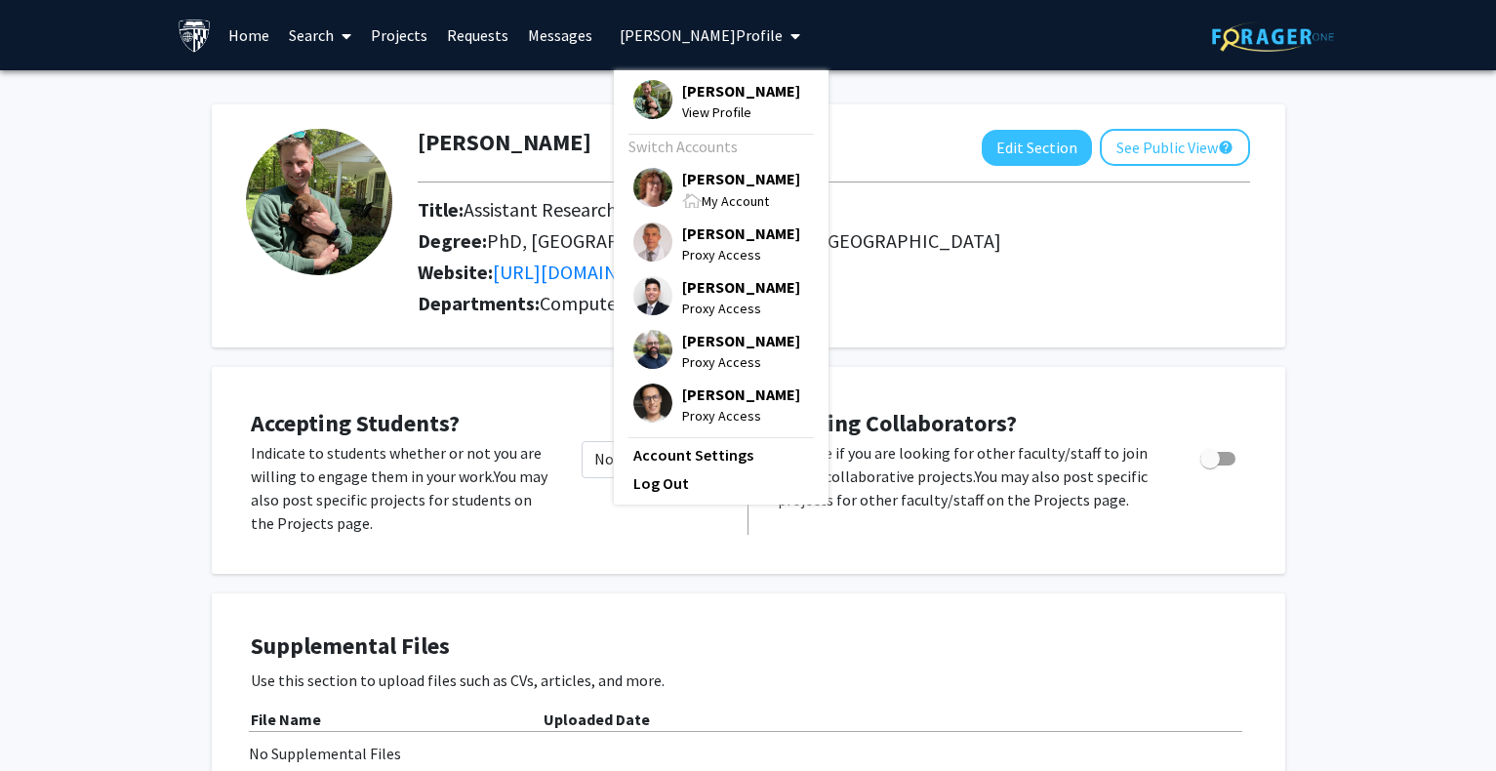
click at [693, 183] on span "[PERSON_NAME]" at bounding box center [741, 178] width 118 height 21
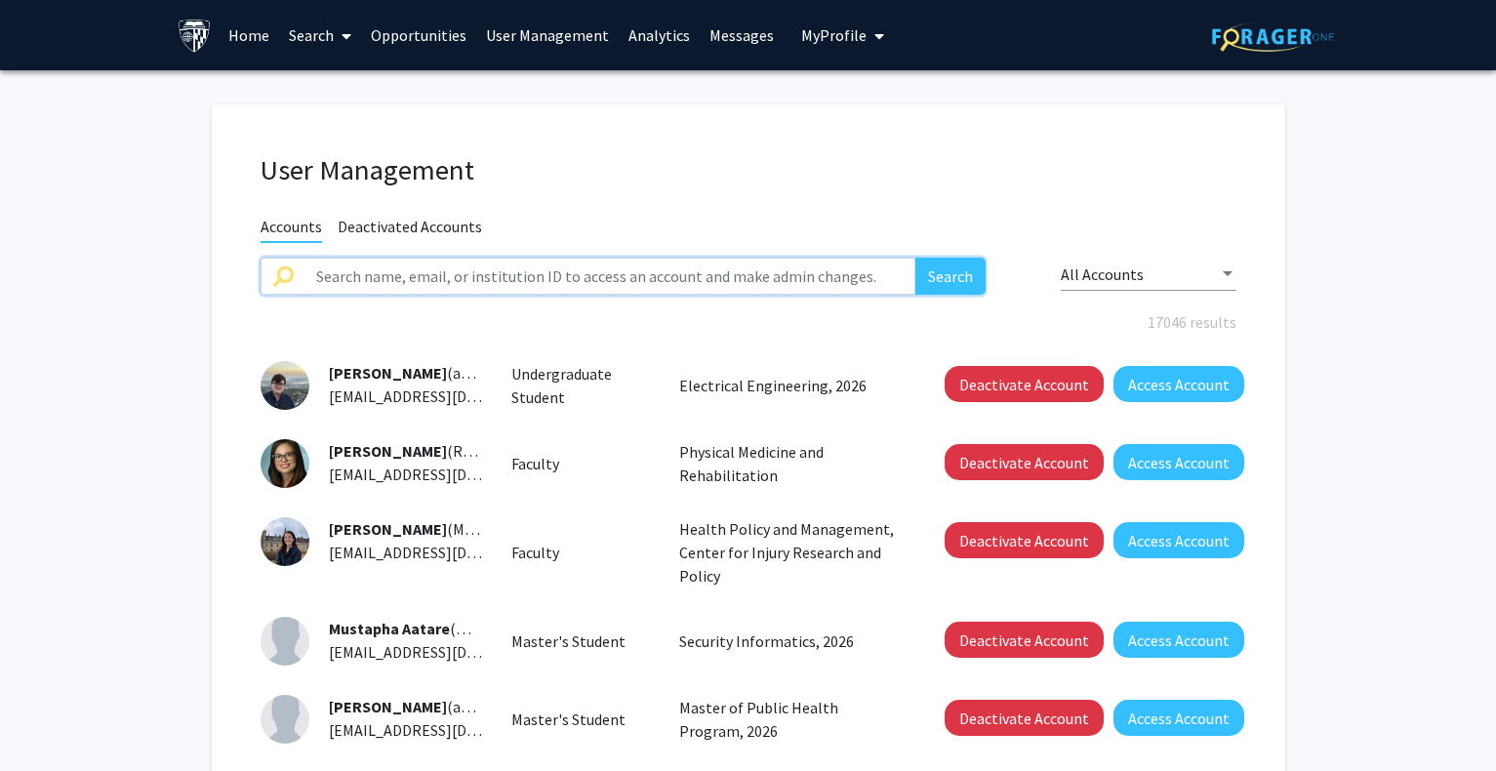
click at [457, 272] on input "text" at bounding box center [610, 276] width 612 height 37
paste input "[URL][DOMAIN_NAME]"
drag, startPoint x: 561, startPoint y: 283, endPoint x: 81, endPoint y: 279, distance: 480.1
click at [81, 279] on fg-user-management "User Management Accounts Deactivated Accounts [URL][DOMAIN_NAME] Search All Acc…" at bounding box center [748, 690] width 1496 height 1240
drag, startPoint x: 468, startPoint y: 273, endPoint x: -93, endPoint y: 233, distance: 562.5
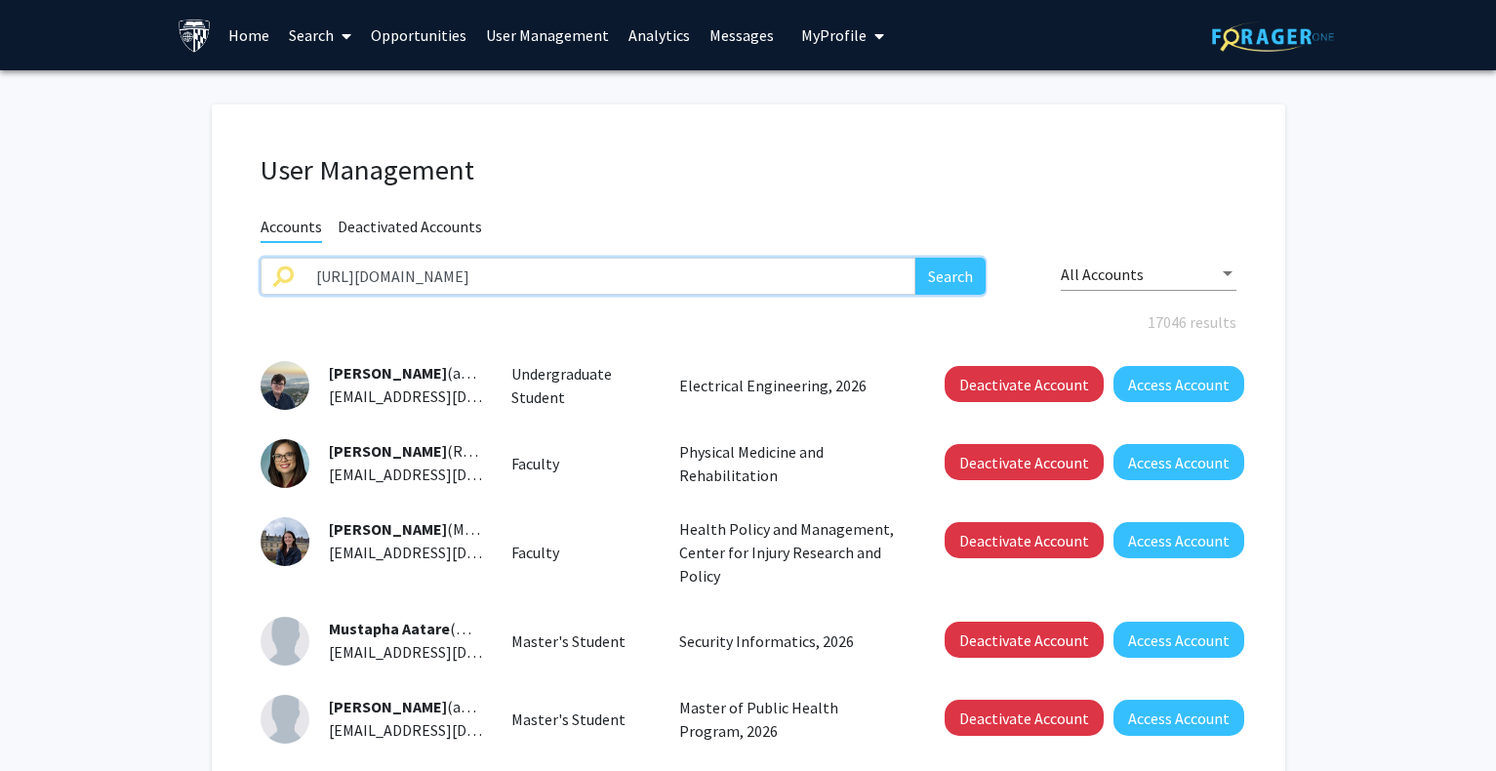
click at [0, 233] on html "Skip navigation Home Search Opportunities User Management Analytics Messages My…" at bounding box center [748, 385] width 1496 height 771
paste input "[PERSON_NAME]"
type input "[PERSON_NAME]"
click at [949, 278] on button "Search" at bounding box center [950, 276] width 70 height 37
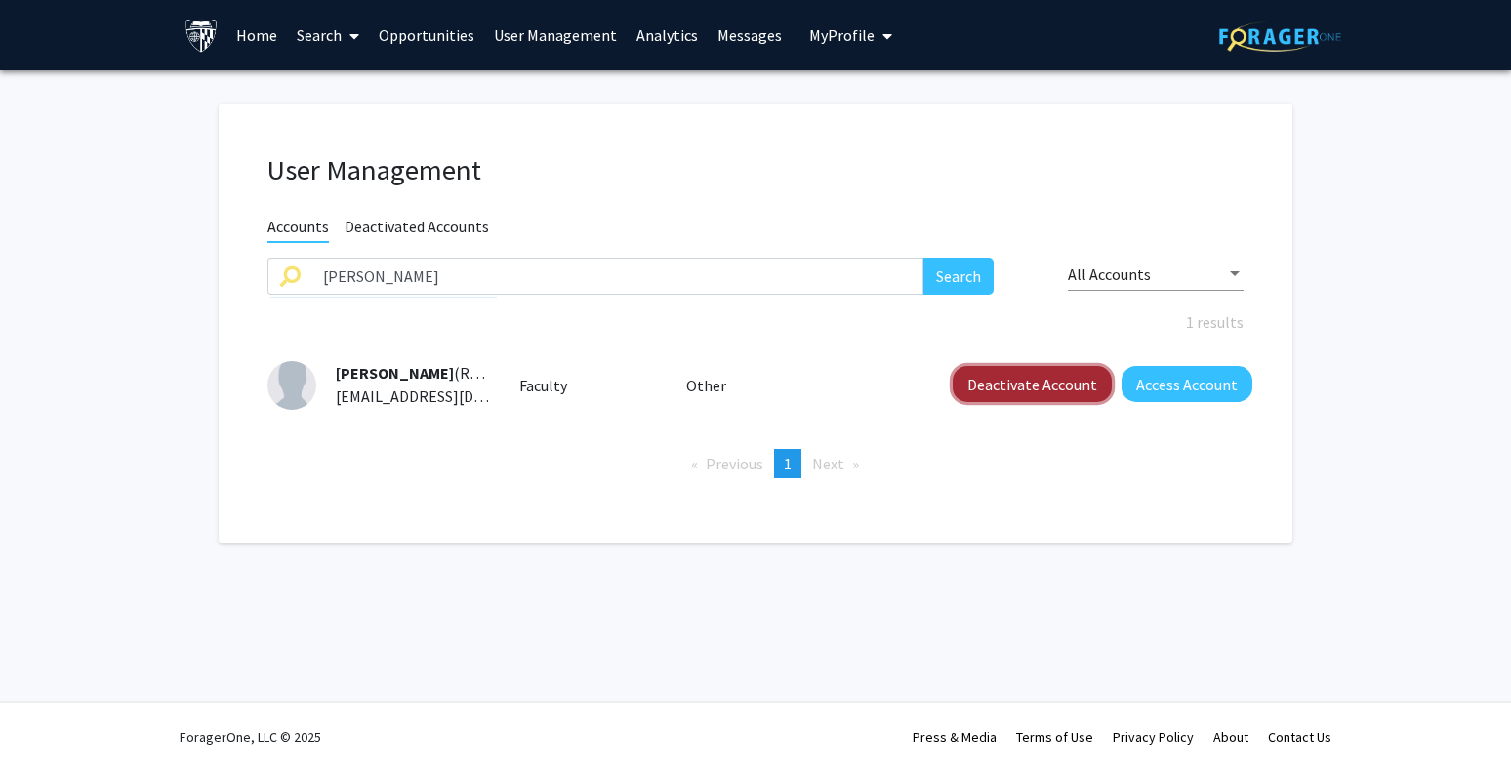
click at [1019, 385] on button "Deactivate Account" at bounding box center [1031, 384] width 159 height 36
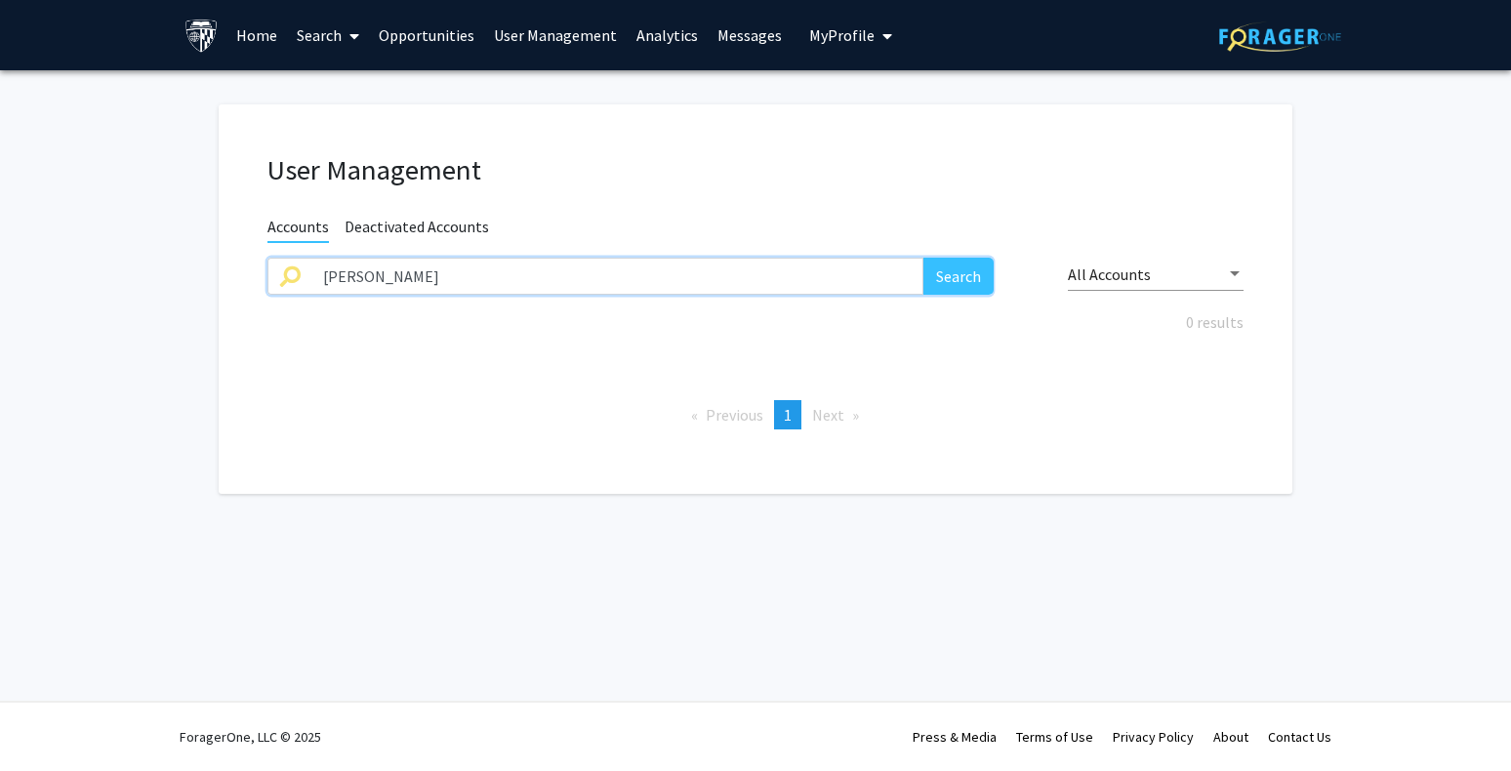
drag, startPoint x: 160, startPoint y: 262, endPoint x: 105, endPoint y: 262, distance: 54.6
click at [105, 262] on fg-user-management "User Management Accounts Deactivated Accounts [PERSON_NAME] Search All Accounts…" at bounding box center [755, 303] width 1511 height 467
click at [923, 258] on button "Search" at bounding box center [958, 276] width 70 height 37
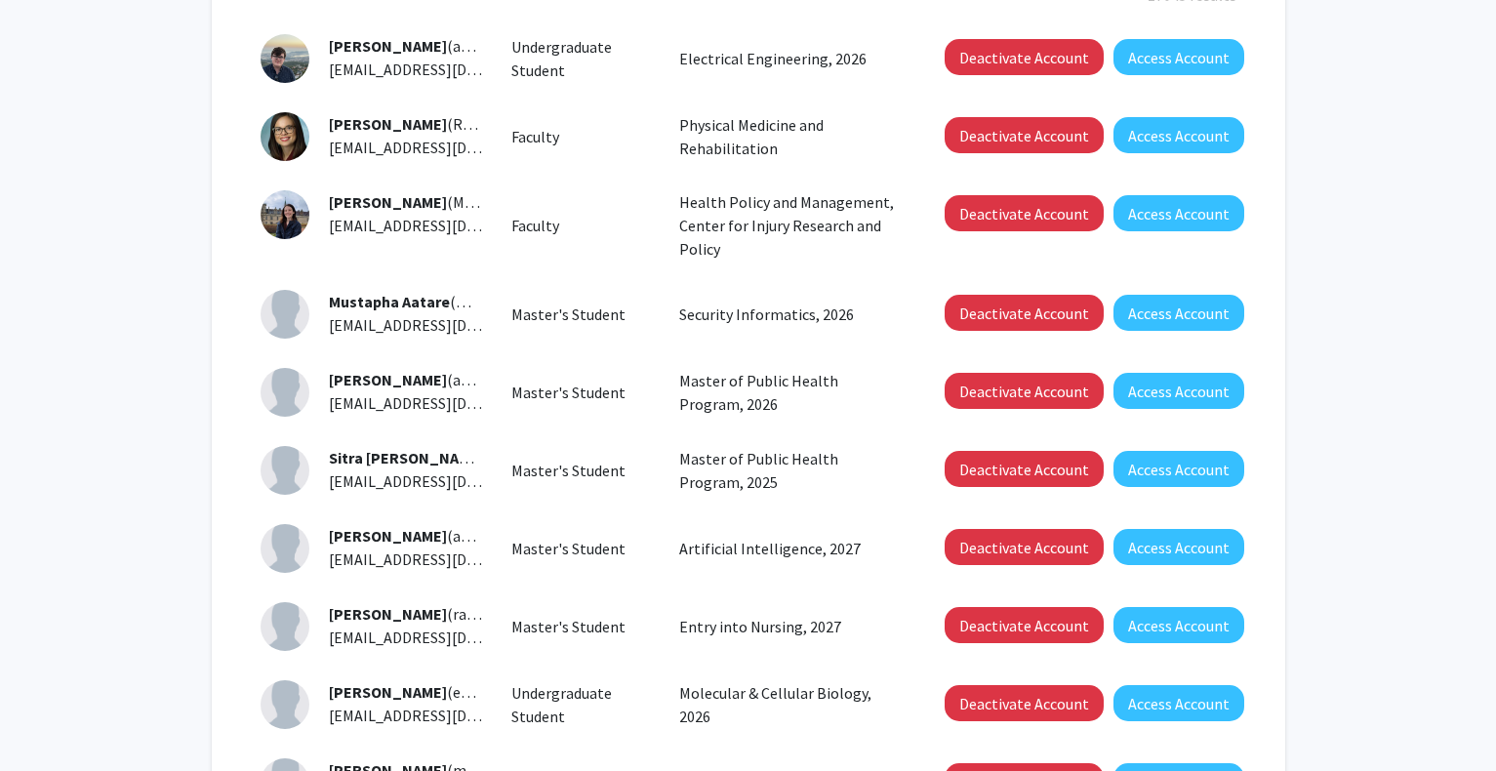
scroll to position [598, 0]
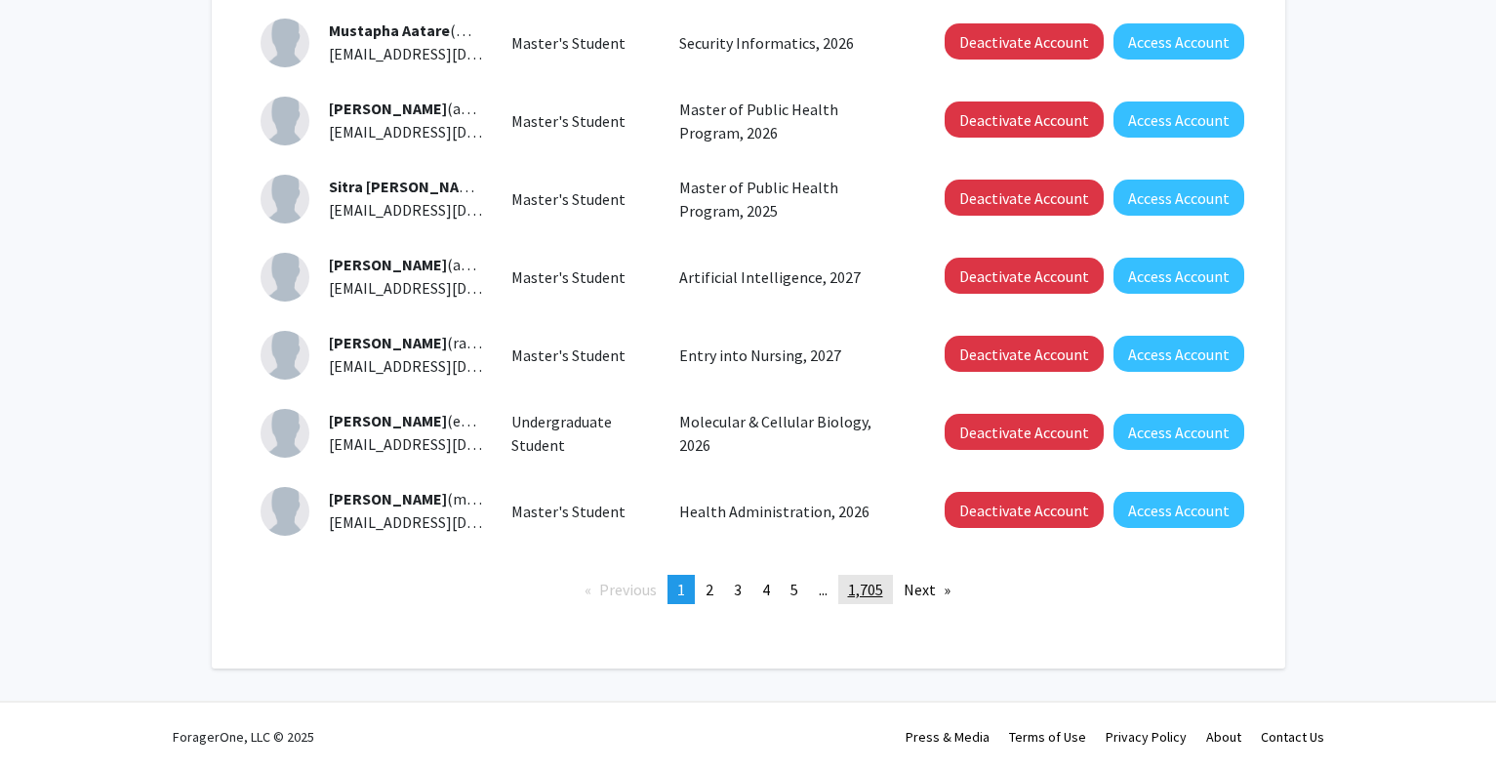
click at [873, 590] on span "1,705" at bounding box center [865, 590] width 35 height 20
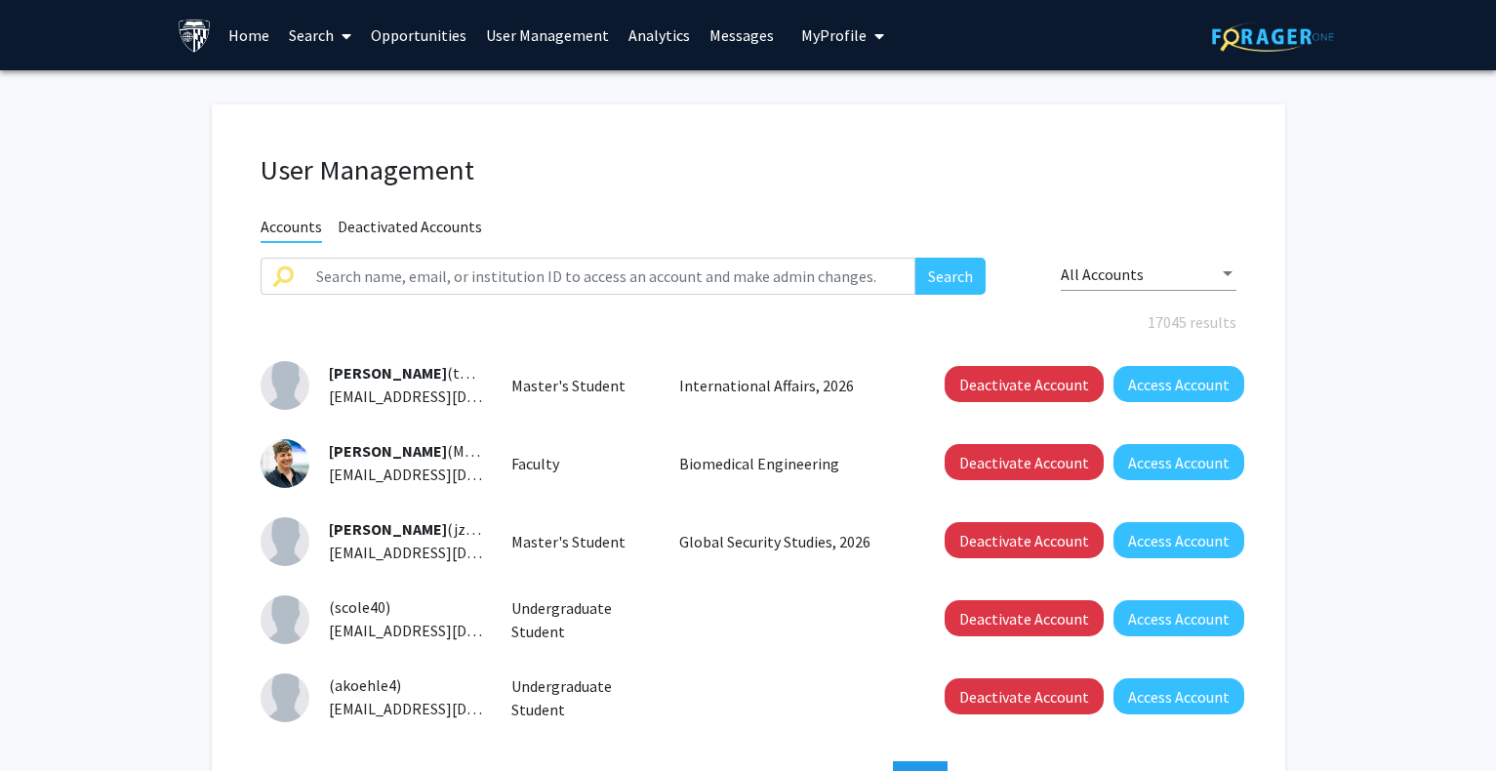
scroll to position [98, 0]
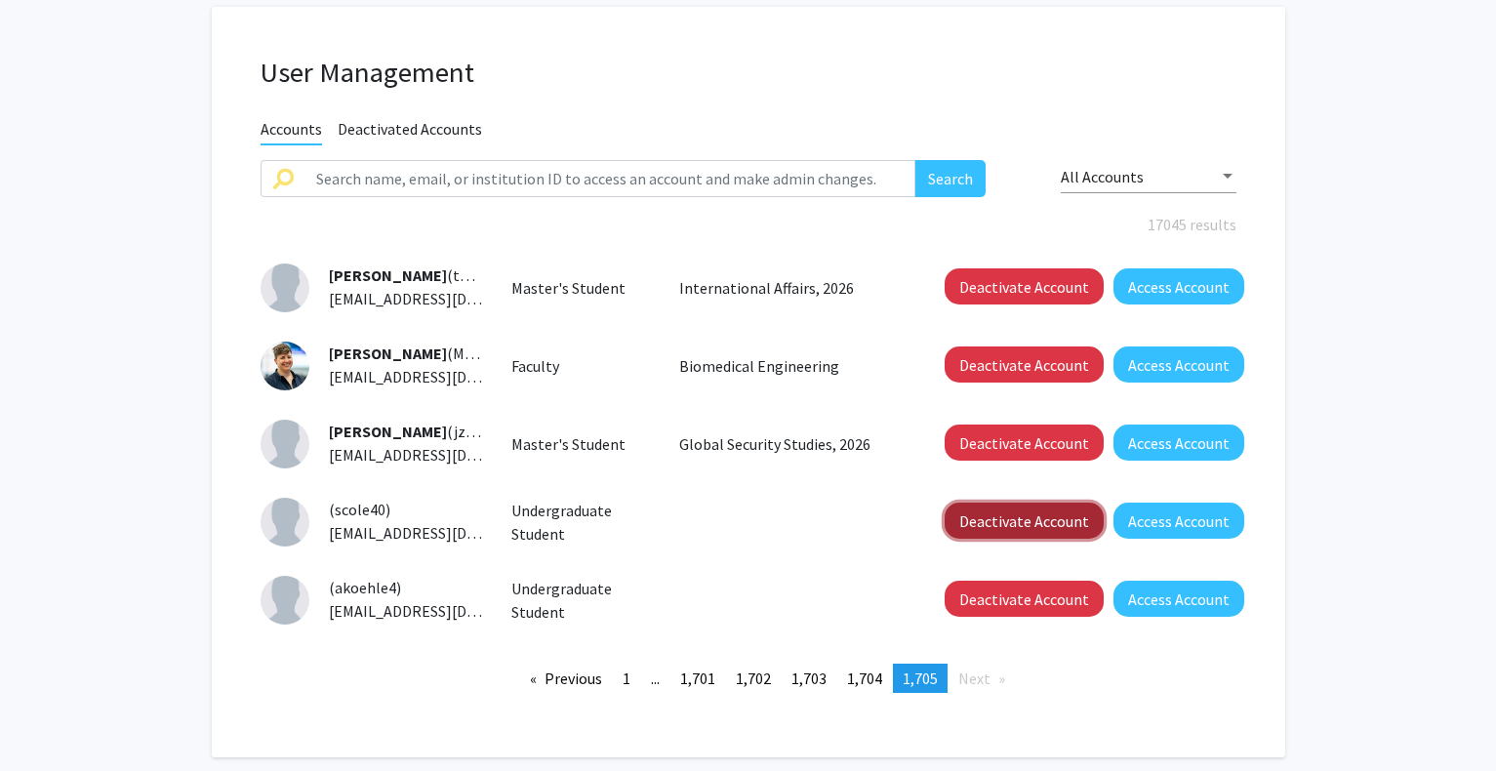
click at [998, 513] on button "Deactivate Account" at bounding box center [1024, 521] width 159 height 36
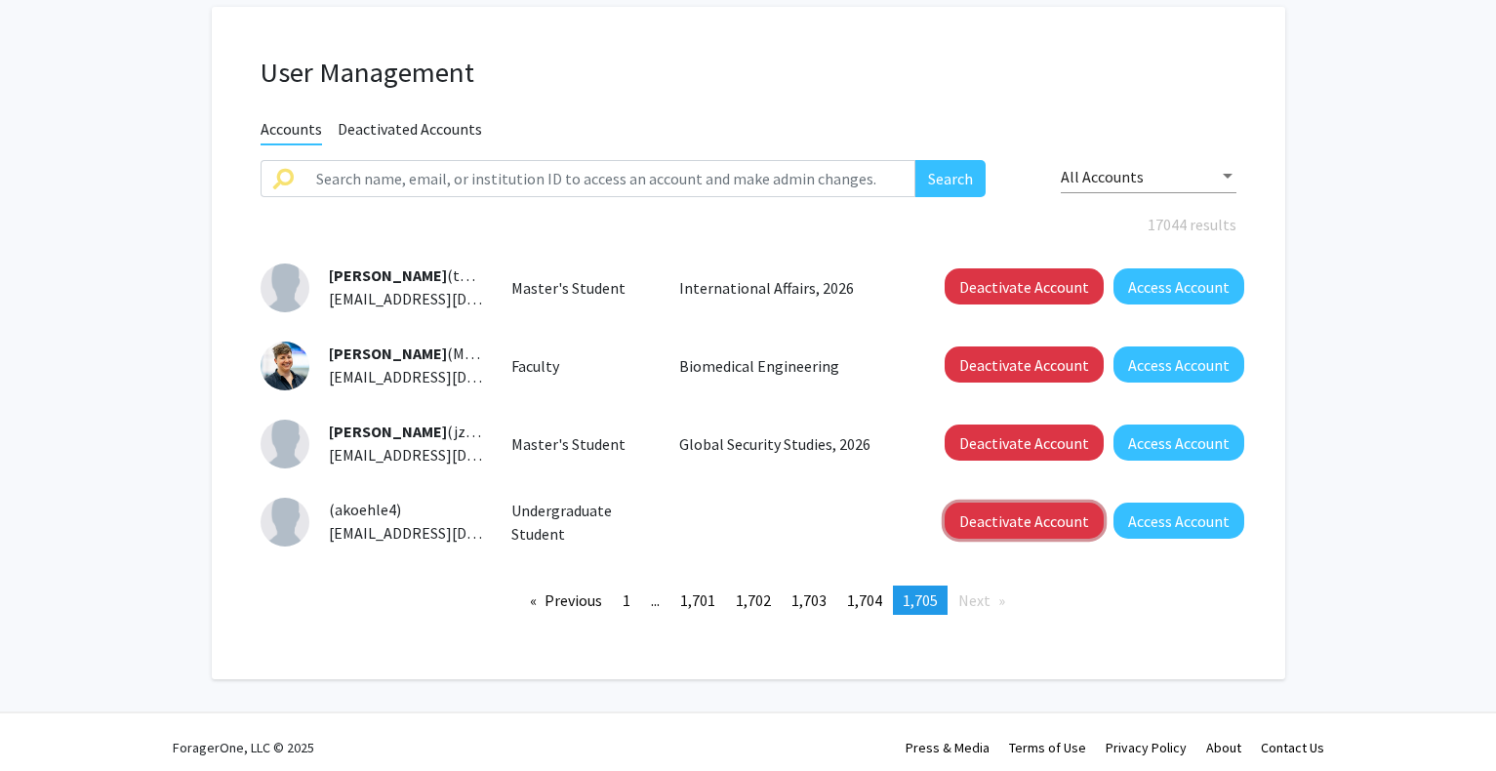
click at [998, 513] on button "Deactivate Account" at bounding box center [1024, 521] width 159 height 36
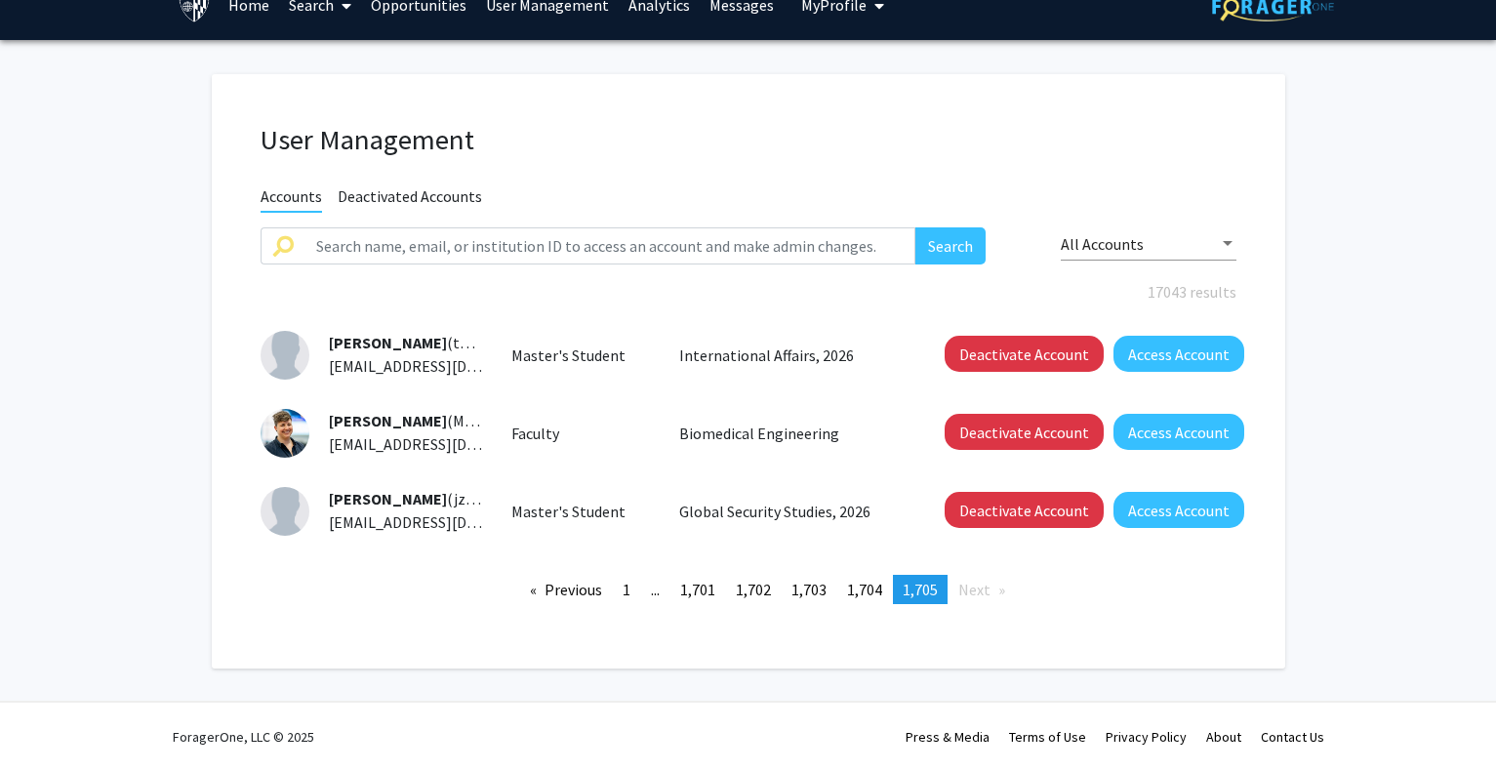
scroll to position [0, 0]
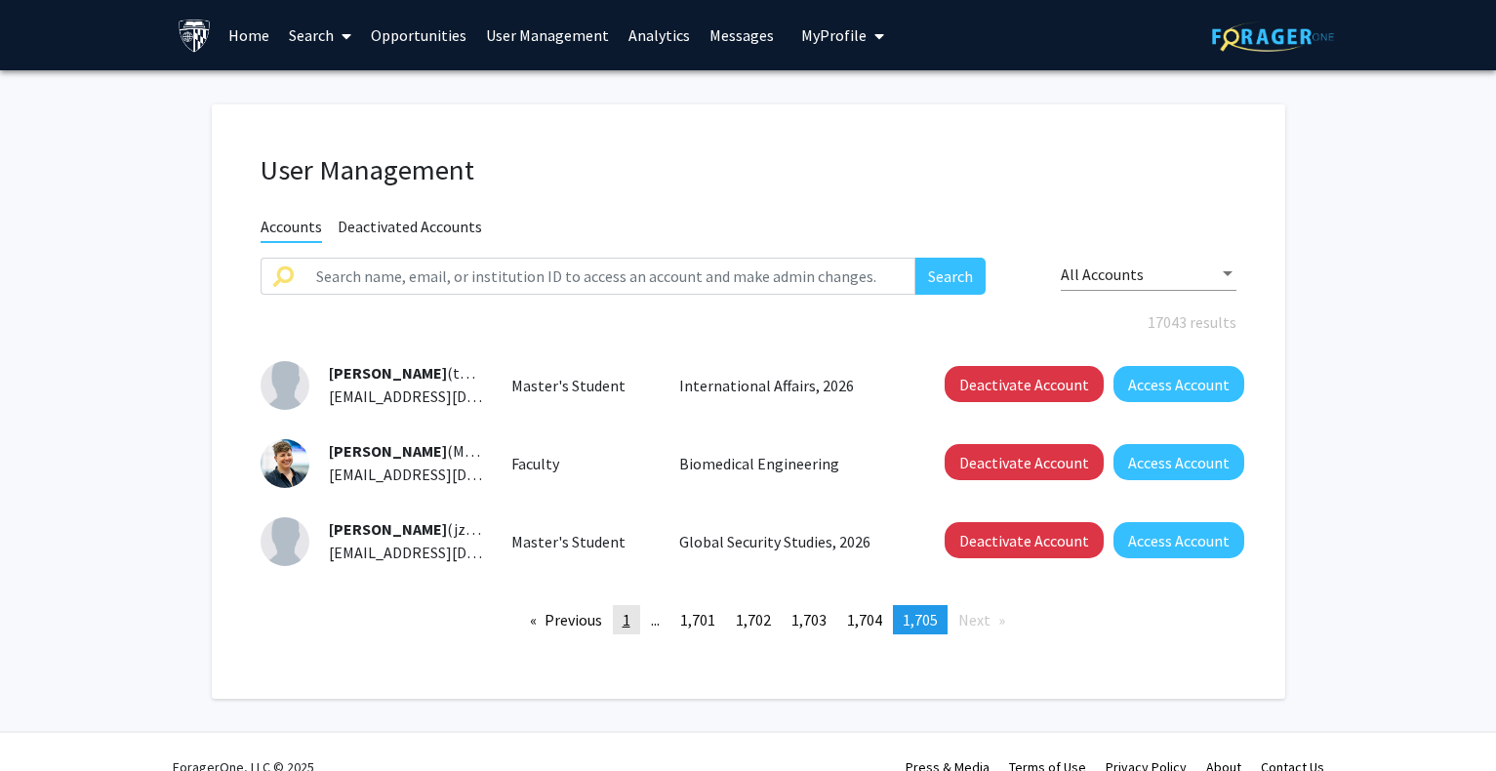
click at [615, 617] on link "page 1" at bounding box center [626, 619] width 27 height 29
